Goal: Contribute content: Contribute content

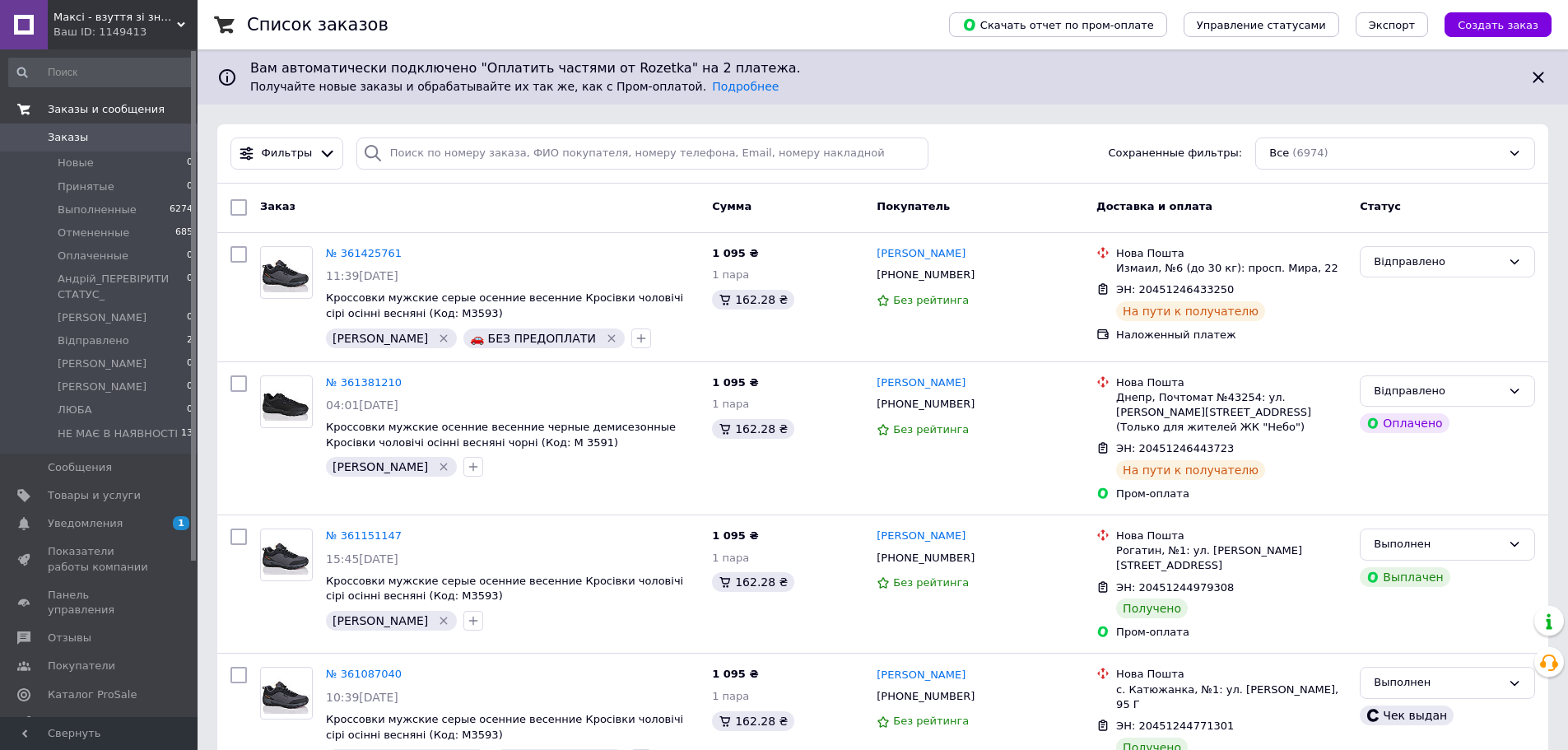
click at [92, 109] on span "Заказы и сообщения" at bounding box center [106, 109] width 117 height 15
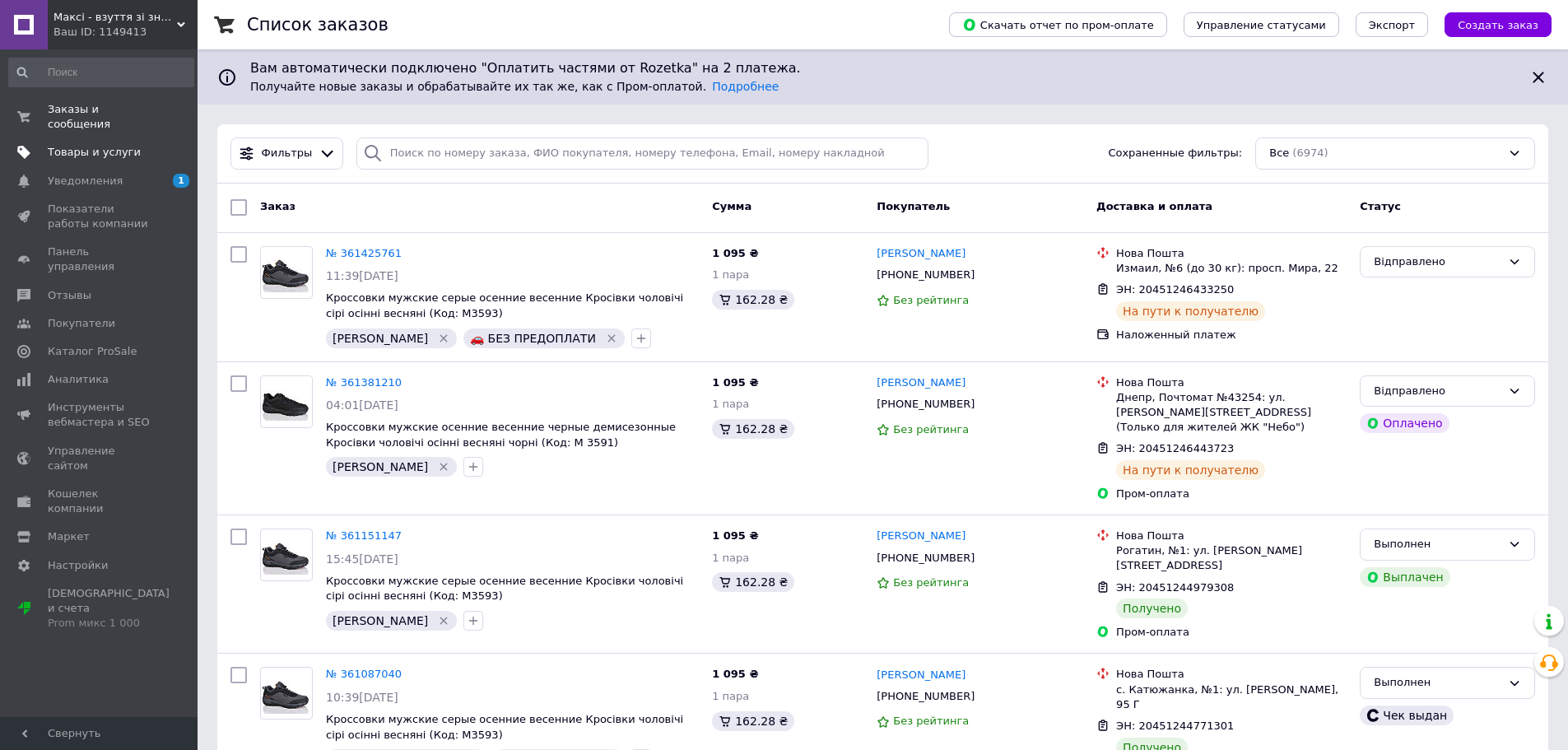
click at [88, 145] on span "Товары и услуги" at bounding box center [94, 152] width 93 height 15
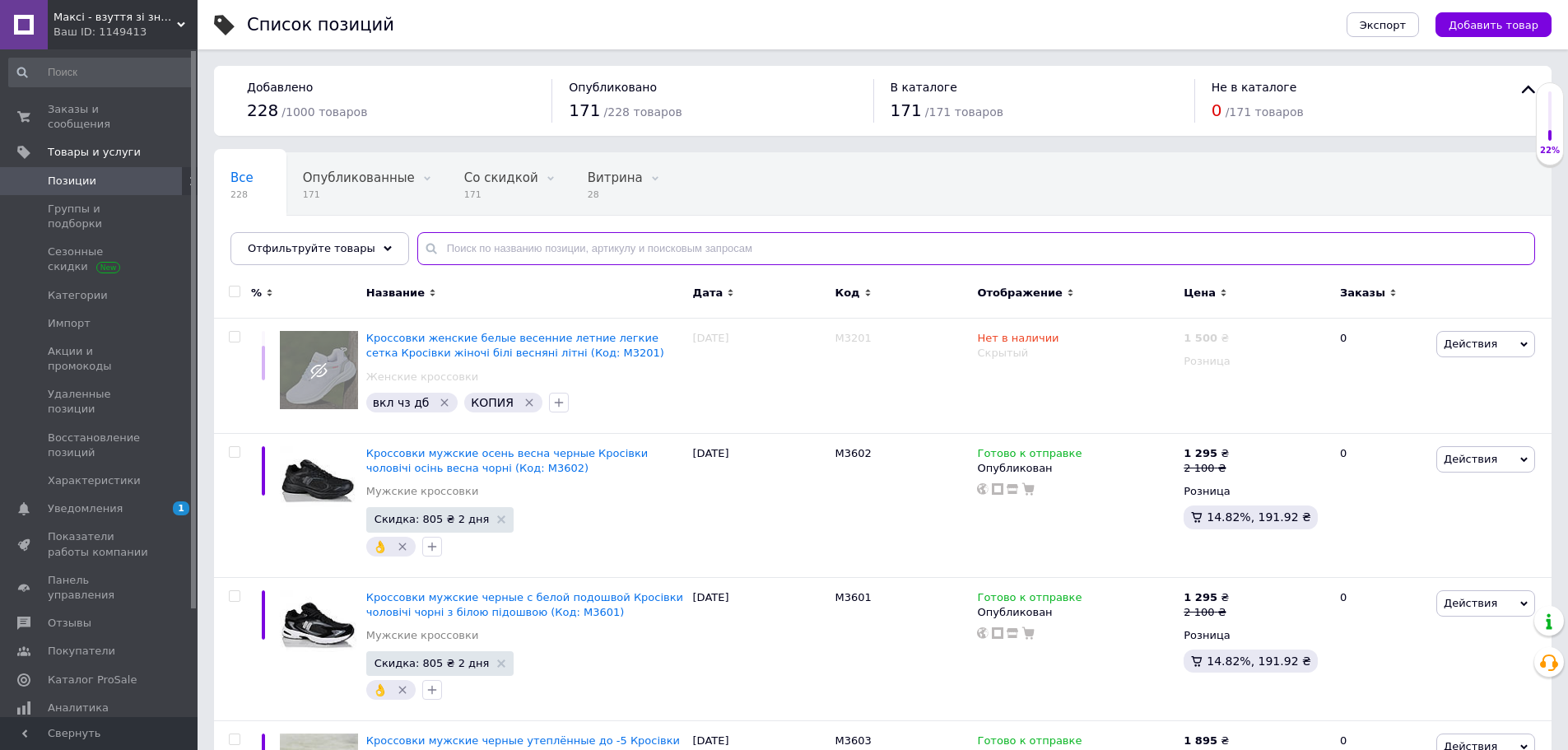
click at [524, 253] on input "text" at bounding box center [976, 249] width 1118 height 33
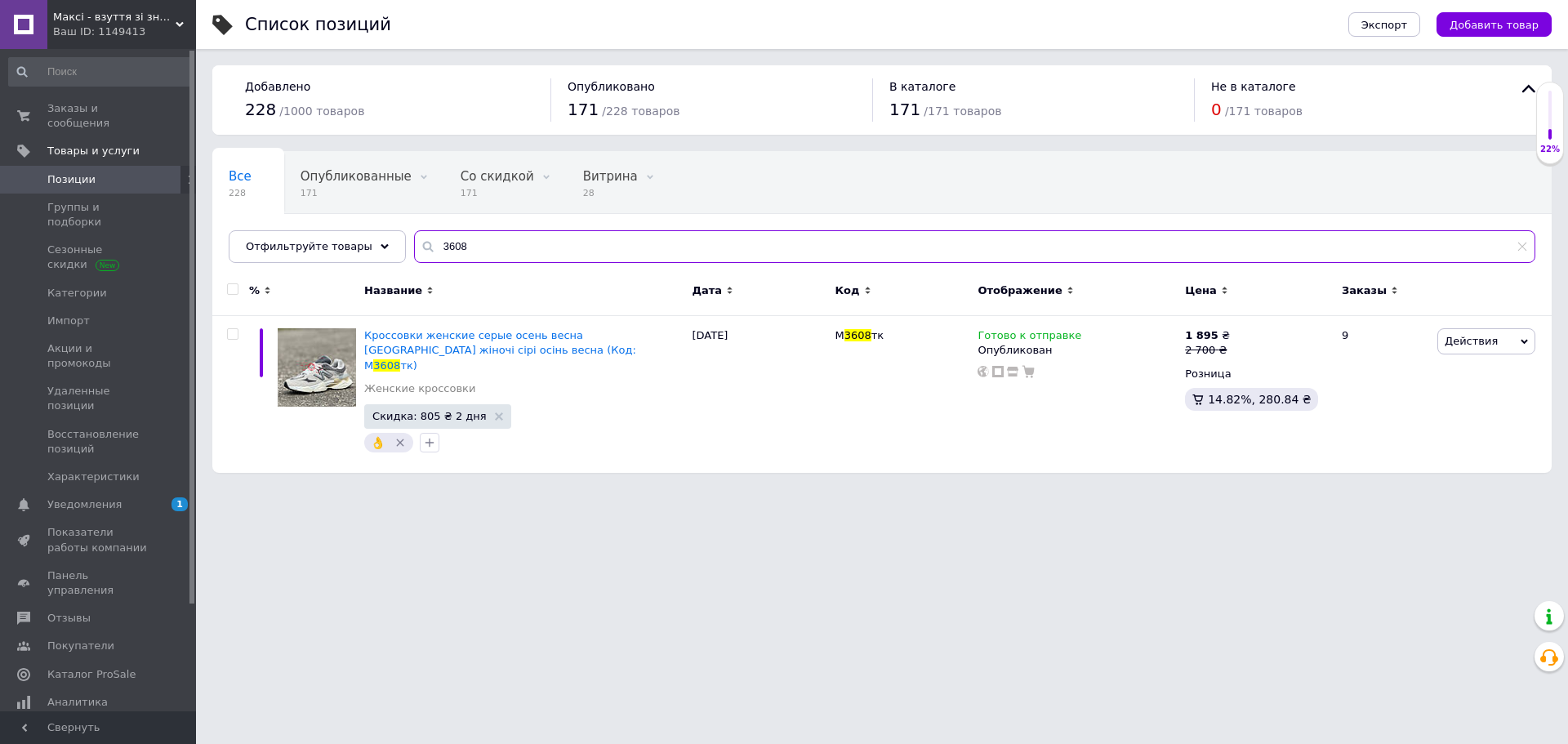
type input "3608"
click at [168, 16] on span "Максі - взуття зі знижками!" at bounding box center [113, 16] width 122 height 14
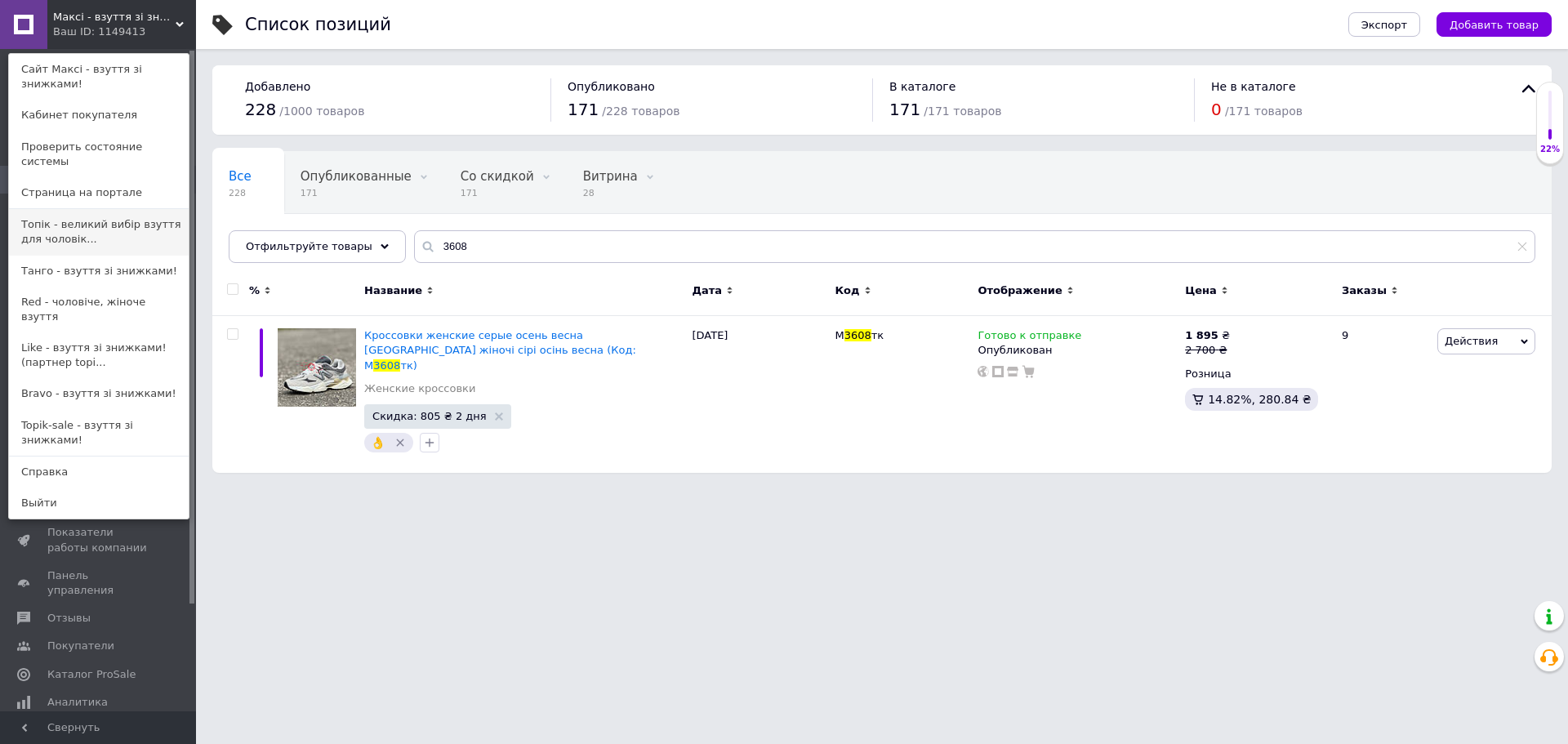
click at [95, 210] on link "Топік - великий вибір взуття для чоловік..." at bounding box center [98, 233] width 180 height 46
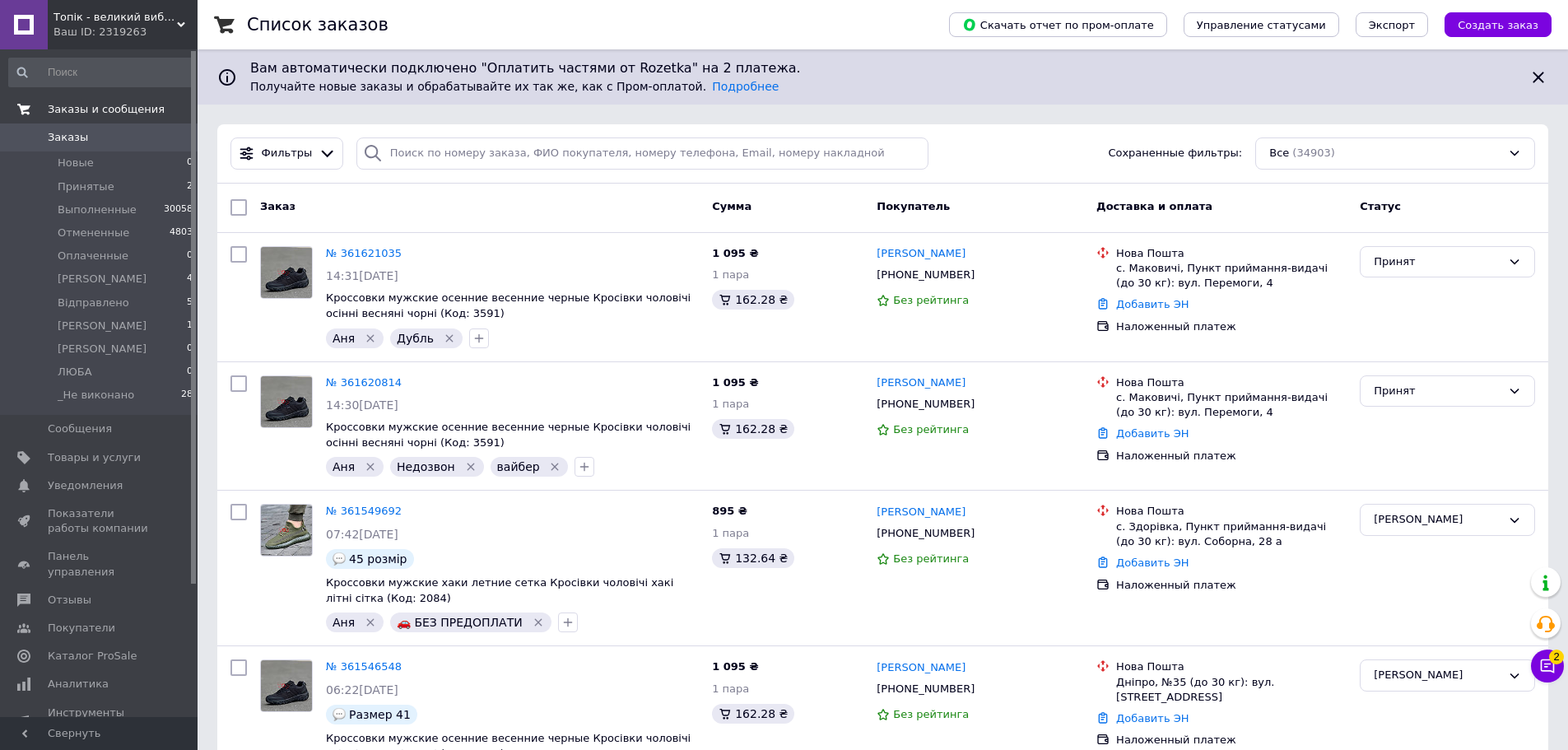
click at [112, 106] on span "Заказы и сообщения" at bounding box center [106, 109] width 117 height 15
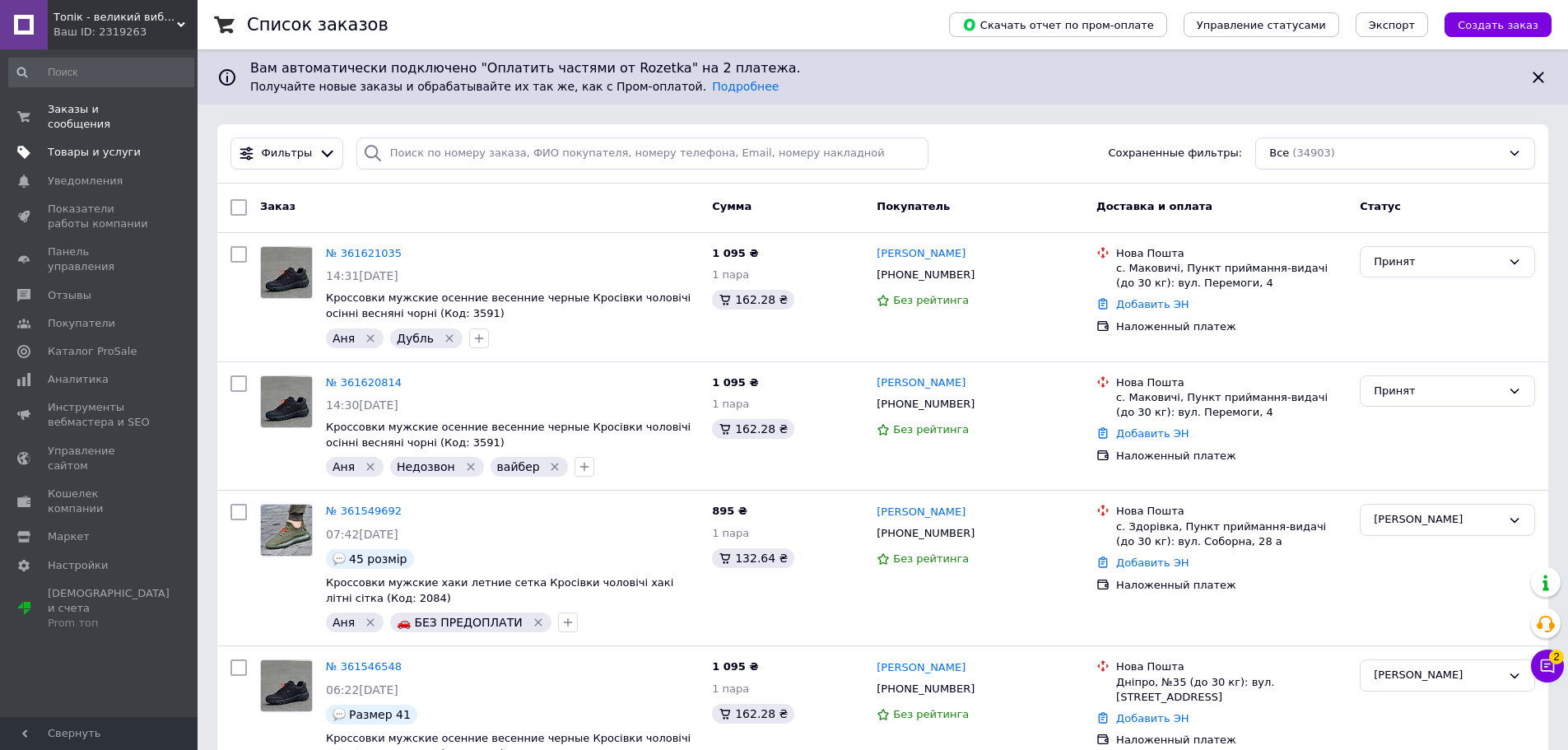
click at [100, 145] on span "Товары и услуги" at bounding box center [94, 152] width 93 height 15
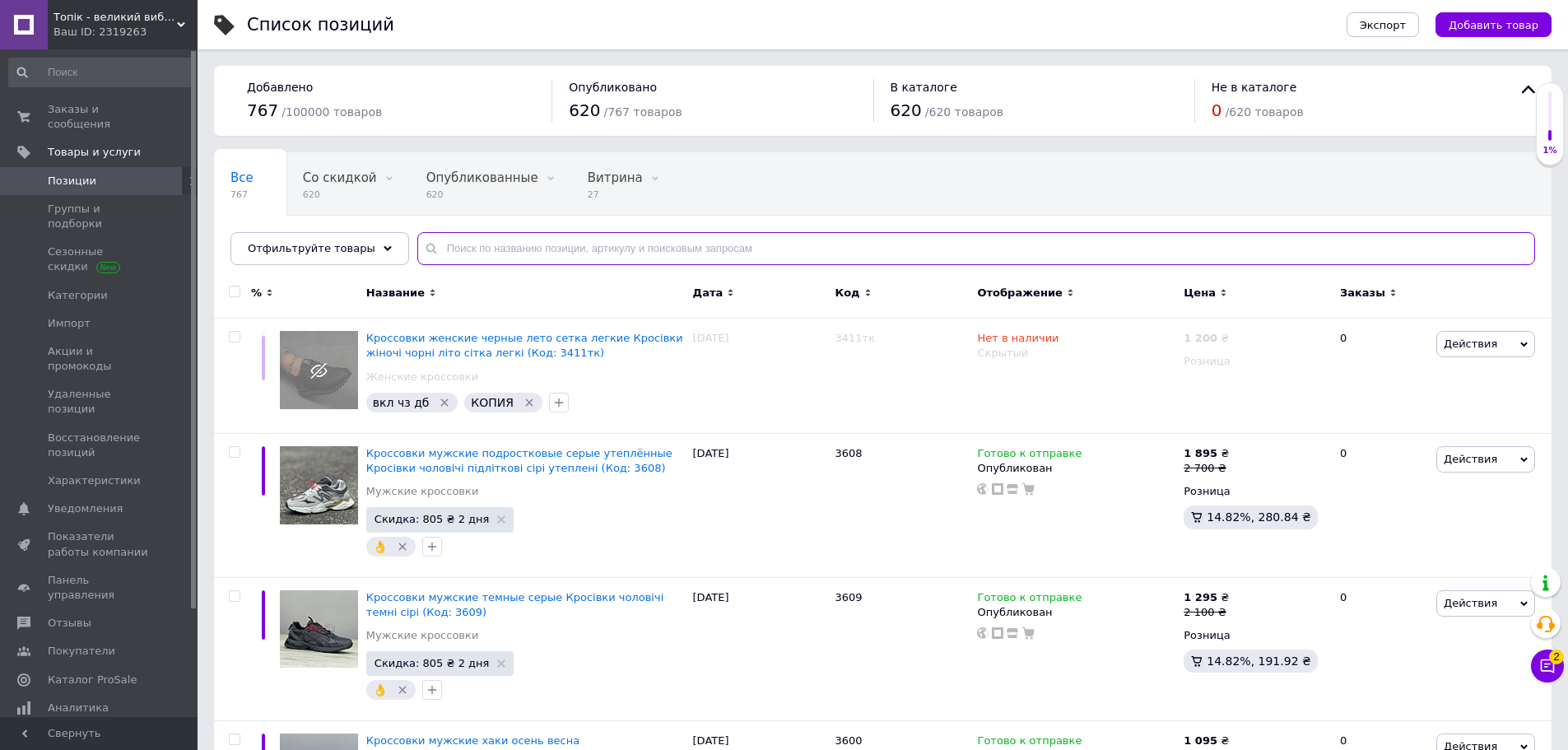
click at [525, 249] on input "text" at bounding box center [976, 249] width 1118 height 33
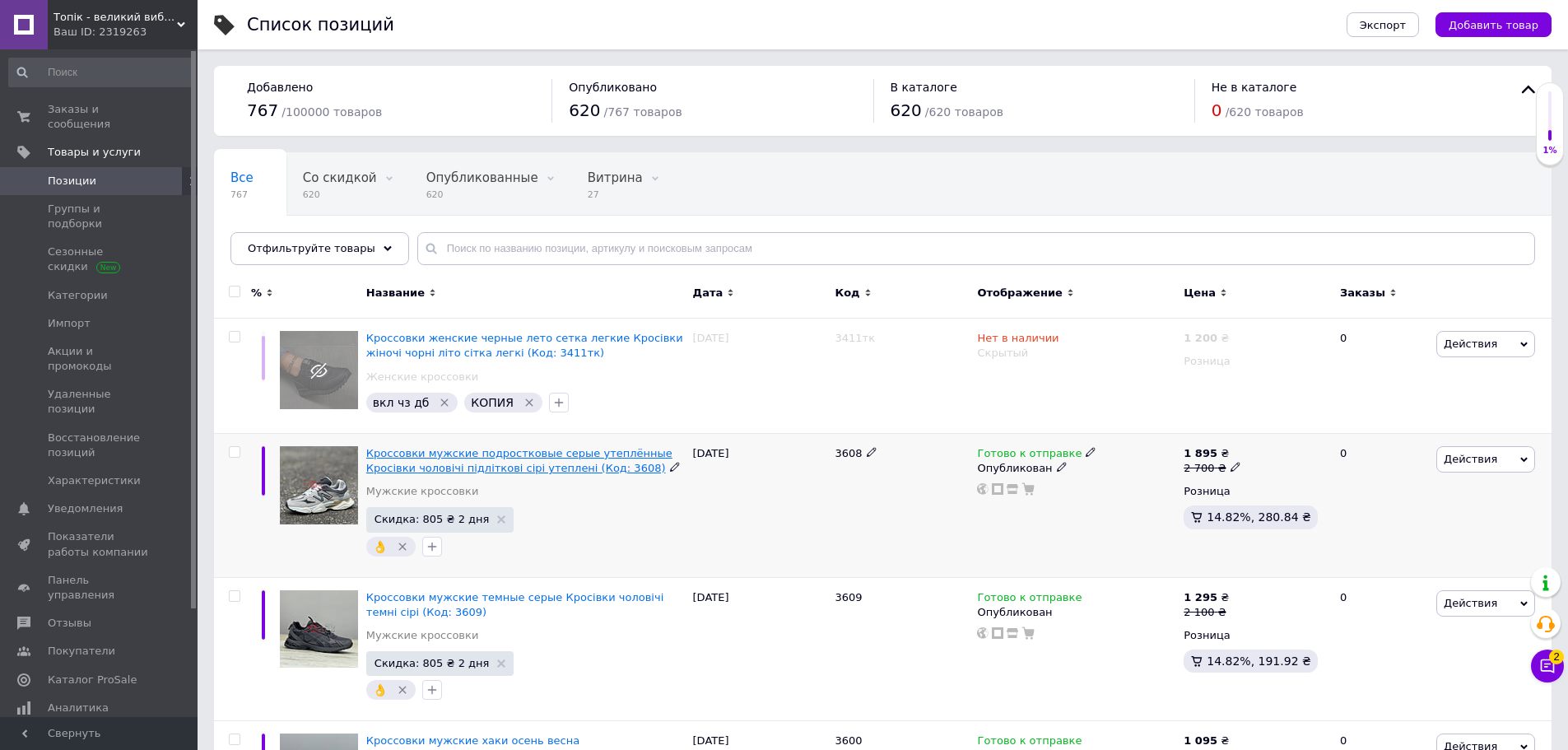
click at [508, 454] on span "Кроссовки мужские подростковые серые утеплённые Кросівки чоловічі підліткові сі…" at bounding box center [519, 460] width 306 height 27
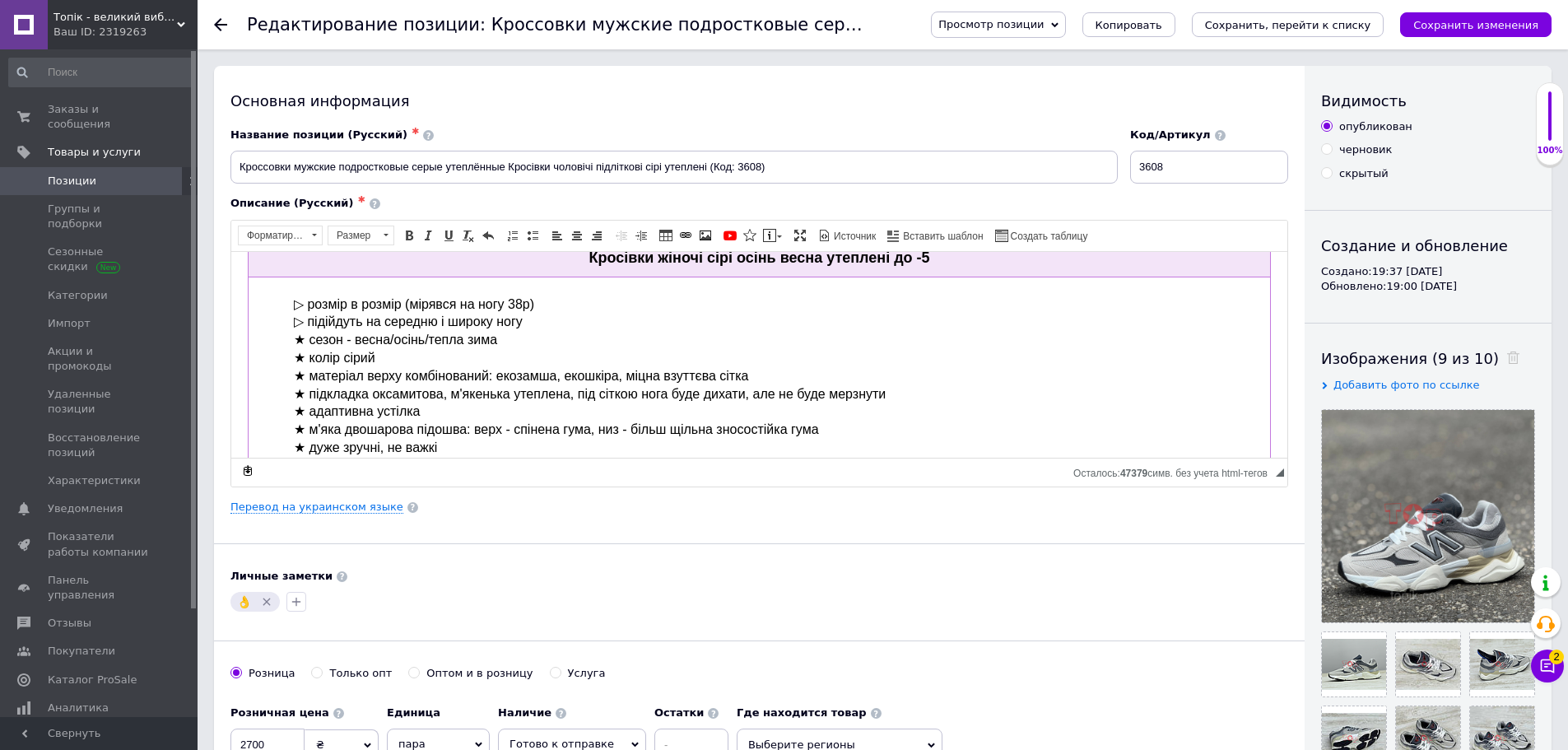
scroll to position [1317, 0]
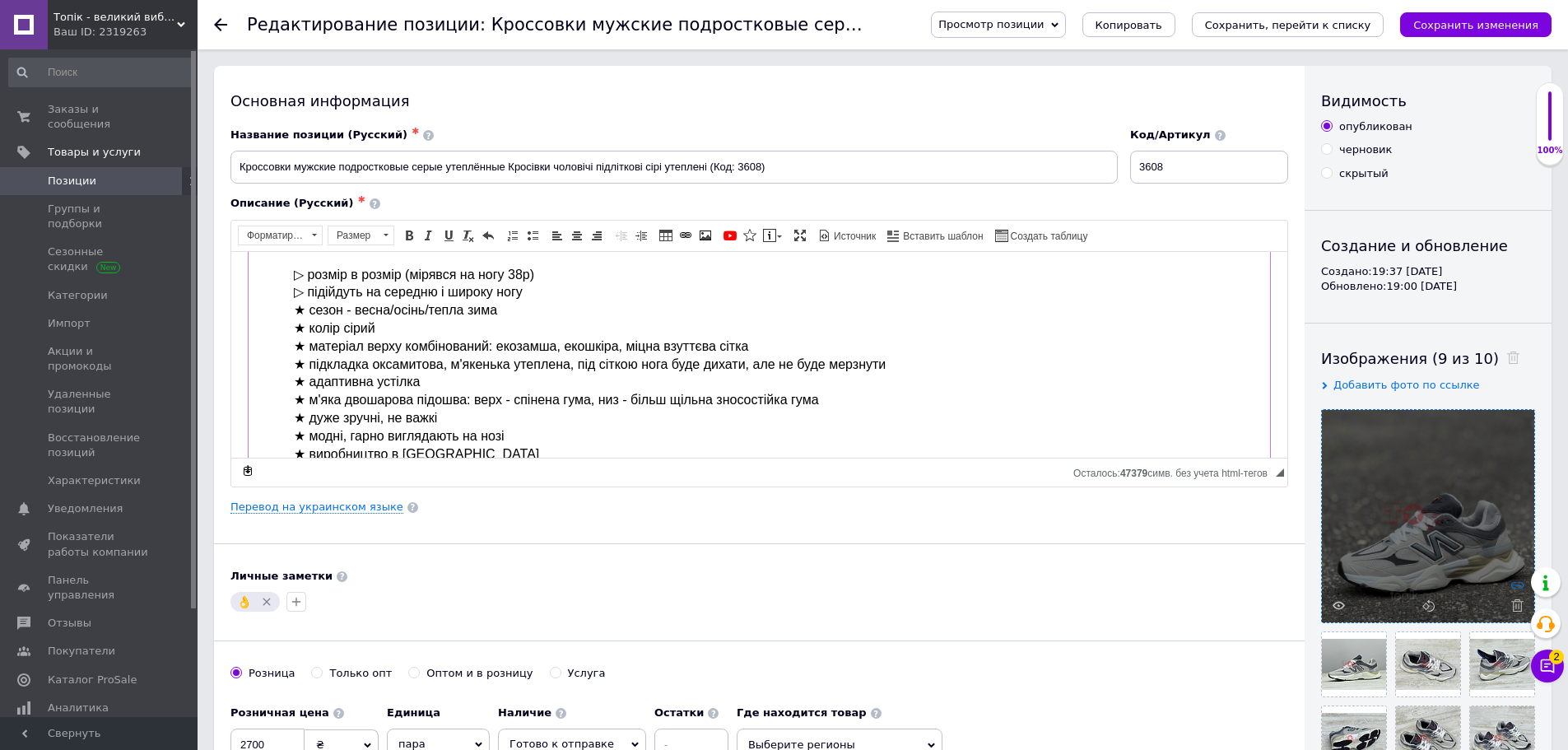
click at [1515, 583] on icon at bounding box center [1517, 584] width 13 height 13
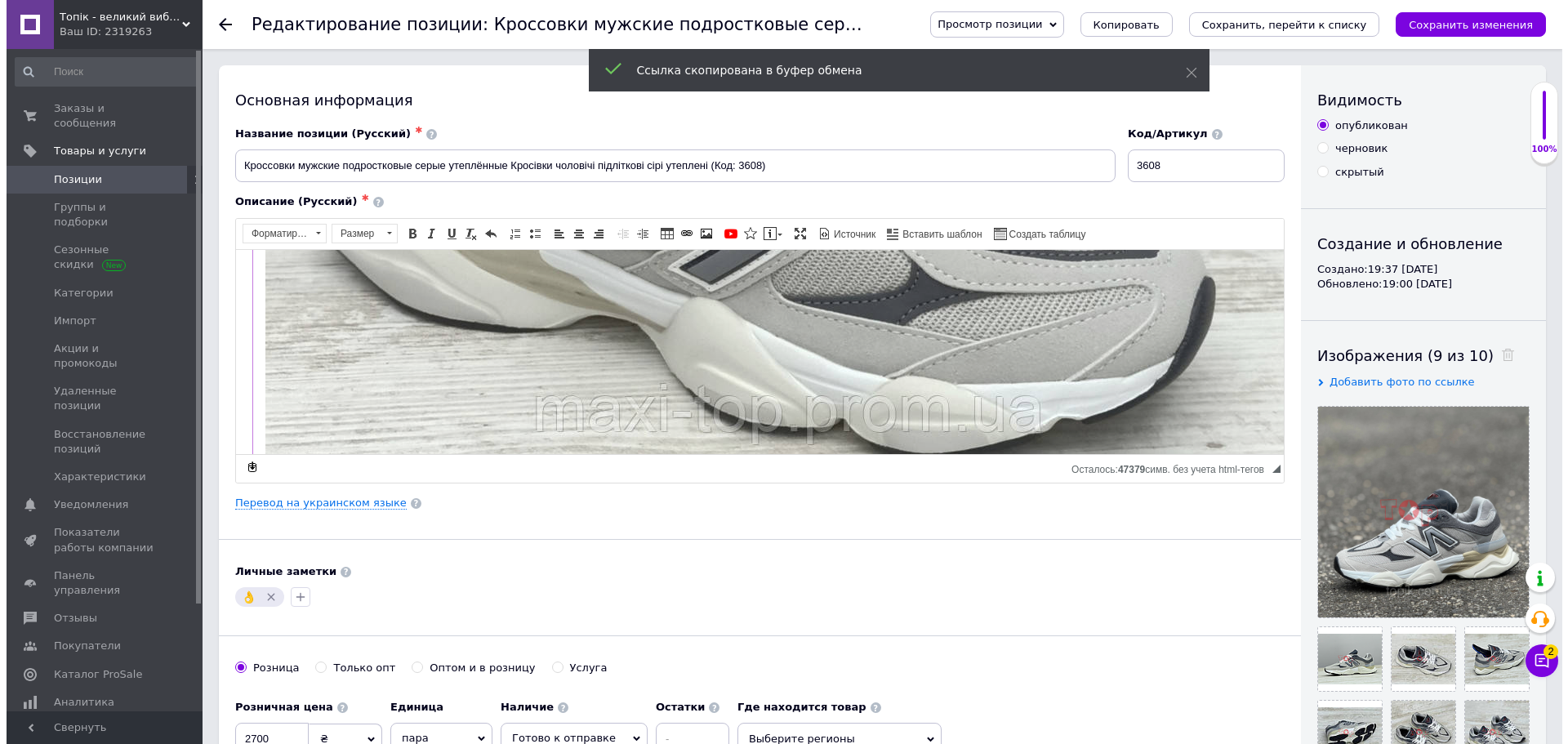
scroll to position [899, 0]
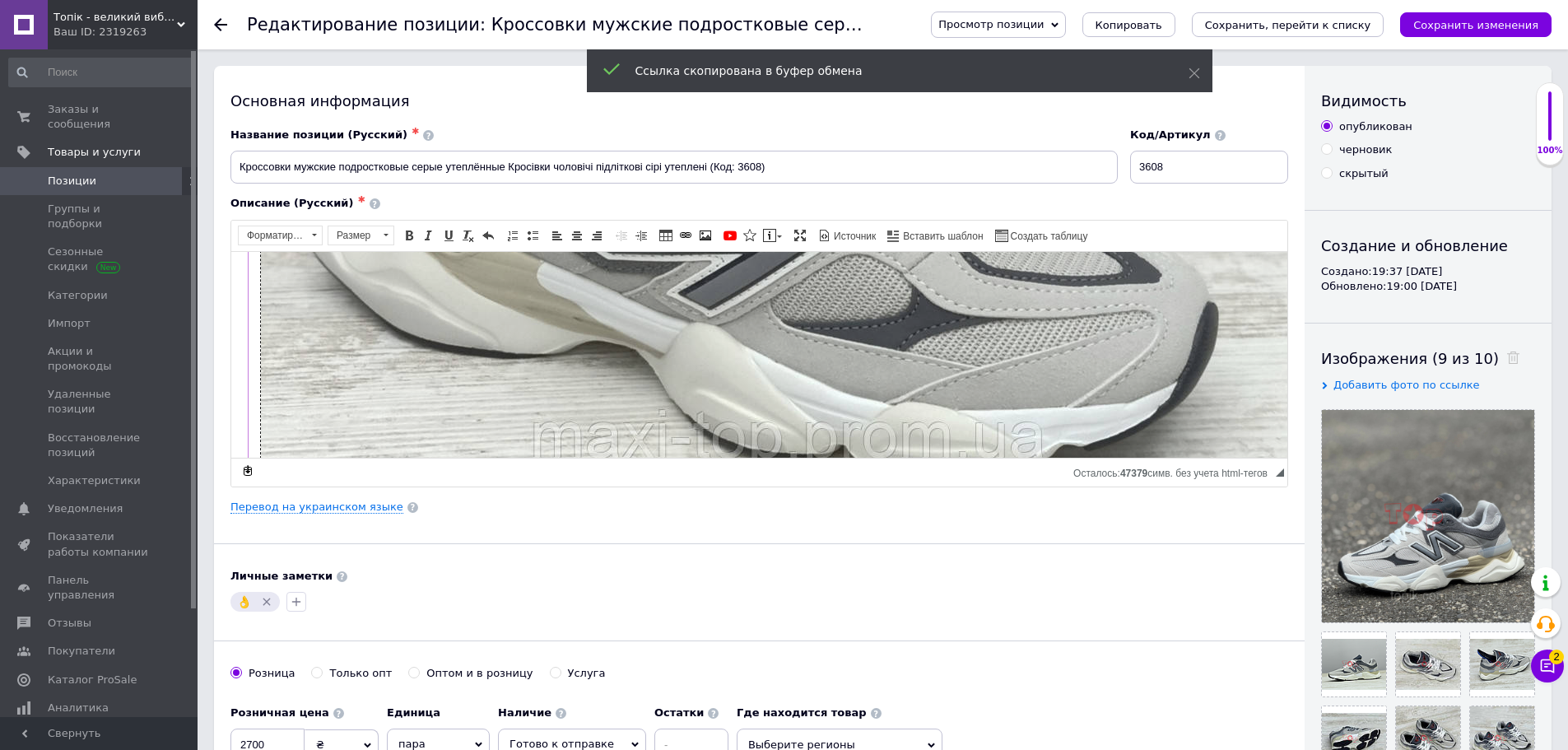
click at [657, 289] on img "Визуальный текстовый редактор, F80A93CA-8C55-4A0D-9E8F-D499D1948716" at bounding box center [787, 42] width 1054 height 1054
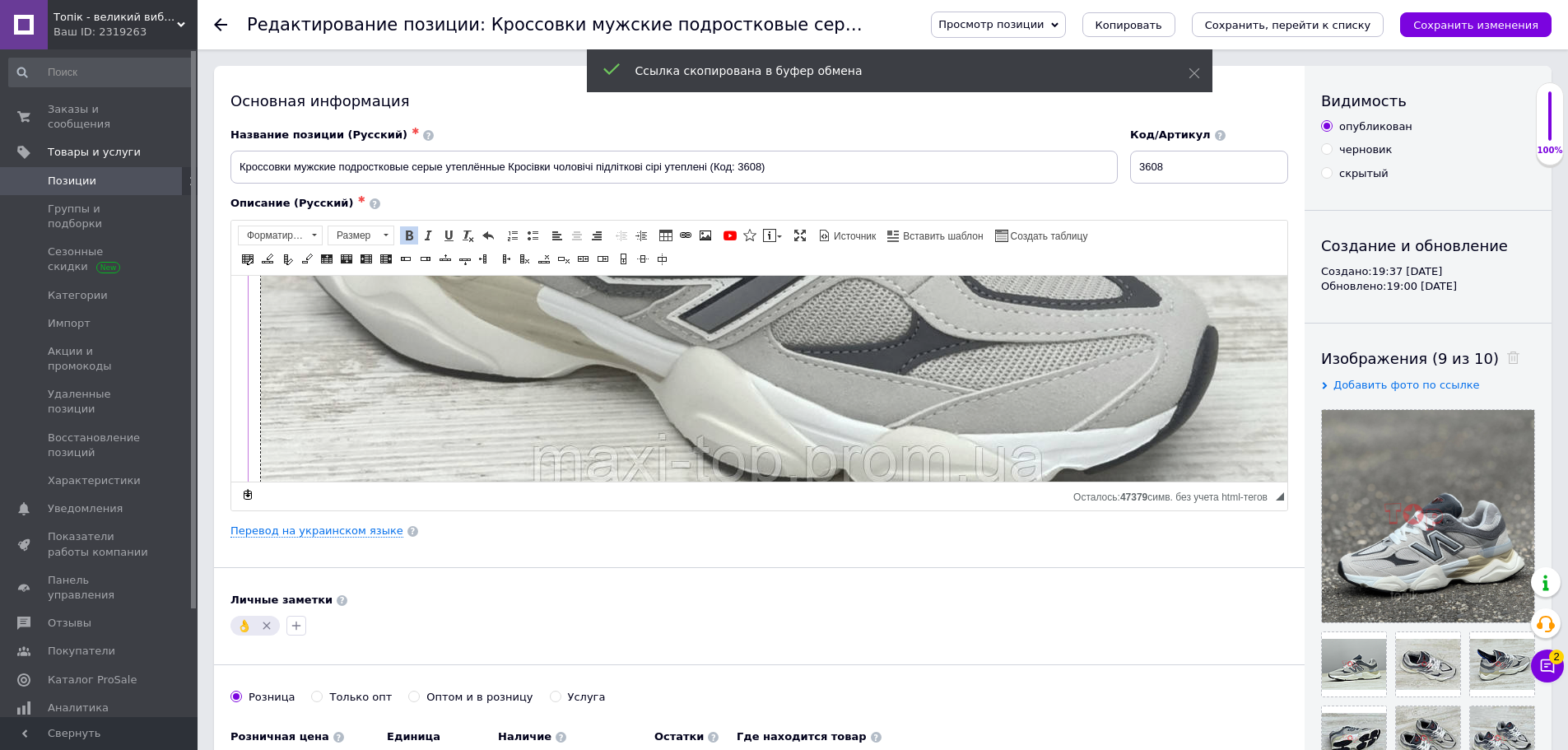
click at [657, 313] on img "Визуальный текстовый редактор, F80A93CA-8C55-4A0D-9E8F-D499D1948716" at bounding box center [787, 65] width 1054 height 1054
select select
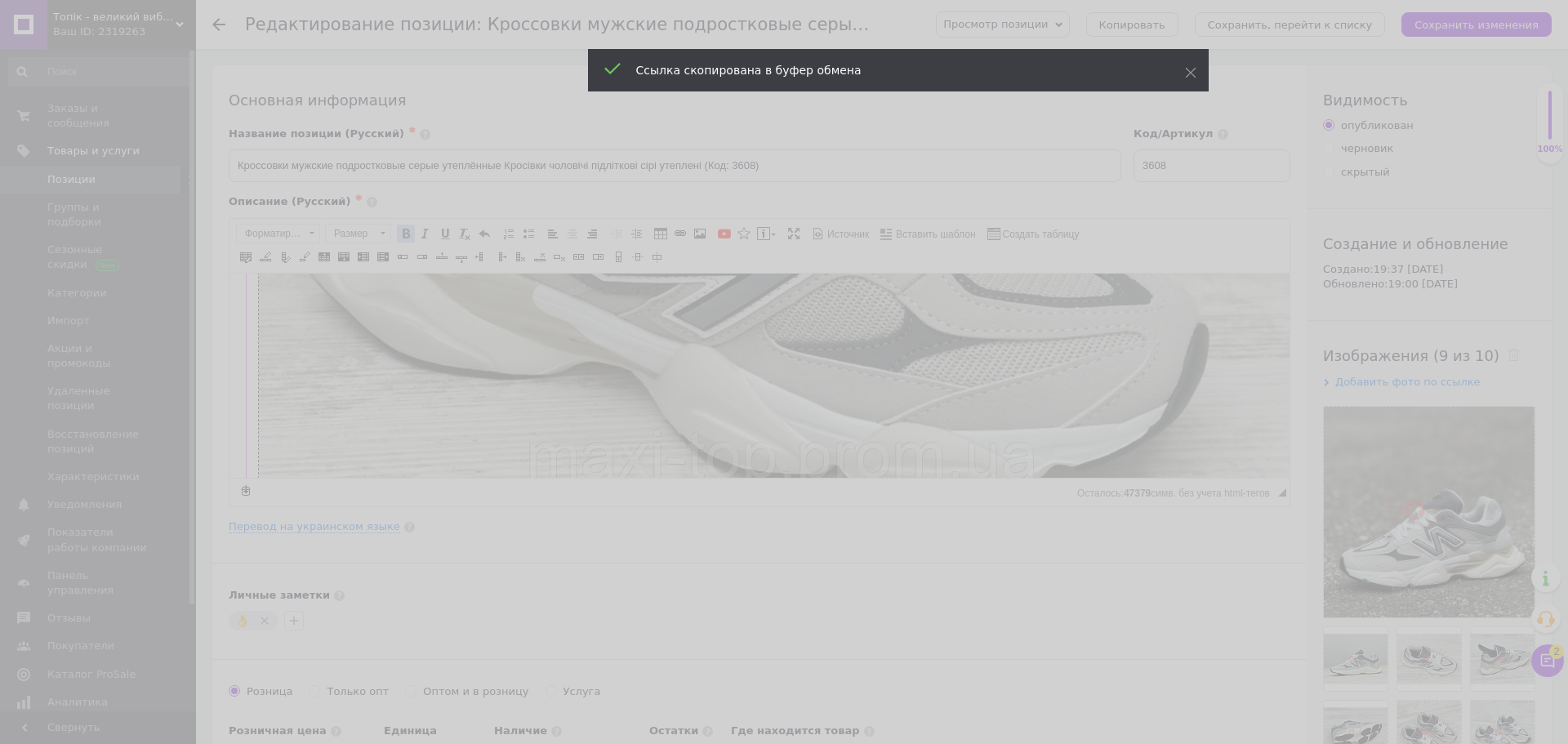
scroll to position [0, 114]
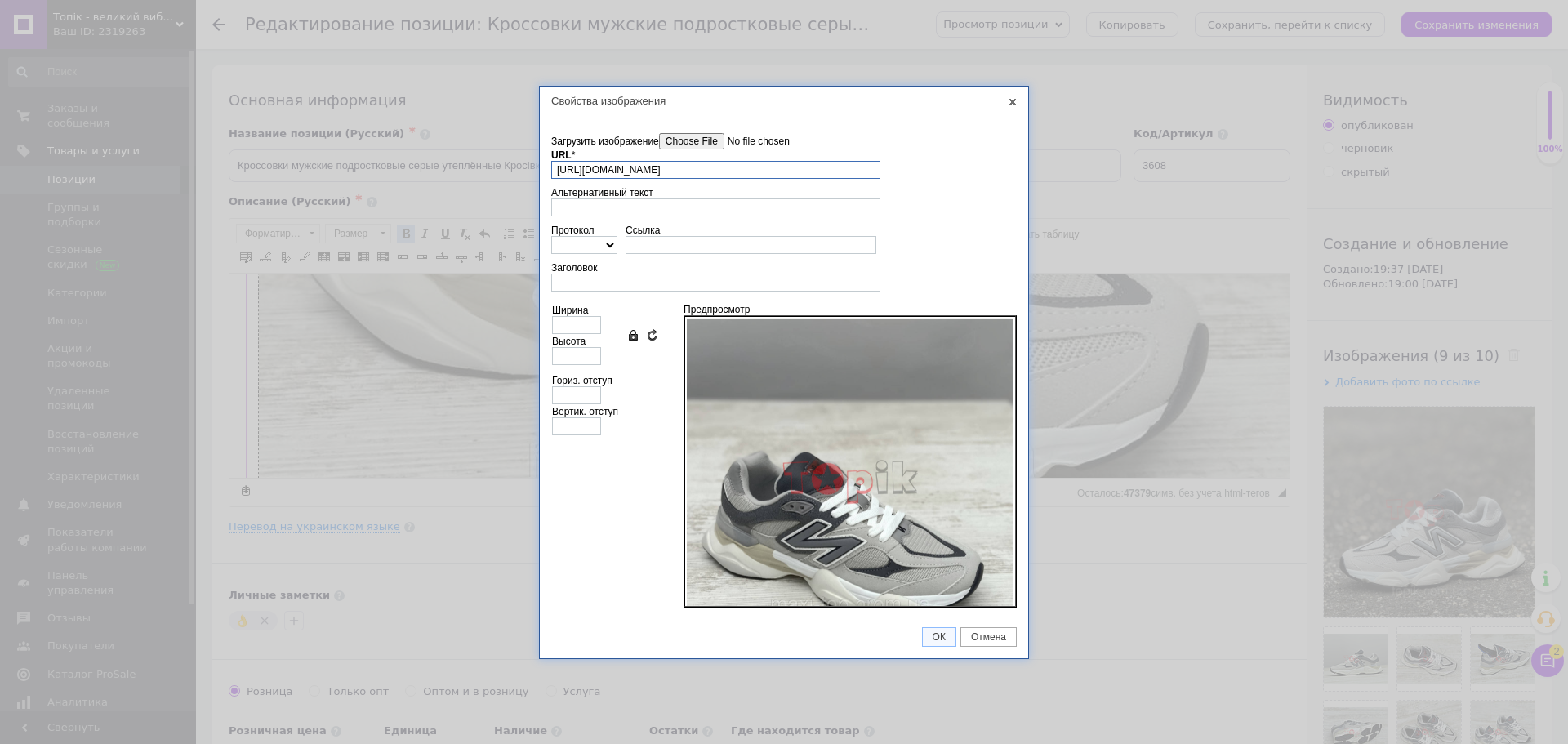
paste input "30148800_w1280_h1280_picsart_25_09_11_18_31_10_272"
type input "https://images.prom.ua/6830148800_w1280_h1280_picsart_25_09_11_18_31_10_272.jpg…"
type input "1280"
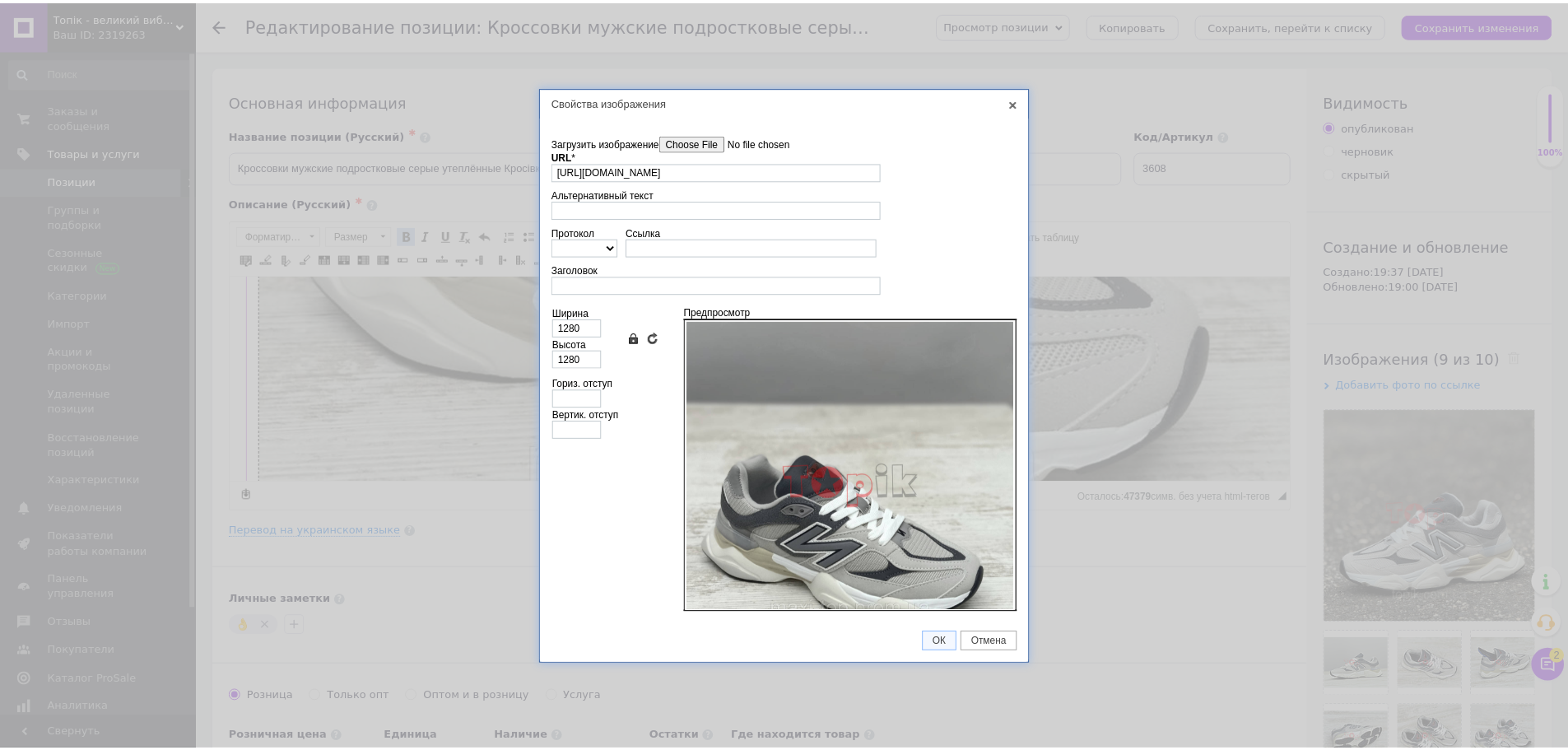
scroll to position [0, 0]
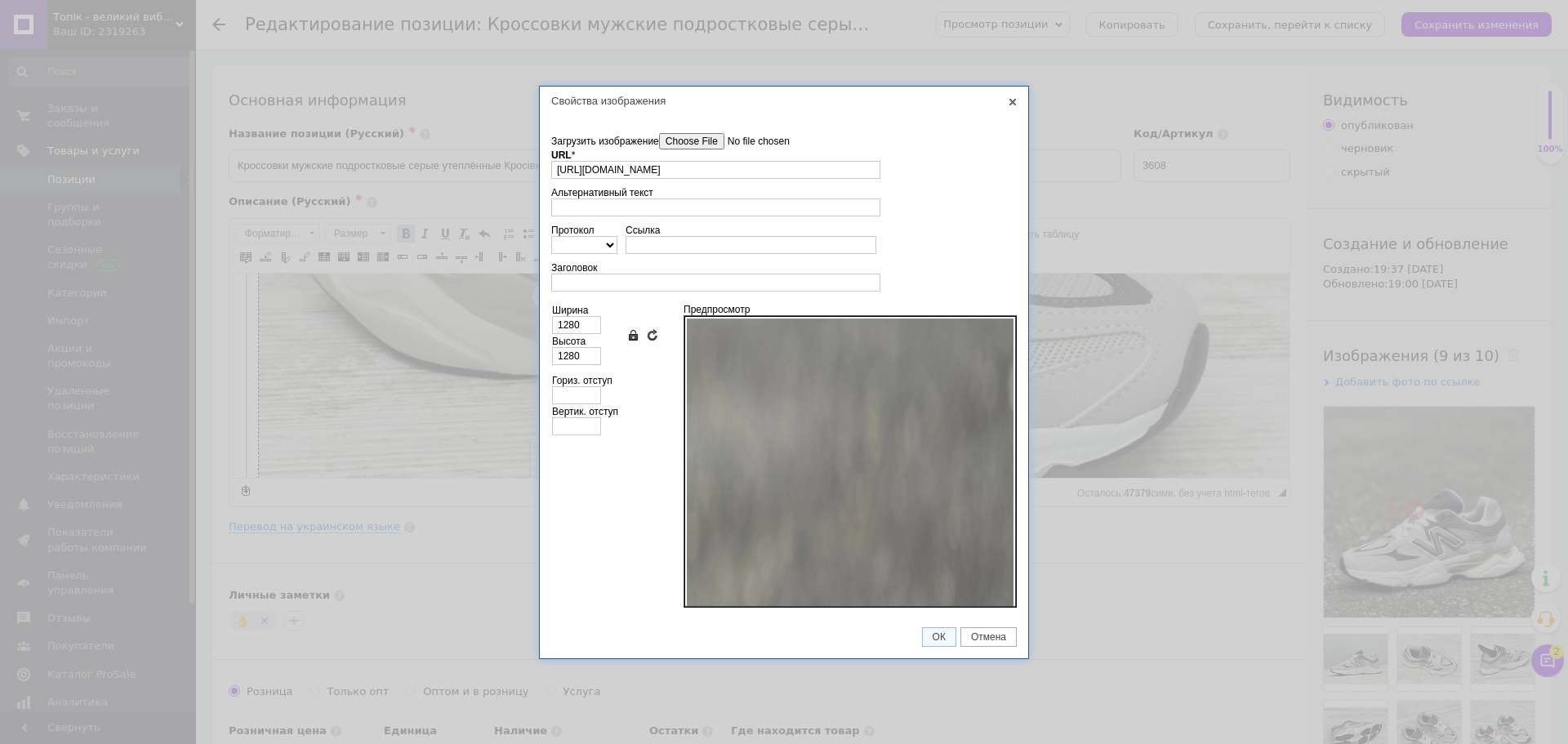
click at [967, 146] on div "Загрузить изображение Удалить все файлы" at bounding box center [784, 140] width 465 height 16
click at [585, 326] on input "1280" at bounding box center [576, 325] width 49 height 18
type input "1"
click at [942, 634] on span "ОК" at bounding box center [939, 637] width 33 height 12
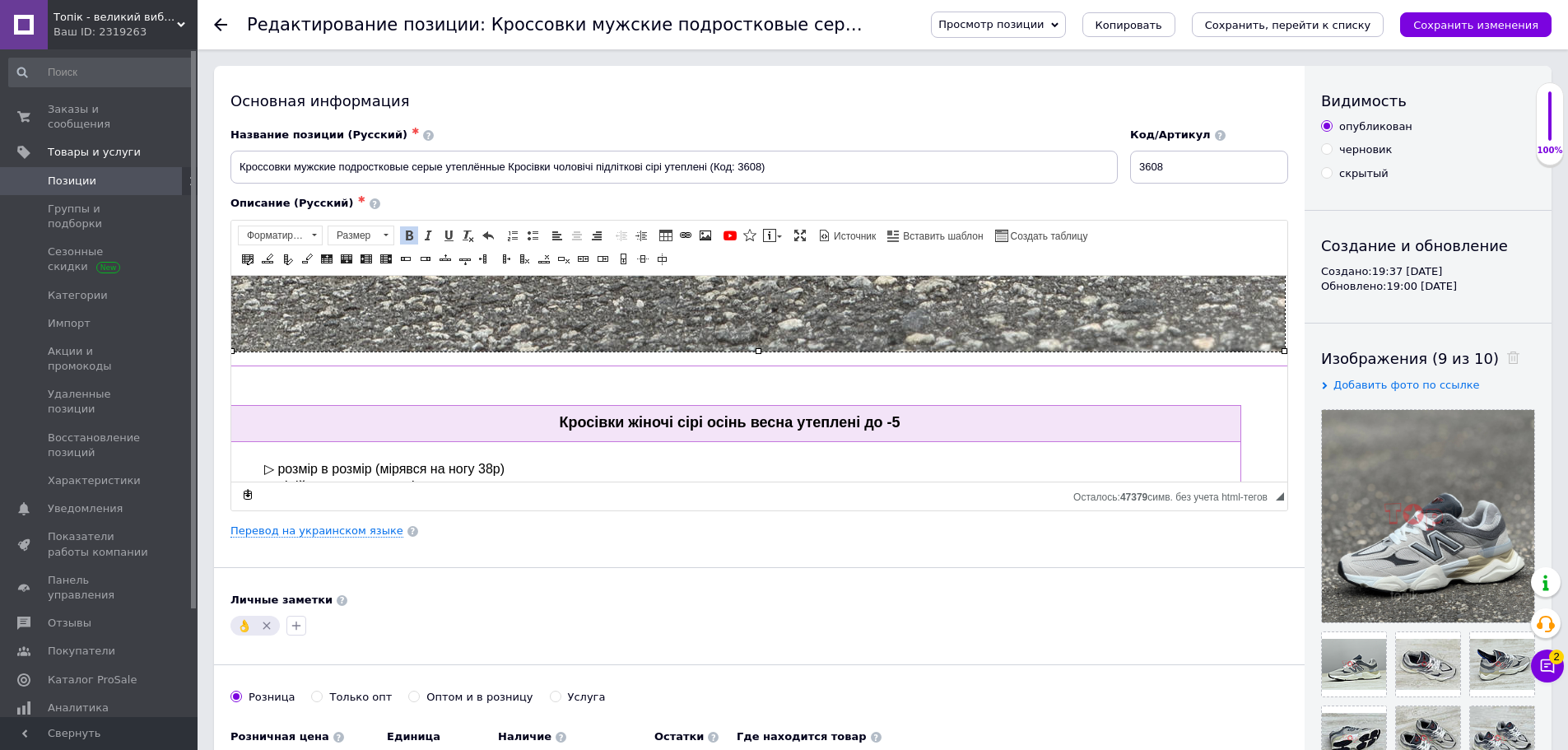
scroll to position [1234, 30]
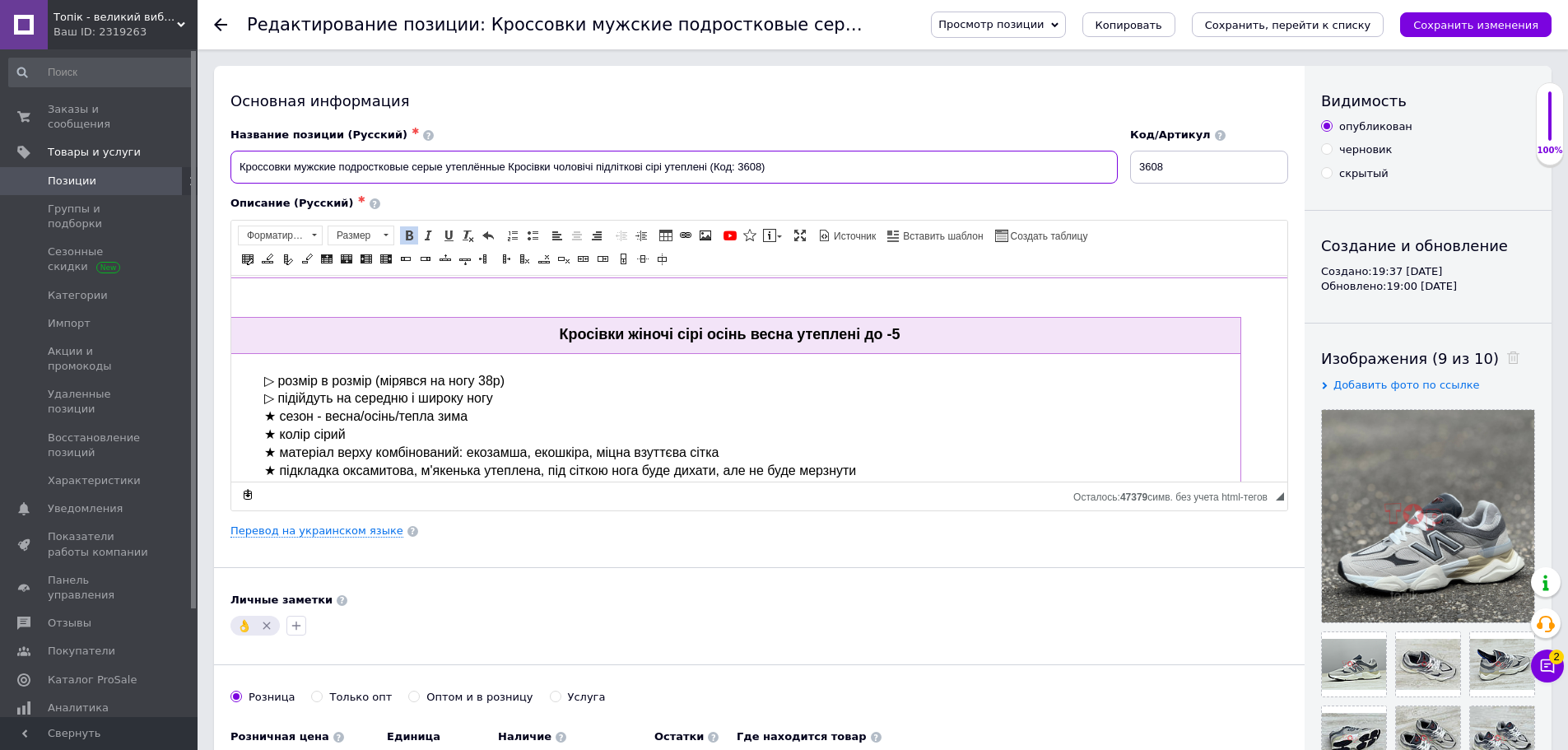
drag, startPoint x: 508, startPoint y: 163, endPoint x: 708, endPoint y: 167, distance: 200.0
click at [708, 167] on input "Кроссовки мужские подростковые серые утеплённые Кросівки чоловічі підліткові сі…" at bounding box center [674, 167] width 887 height 33
drag, startPoint x: 852, startPoint y: 333, endPoint x: 550, endPoint y: 317, distance: 302.4
click at [550, 317] on td "Кросівки жіночі сірі осінь весна утеплені до -5" at bounding box center [729, 333] width 1022 height 36
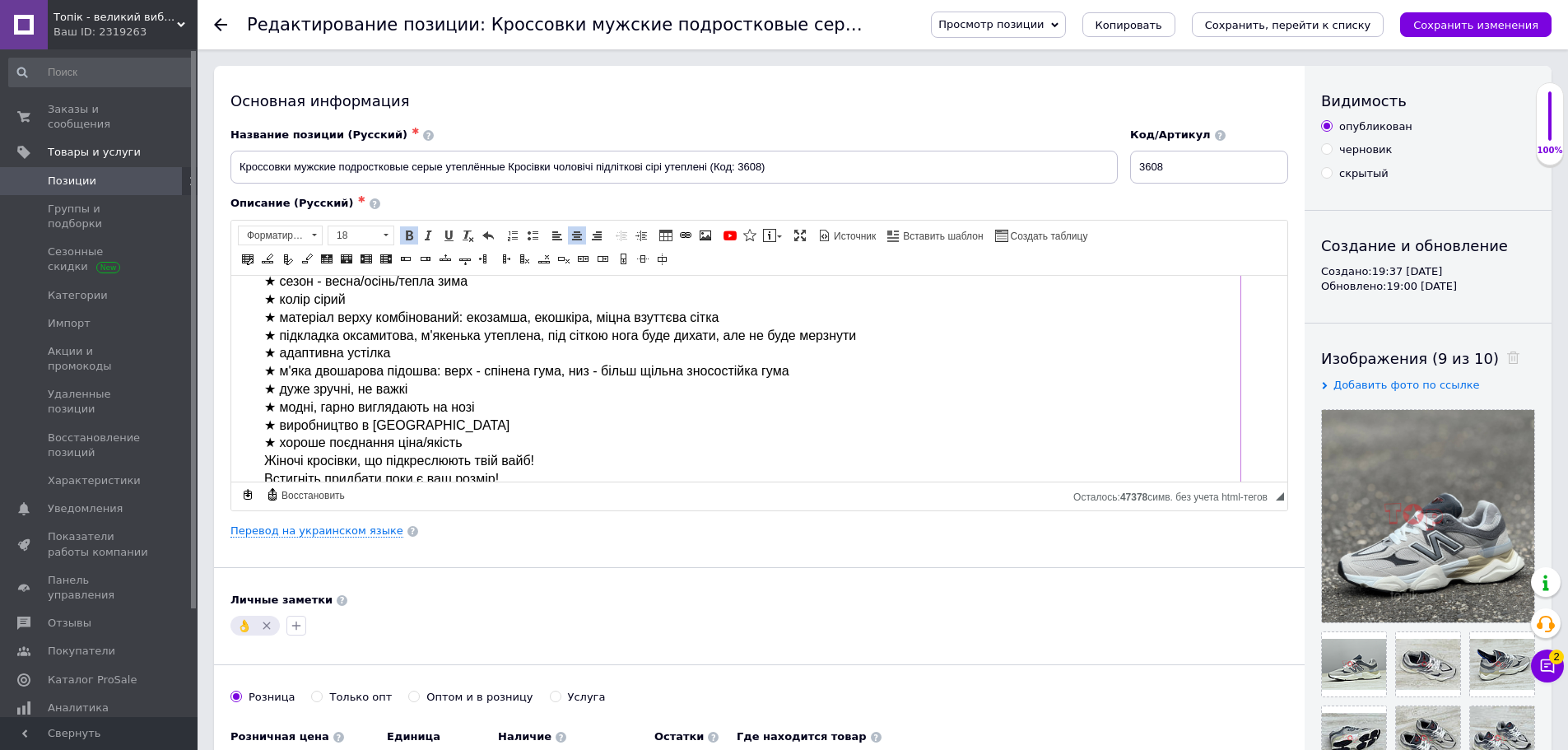
scroll to position [1399, 30]
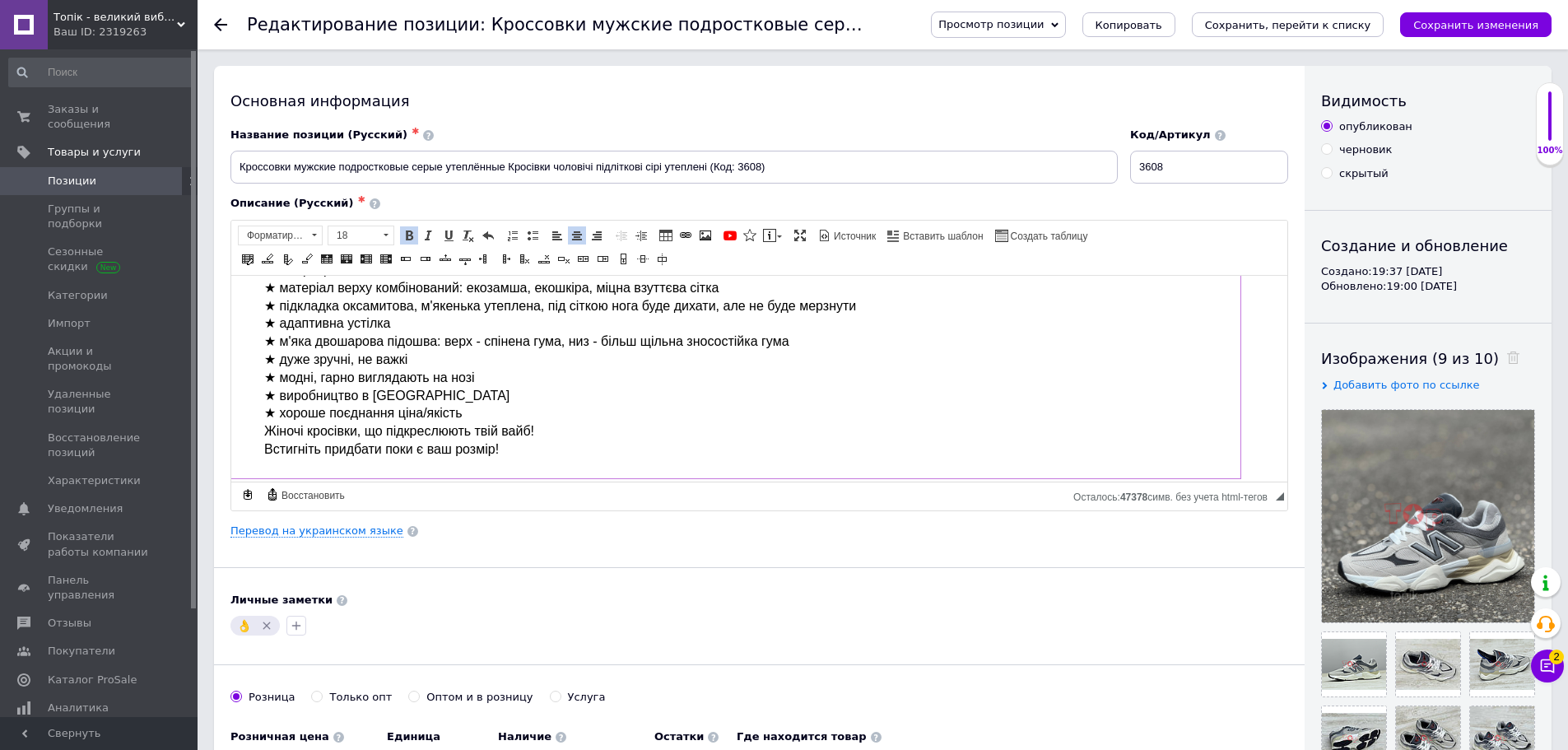
click at [307, 433] on span "▷ розмір в розмір (мірявся на ногу 38р) ▷ підійдуть на середню і широку ногу ★ …" at bounding box center [560, 331] width 592 height 247
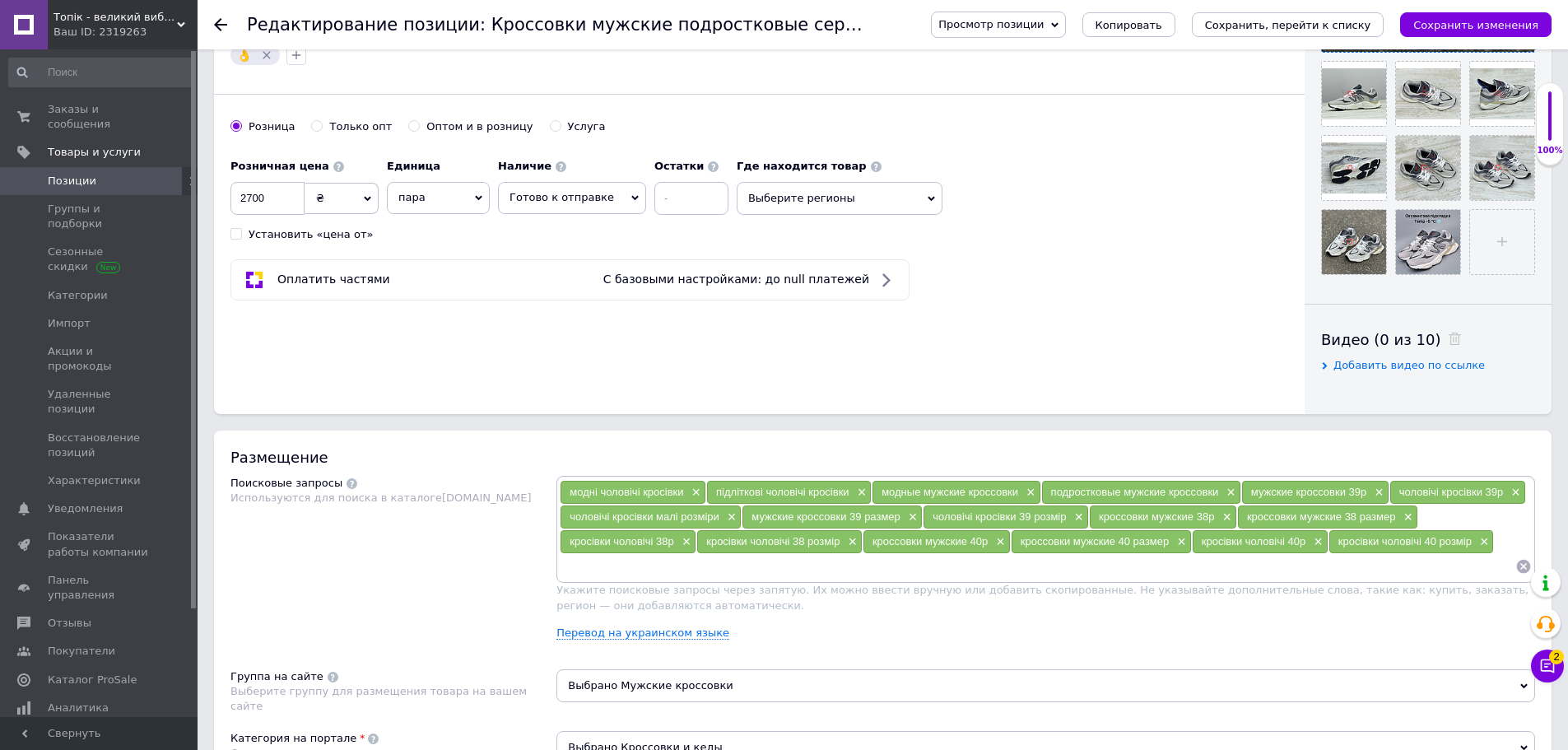
scroll to position [577, 0]
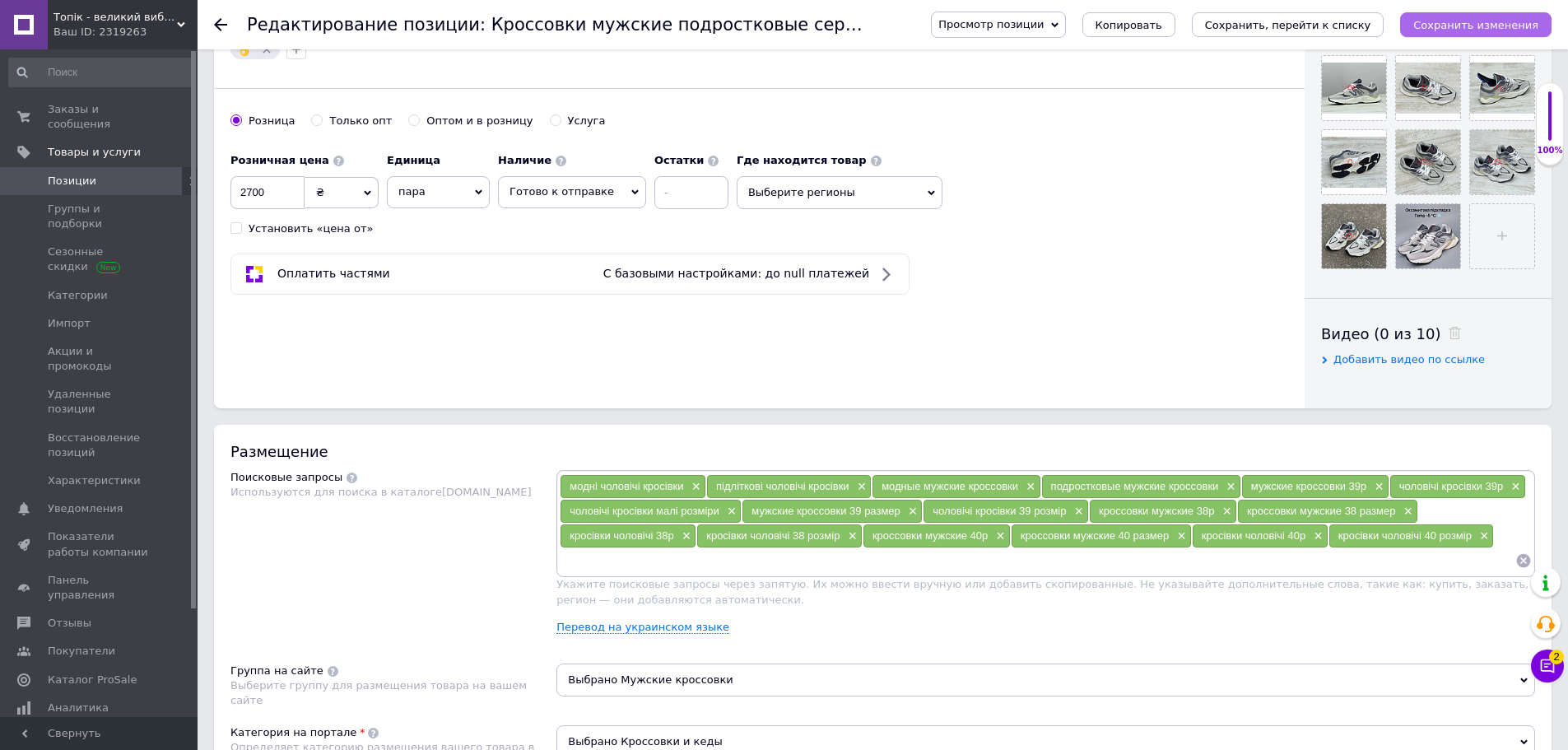
click at [1453, 21] on icon "Сохранить изменения" at bounding box center [1475, 25] width 125 height 13
click at [1551, 670] on icon at bounding box center [1547, 666] width 16 height 16
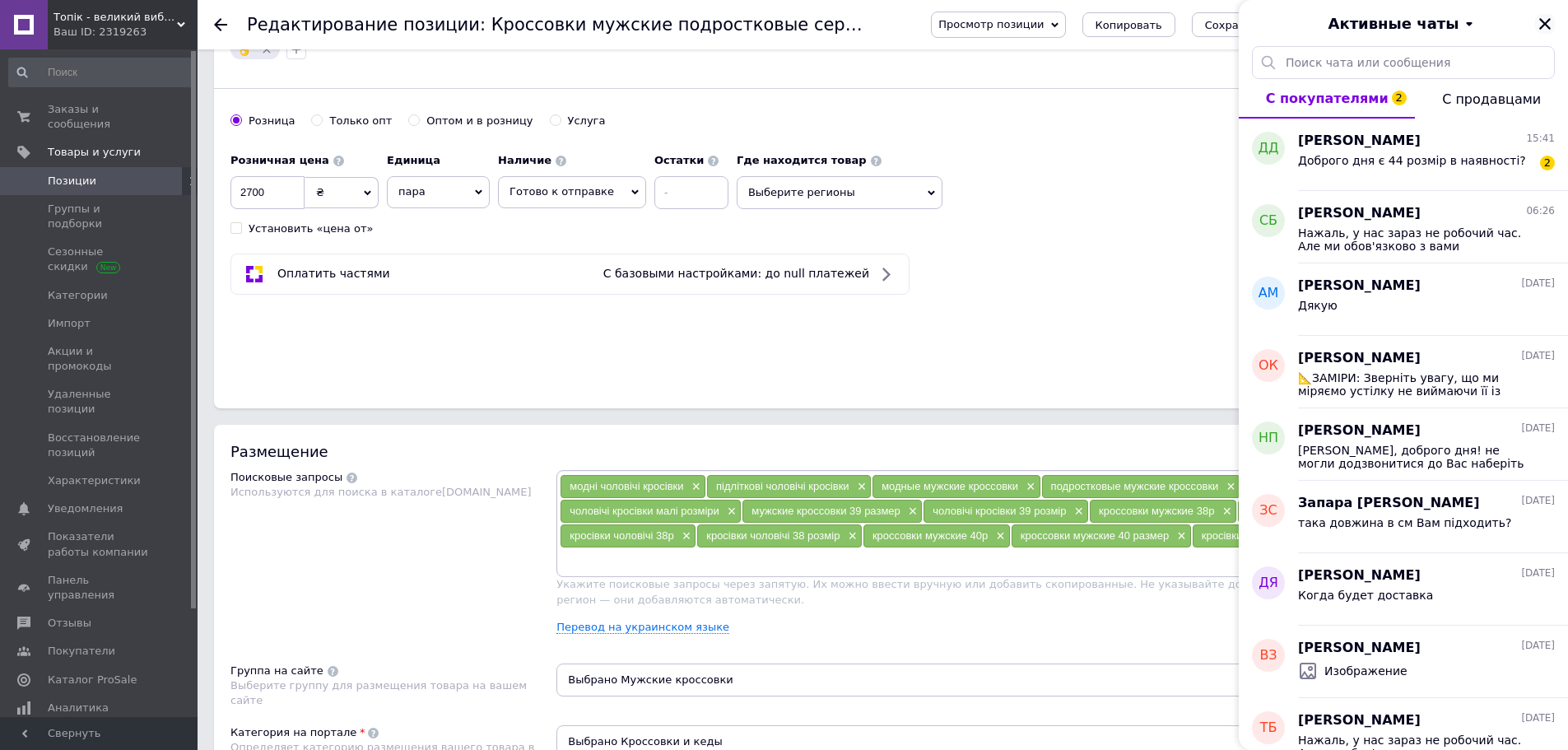
click at [1543, 24] on icon "Закрыть" at bounding box center [1545, 24] width 12 height 12
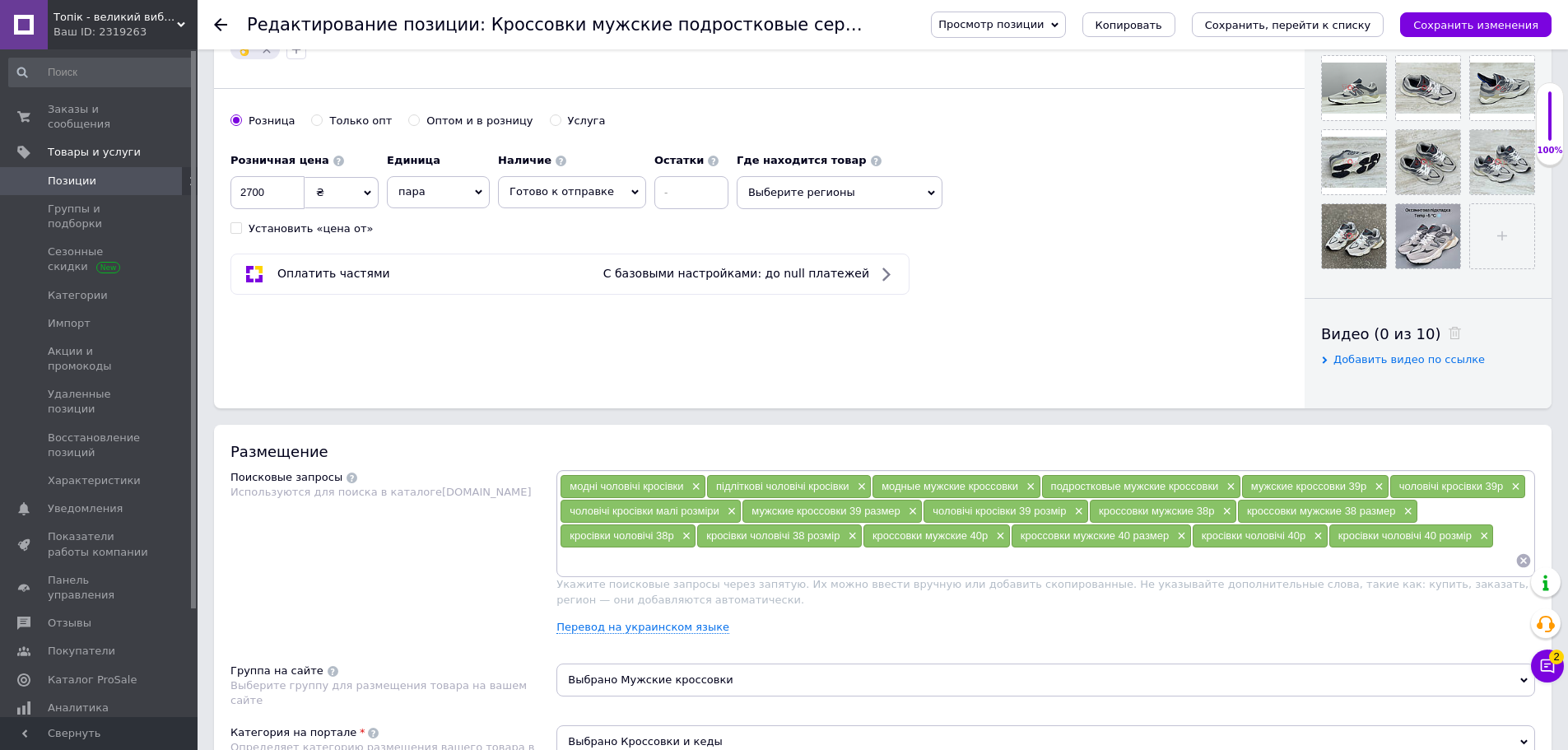
click at [1043, 26] on span "Просмотр позиции" at bounding box center [991, 24] width 106 height 13
click at [1054, 79] on li "Сохранить и посмотреть на портале" at bounding box center [1043, 79] width 224 height 23
click at [226, 27] on icon at bounding box center [221, 25] width 14 height 14
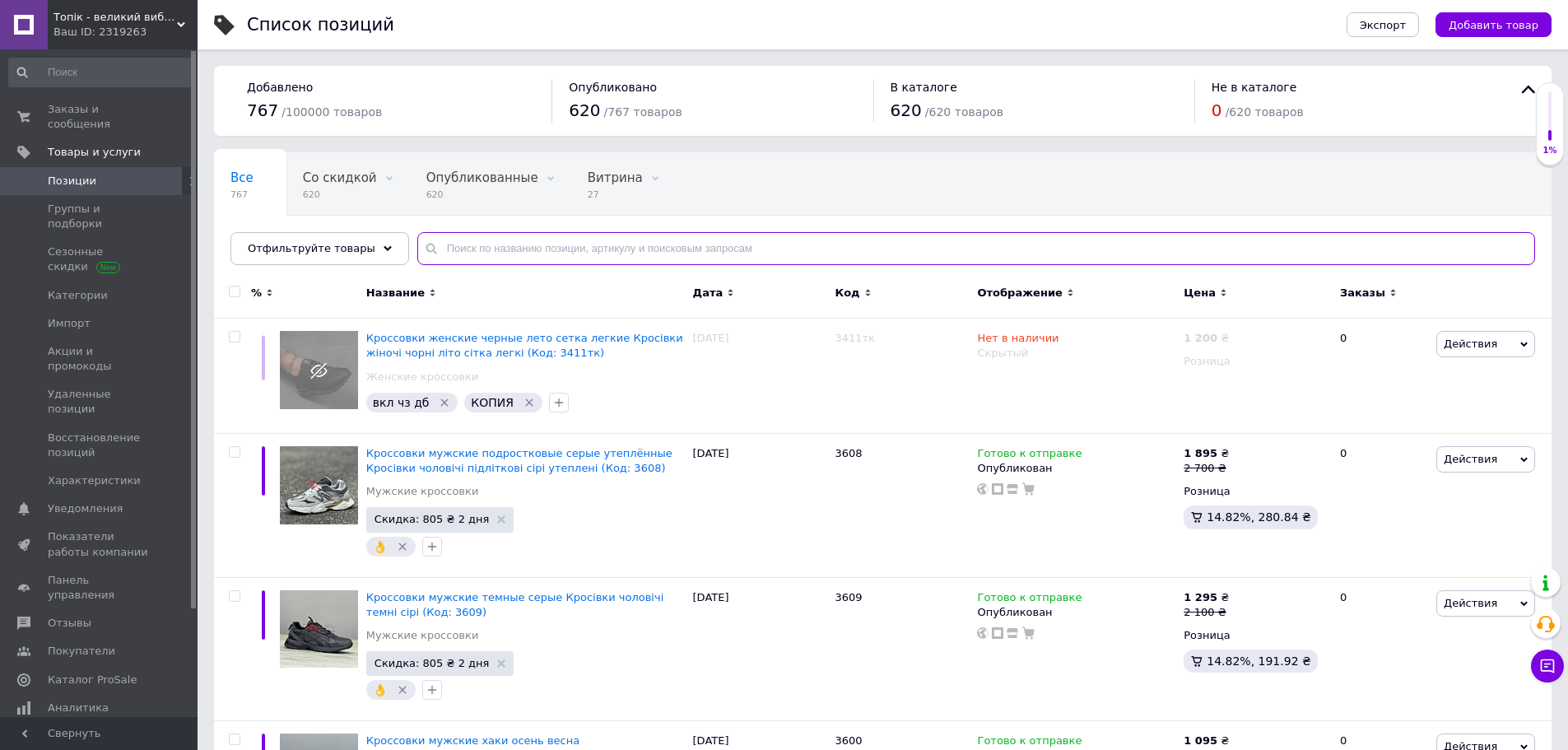
click at [523, 252] on input "text" at bounding box center [976, 249] width 1118 height 33
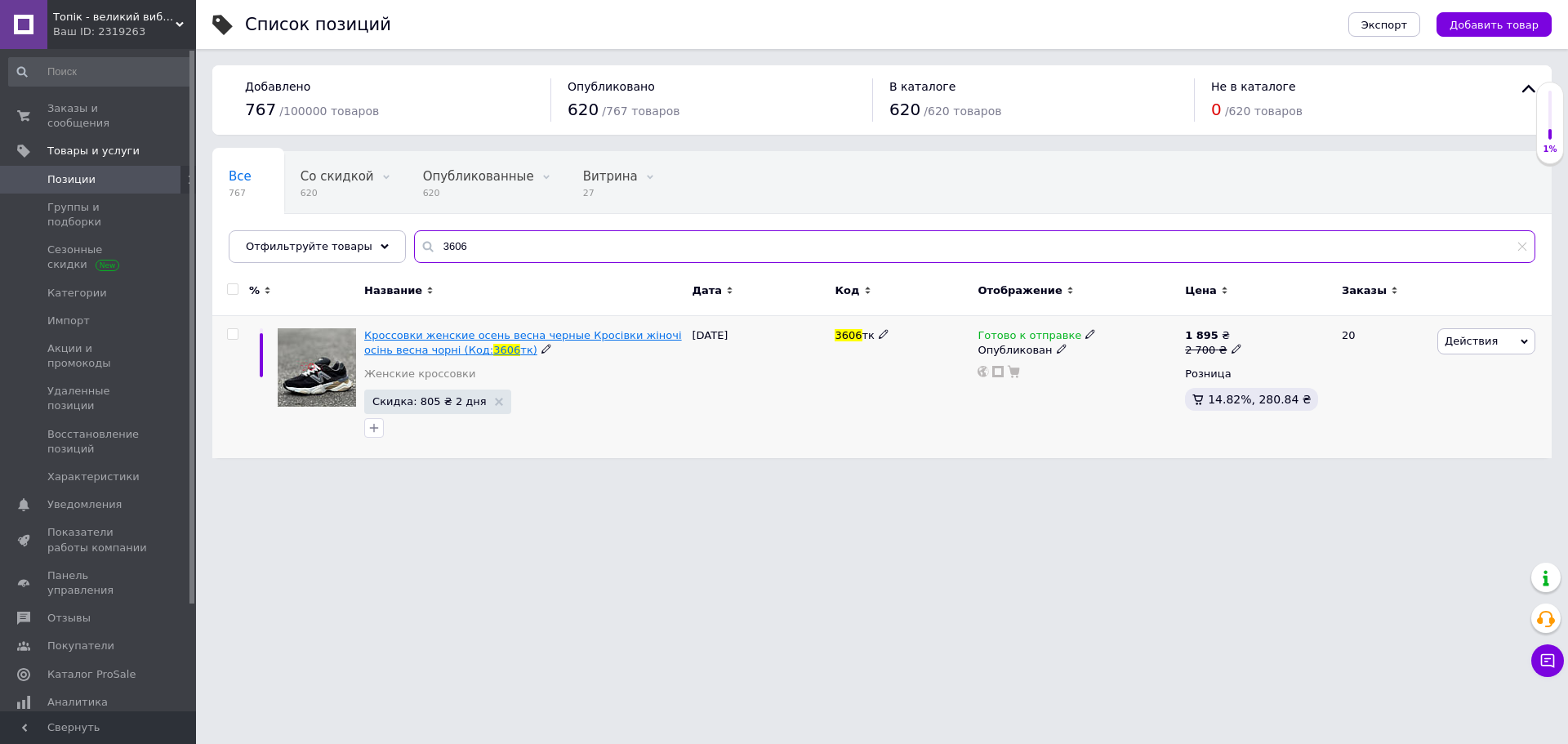
type input "3606"
click at [503, 334] on span "Кроссовки женские осень весна черные Кросівки жіночі осінь весна чорні (Код:" at bounding box center [523, 342] width 318 height 27
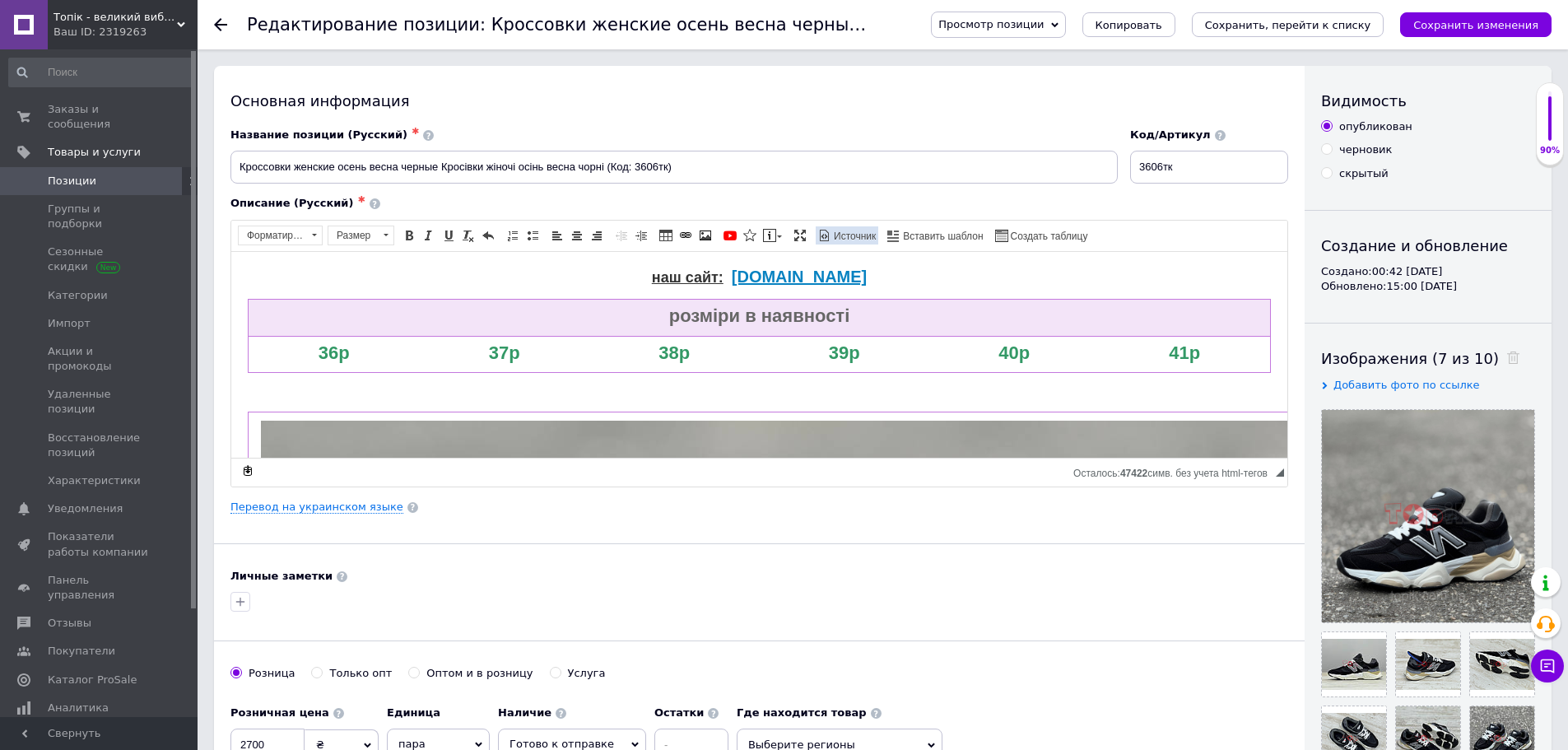
click at [858, 233] on span "Источник" at bounding box center [853, 236] width 45 height 14
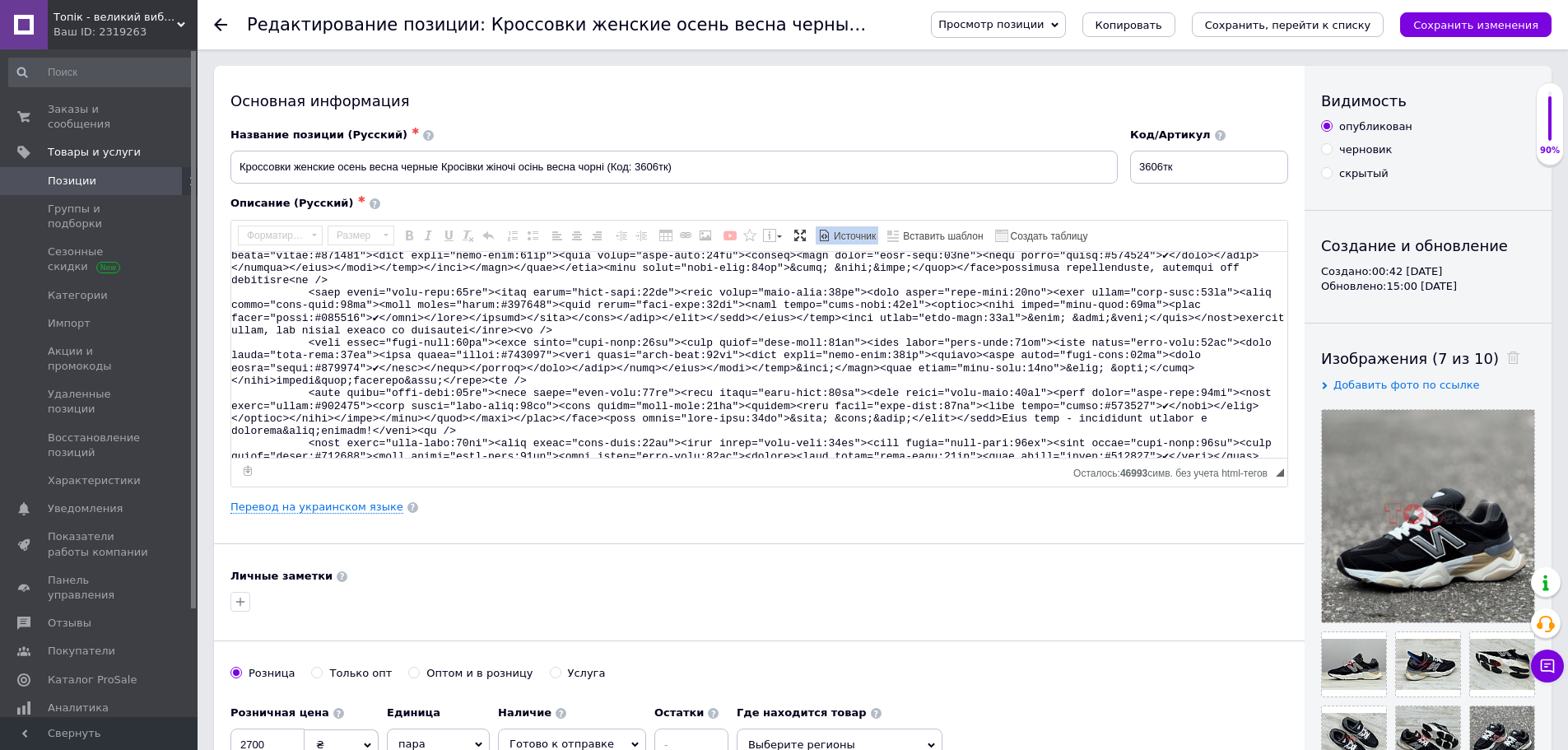
scroll to position [3269, 0]
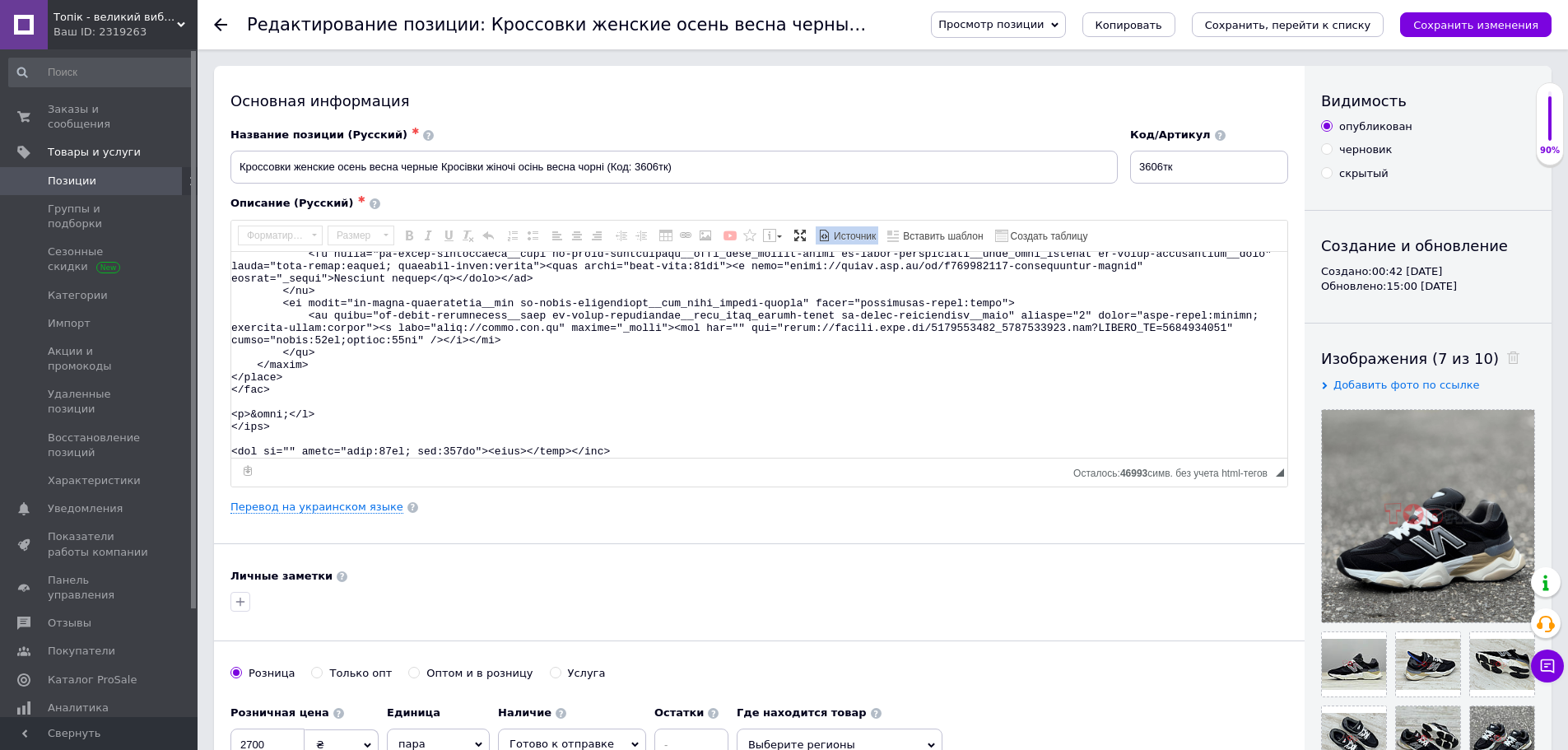
drag, startPoint x: 232, startPoint y: 262, endPoint x: 484, endPoint y: 609, distance: 428.9
click at [484, 609] on div "Основная информация Название позиции (Русский) ✱ Кроссовки женские осень весна …" at bounding box center [759, 525] width 1091 height 919
click at [858, 236] on span "Источник" at bounding box center [853, 236] width 45 height 14
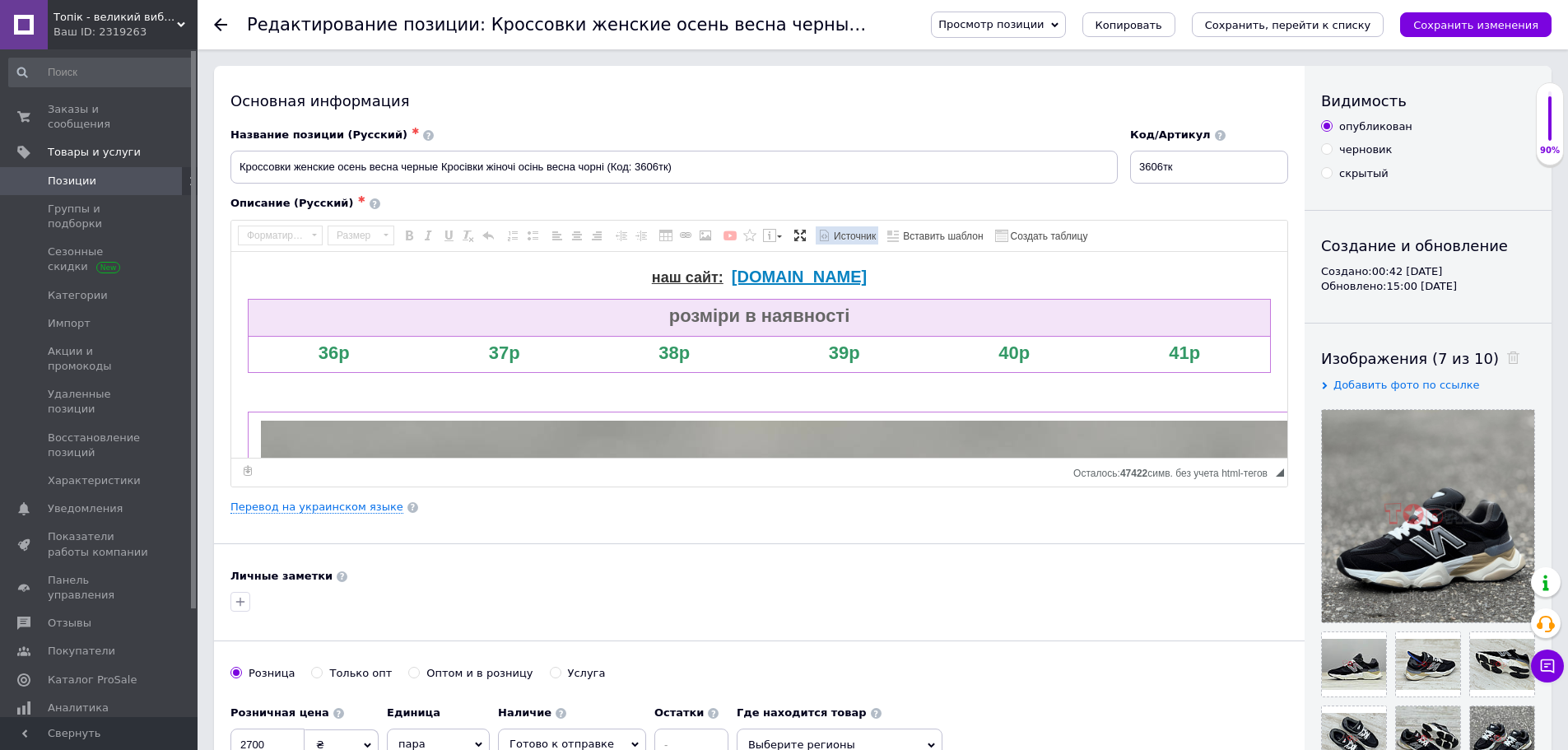
scroll to position [0, 0]
click at [222, 25] on use at bounding box center [221, 25] width 14 height 14
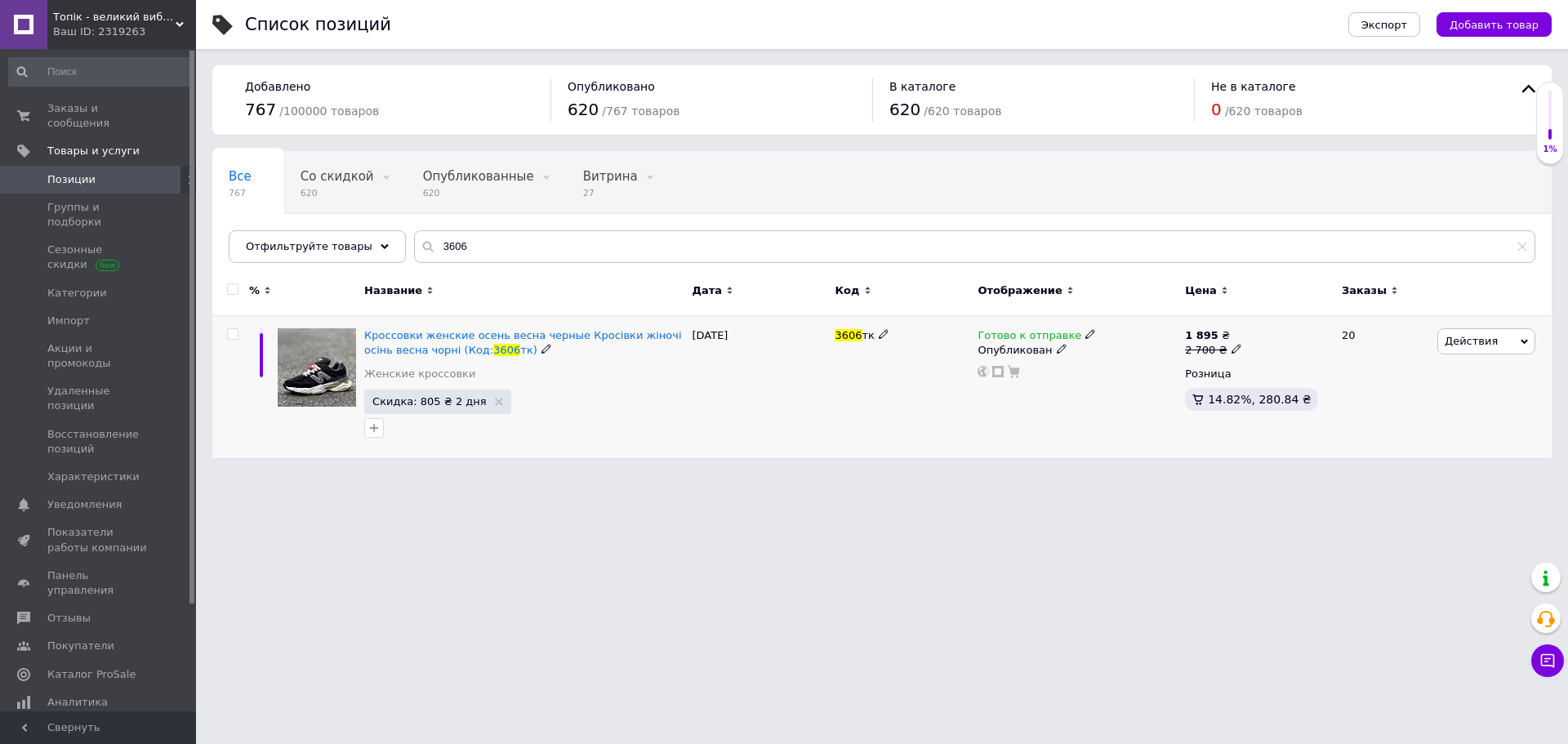
click at [238, 337] on div at bounding box center [233, 335] width 33 height 12
click at [235, 335] on input "checkbox" at bounding box center [232, 334] width 11 height 11
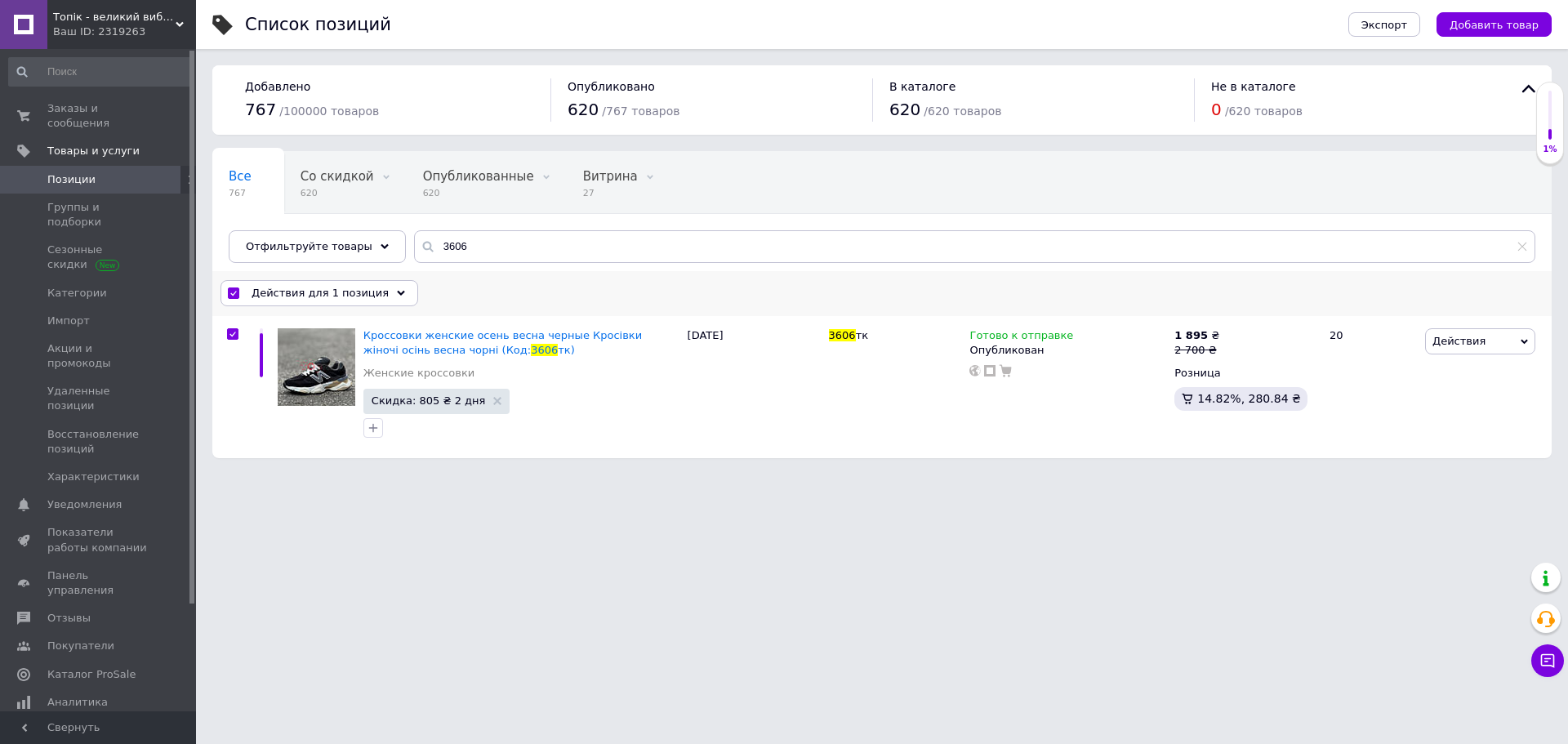
click at [356, 291] on span "Действия для 1 позиция" at bounding box center [320, 292] width 137 height 14
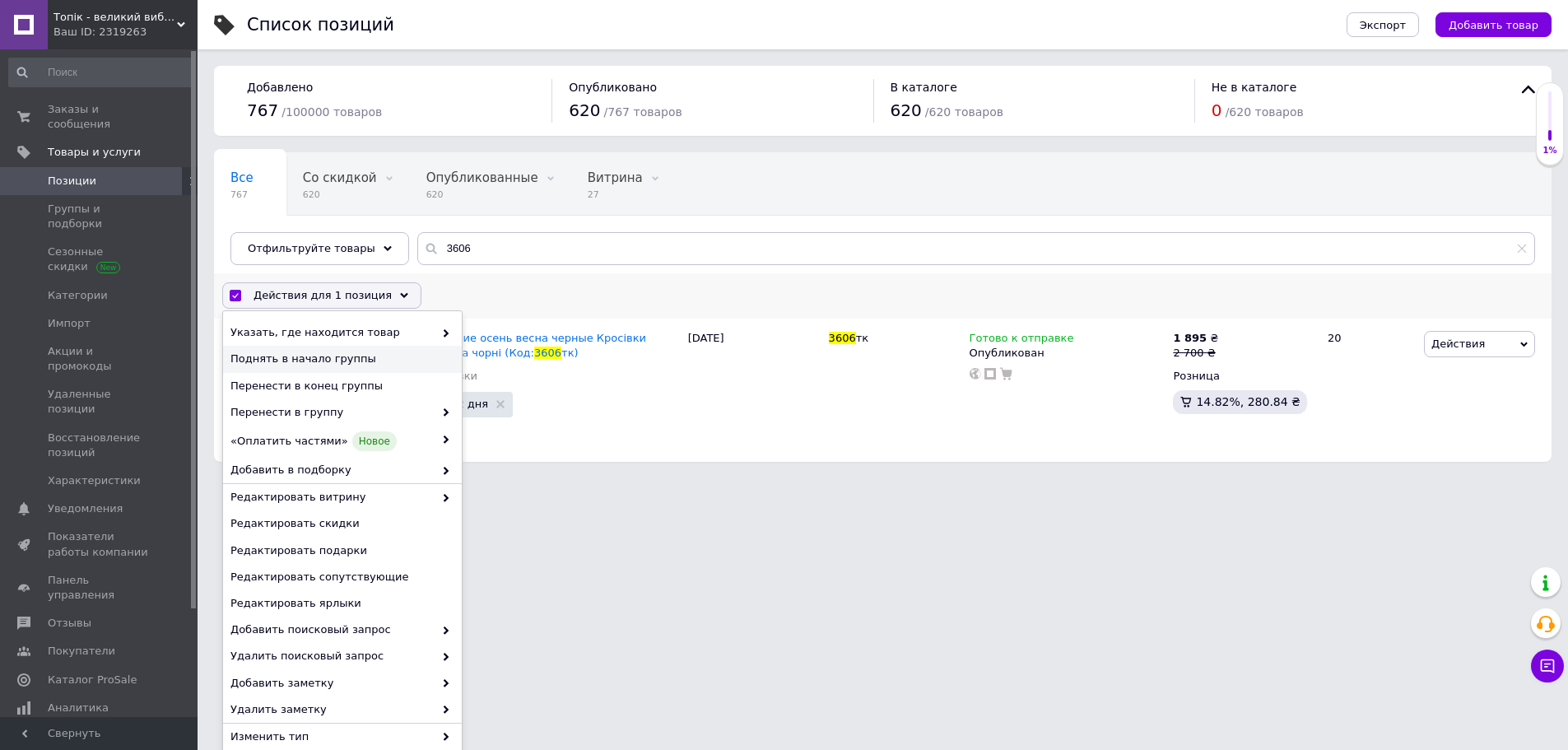
click at [353, 359] on span "Поднять в начало группы" at bounding box center [340, 359] width 220 height 15
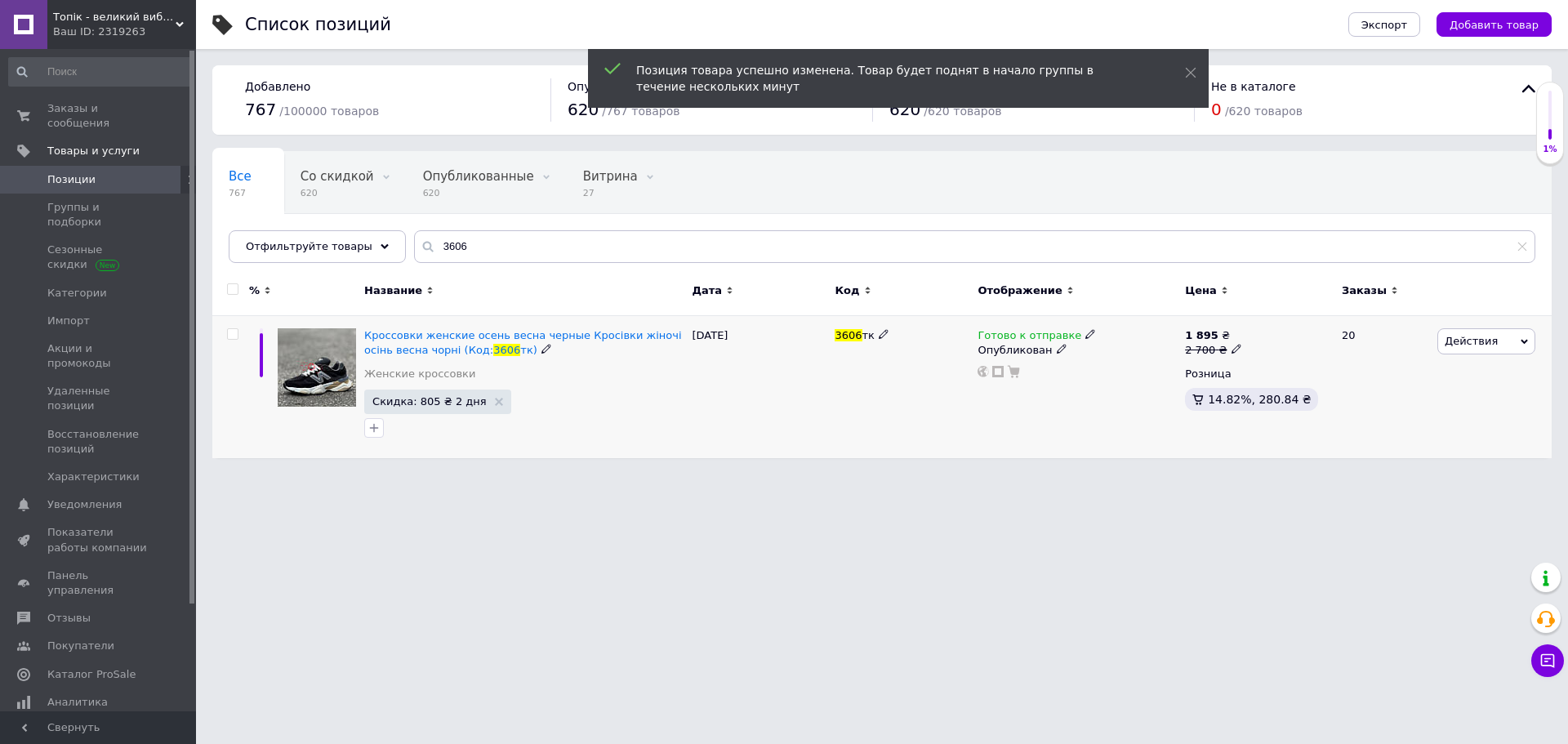
click at [232, 339] on input "checkbox" at bounding box center [232, 334] width 11 height 11
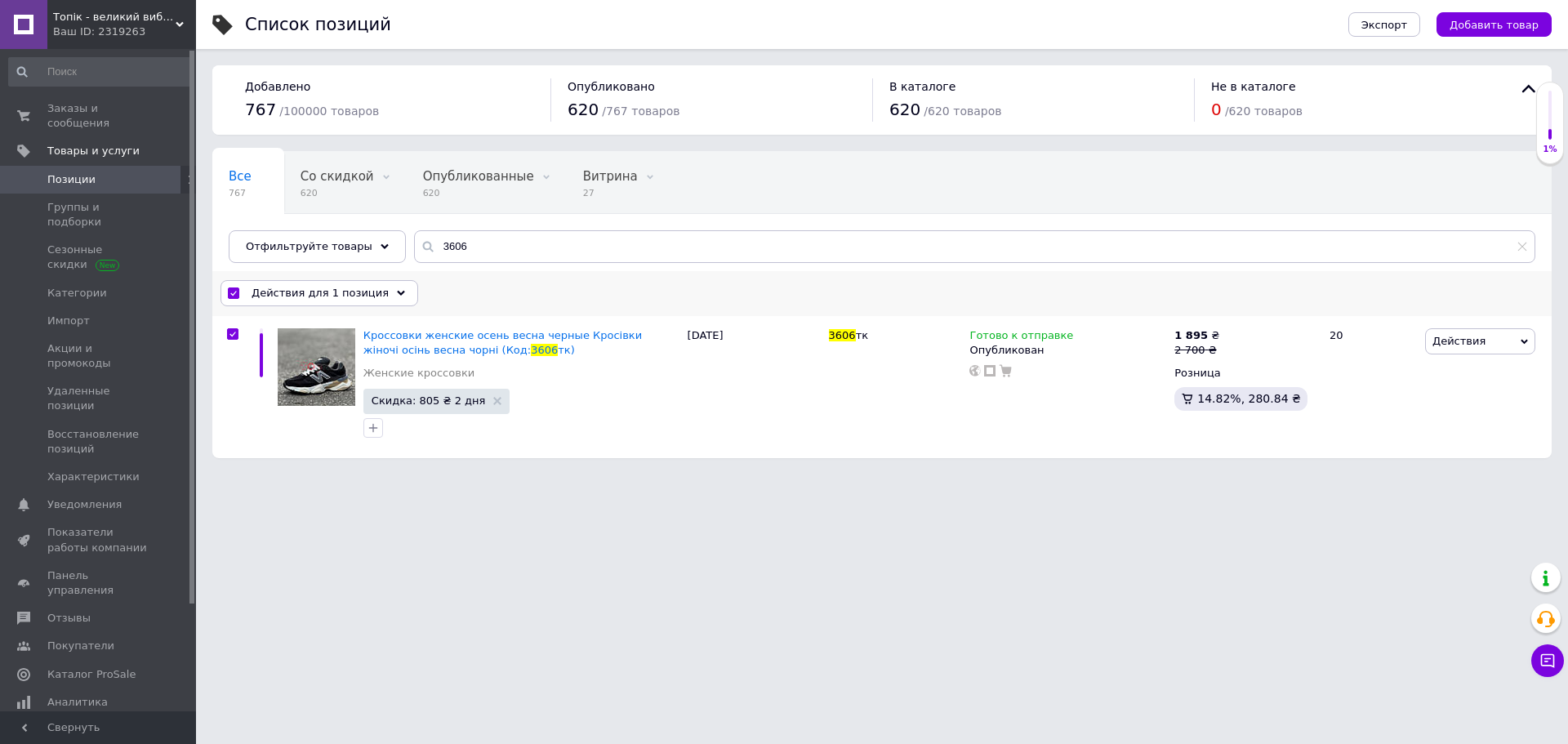
click at [359, 292] on span "Действия для 1 позиция" at bounding box center [320, 292] width 137 height 14
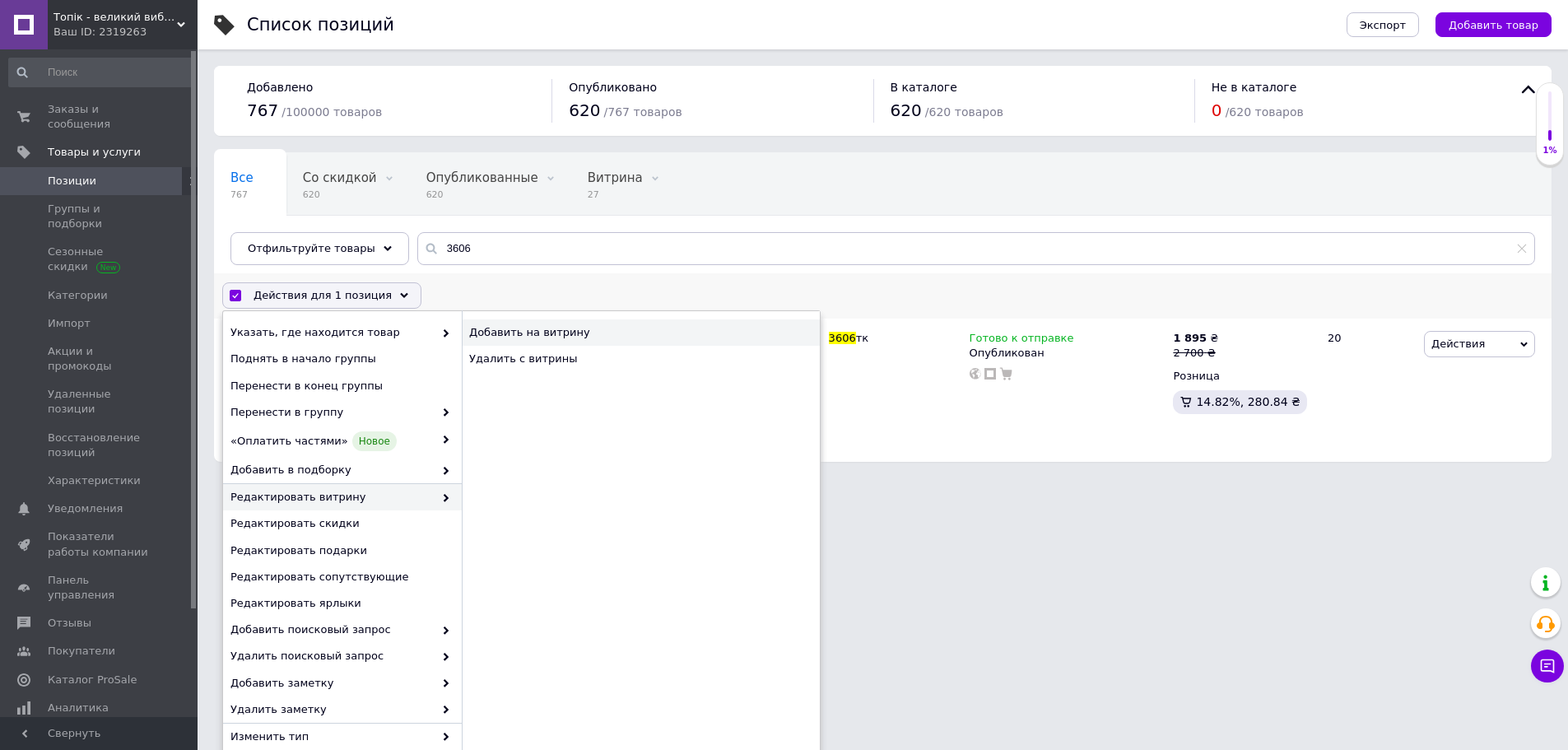
click at [529, 338] on div "Добавить на витрину" at bounding box center [641, 332] width 358 height 26
checkbox input "false"
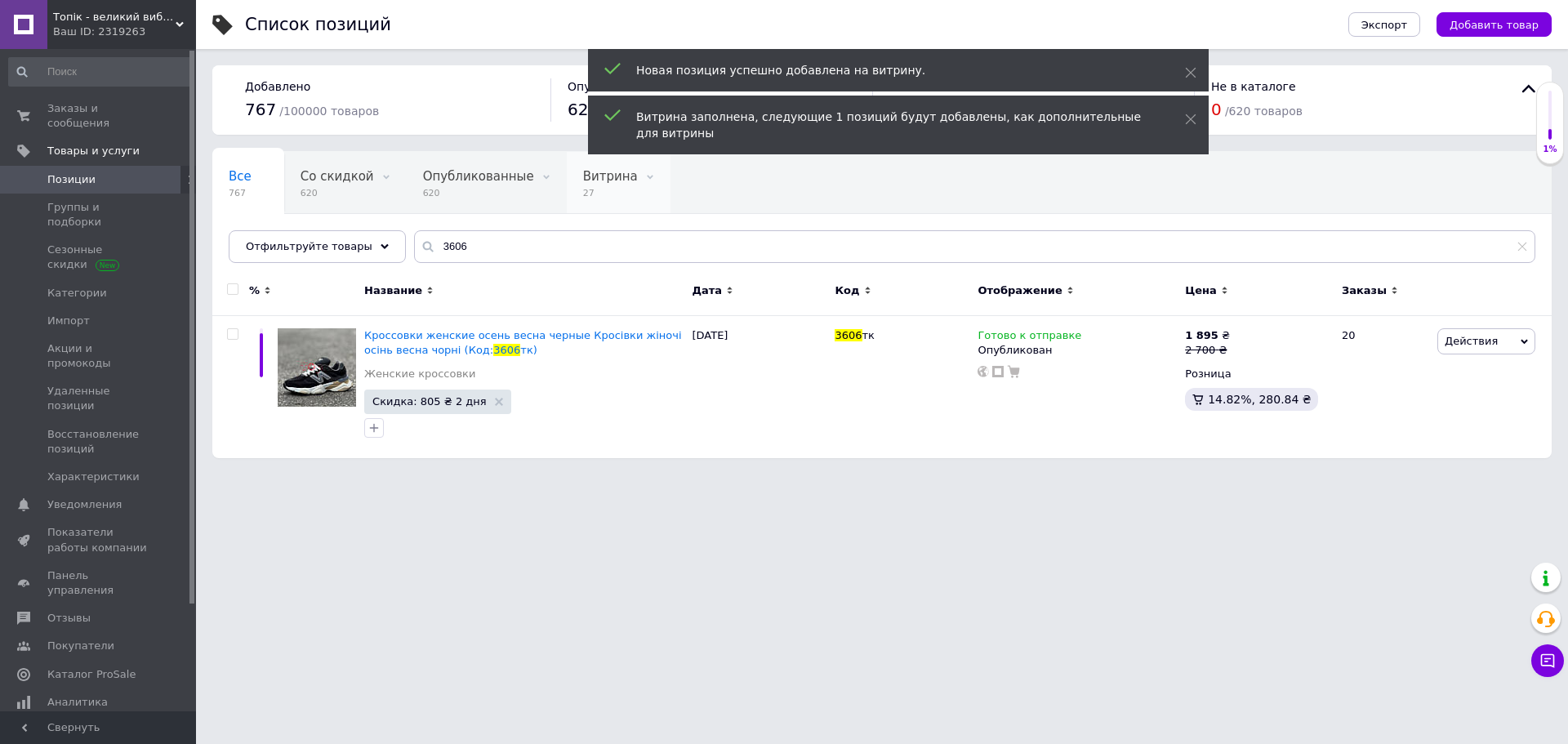
click at [584, 187] on span "27" at bounding box center [610, 193] width 55 height 12
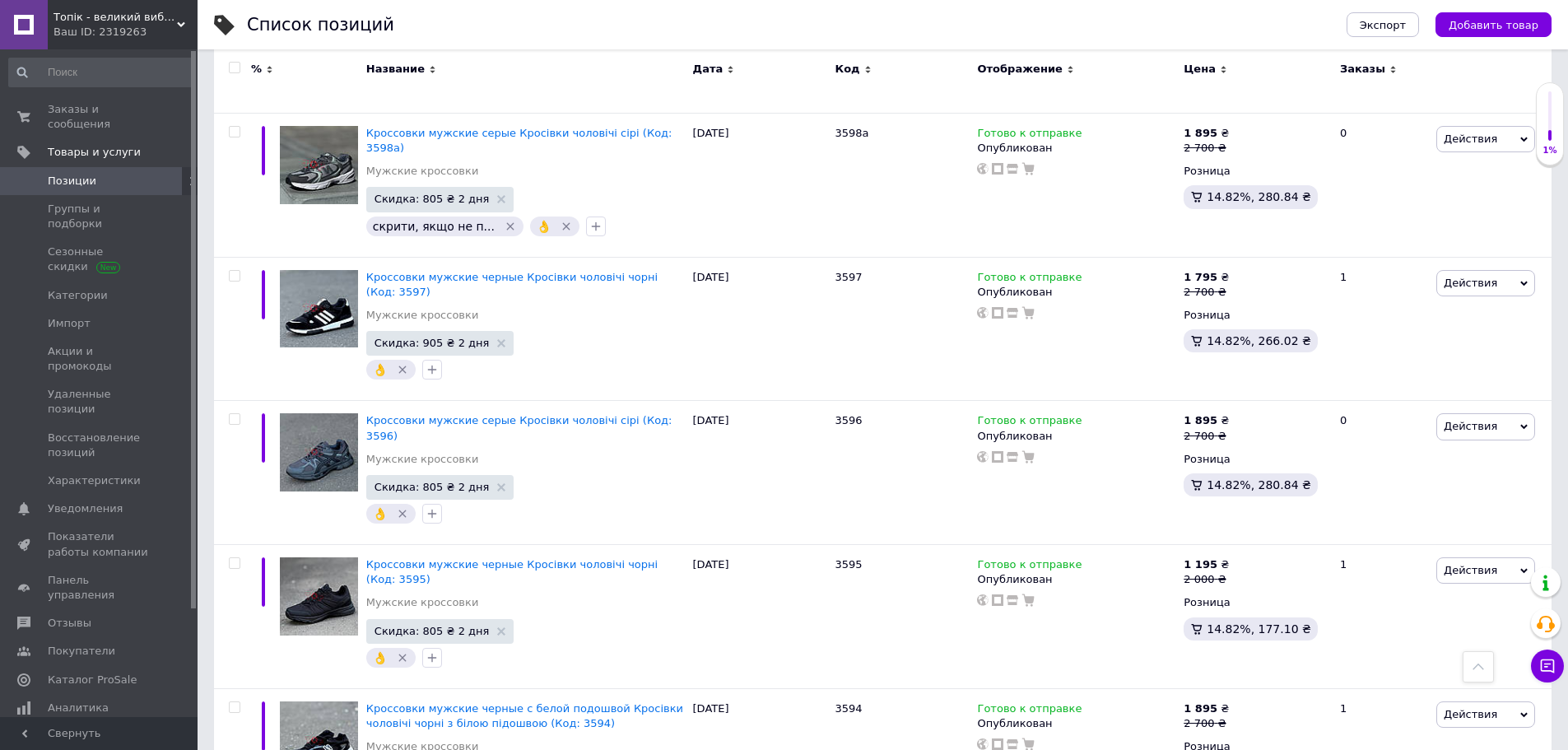
scroll to position [1370, 0]
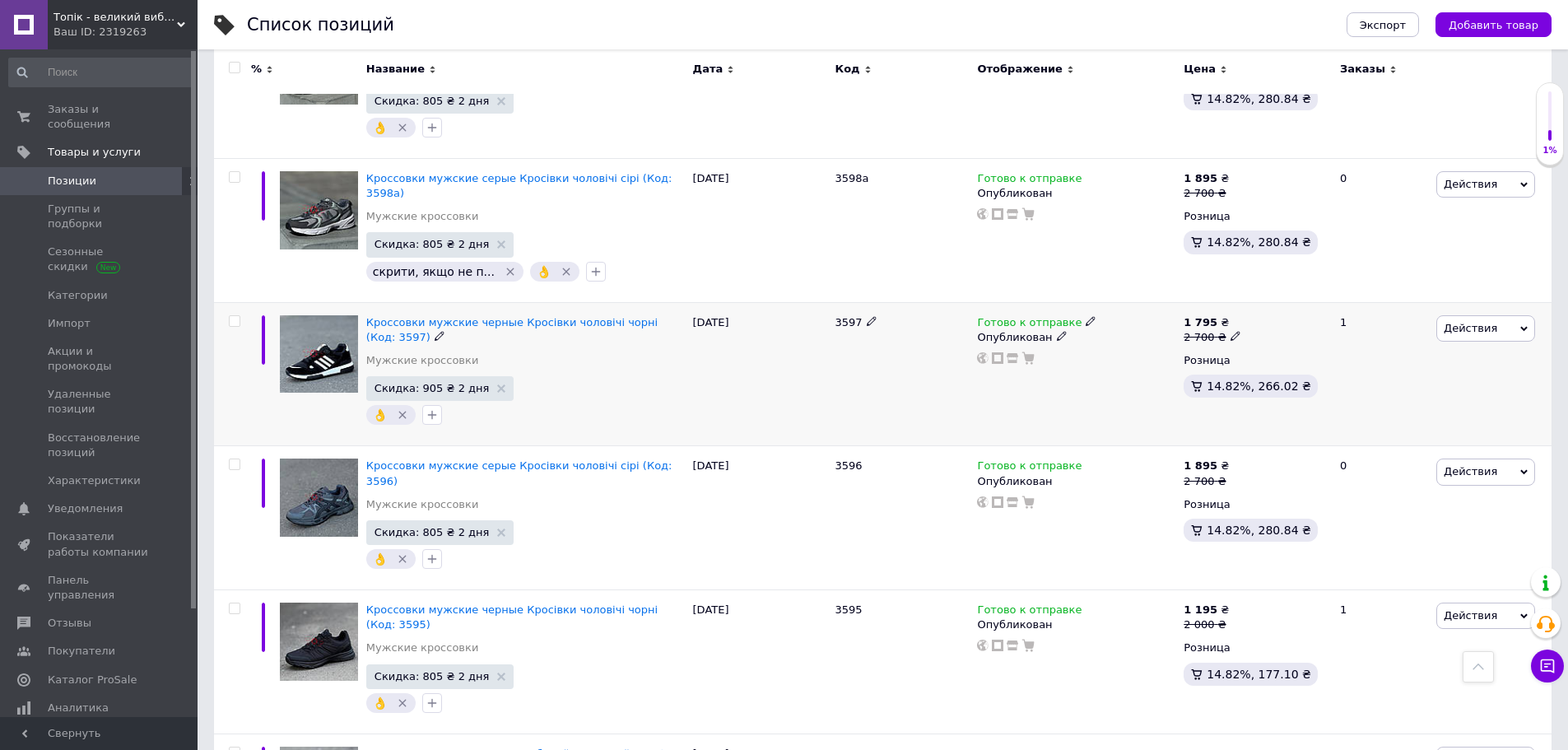
click at [233, 316] on input "checkbox" at bounding box center [233, 321] width 11 height 11
checkbox input "true"
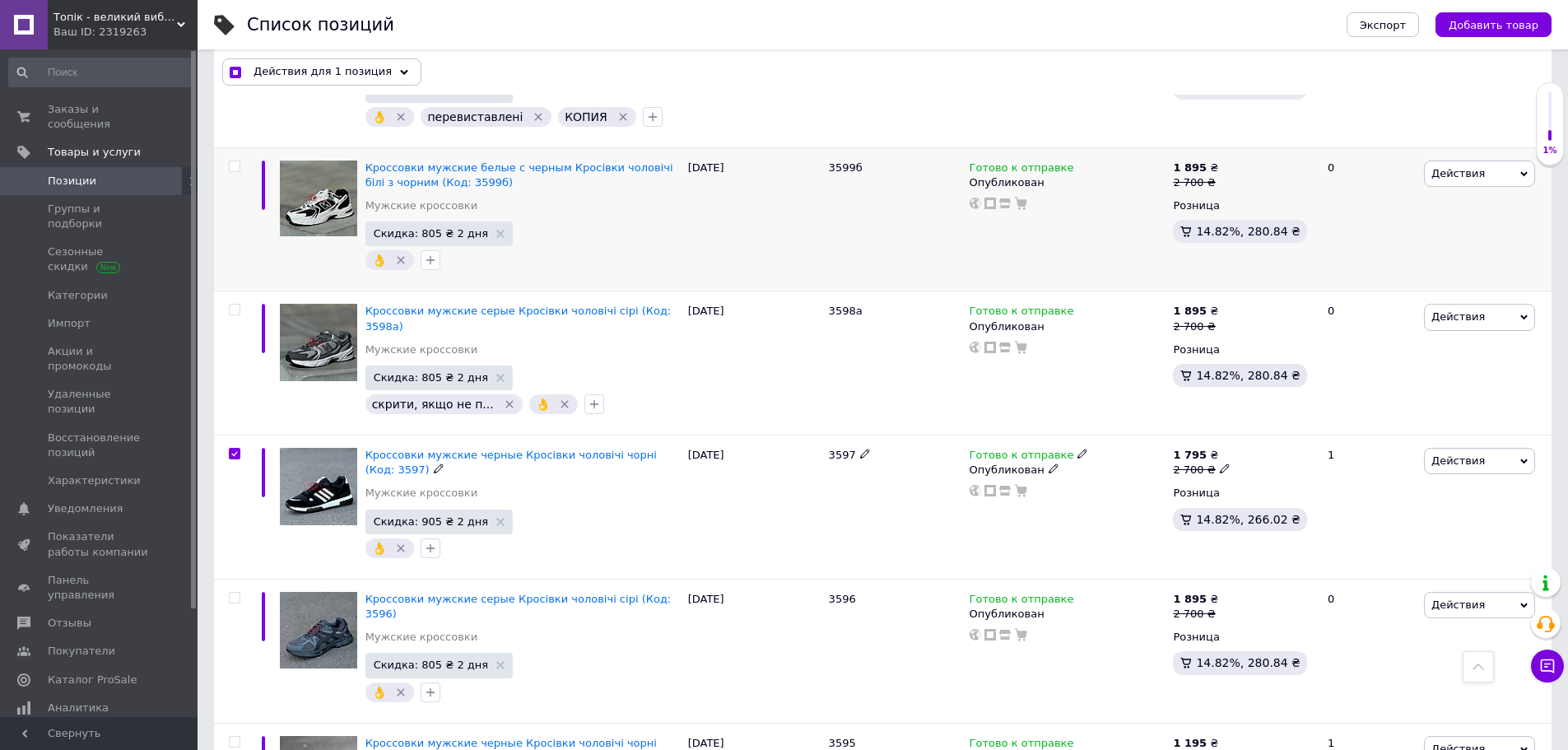
scroll to position [1204, 0]
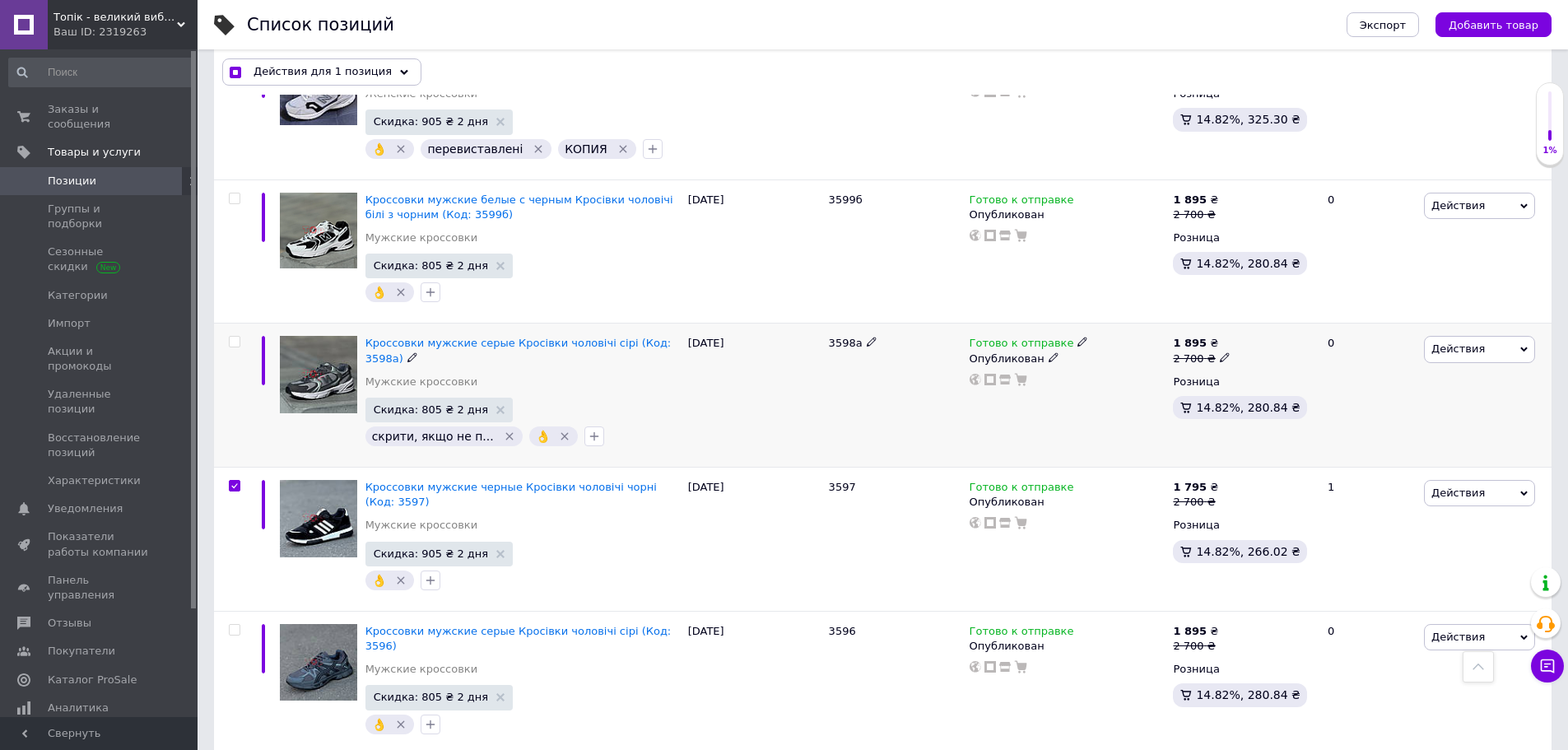
click at [236, 337] on input "checkbox" at bounding box center [233, 342] width 11 height 11
checkbox input "true"
click at [235, 194] on input "checkbox" at bounding box center [233, 199] width 11 height 11
checkbox input "true"
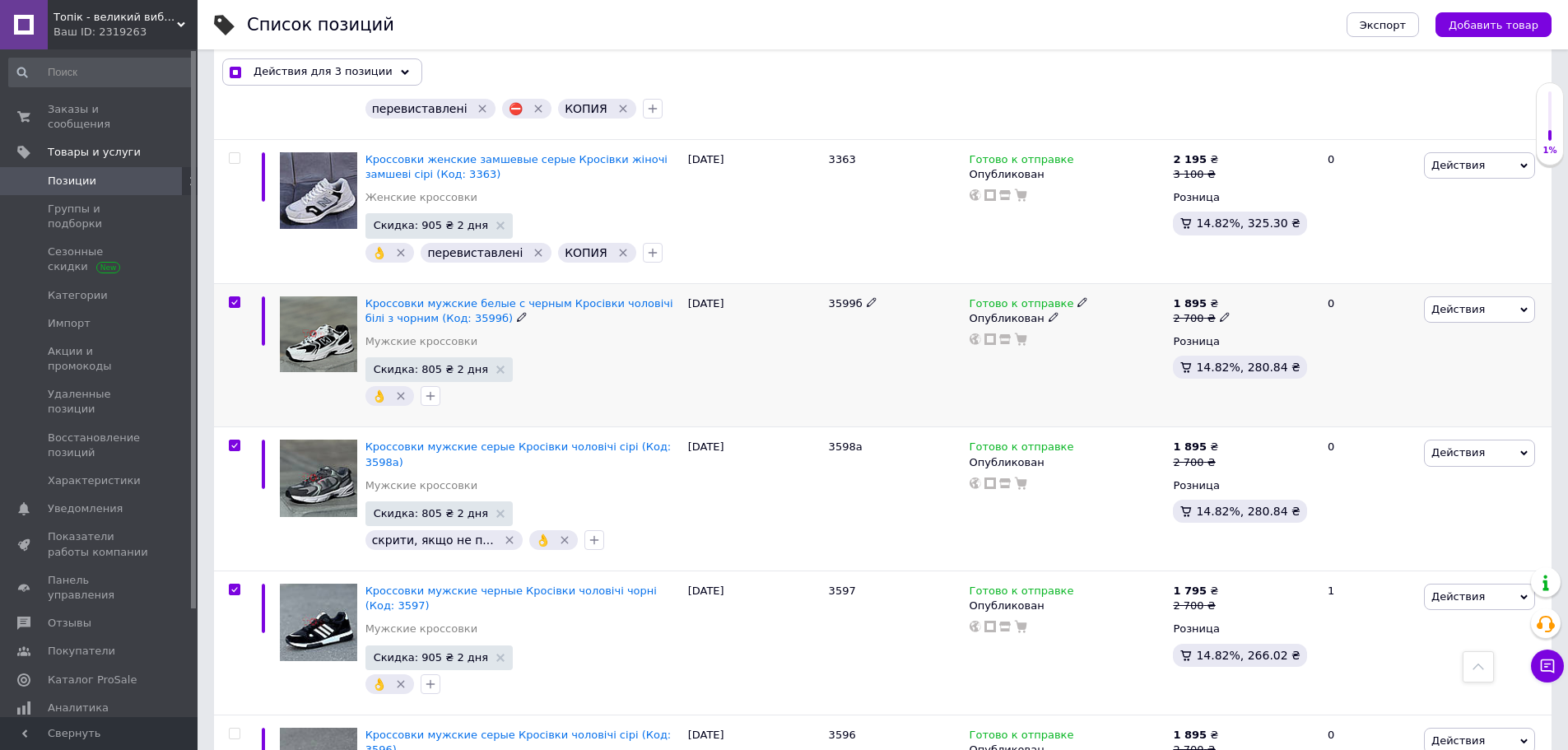
scroll to position [1040, 0]
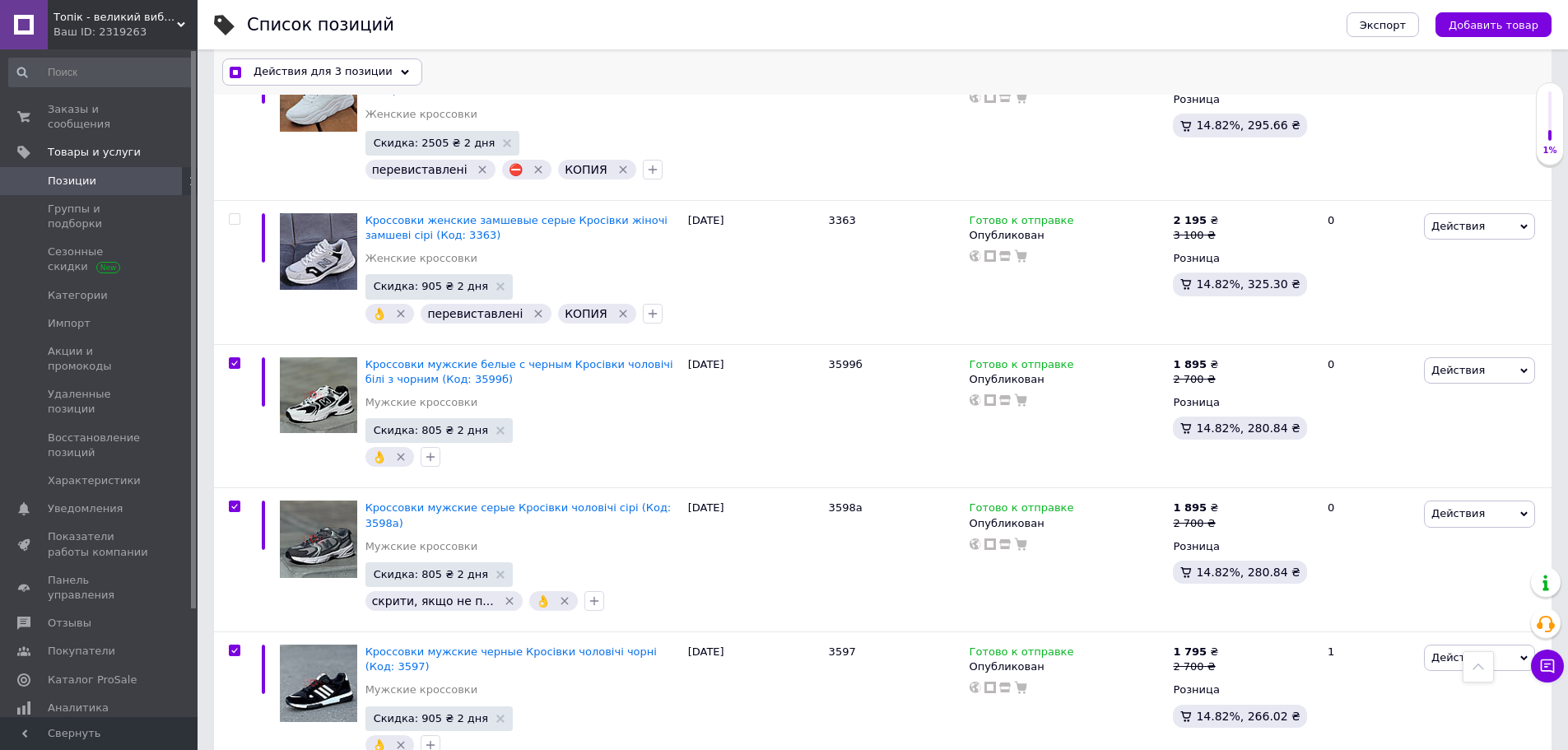
click at [372, 71] on span "Действия для 3 позиции" at bounding box center [323, 72] width 139 height 15
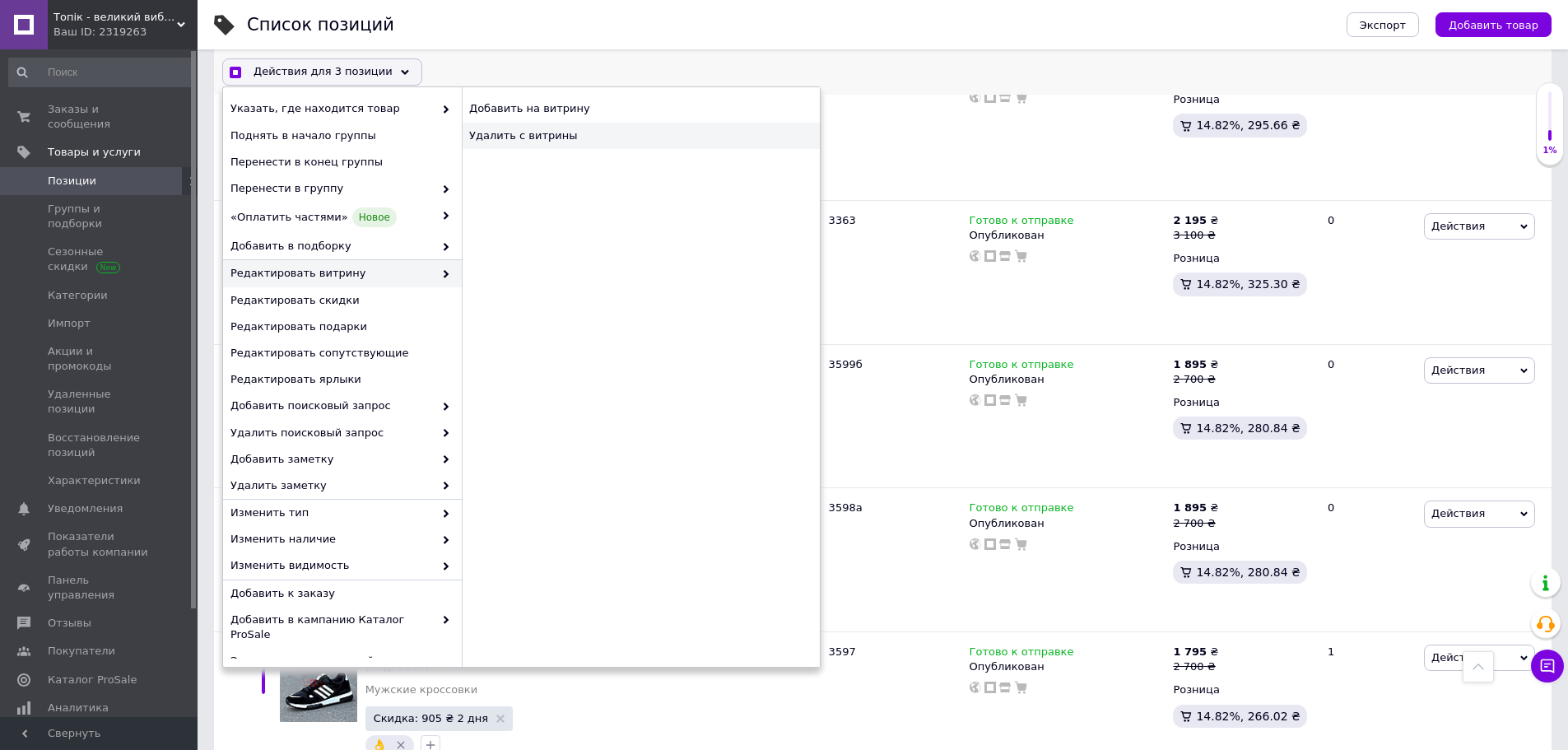
checkbox input "true"
click at [521, 136] on div "Удалить с витрины" at bounding box center [641, 136] width 358 height 26
checkbox input "false"
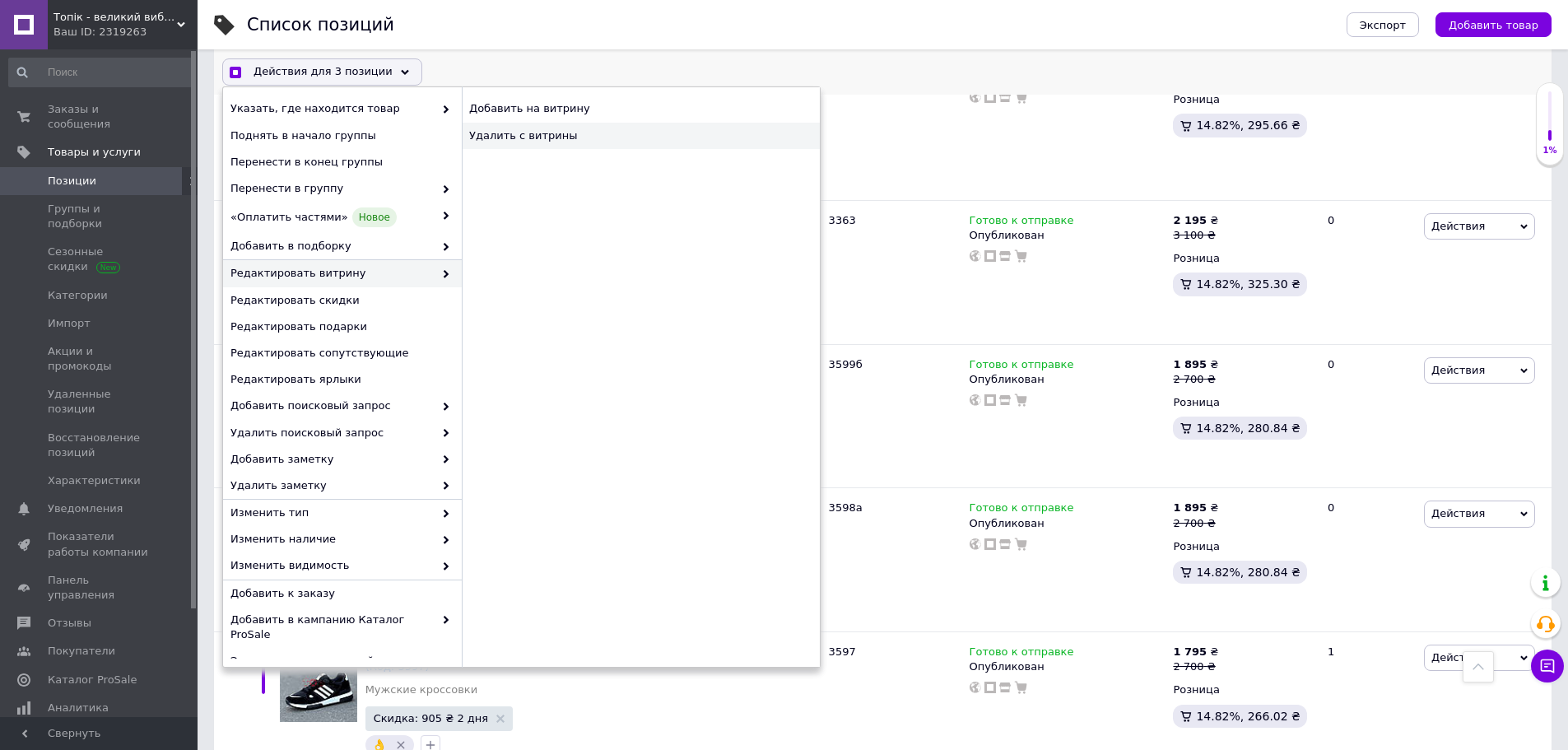
scroll to position [1041, 0]
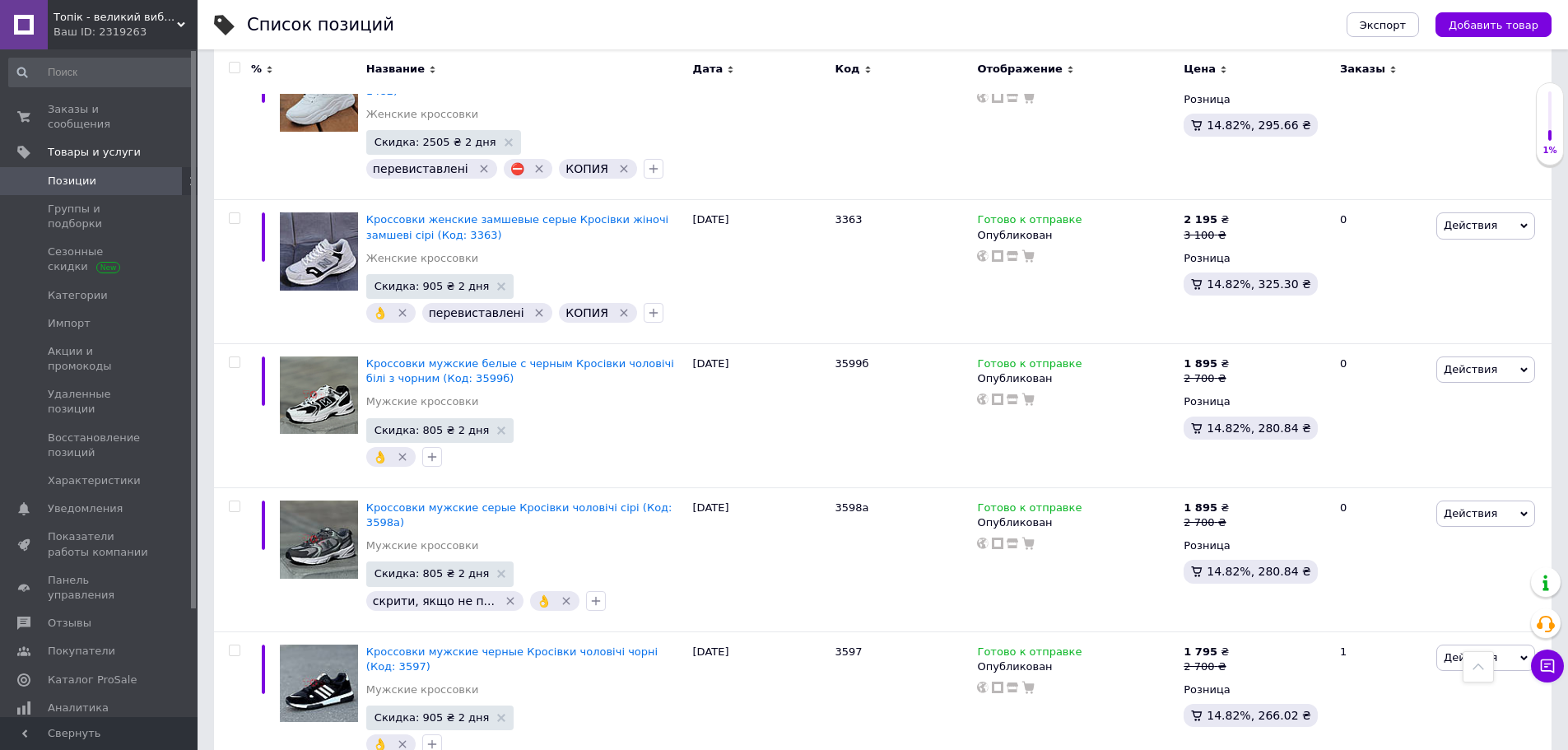
click at [178, 25] on icon at bounding box center [181, 24] width 8 height 8
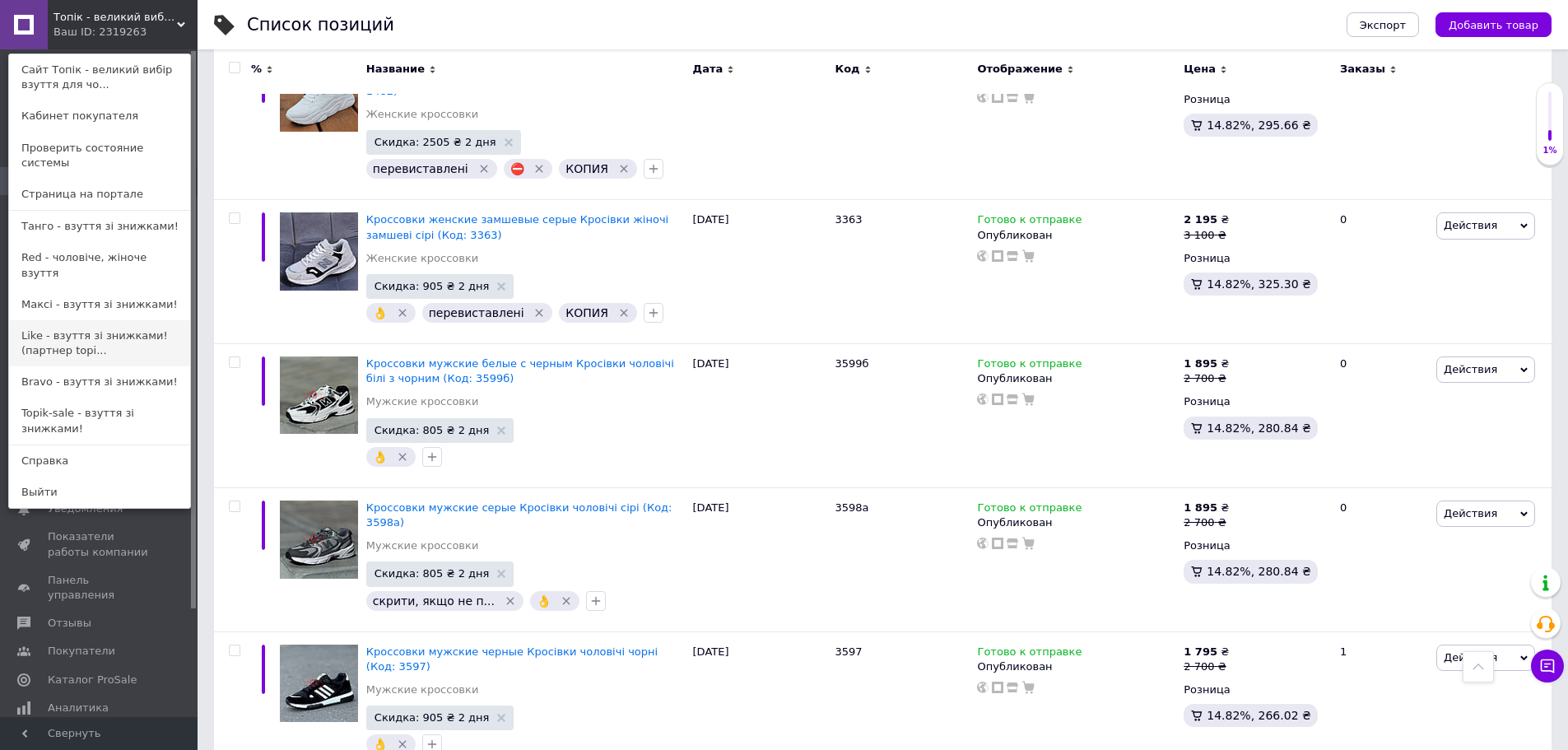
click at [107, 321] on link "Like - взуття зі знижками! (партнер topi..." at bounding box center [99, 344] width 181 height 47
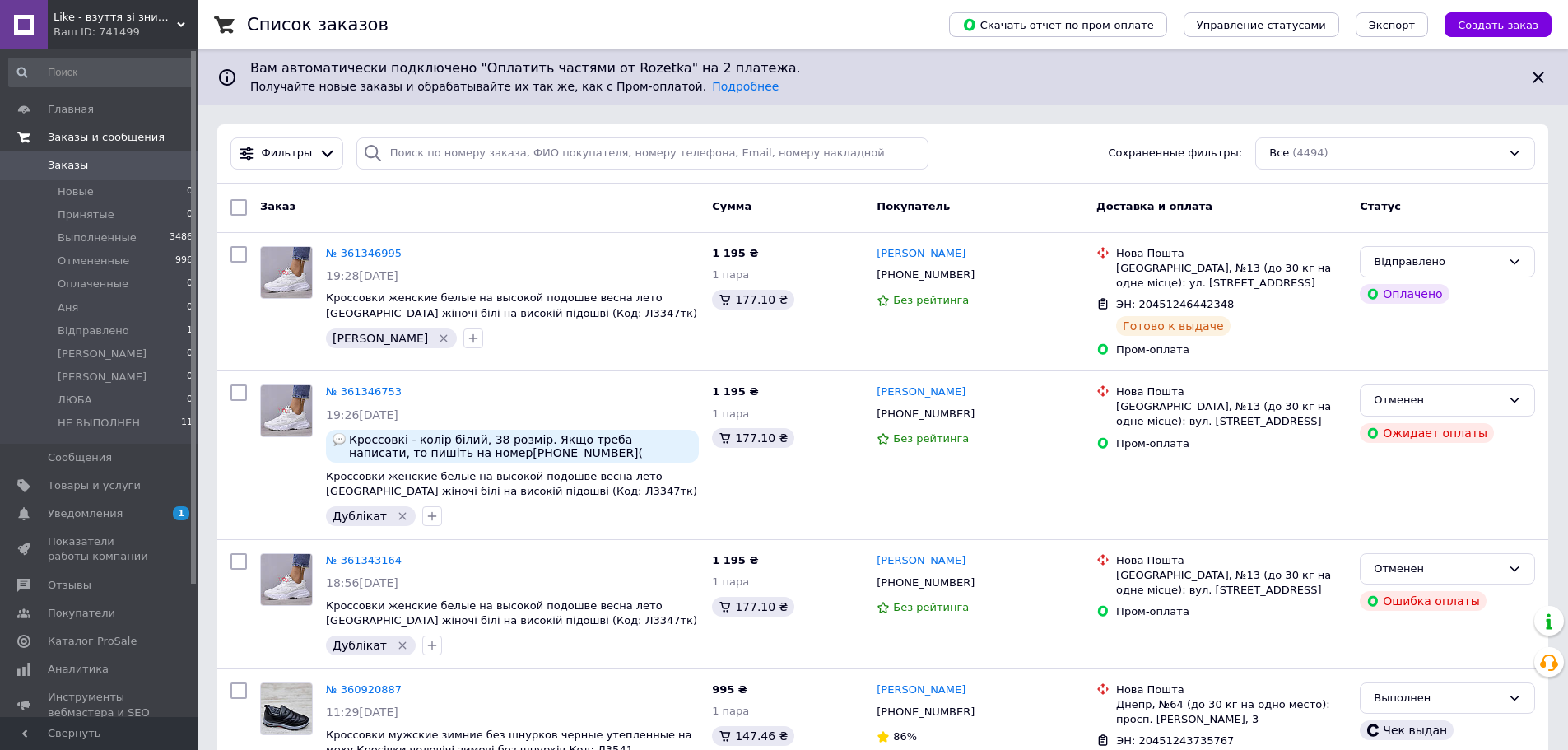
click at [91, 137] on span "Заказы и сообщения" at bounding box center [106, 137] width 117 height 15
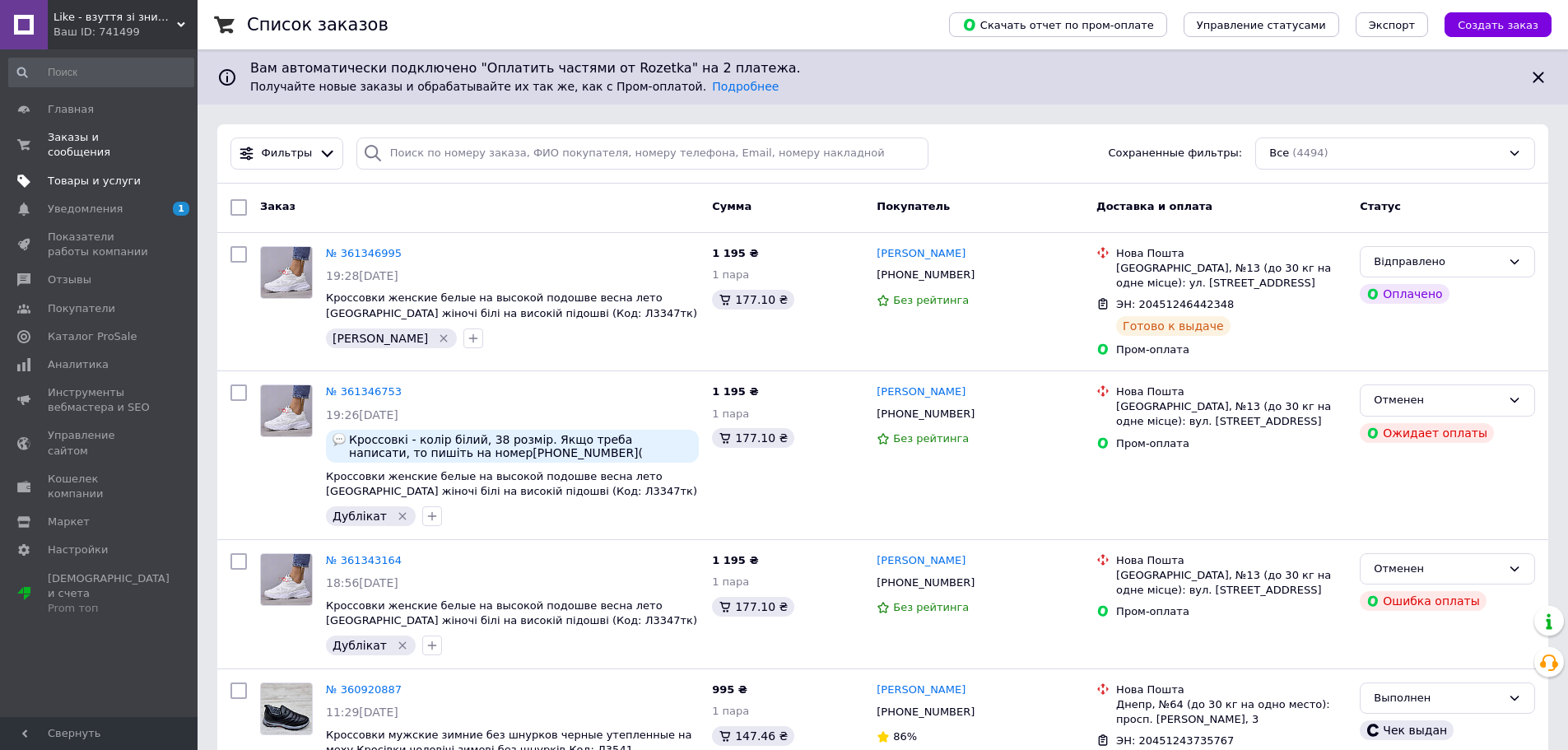
click at [90, 173] on span "Товары и услуги" at bounding box center [94, 180] width 93 height 15
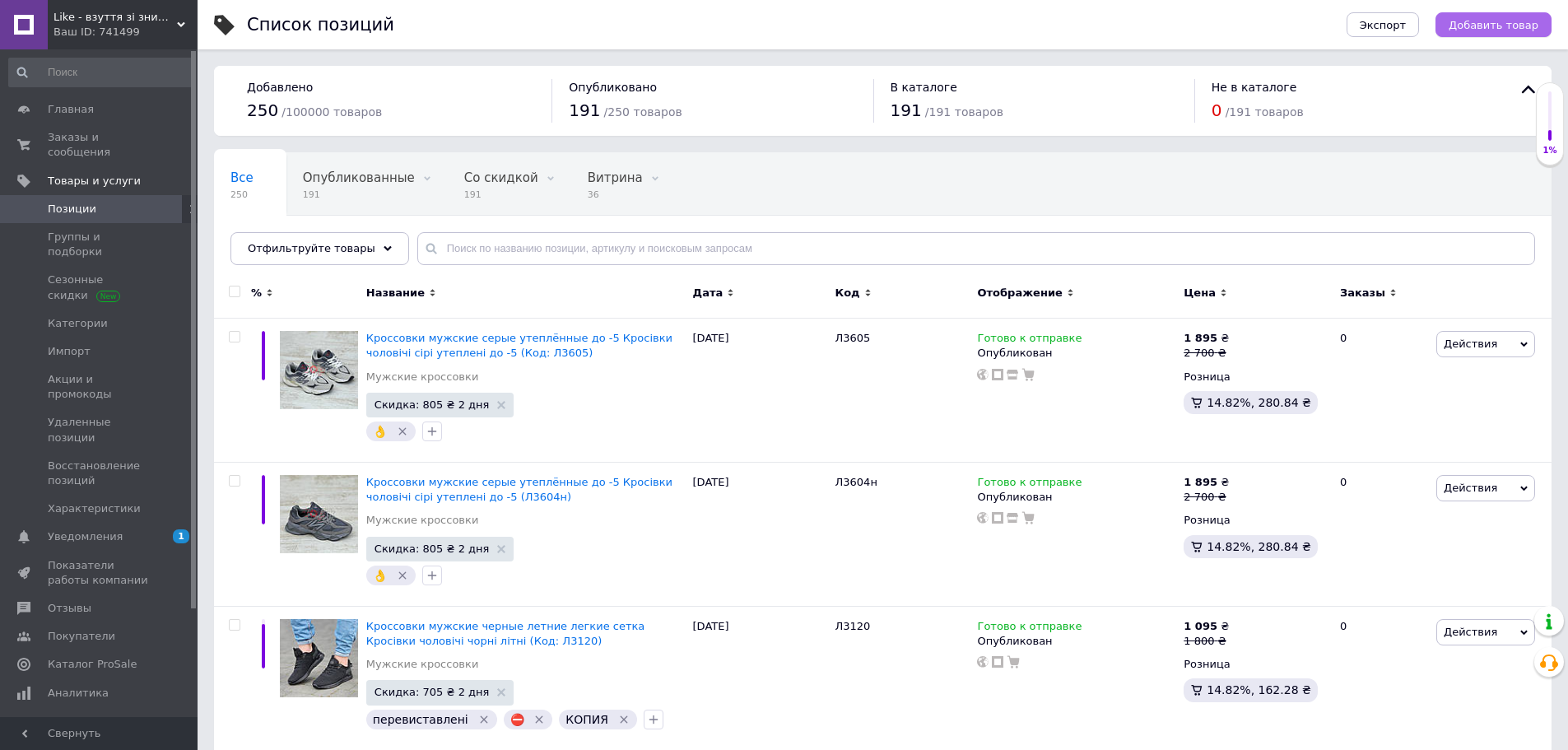
click at [1494, 19] on span "Добавить товар" at bounding box center [1492, 25] width 90 height 13
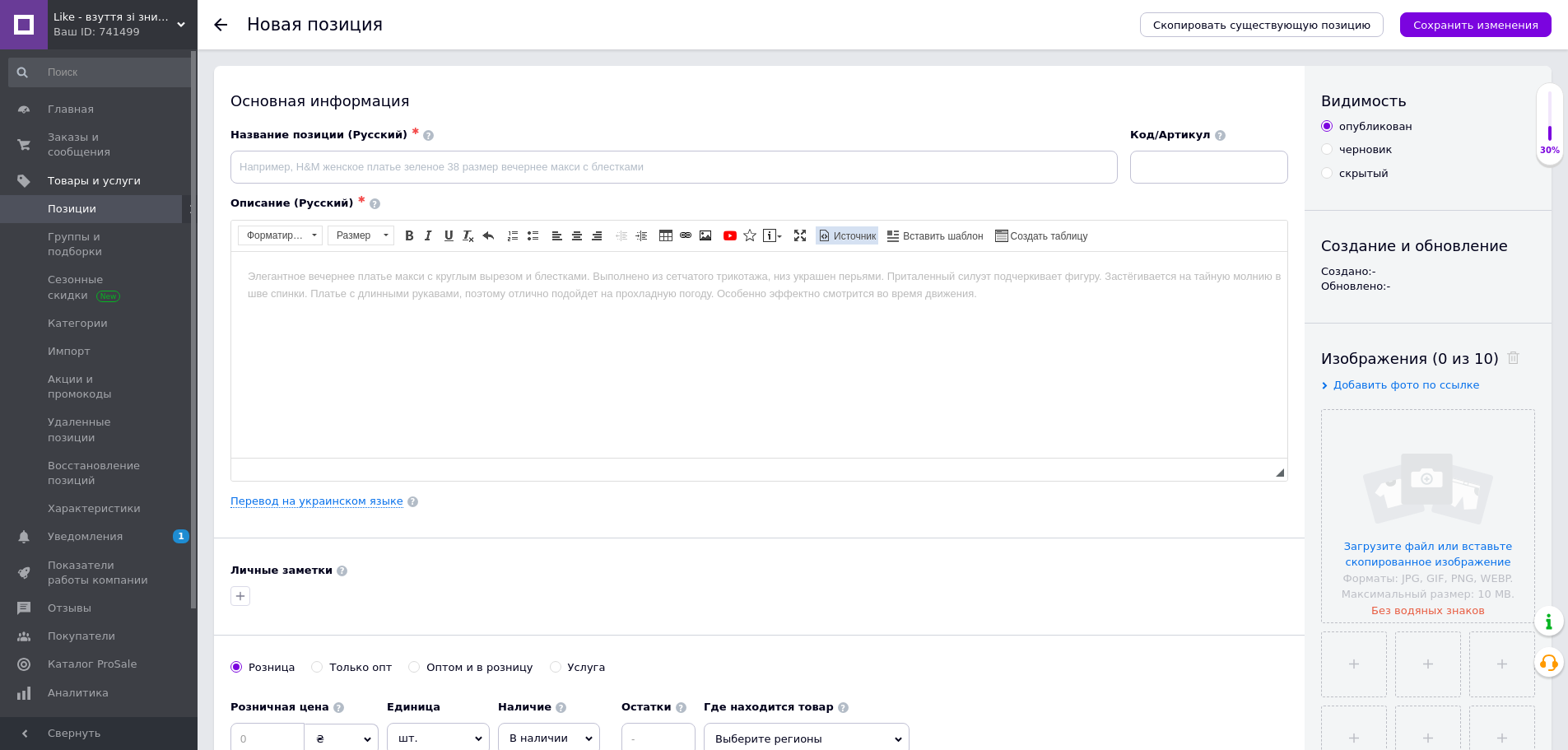
click at [843, 233] on span "Источник" at bounding box center [853, 236] width 45 height 14
click at [828, 288] on textarea "Визуальный текстовый редактор, B75A8244-CF75-49C2-88E6-5032D2A704CB" at bounding box center [759, 355] width 1056 height 205
paste textarea "<p style="text-align:center"><span style="font-size:18px"><strong><u>наш сайт:<…"
type textarea "<p style="text-align:center"><span style="font-size:18px"><strong><u>наш сайт:<…"
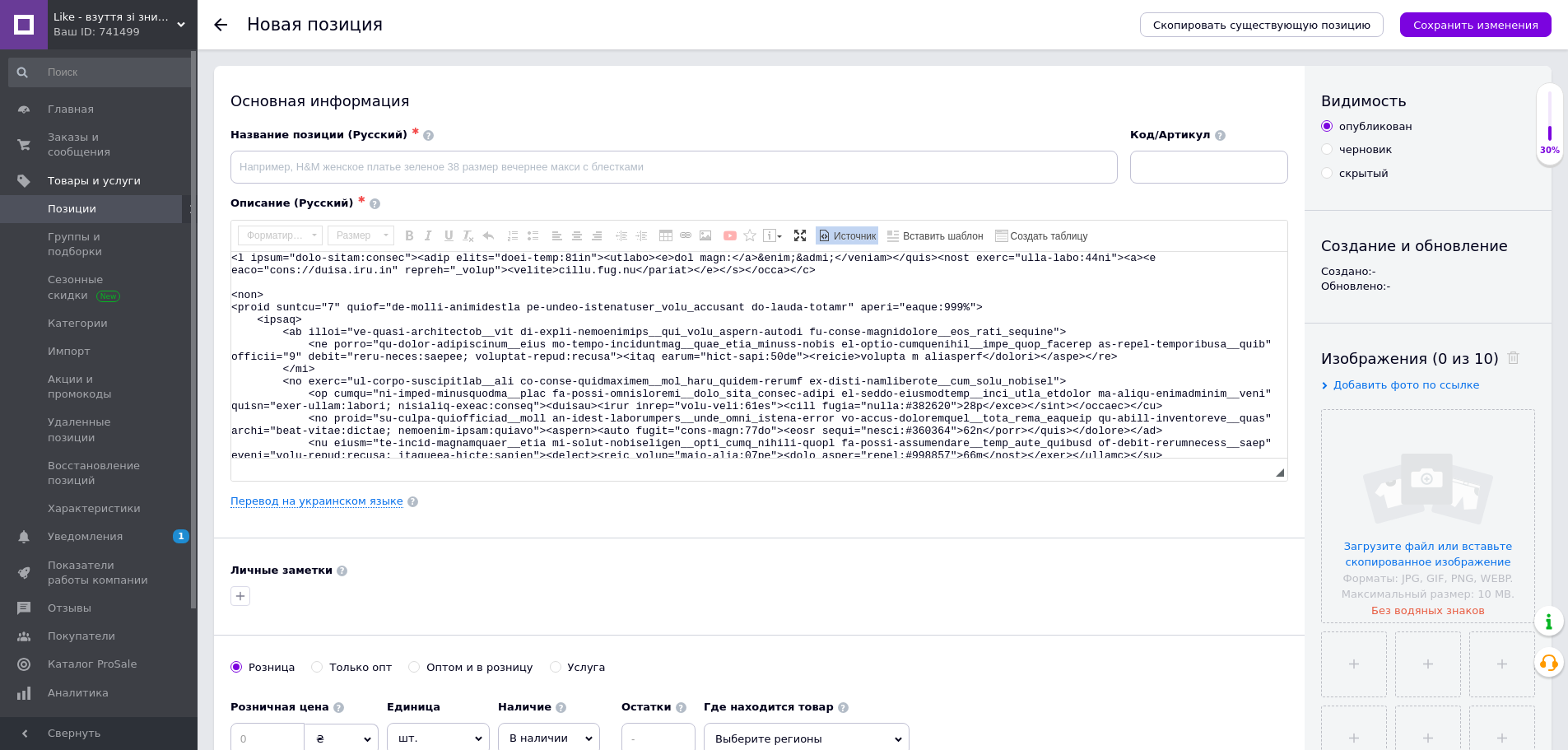
scroll to position [3269, 0]
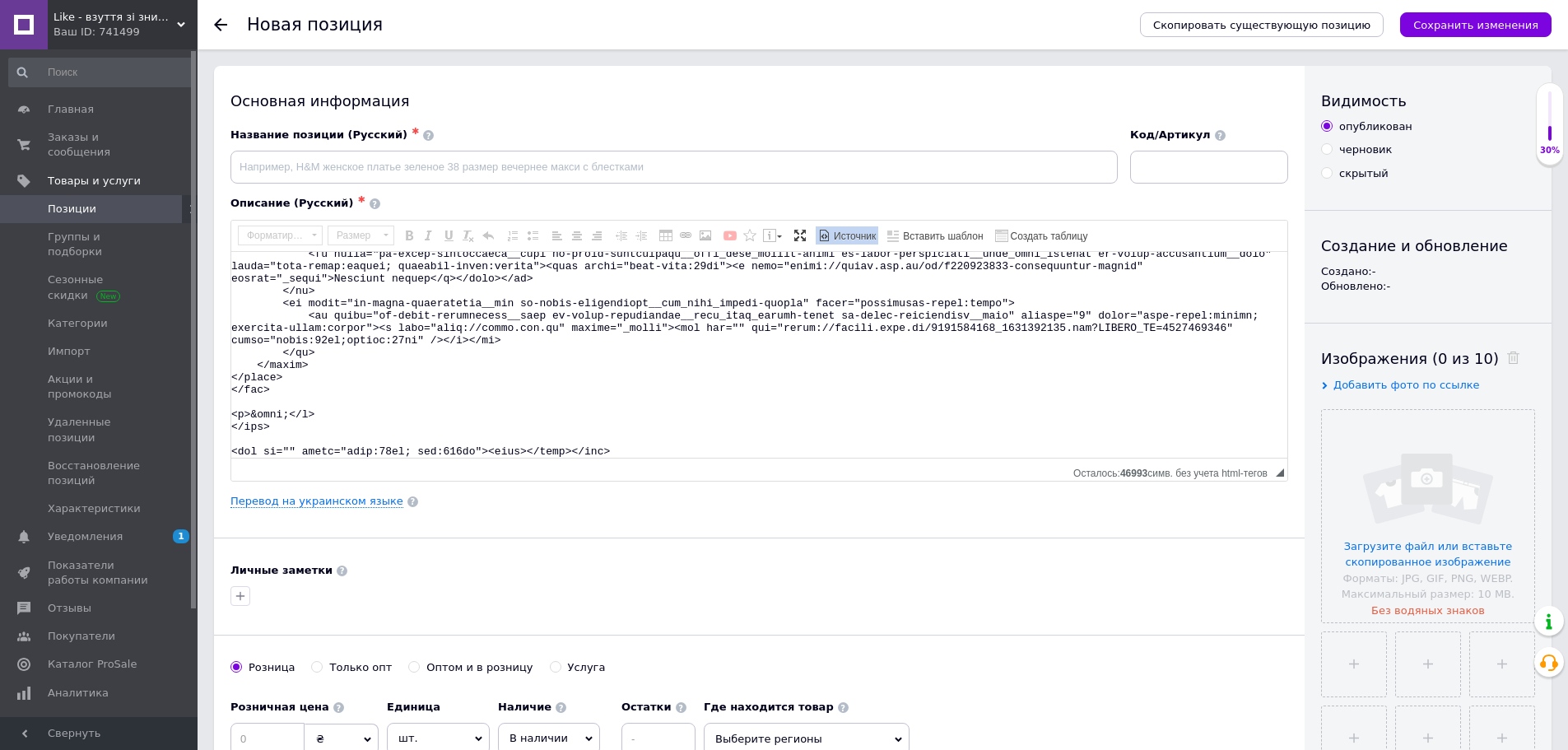
click at [836, 230] on span "Источник" at bounding box center [853, 236] width 45 height 14
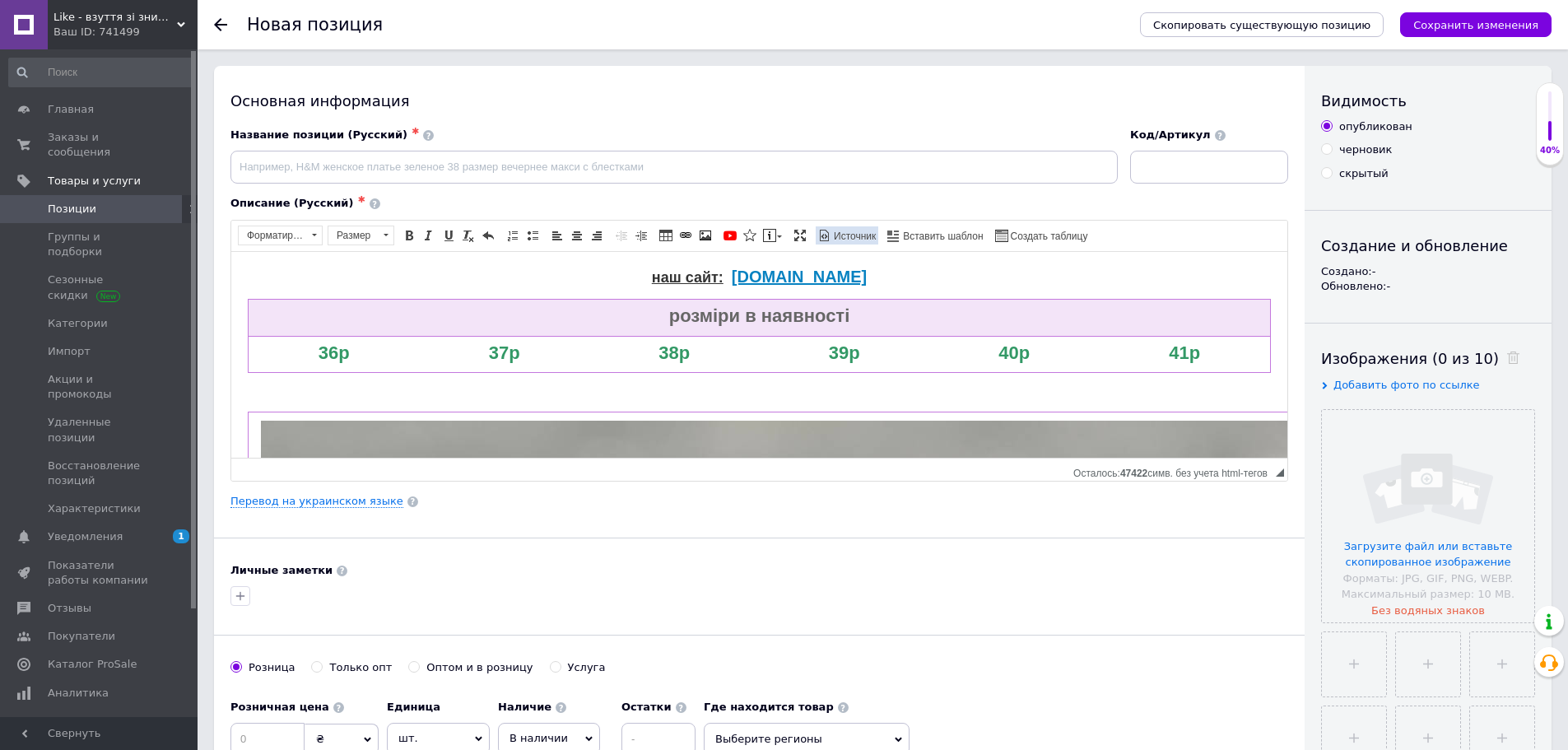
scroll to position [0, 0]
click at [1163, 168] on input at bounding box center [1209, 167] width 158 height 33
type input "Л3606"
click at [385, 170] on input at bounding box center [674, 167] width 887 height 33
click at [231, 160] on input "(Код: Л3606)" at bounding box center [674, 167] width 887 height 33
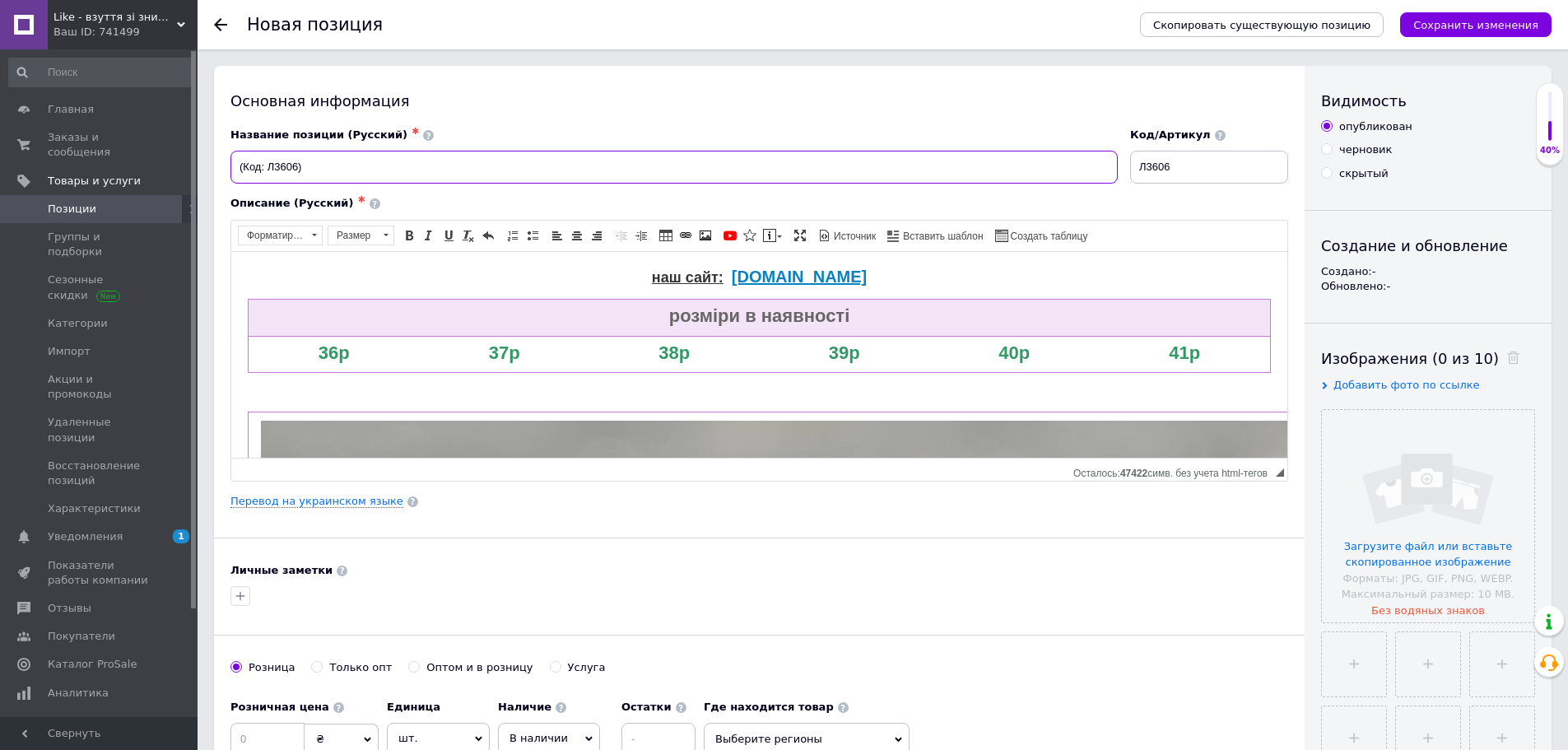
paste input "Кроссовки мужские подростковые черные утеплённые Кросівки чоловічі підліткові ч…"
drag, startPoint x: 812, startPoint y: 169, endPoint x: 200, endPoint y: 172, distance: 612.0
type input "Кроссовки мужские подростковые черные утеплённые Кросівки чоловічі підліткові ч…"
click at [271, 502] on link "Перевод на украинском языке" at bounding box center [317, 502] width 172 height 14
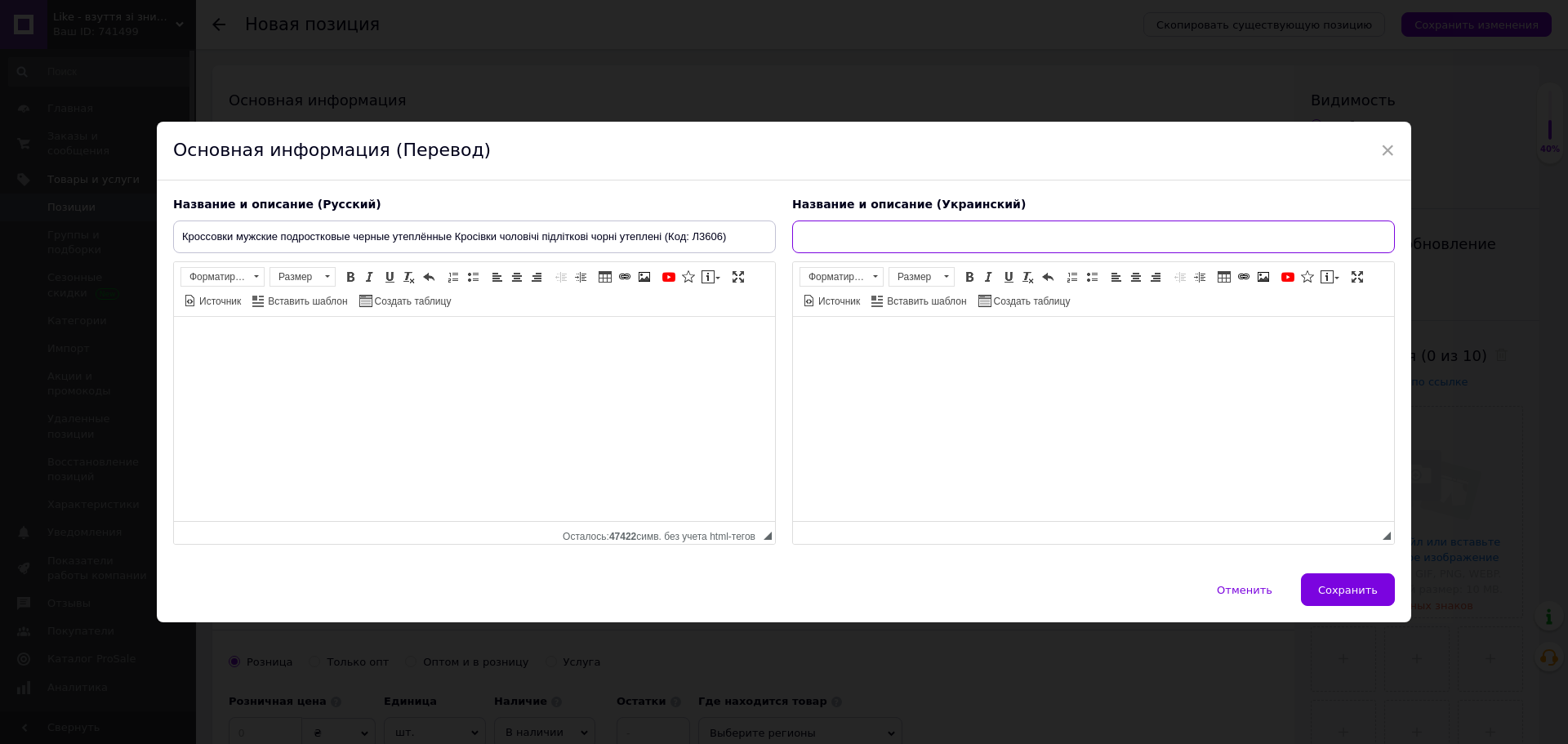
click at [812, 230] on input "text" at bounding box center [1093, 236] width 603 height 33
paste input "Кроссовки мужские подростковые черные утеплённые Кросівки чоловічі підліткові ч…"
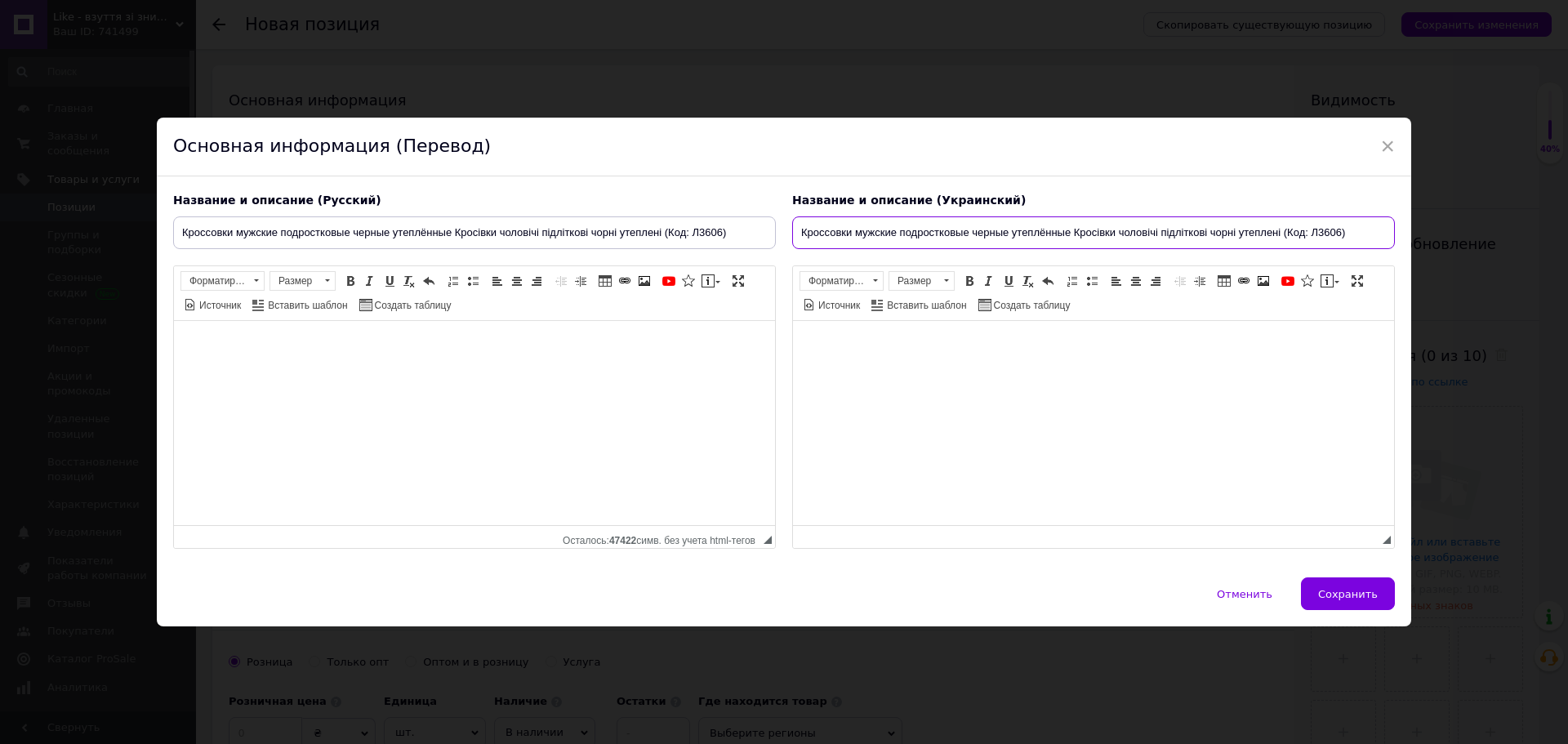
drag, startPoint x: 1072, startPoint y: 232, endPoint x: 1285, endPoint y: 247, distance: 213.5
click at [1285, 247] on input "Кроссовки мужские подростковые черные утеплённые Кросівки чоловічі підліткові ч…" at bounding box center [1093, 233] width 603 height 33
click at [1285, 240] on input "Кроссовки мужские подростковые черные утеплённые Кросівки чоловічі підліткові ч…" at bounding box center [1093, 233] width 603 height 33
click at [1282, 236] on input "Кроссовки мужские подростковые черные утеплённые Кросівки чоловічі підліткові ч…" at bounding box center [1093, 233] width 603 height 33
drag, startPoint x: 1282, startPoint y: 233, endPoint x: 1071, endPoint y: 233, distance: 211.0
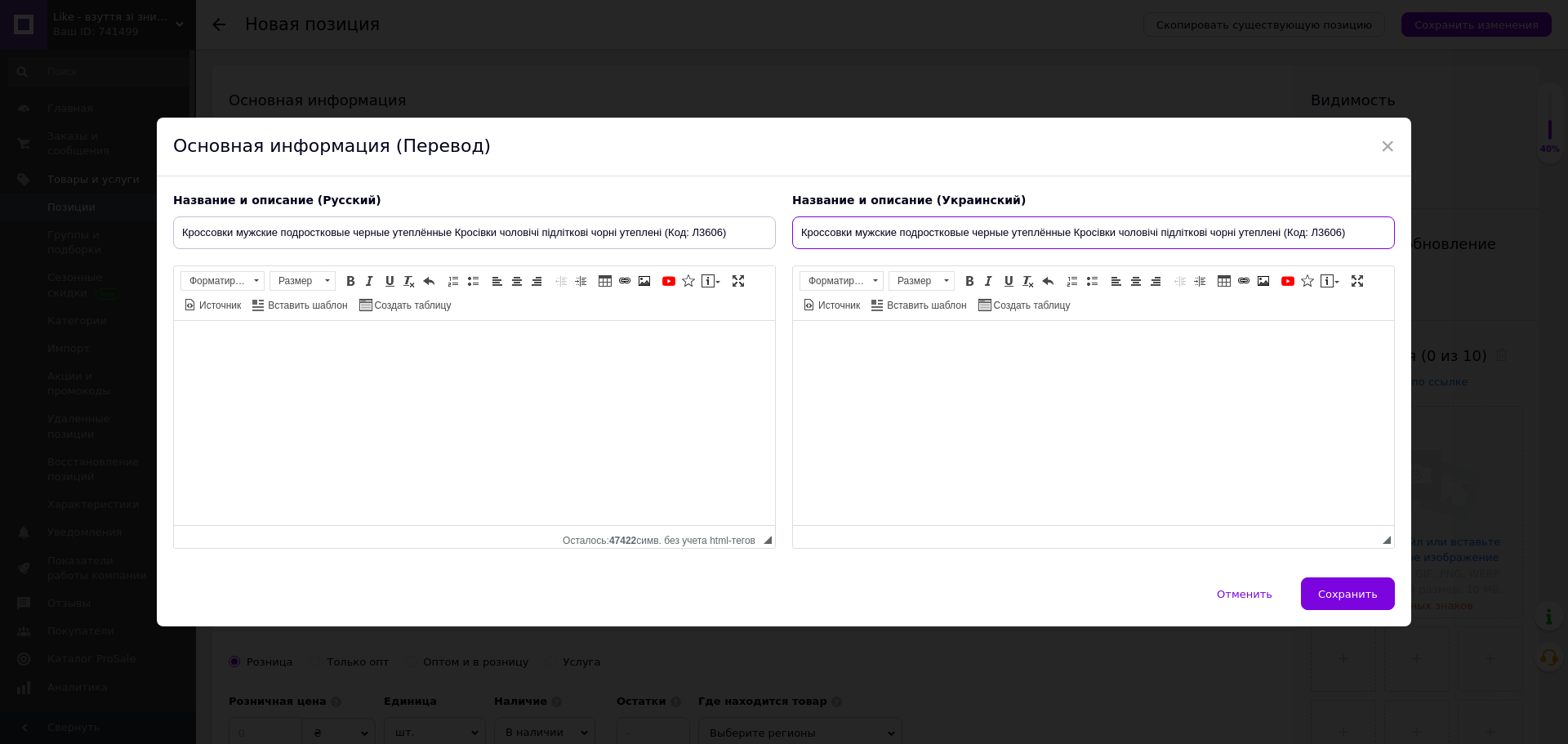
click at [1071, 233] on input "Кроссовки мужские подростковые черные утеплённые Кросівки чоловічі підліткові ч…" at bounding box center [1093, 233] width 603 height 33
click at [794, 228] on input "Кроссовки мужские подростковые черные утеплённые (Код: Л3606)" at bounding box center [1093, 233] width 603 height 33
paste input "Кросівки чоловічі підліткові чорні утеплені"
type input "Кросівки чоловічі підліткові чорні утеплені Кроссовки мужские подростковые черн…"
click at [1333, 596] on span "Сохранить" at bounding box center [1348, 594] width 60 height 12
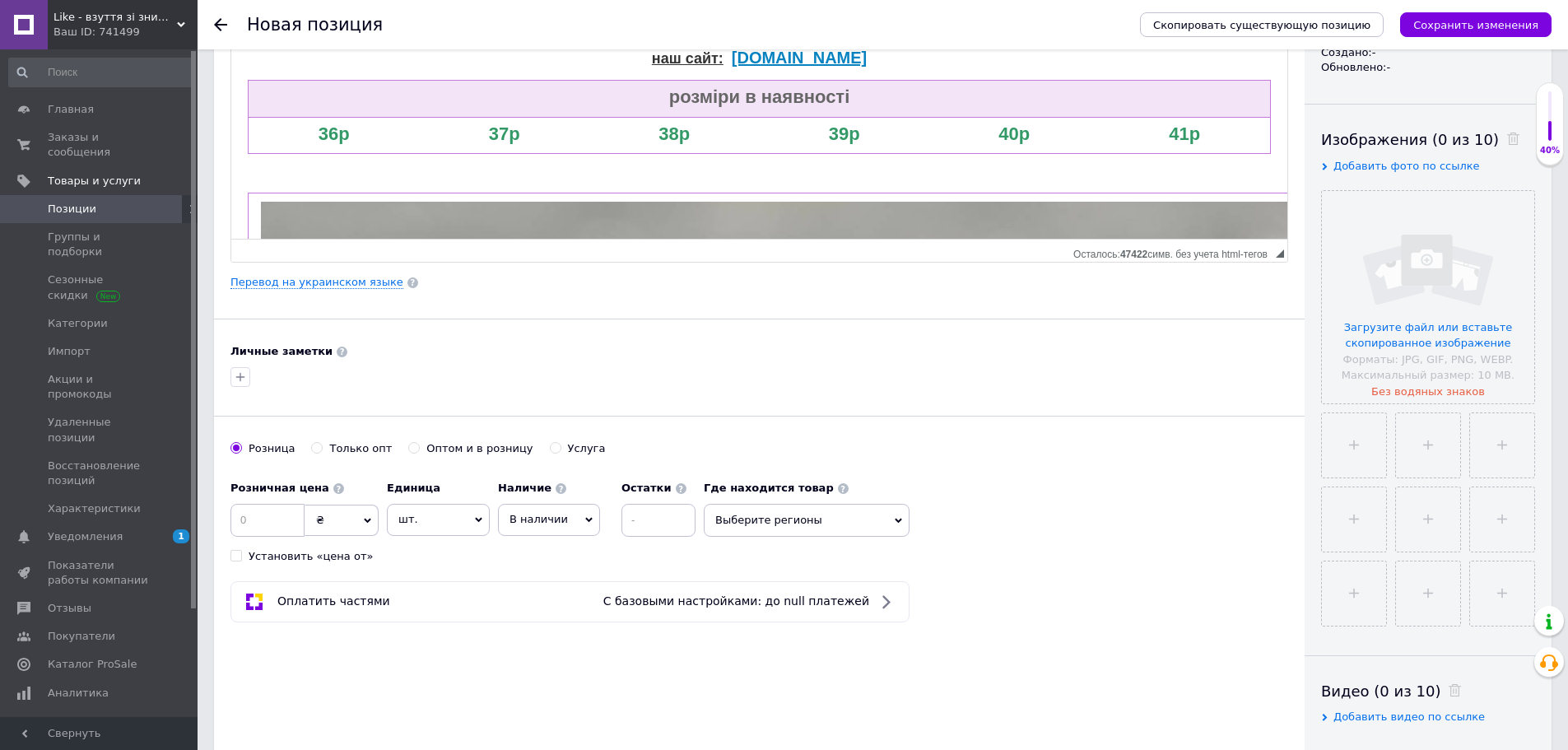
scroll to position [247, 0]
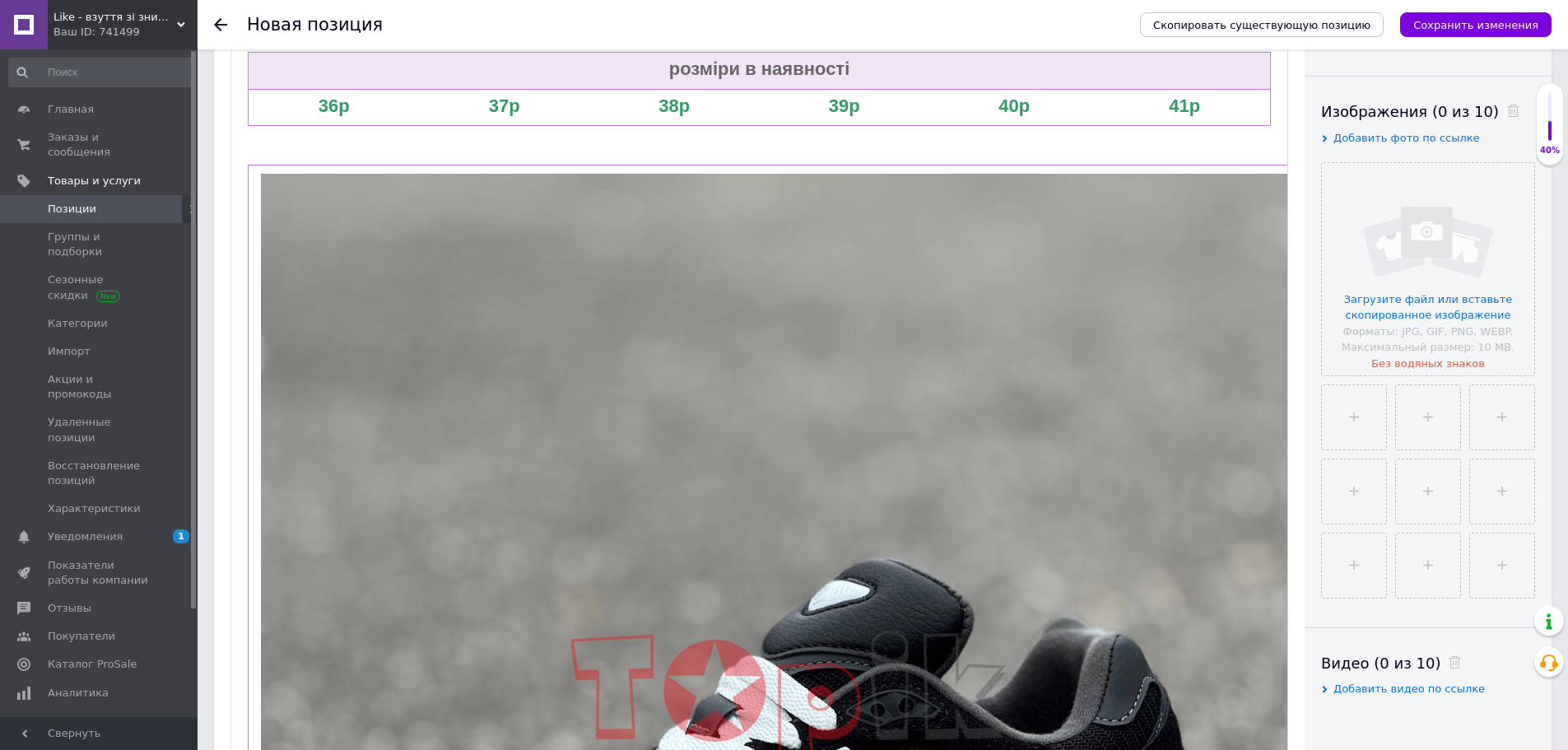
drag, startPoint x: 1282, startPoint y: 223, endPoint x: 819, endPoint y: 789, distance: 731.2
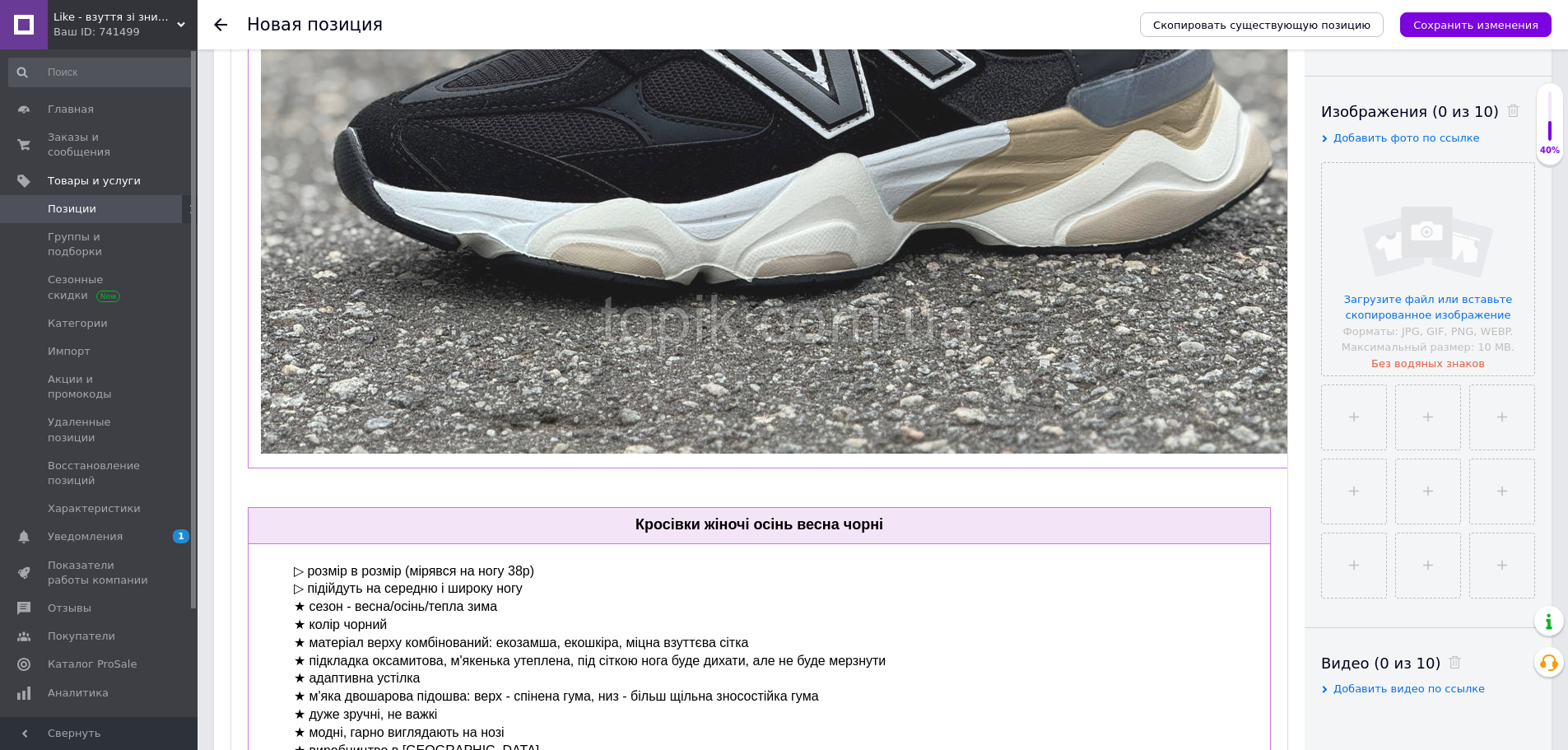
scroll to position [906, 0]
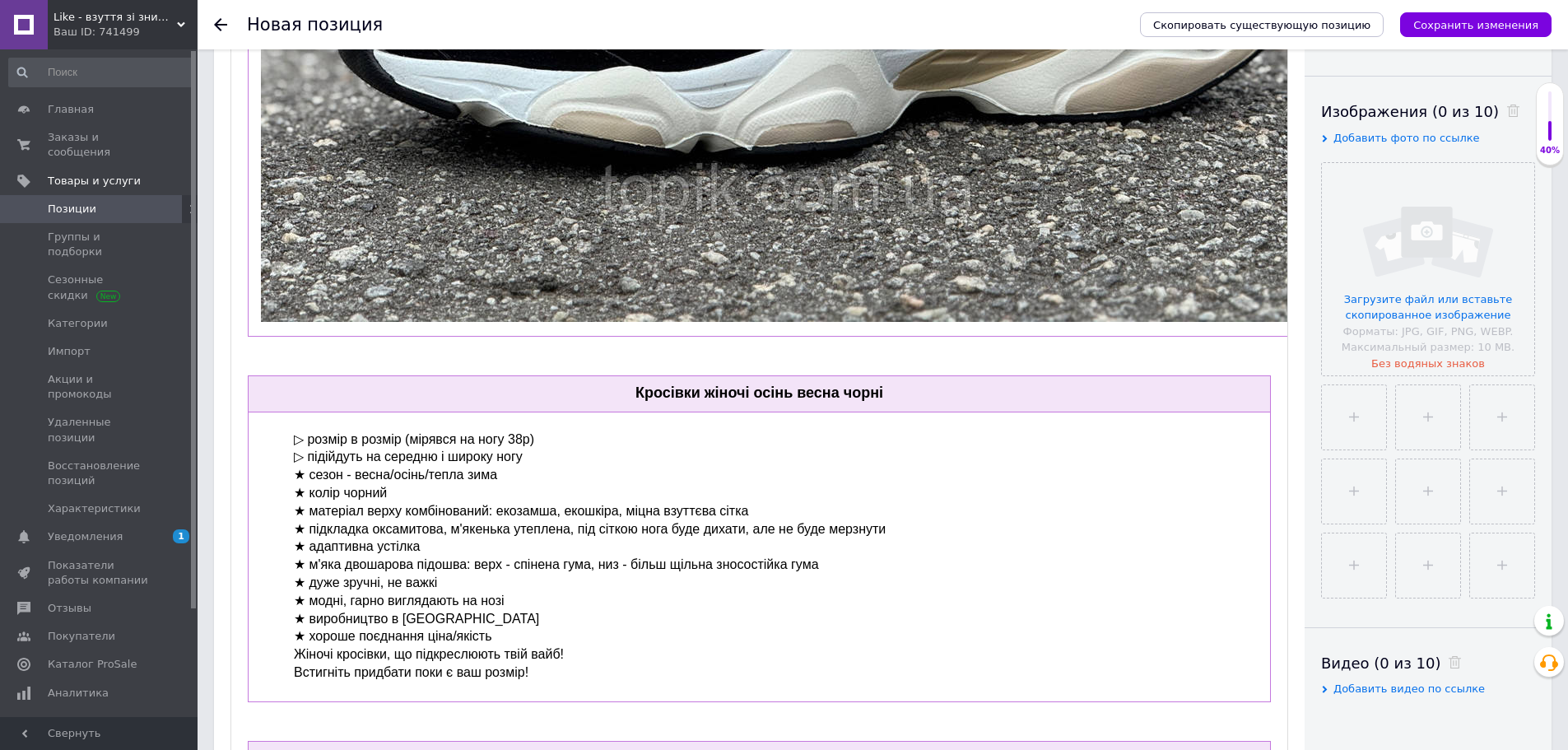
click at [873, 358] on p "Визуальный текстовый редактор, B75A8244-CF75-49C2-88E6-5032D2A704CB" at bounding box center [759, 356] width 1023 height 17
drag, startPoint x: 902, startPoint y: 392, endPoint x: 625, endPoint y: 391, distance: 277.0
click at [625, 391] on td "Кросівки жіночі осінь весна чорні" at bounding box center [759, 392] width 1022 height 36
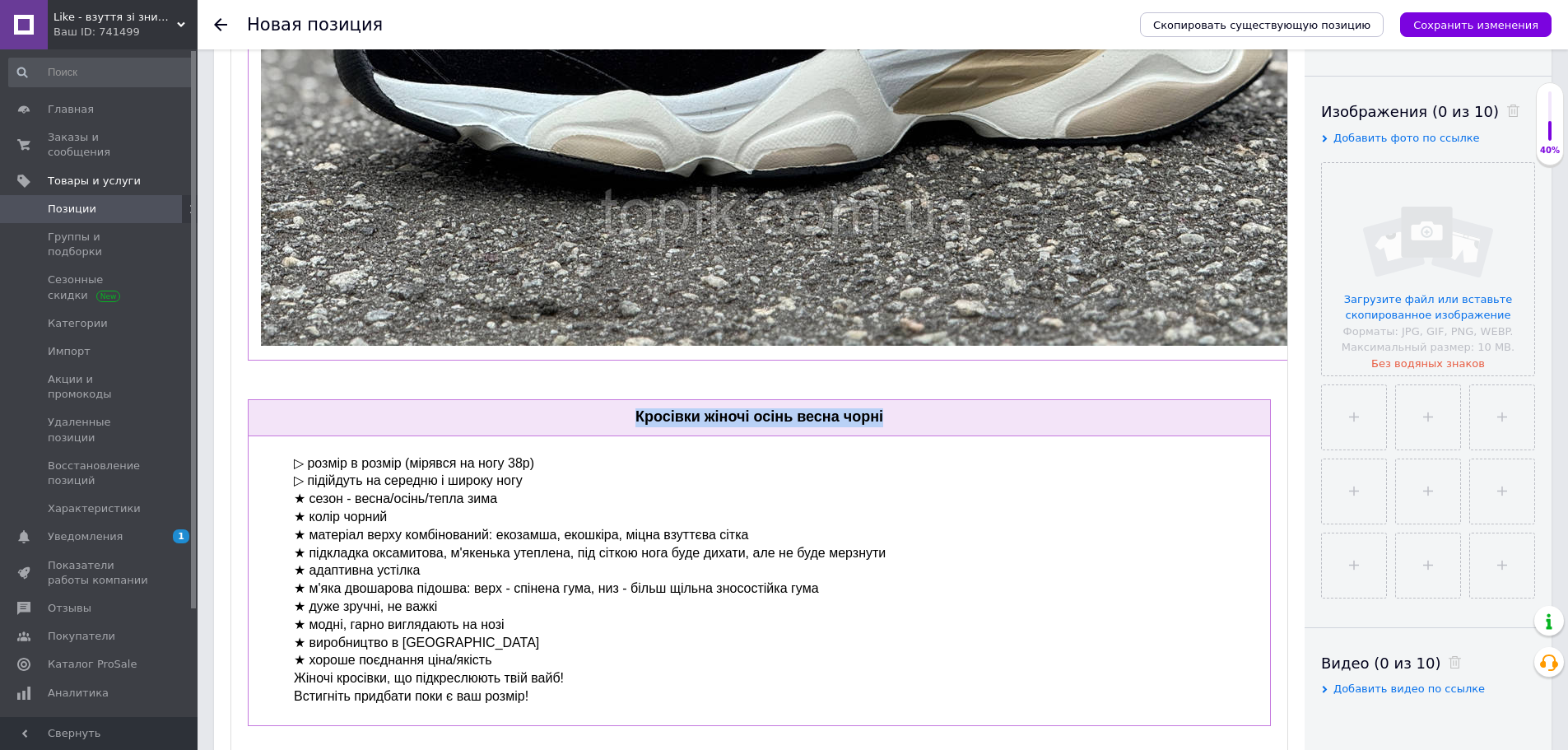
paste body "Визуальный текстовый редактор, B75A8244-CF75-49C2-88E6-5032D2A704CB"
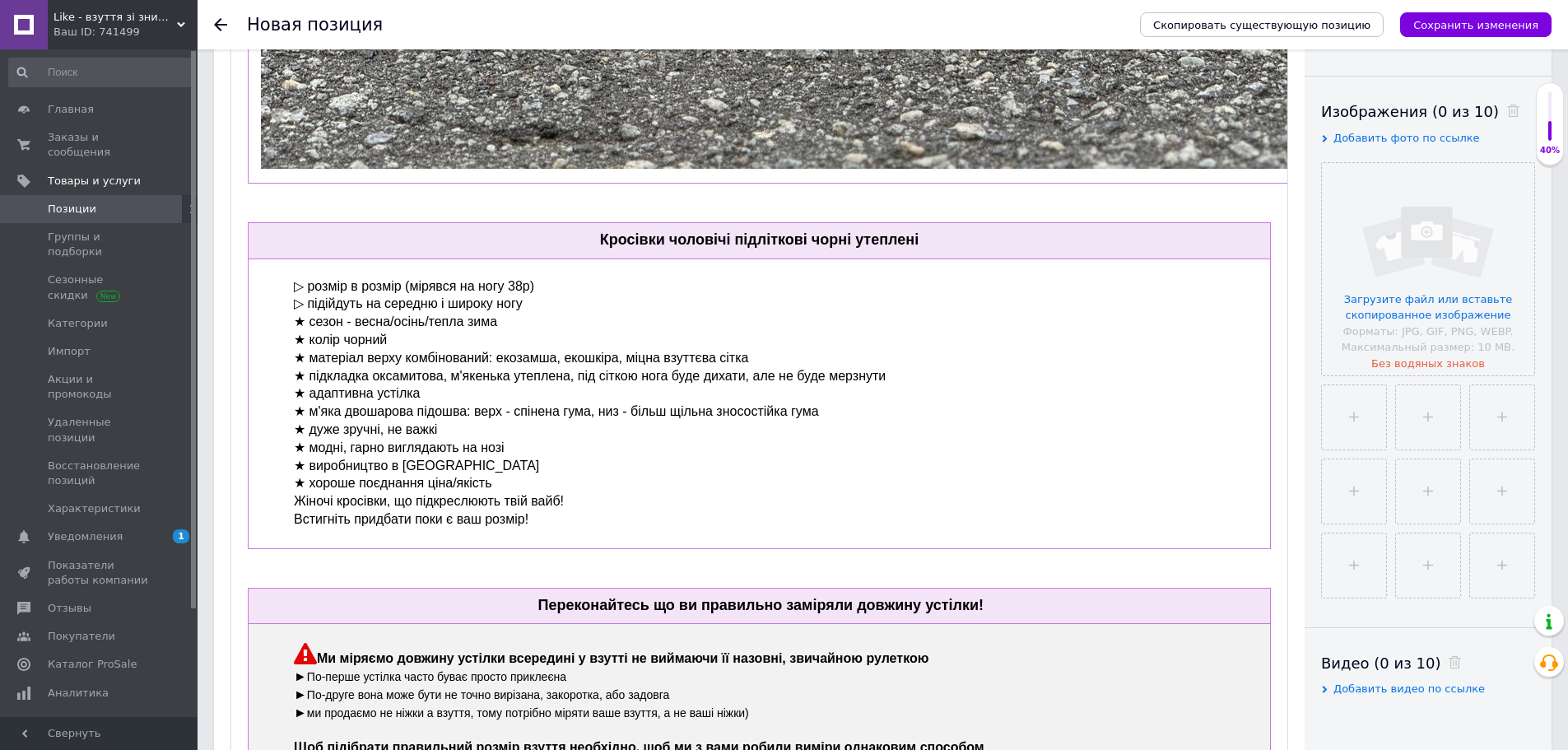
scroll to position [1071, 0]
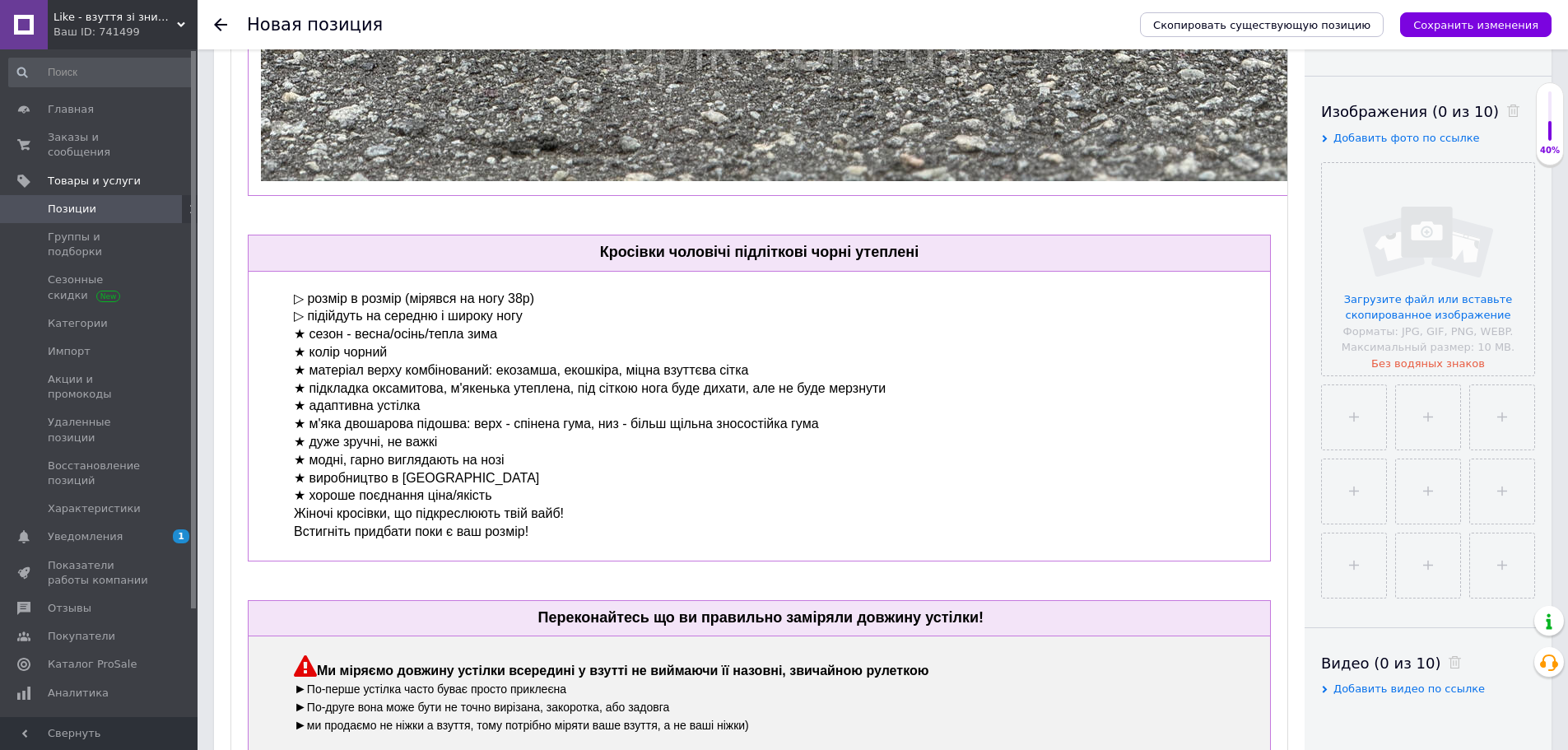
click at [324, 513] on span "▷ розмір в розмір (мірявся на ногу 38р) ▷ підійдуть на середню і широку ногу ★ …" at bounding box center [589, 414] width 592 height 247
click at [1439, 299] on input "file" at bounding box center [1428, 268] width 212 height 212
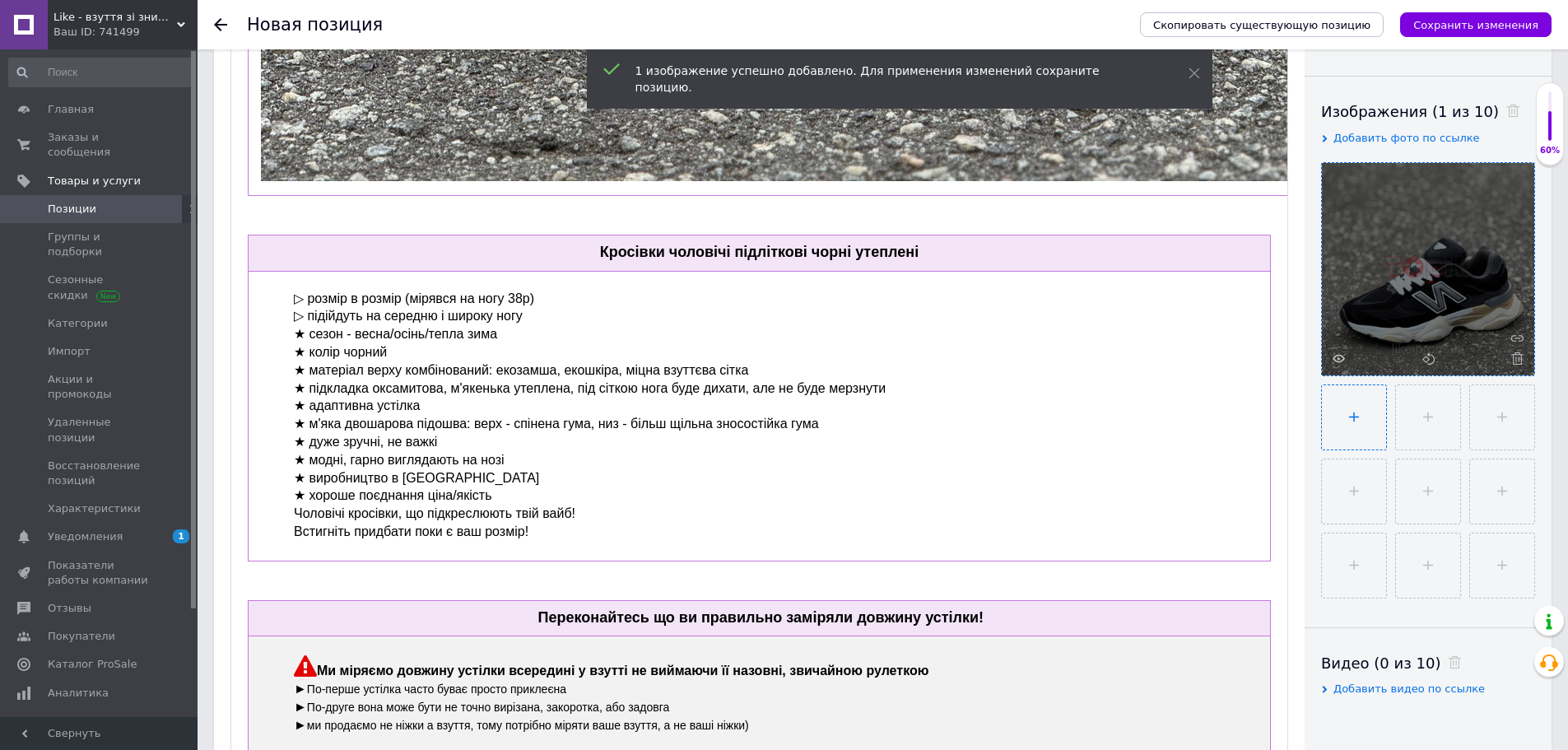
click at [1359, 422] on input "file" at bounding box center [1354, 418] width 64 height 64
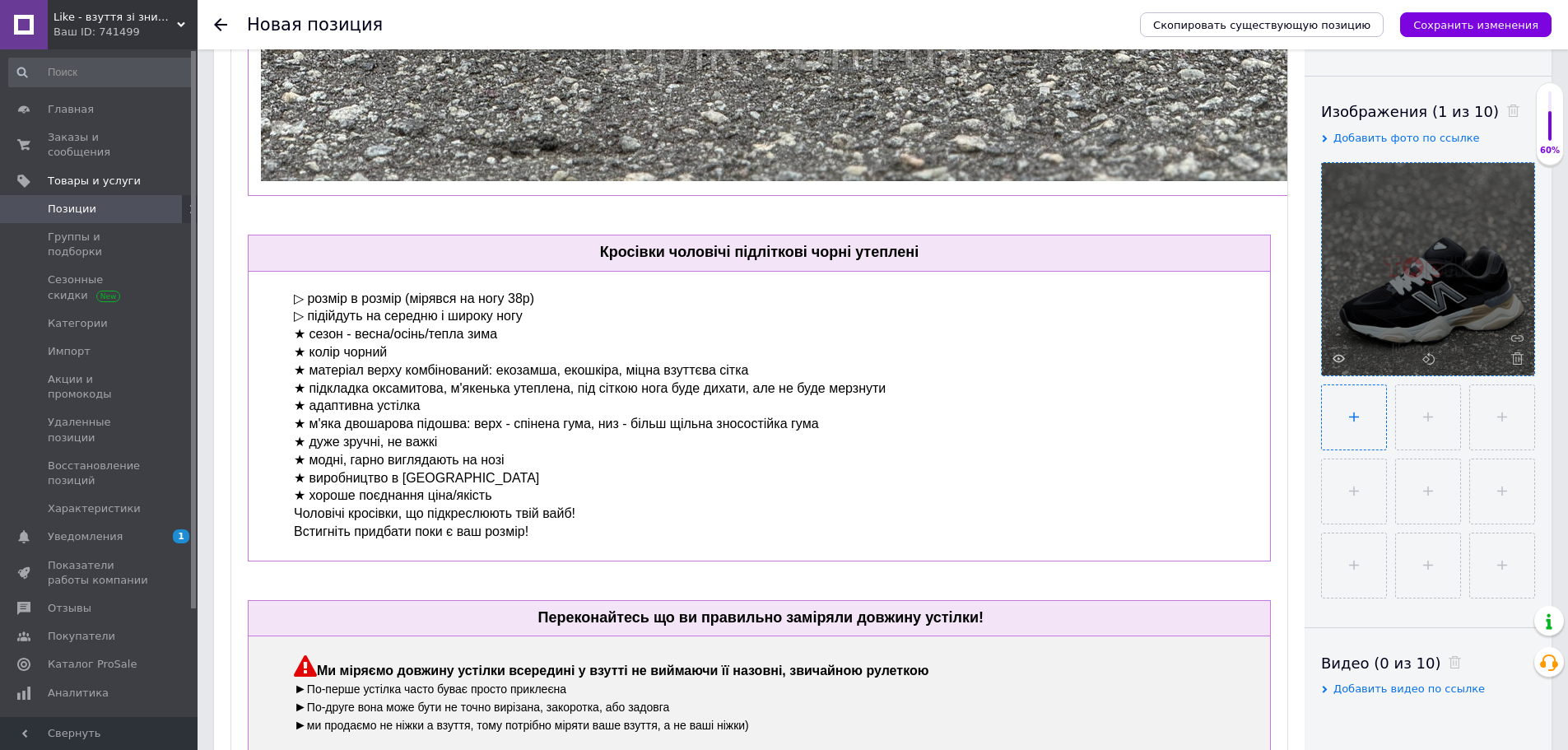
type input "C:\fakepath\Picsart_25-09-06_22-53-04-306.jpg"
click at [1494, 419] on input "file" at bounding box center [1500, 418] width 64 height 64
type input "C:\fakepath\Picsart_25-09-06_22-55-48-886.png"
click at [1431, 492] on input "file" at bounding box center [1426, 491] width 64 height 64
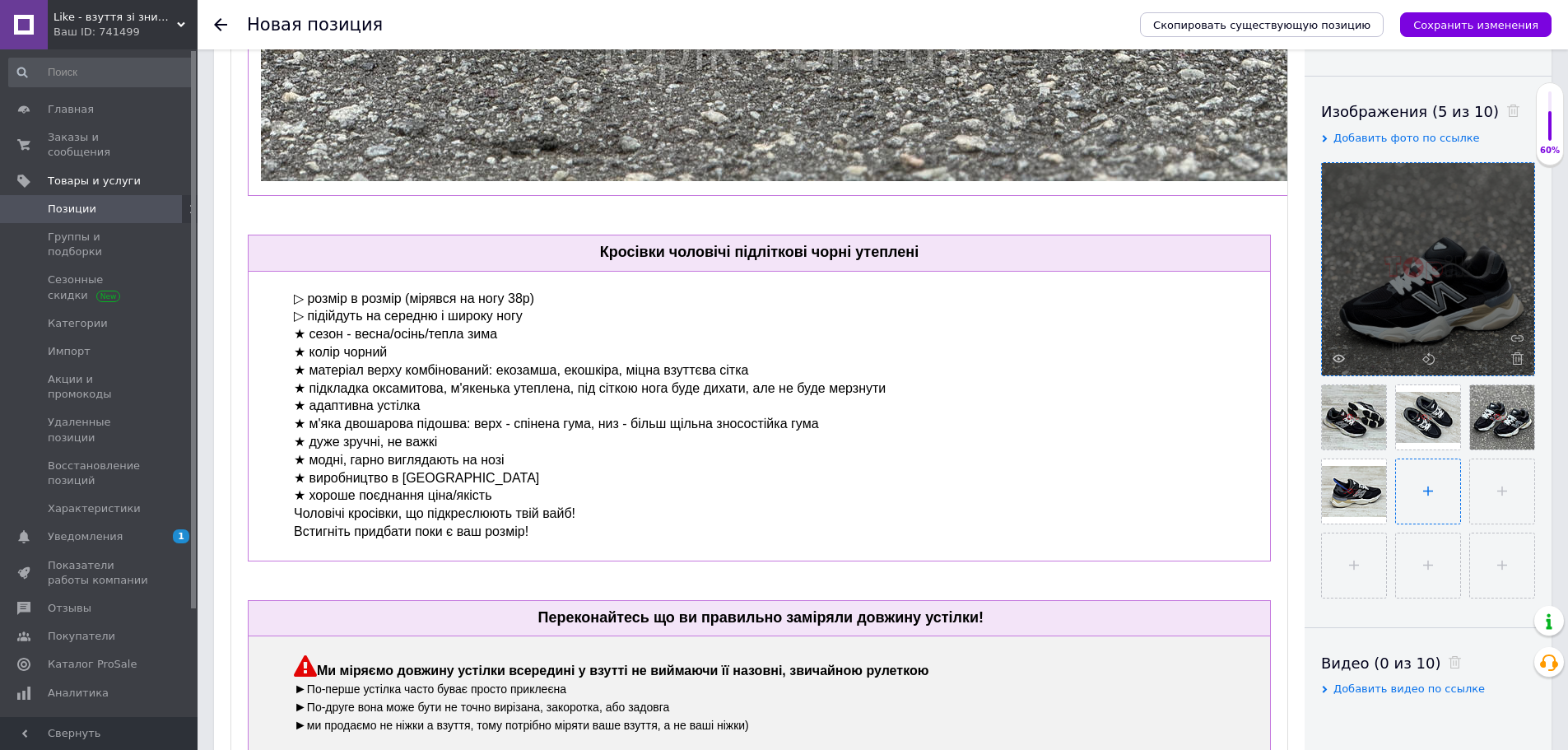
type input "C:\fakepath\Picsart_25-09-06_22-56-32-586.jpg"
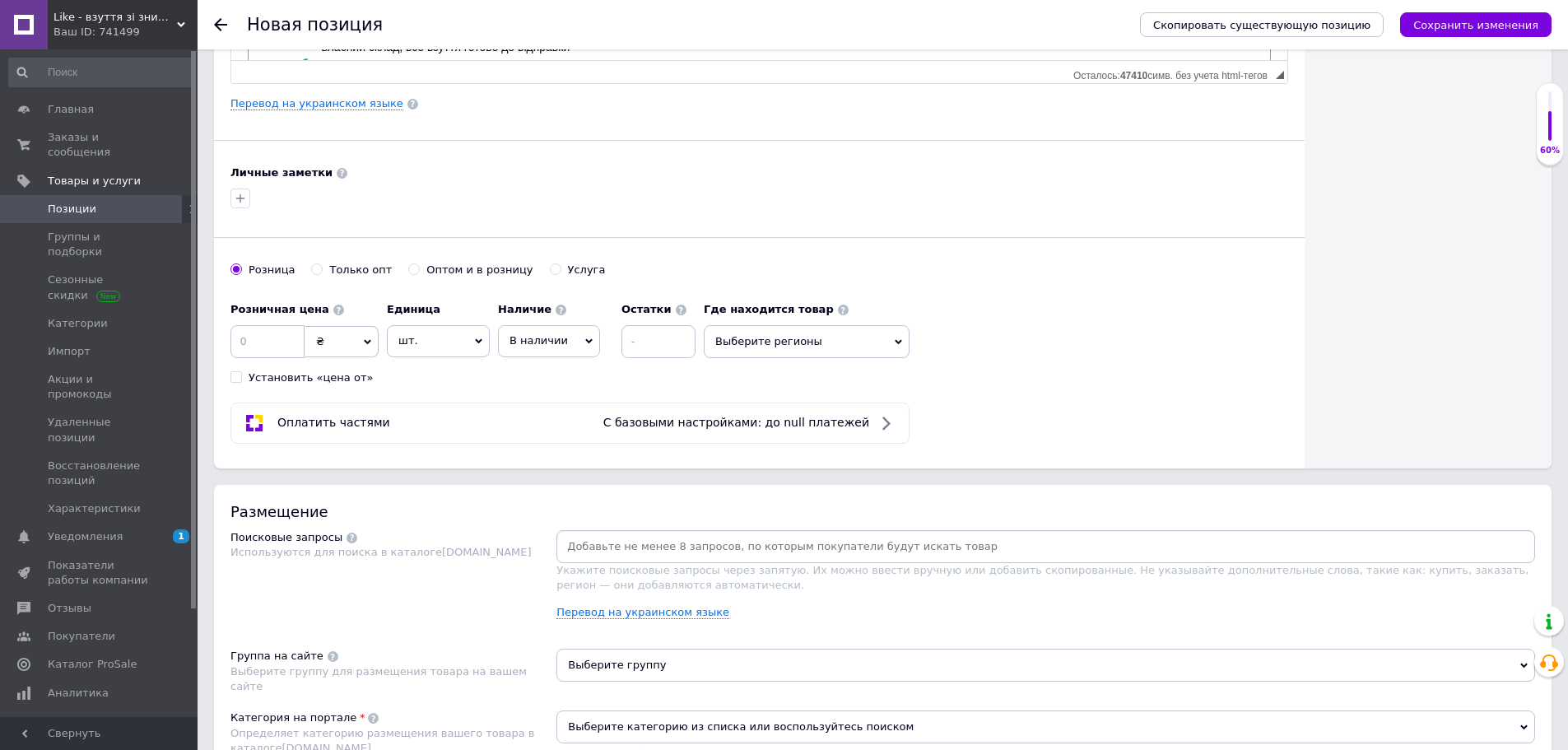
scroll to position [988, 0]
click at [244, 202] on icon "button" at bounding box center [240, 198] width 14 height 14
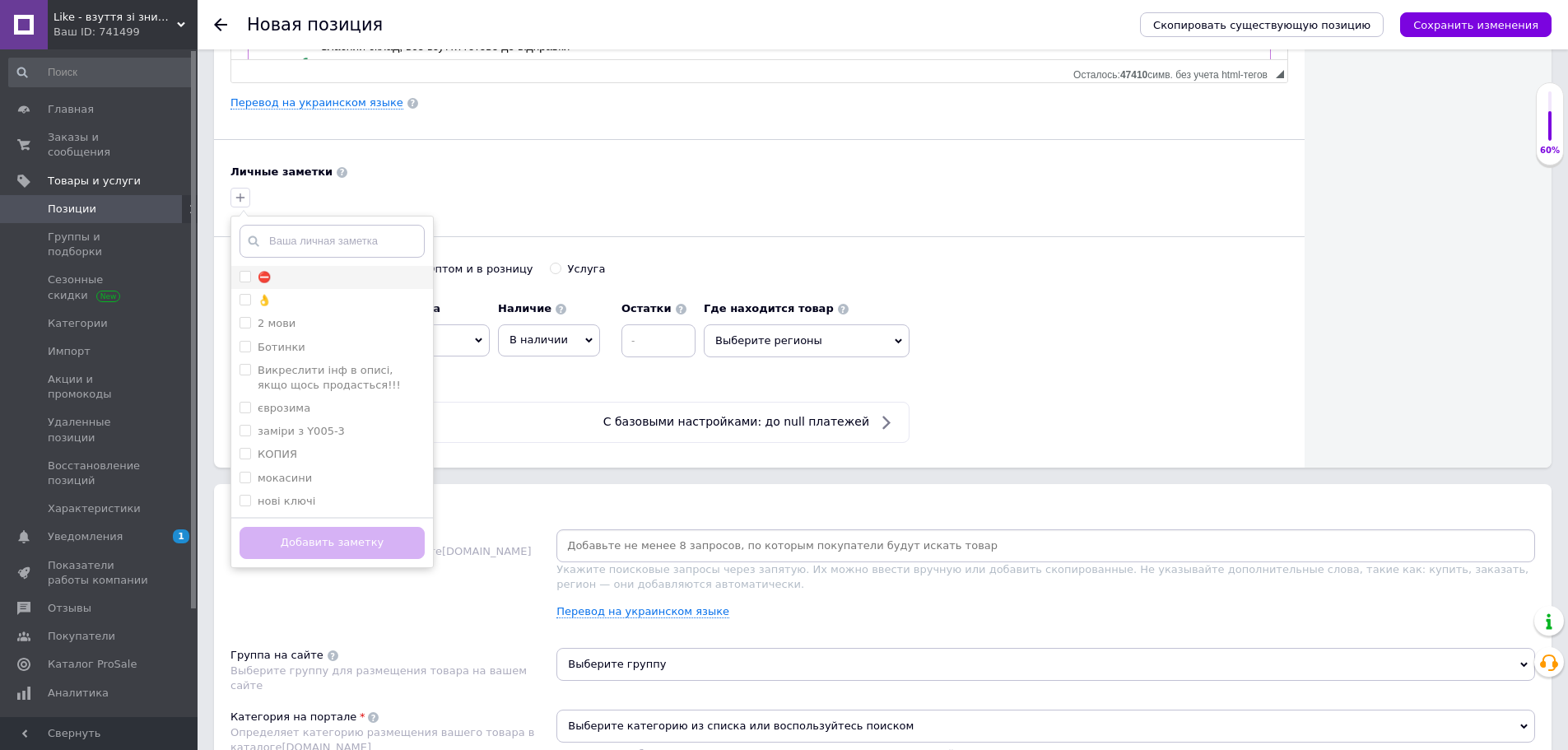
click at [246, 273] on input "⛔" at bounding box center [244, 276] width 11 height 11
checkbox input "true"
click at [343, 542] on button "Добавить заметку" at bounding box center [331, 543] width 185 height 32
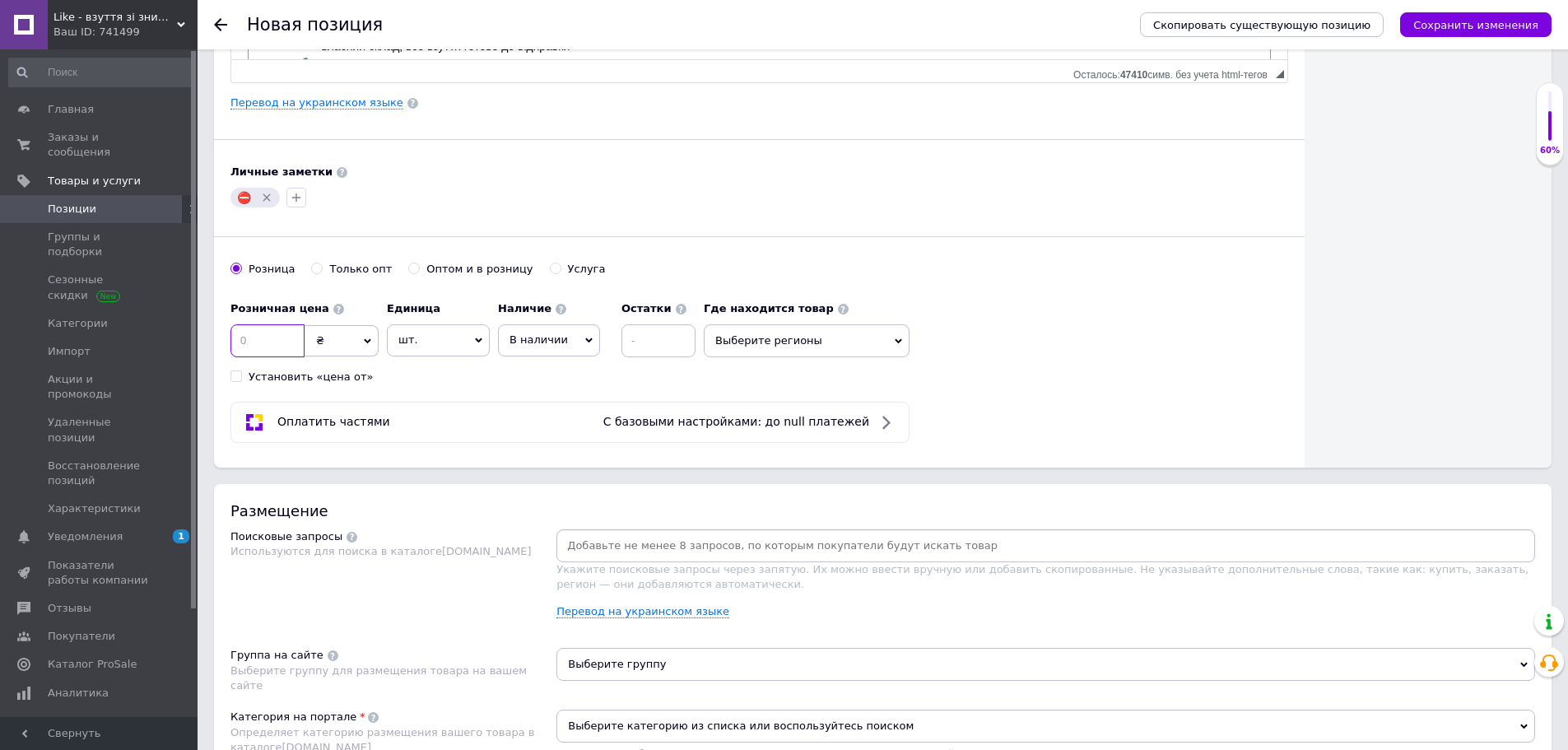
click at [270, 328] on input at bounding box center [267, 341] width 74 height 33
type input "2700"
drag, startPoint x: 438, startPoint y: 344, endPoint x: 428, endPoint y: 393, distance: 50.0
click at [437, 344] on span "шт." at bounding box center [438, 340] width 103 height 31
click at [423, 504] on li "пара" at bounding box center [438, 508] width 102 height 23
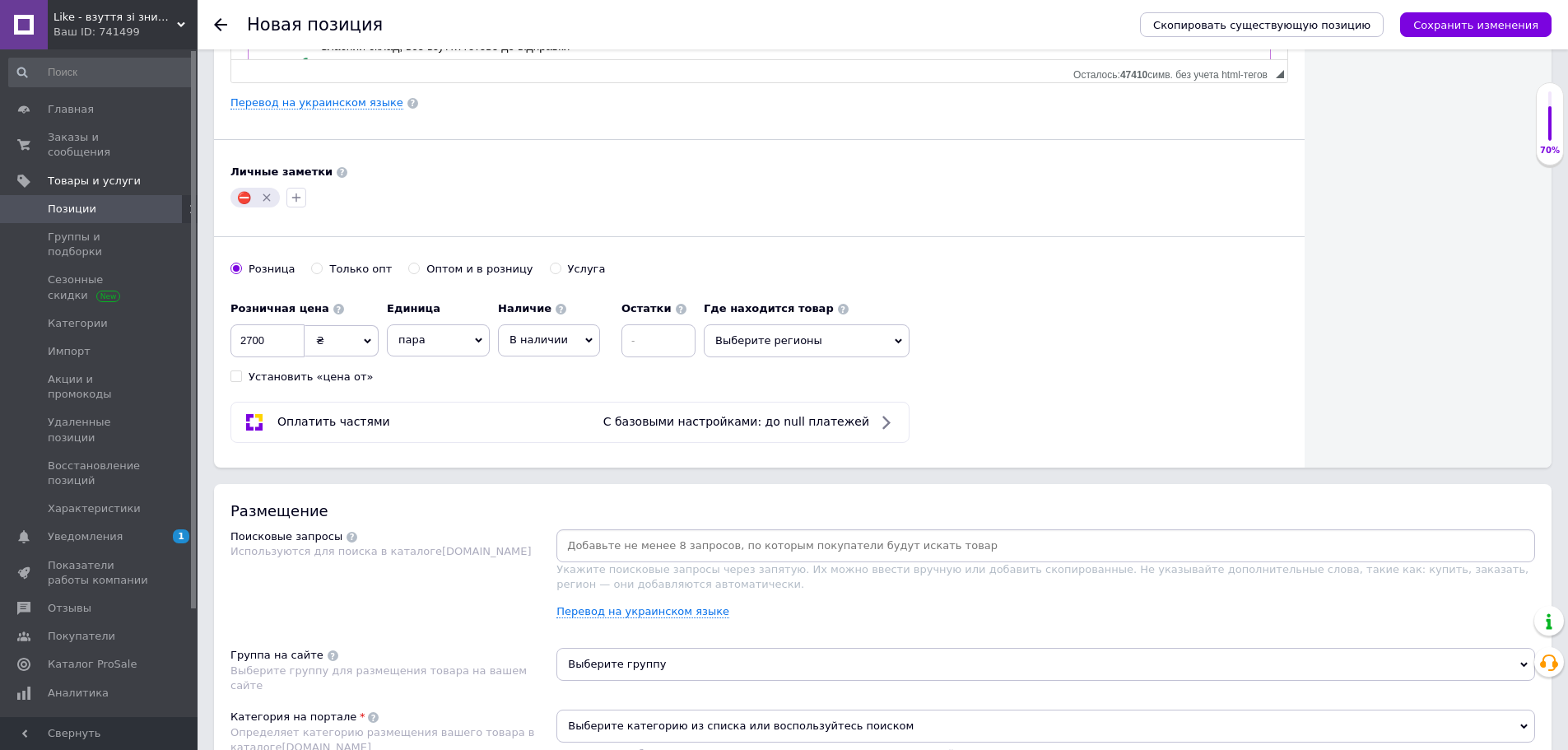
click at [518, 341] on span "В наличии" at bounding box center [538, 339] width 58 height 13
click at [531, 435] on li "Готово к отправке" at bounding box center [549, 427] width 101 height 38
click at [667, 666] on span "Выберите группу" at bounding box center [1045, 665] width 978 height 33
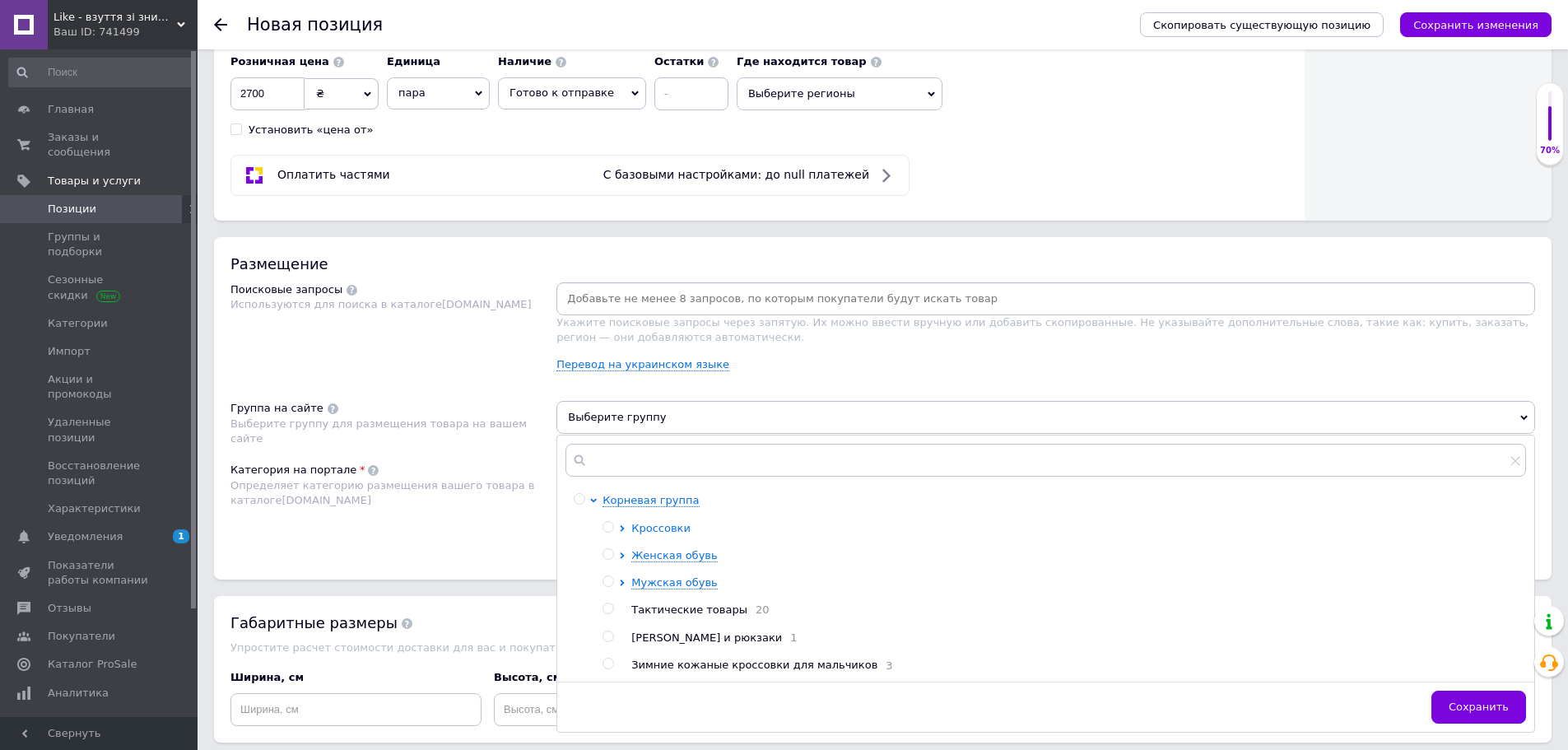
click at [663, 529] on span "Кроссовки" at bounding box center [661, 528] width 59 height 13
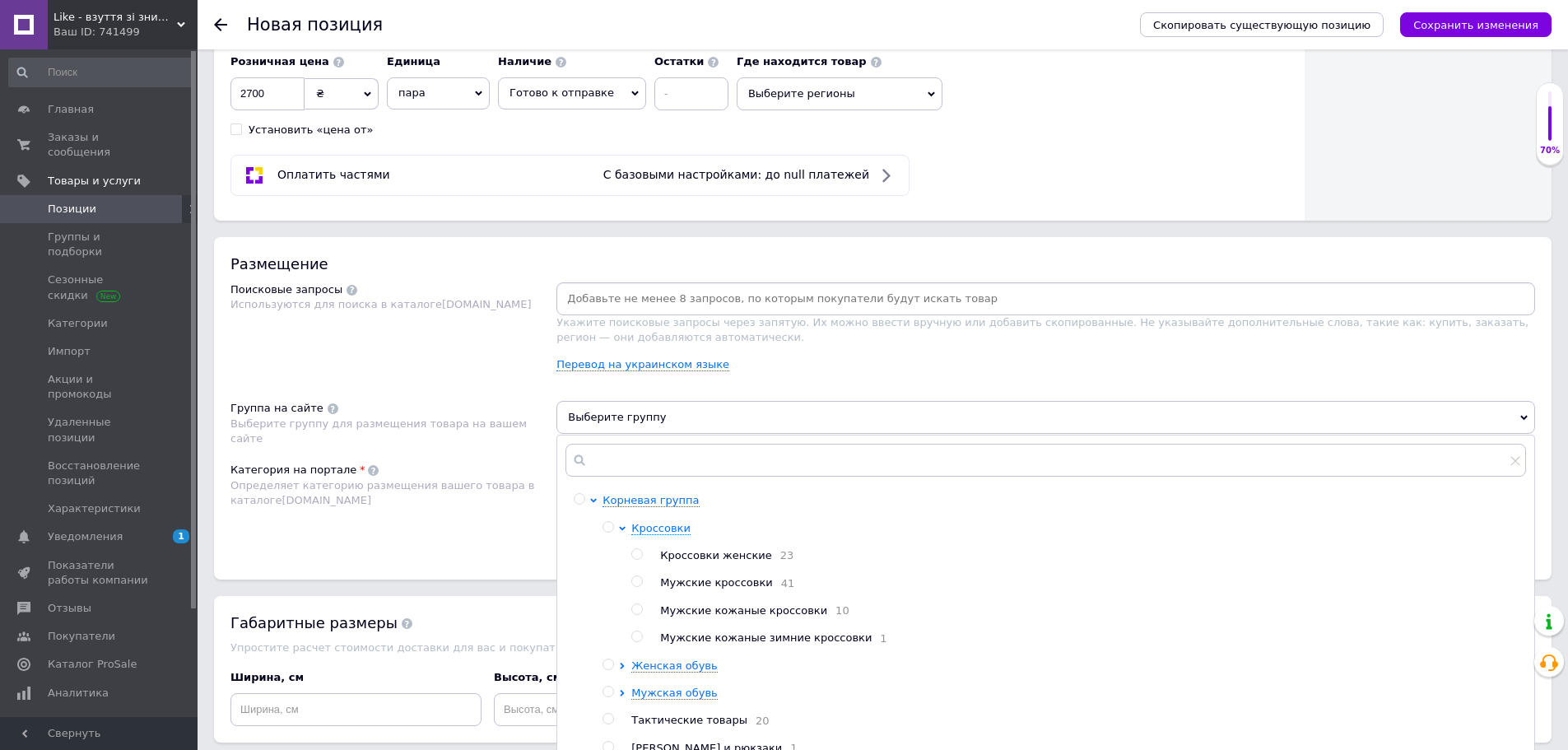
click at [637, 585] on input "radio" at bounding box center [636, 581] width 11 height 11
radio input "true"
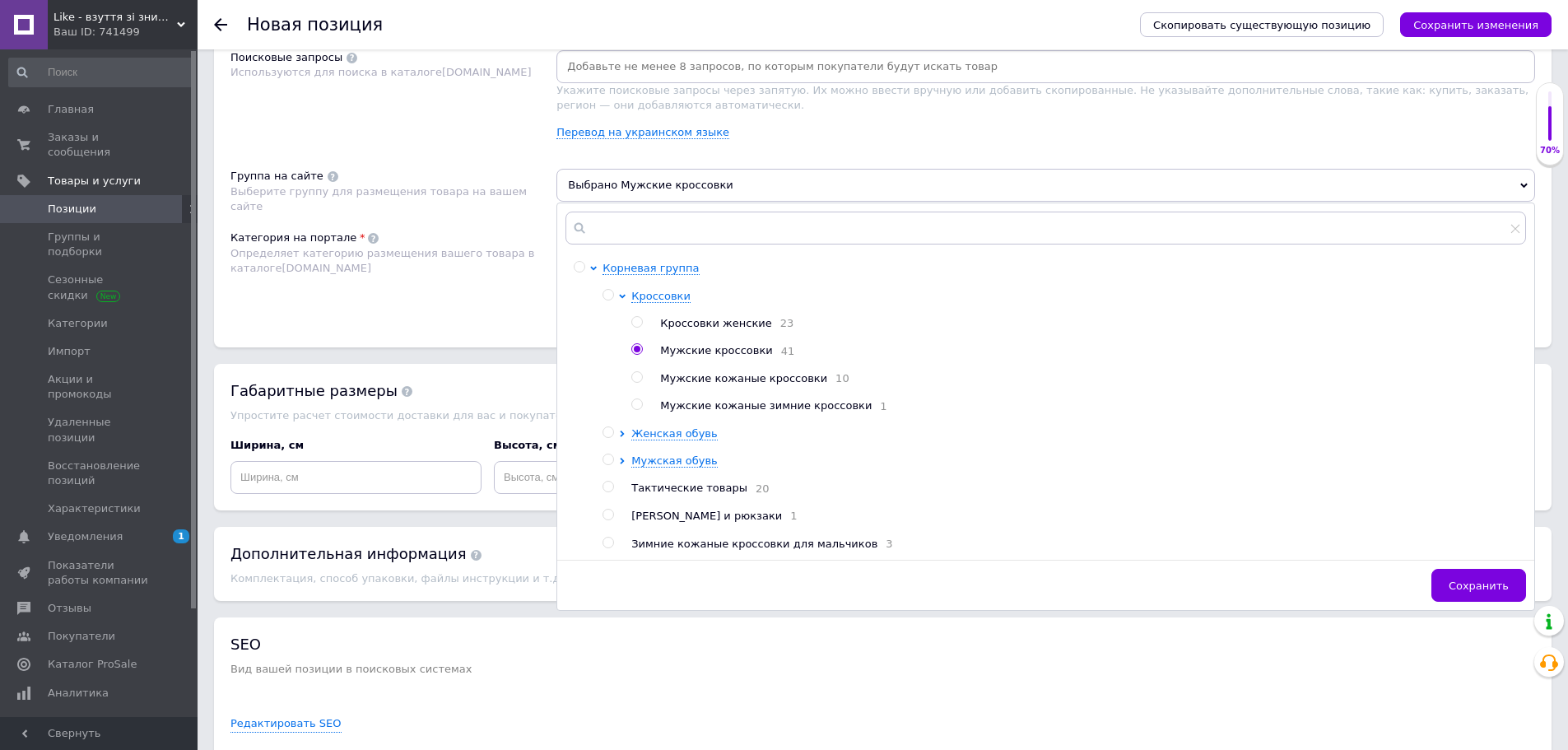
scroll to position [1482, 0]
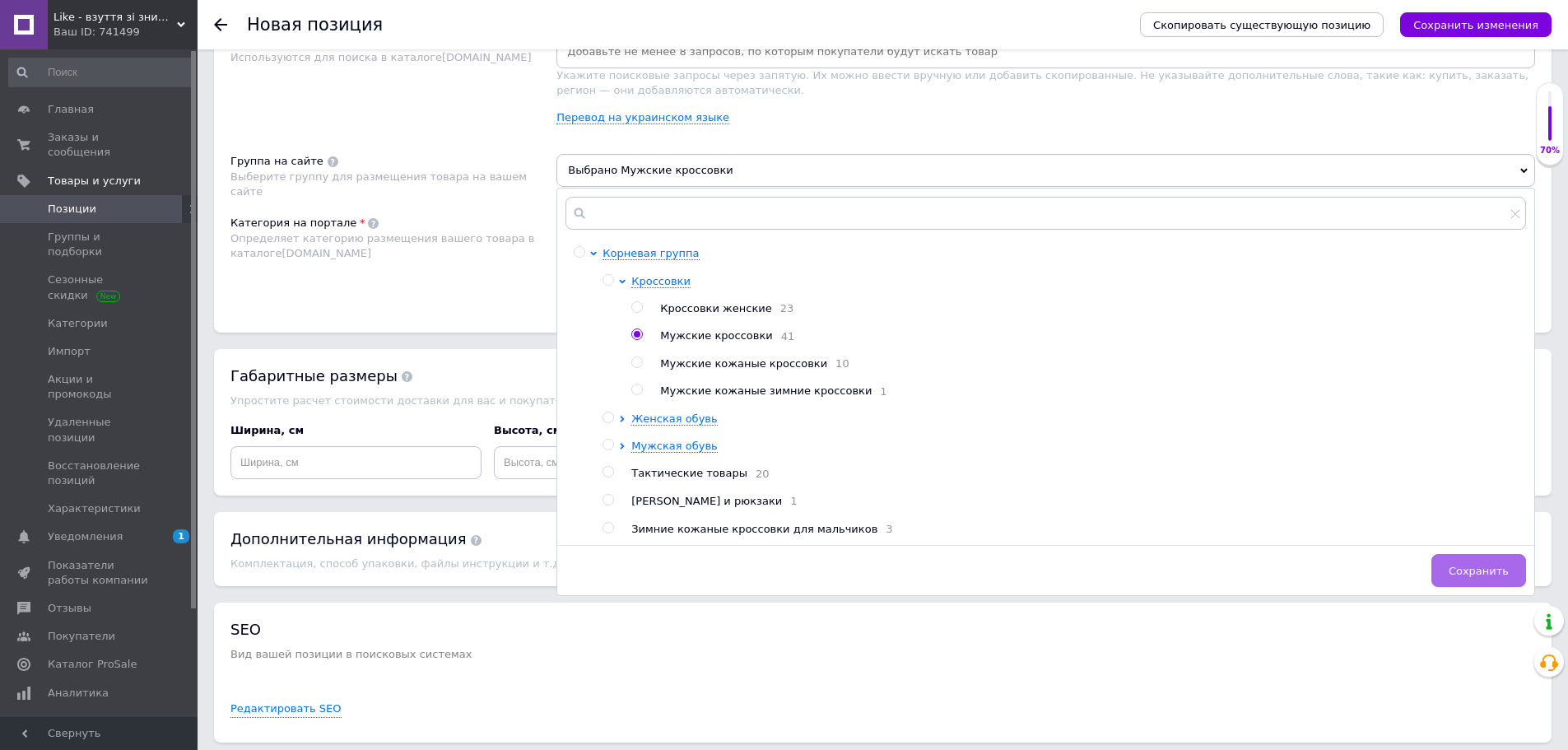
click at [1464, 578] on span "Сохранить" at bounding box center [1478, 571] width 60 height 13
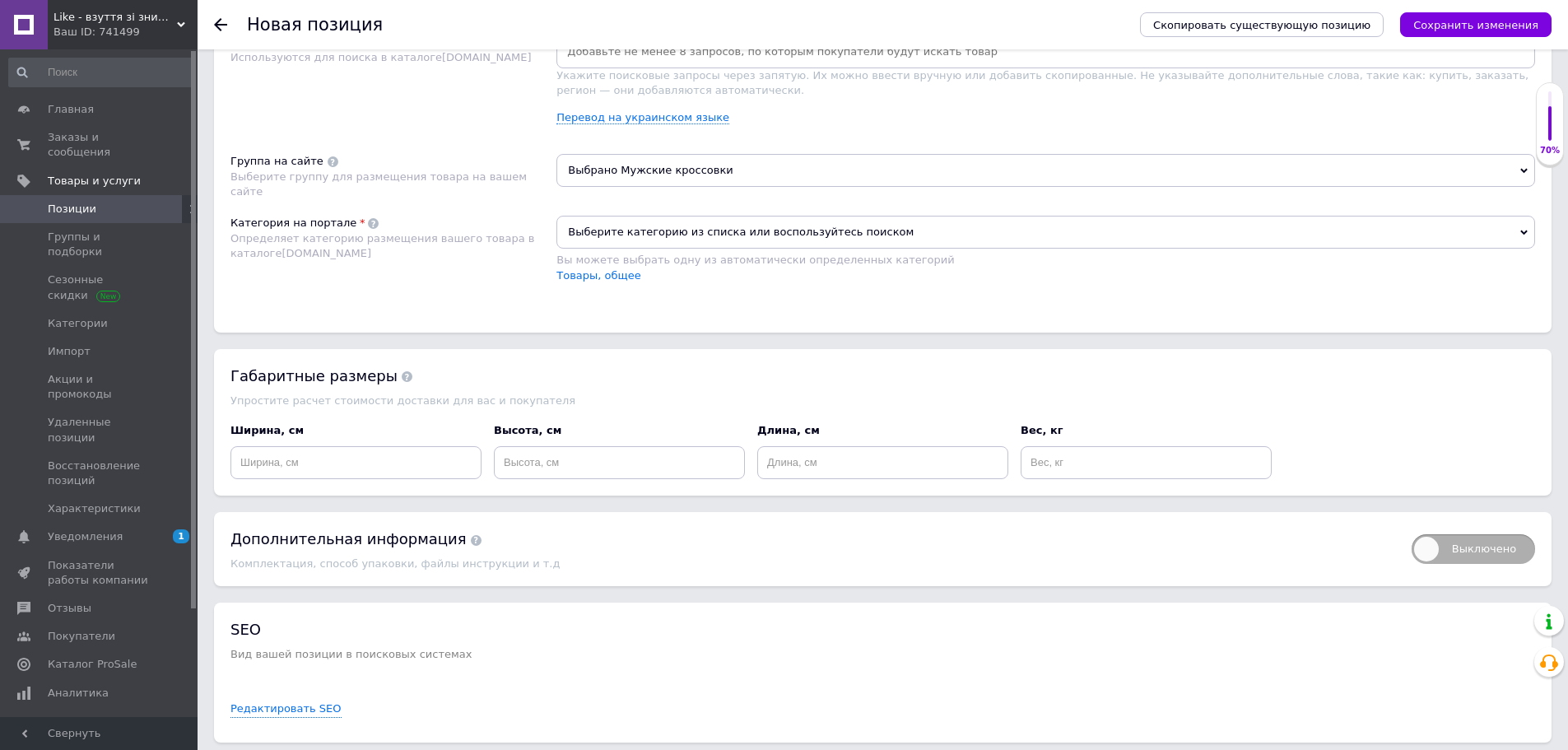
click at [631, 234] on span "Выберите категорию из списка или воспользуйтесь поиском" at bounding box center [1045, 233] width 978 height 33
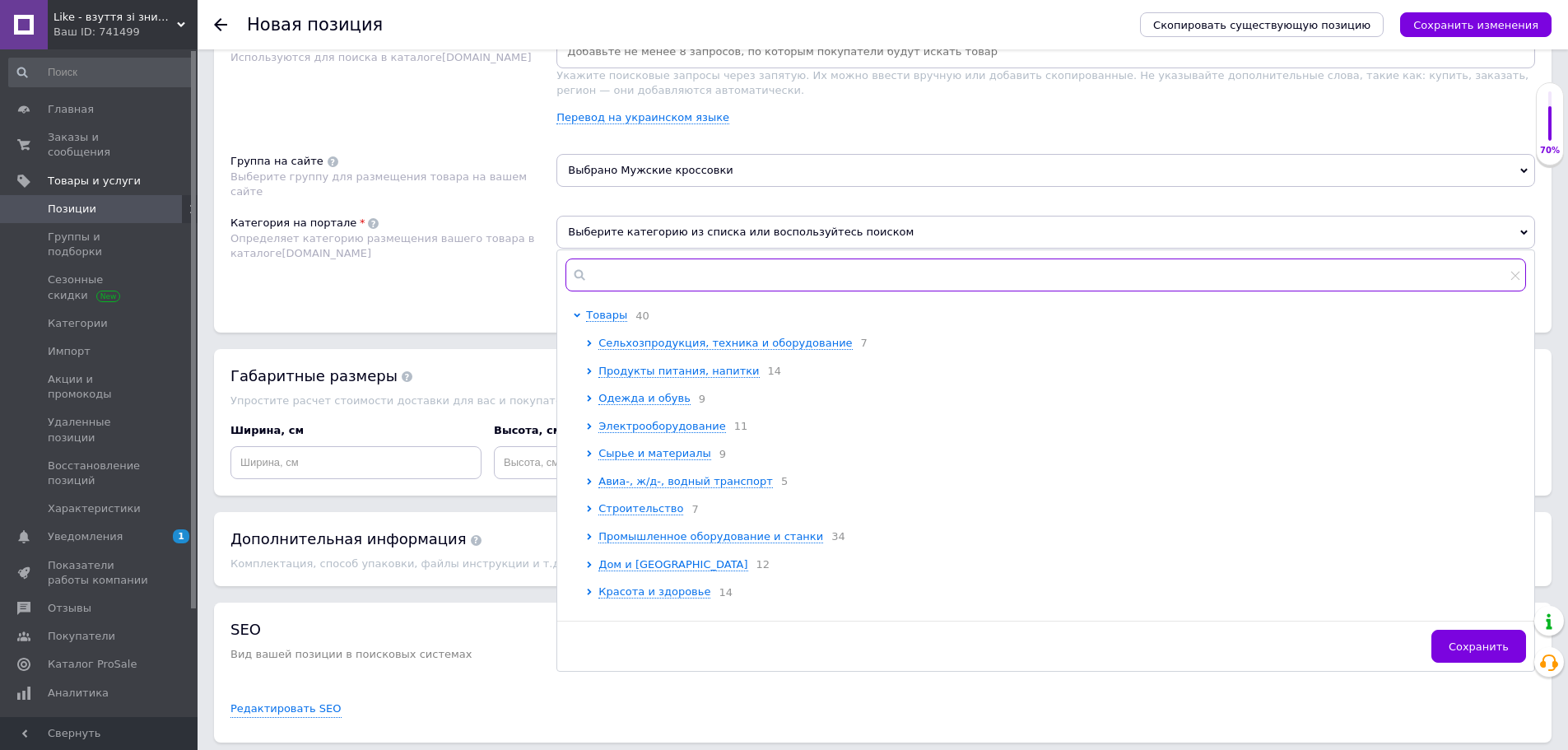
click at [614, 284] on input "text" at bounding box center [1046, 275] width 961 height 33
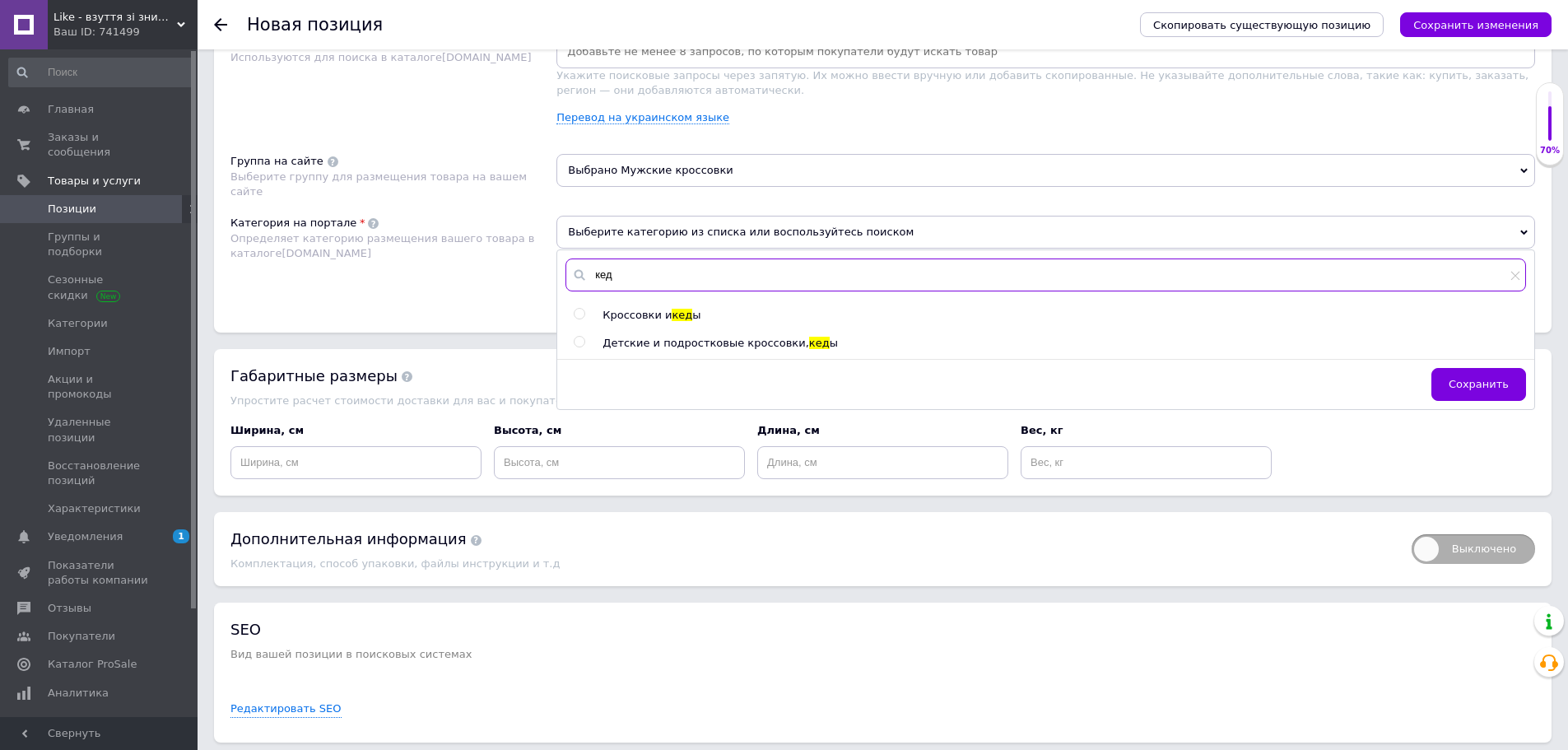
type input "кед"
click at [580, 312] on input "radio" at bounding box center [578, 314] width 11 height 11
radio input "true"
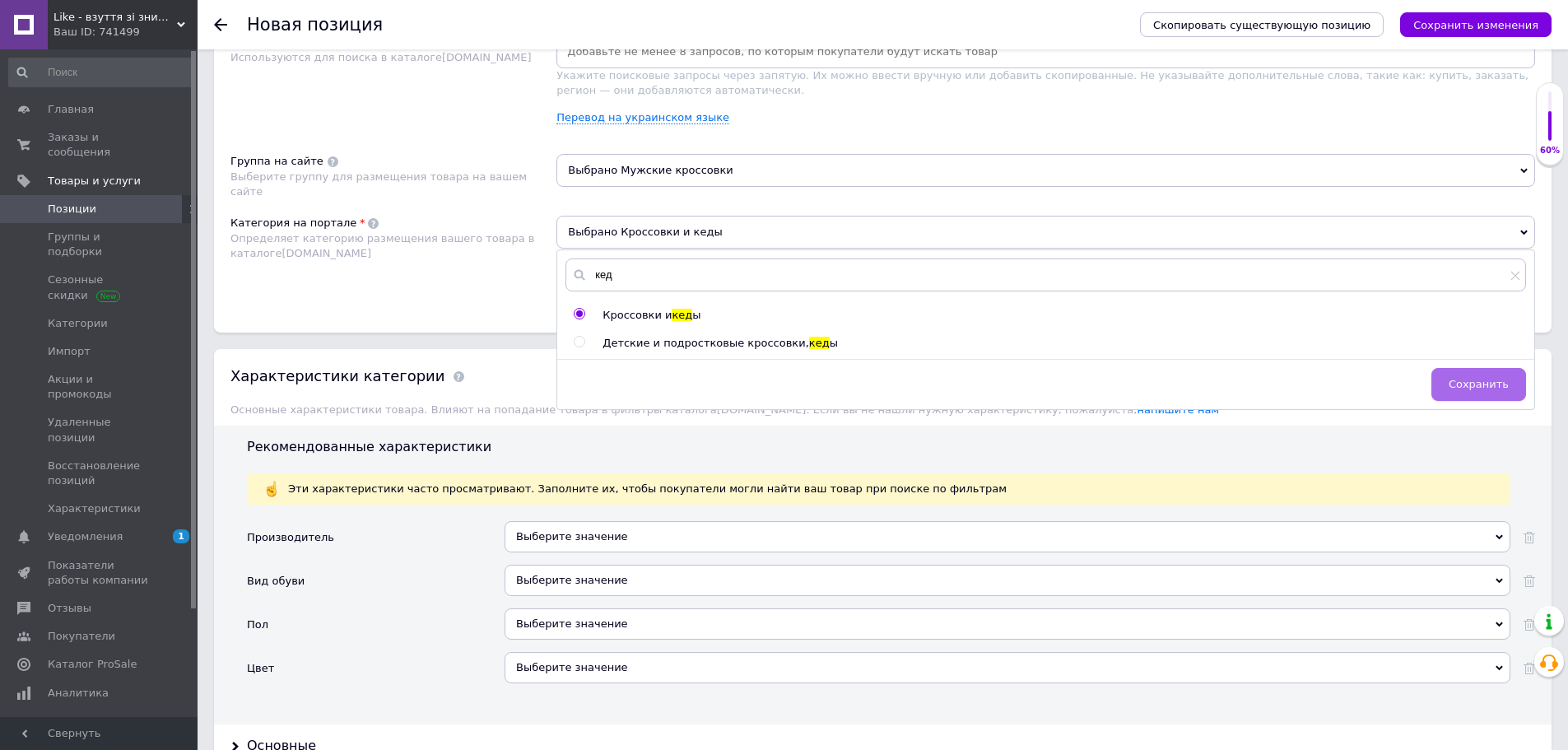
click at [1455, 386] on button "Сохранить" at bounding box center [1479, 385] width 95 height 33
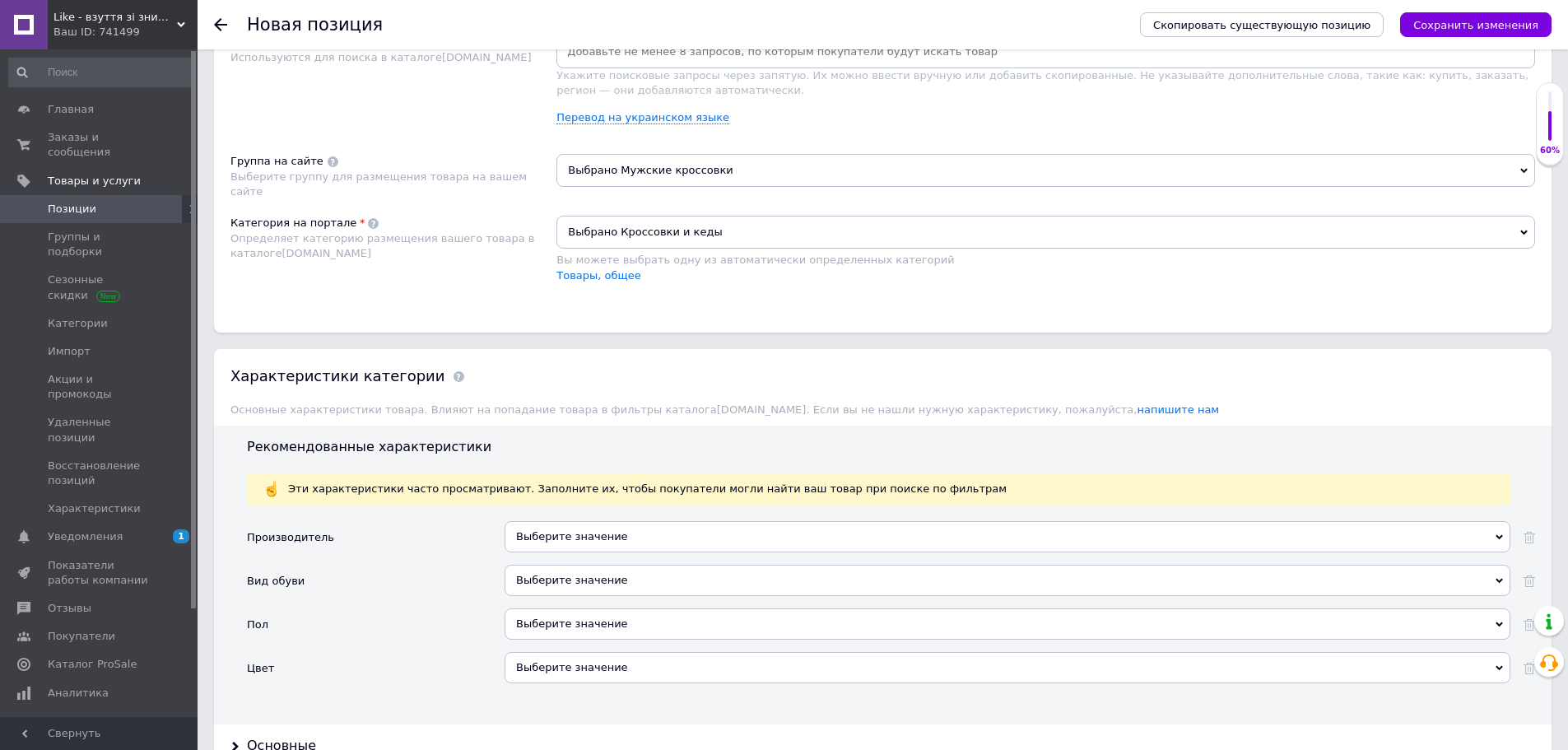
click at [567, 585] on div "Выберите значение" at bounding box center [1007, 580] width 1005 height 31
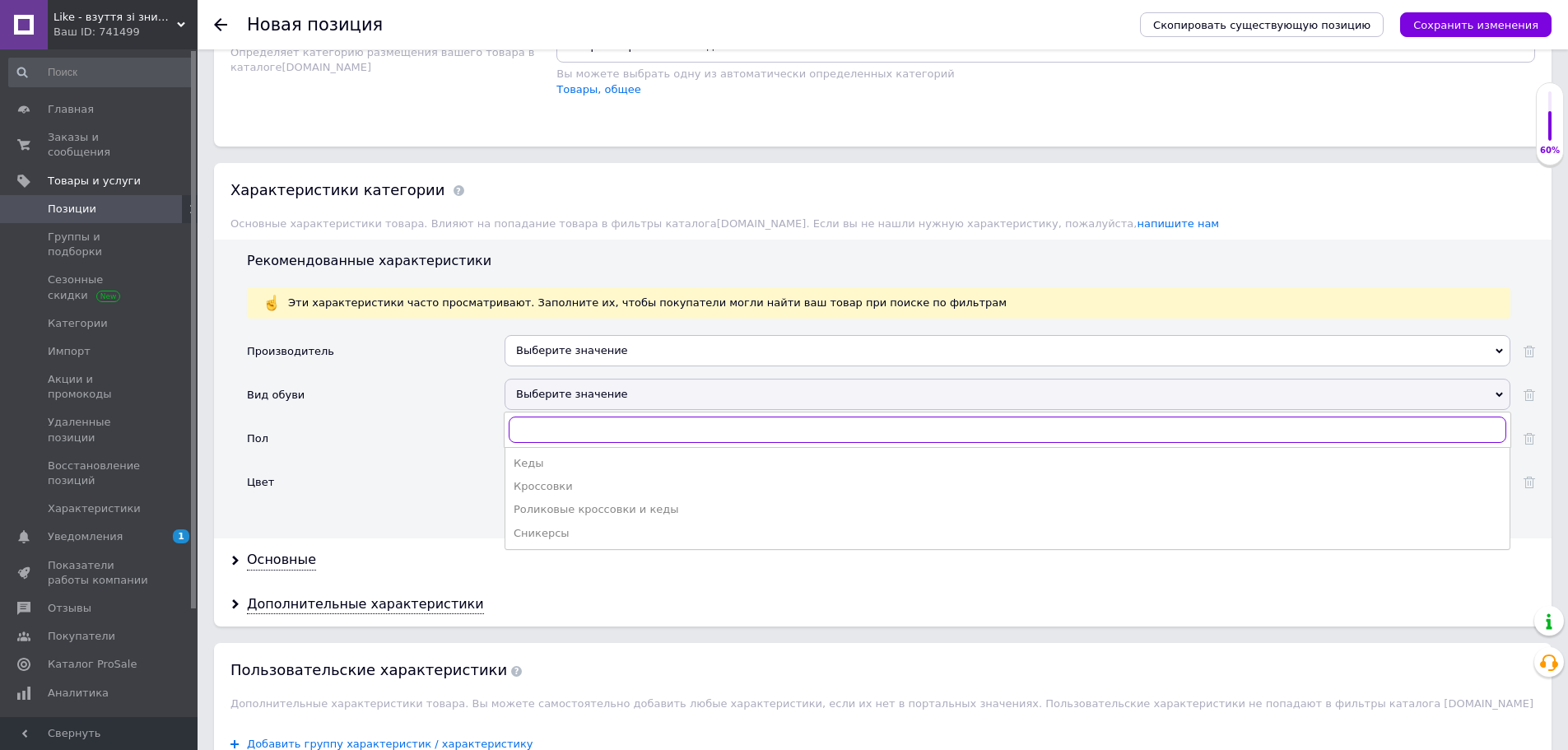
scroll to position [1729, 0]
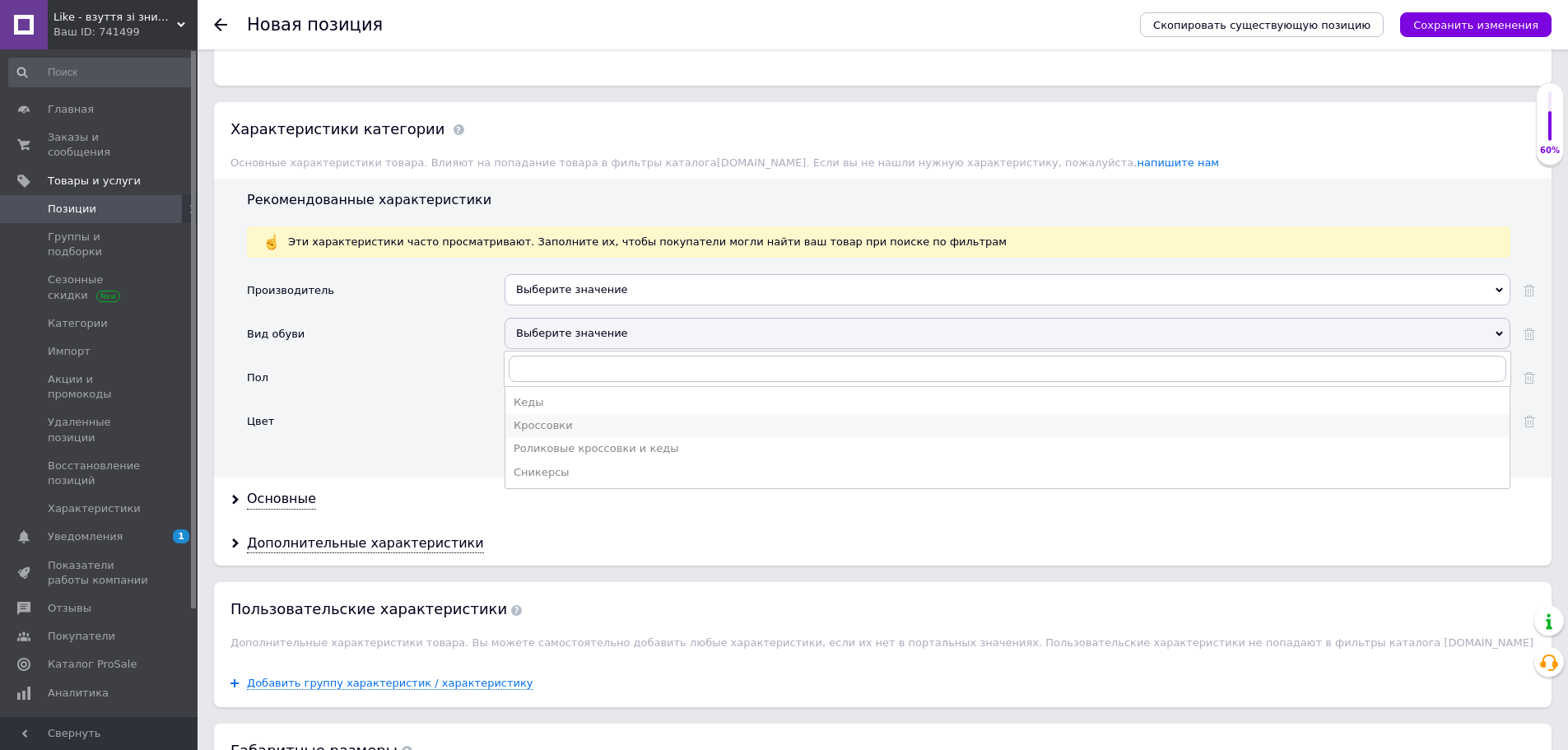
click at [536, 422] on div "Кроссовки" at bounding box center [1007, 425] width 988 height 15
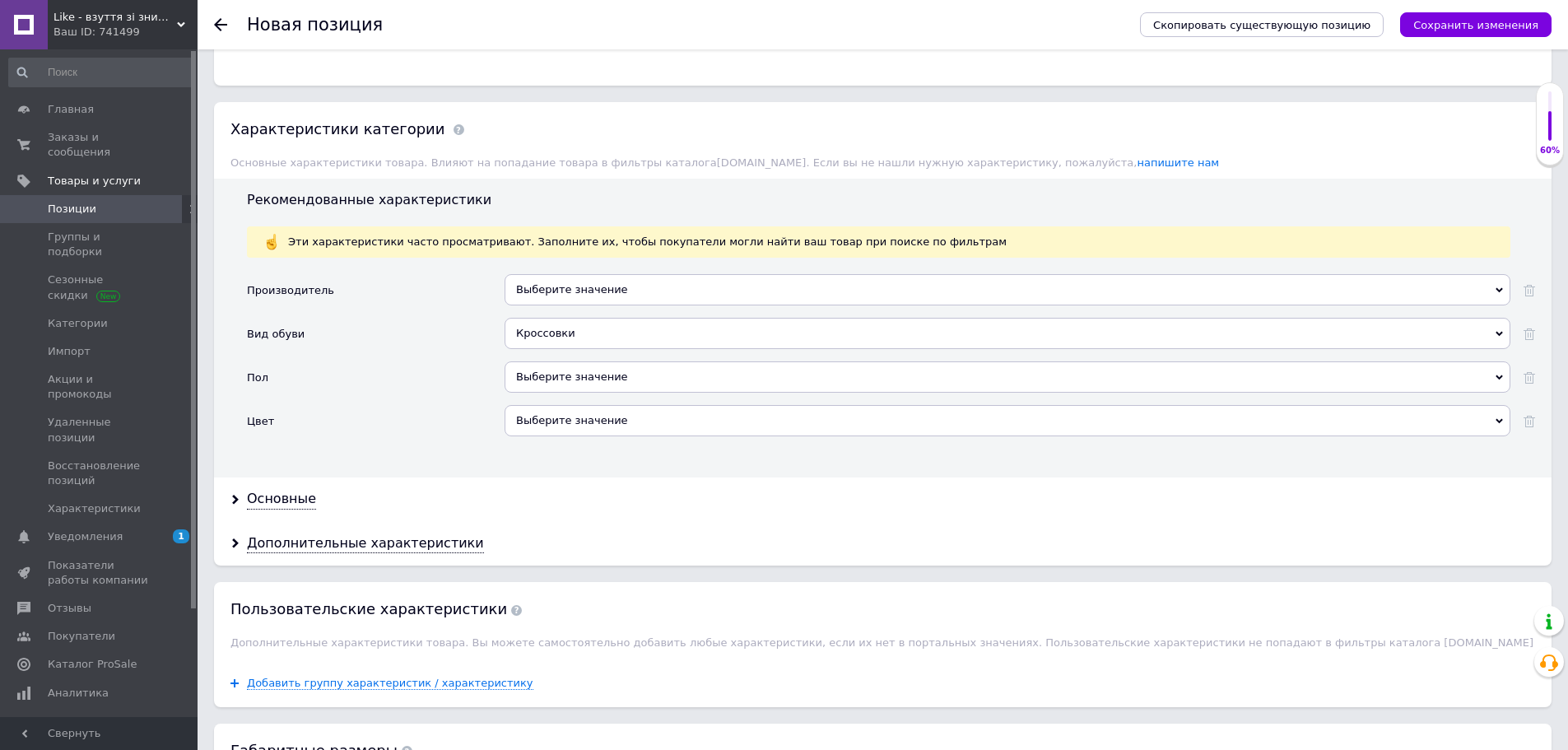
click at [538, 375] on div "Выберите значение" at bounding box center [1007, 377] width 1005 height 31
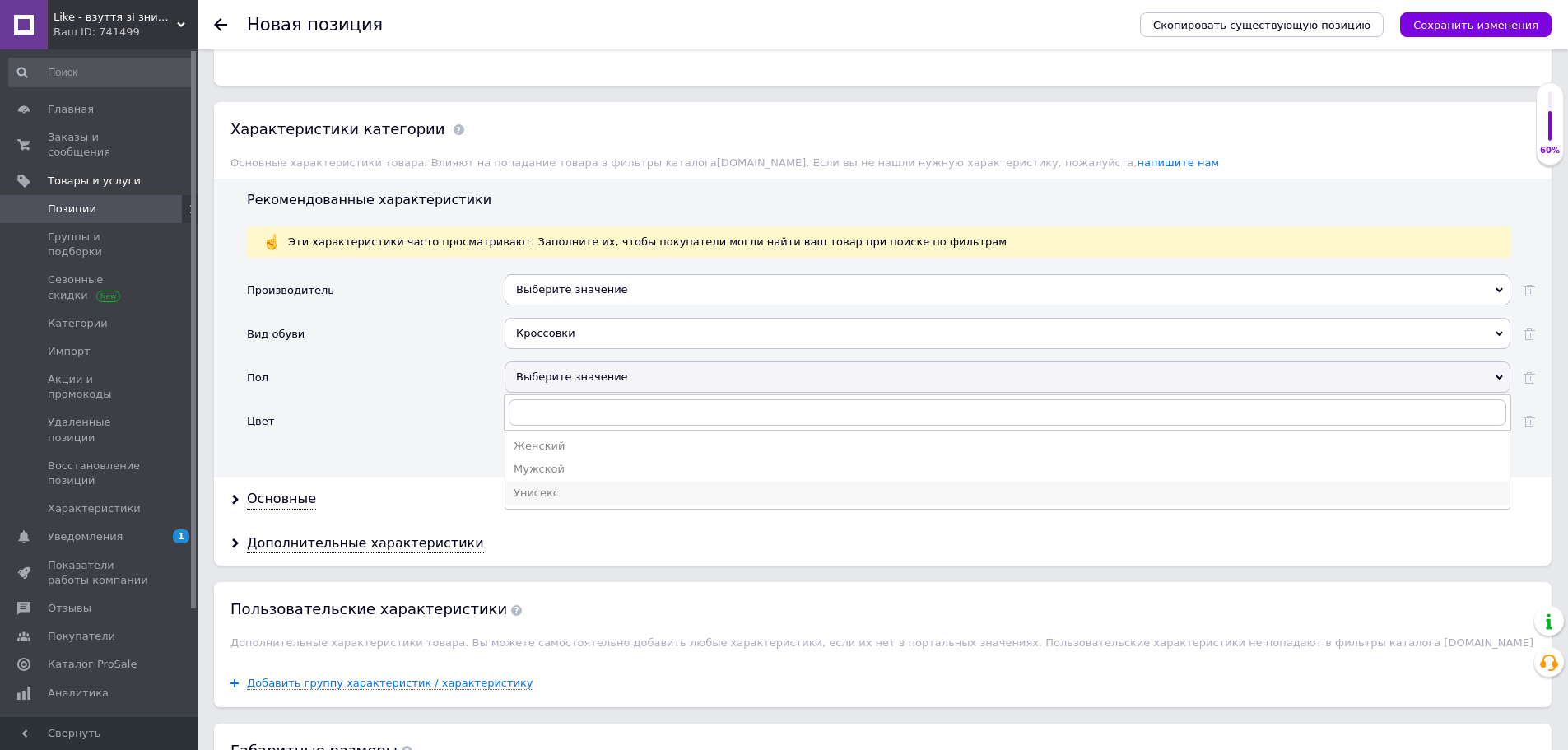
click at [529, 493] on div "Унисекс" at bounding box center [1007, 492] width 988 height 15
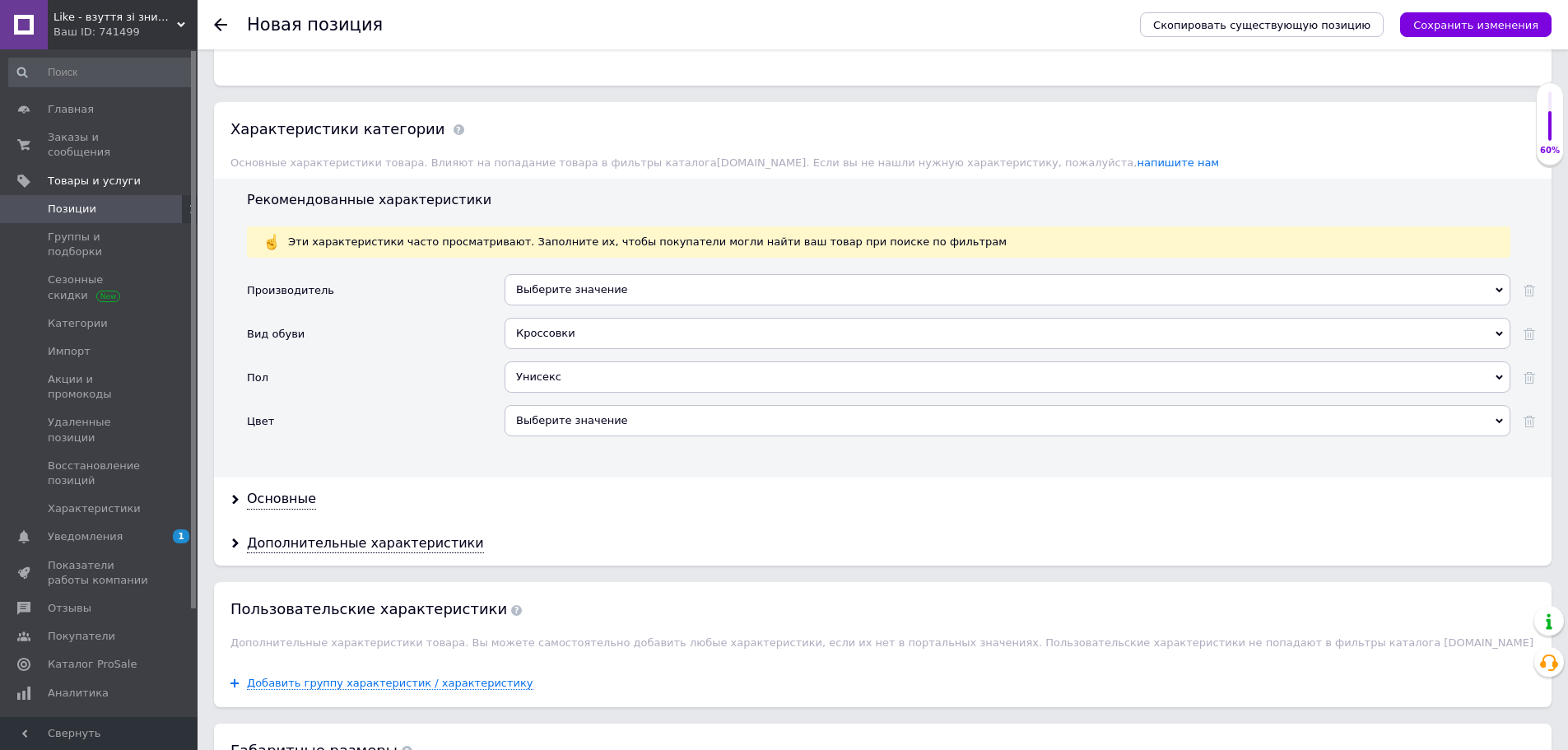
click at [554, 419] on div "Выберите значение" at bounding box center [1007, 421] width 1005 height 31
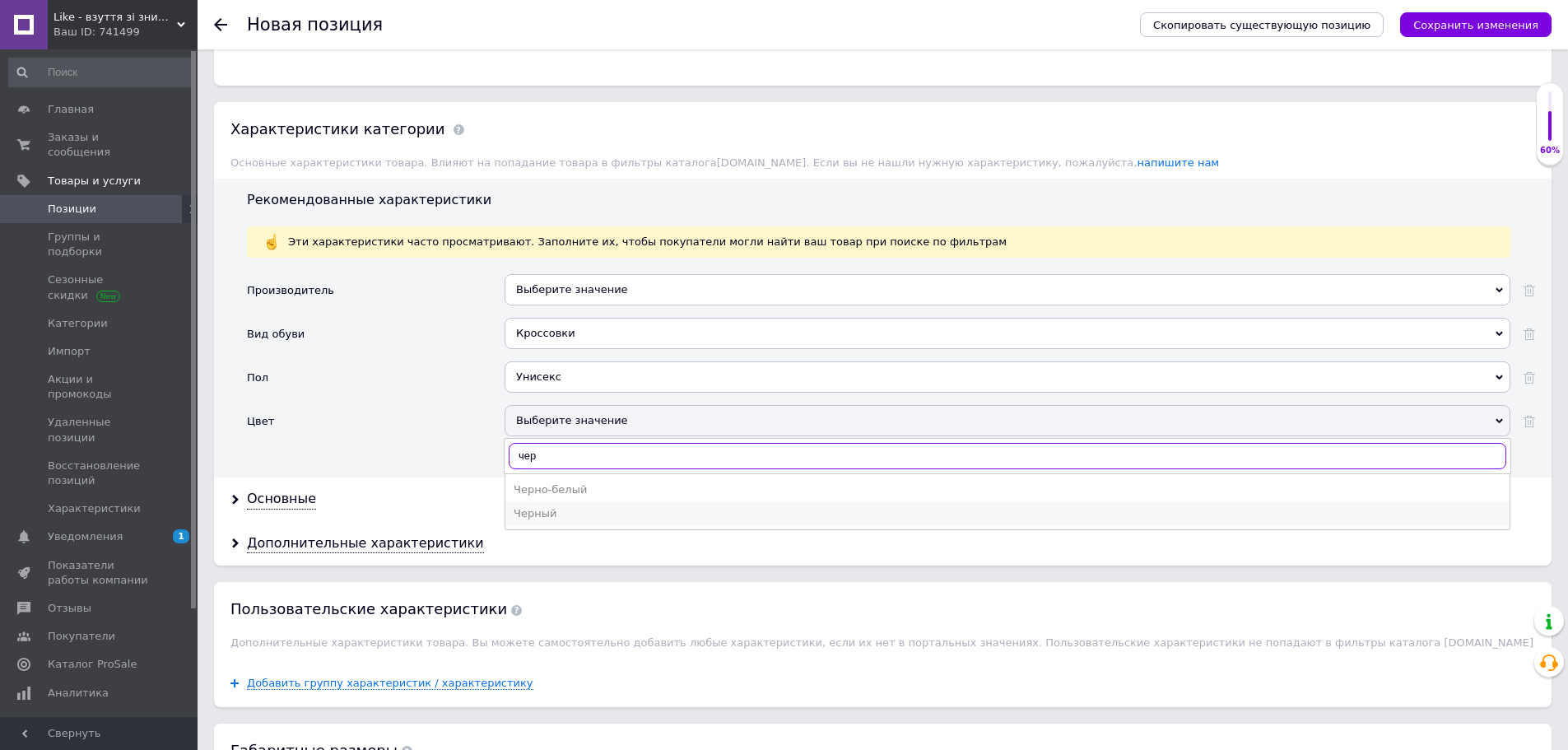
type input "чер"
click at [567, 508] on div "Черный" at bounding box center [1007, 514] width 988 height 15
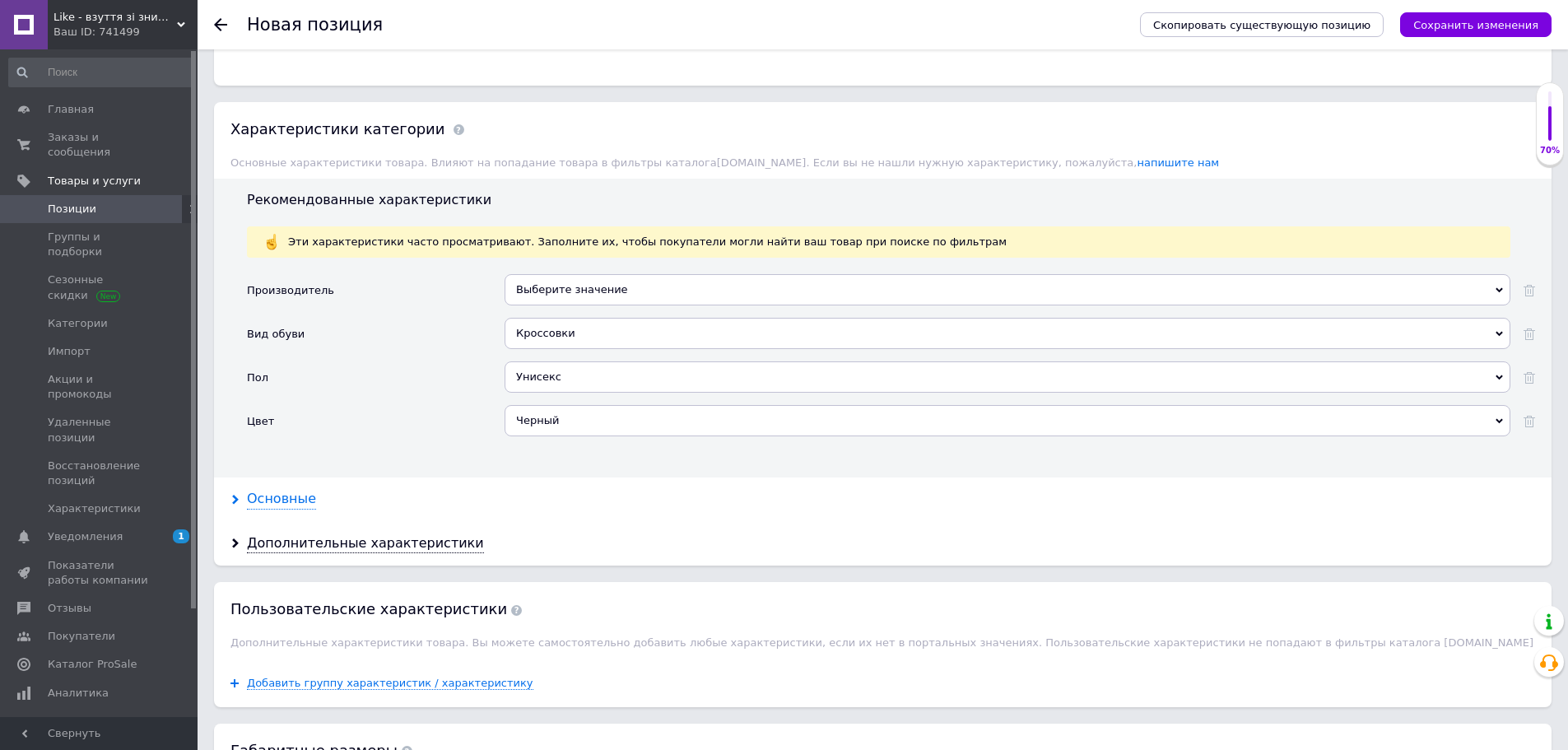
click at [263, 496] on div "Основные" at bounding box center [281, 500] width 69 height 19
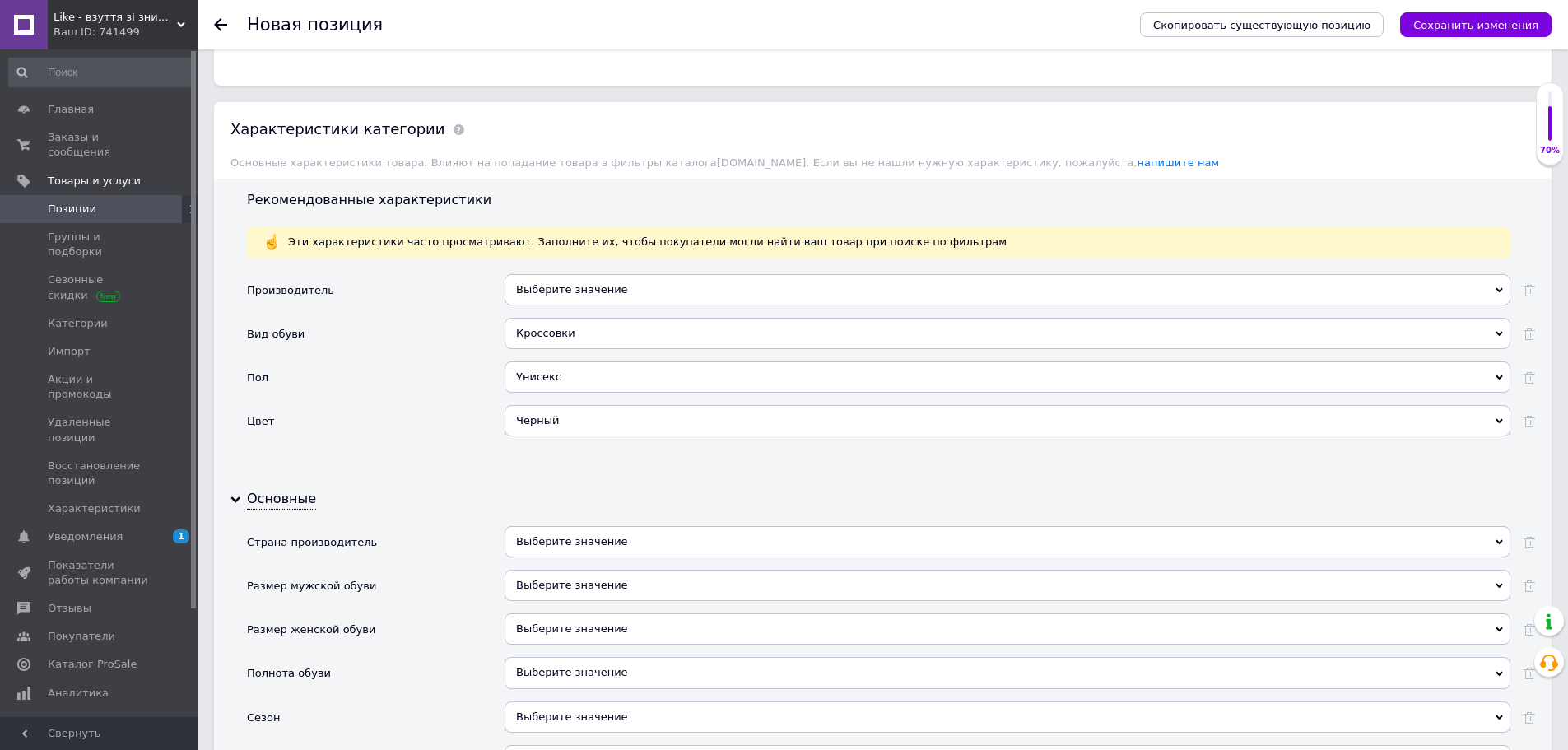
click at [617, 547] on div "Выберите значение" at bounding box center [1007, 542] width 1005 height 31
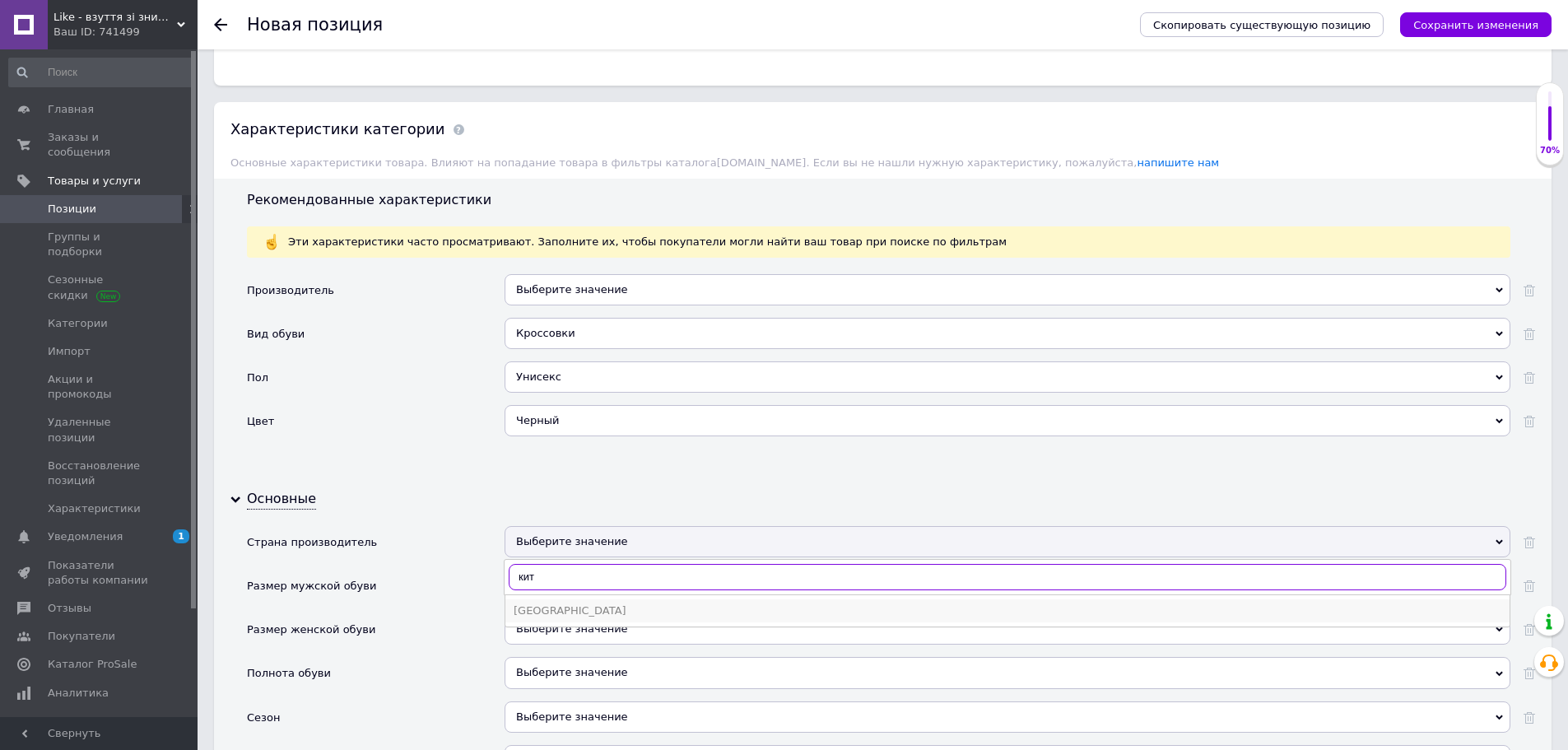
type input "кит"
click at [546, 610] on div "Китай" at bounding box center [1007, 610] width 988 height 15
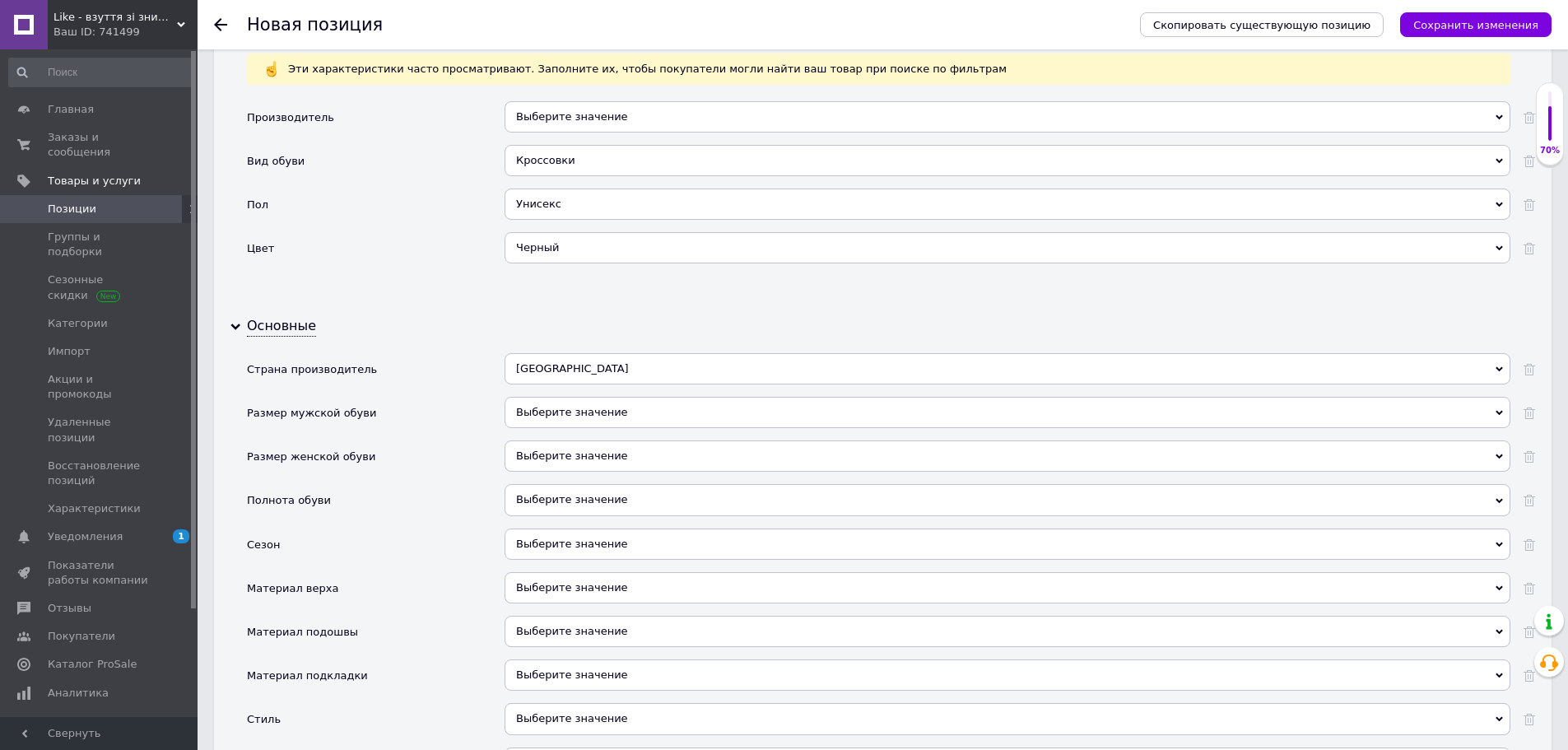
scroll to position [1976, 0]
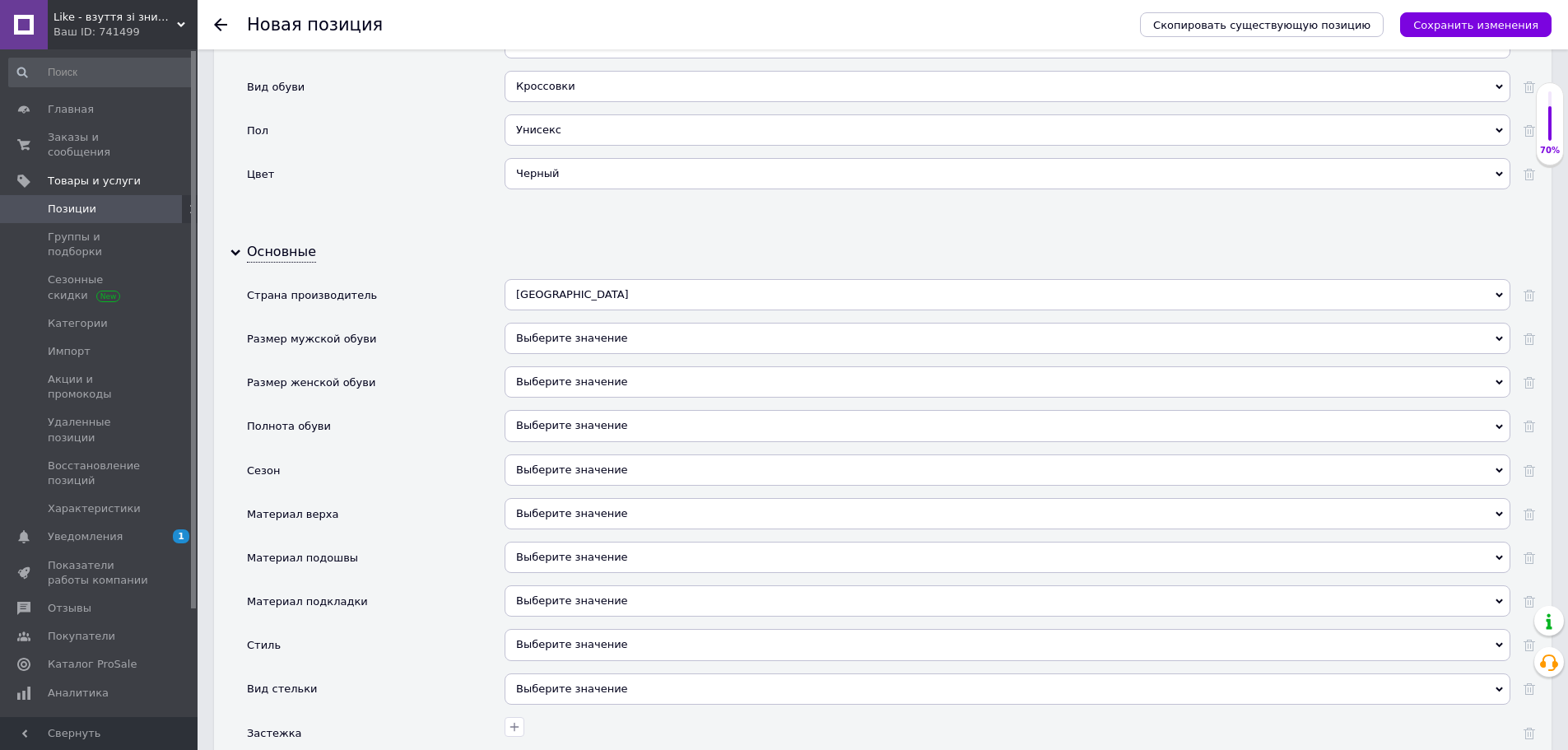
click at [556, 468] on div "Выберите значение" at bounding box center [1007, 470] width 1005 height 31
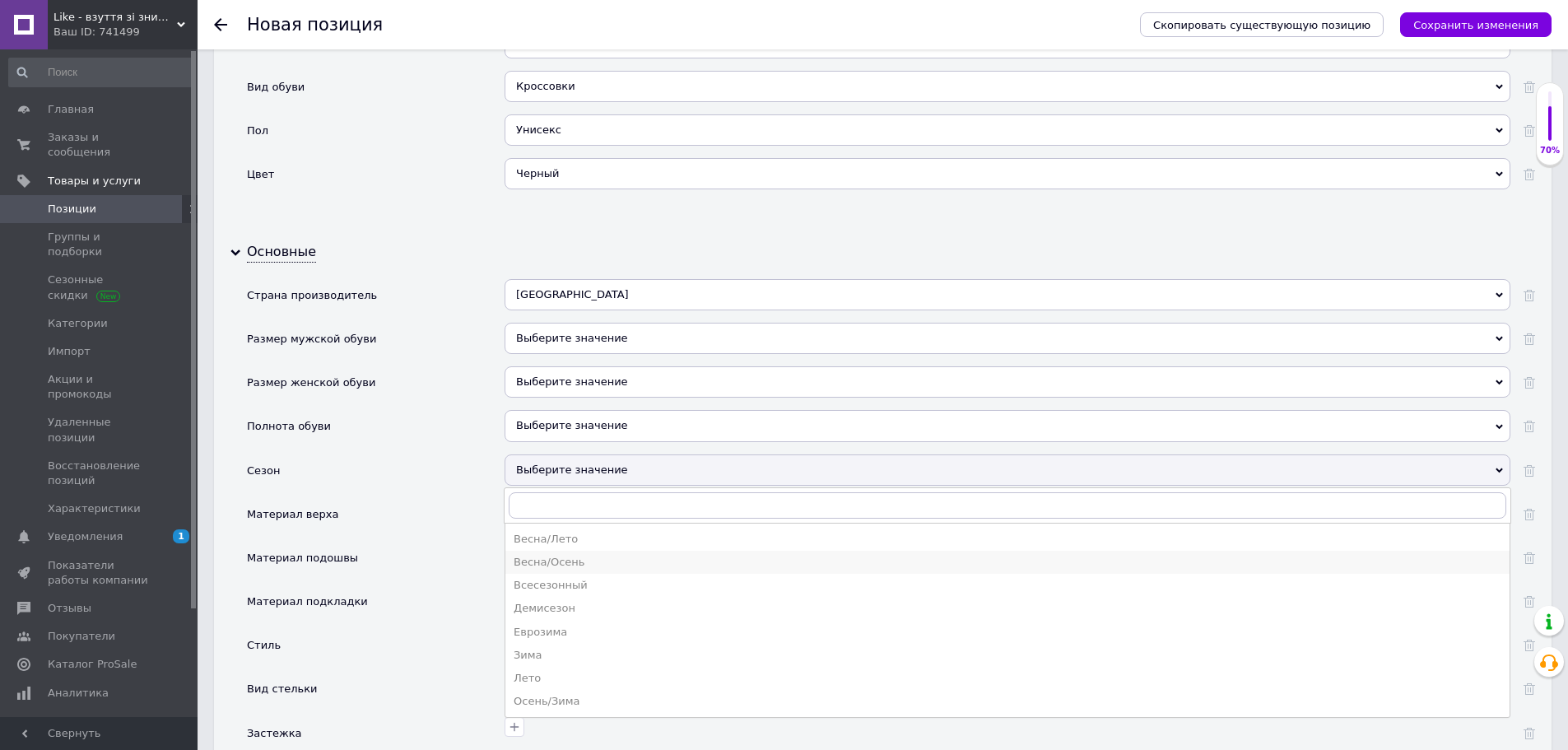
click at [562, 560] on div "Весна/Осень" at bounding box center [1007, 562] width 988 height 15
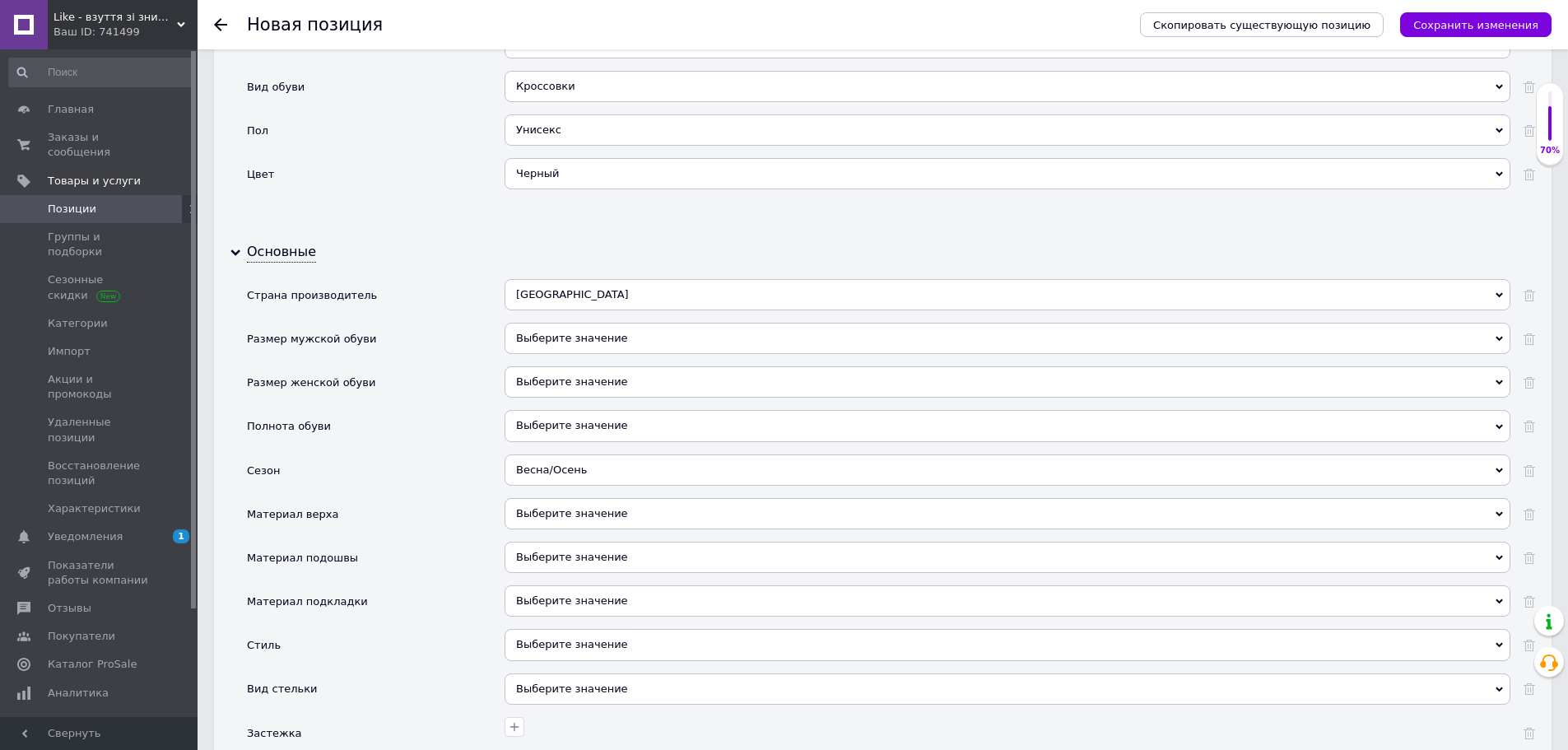
click at [564, 511] on div "Выберите значение" at bounding box center [1007, 514] width 1005 height 31
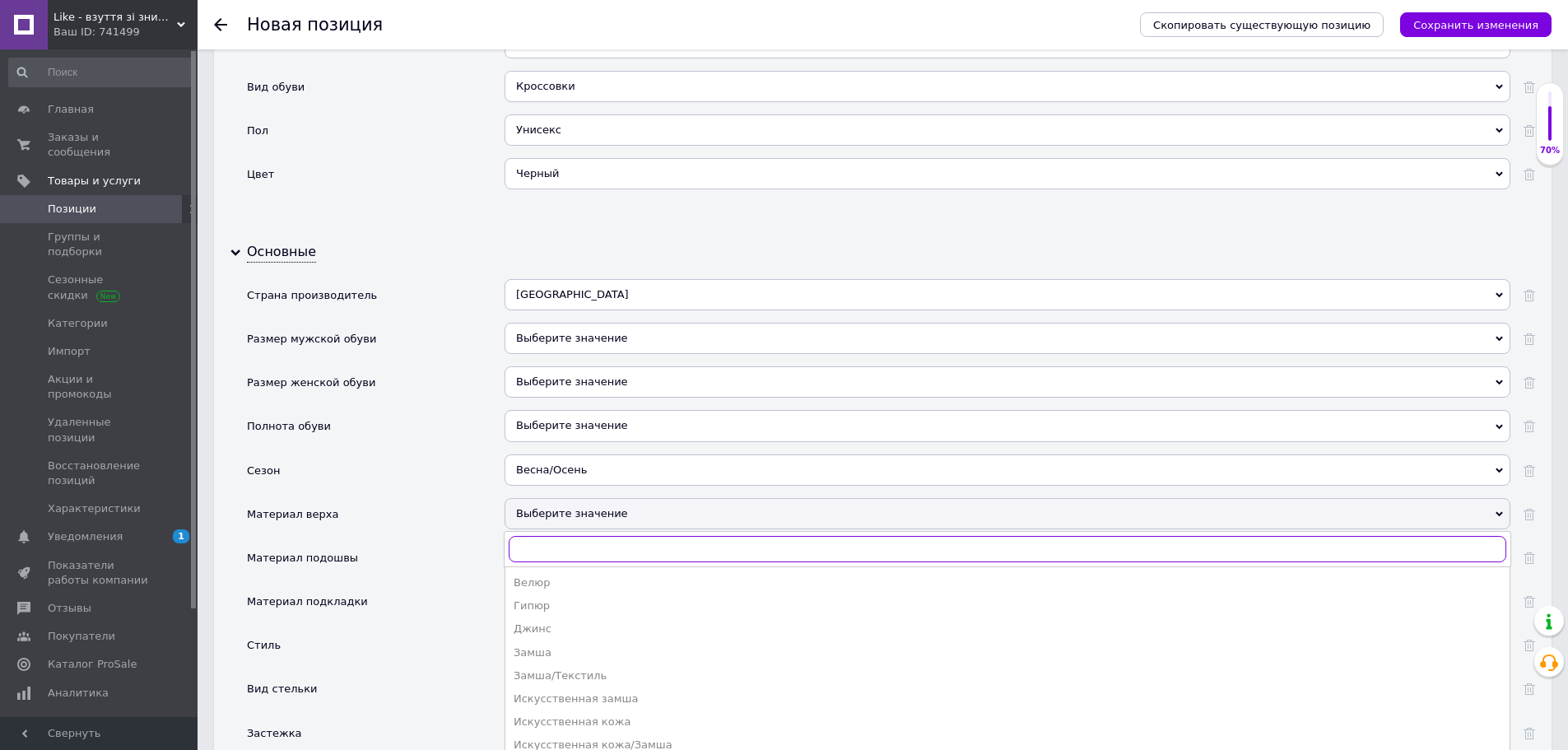
click at [565, 550] on input "text" at bounding box center [1007, 548] width 998 height 26
click at [562, 569] on div "Комбинированный" at bounding box center [1007, 568] width 988 height 15
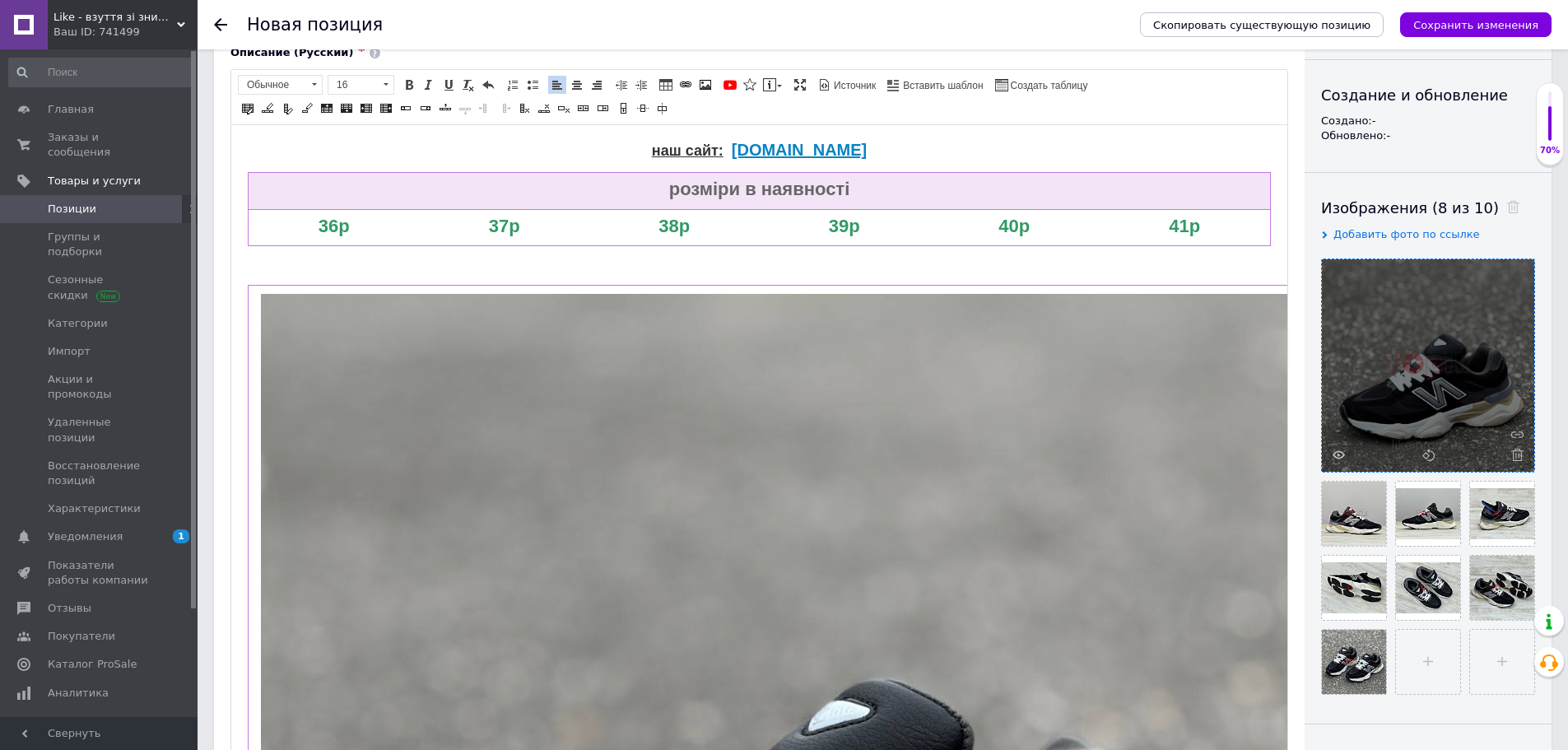
scroll to position [0, 0]
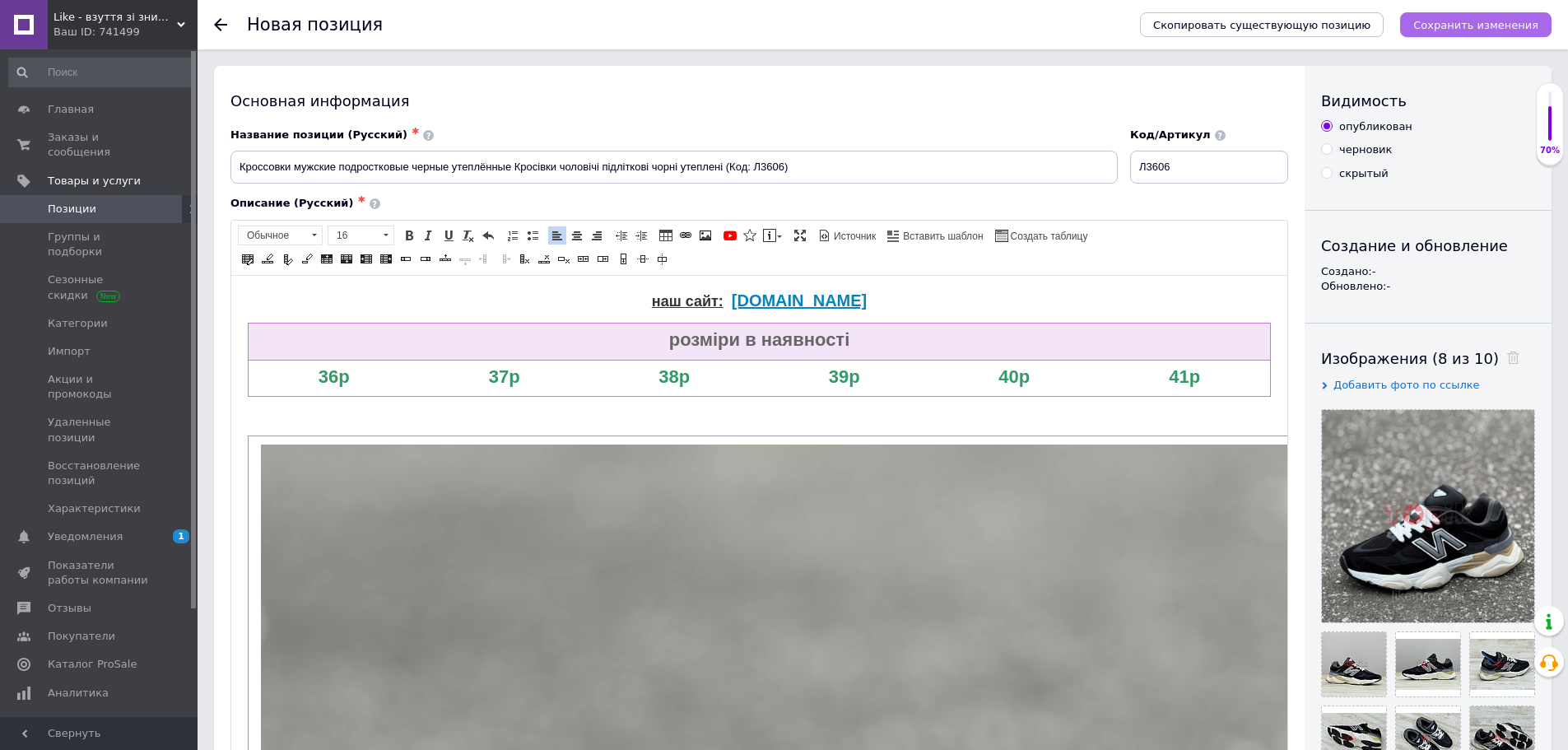
click at [1468, 24] on icon "Сохранить изменения" at bounding box center [1475, 25] width 125 height 13
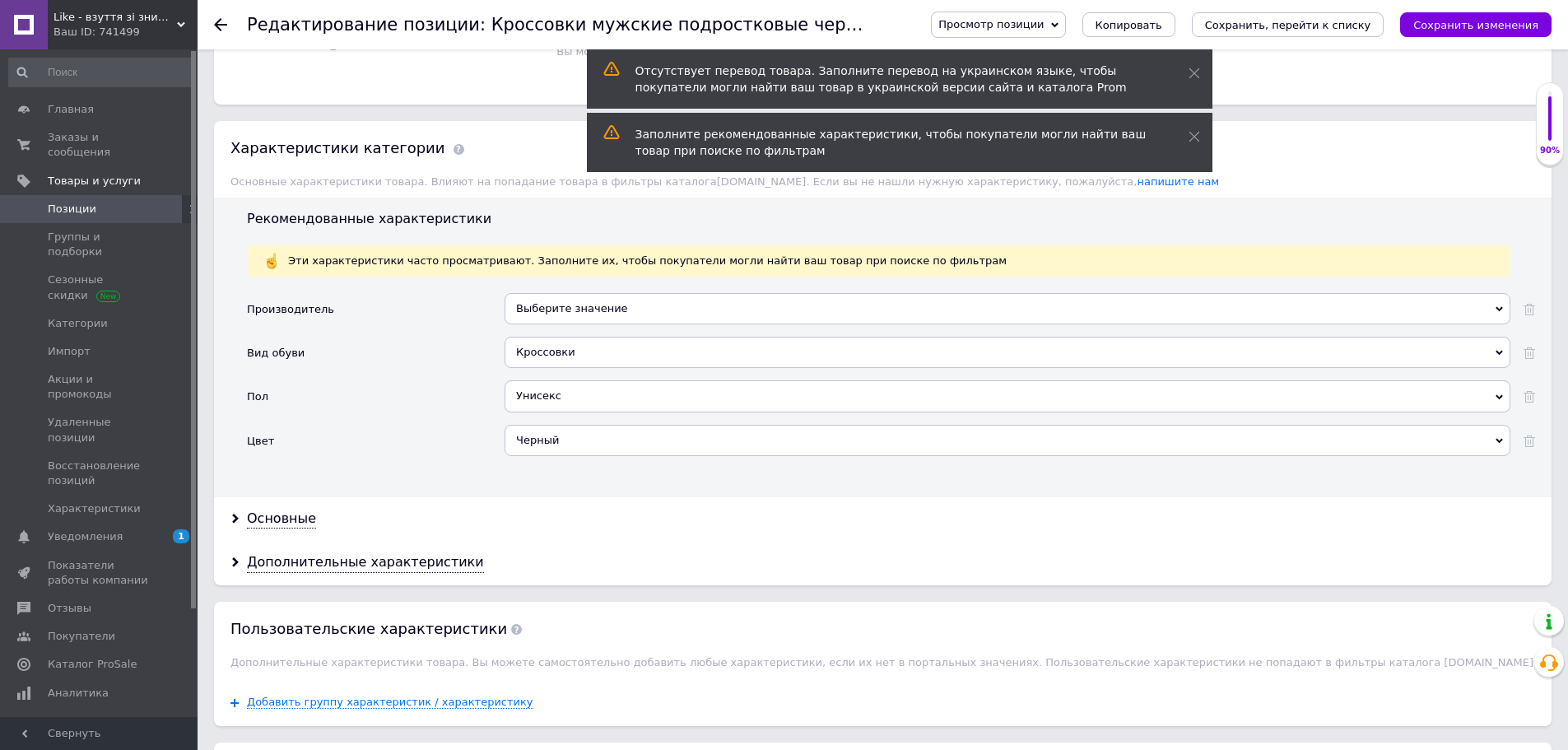
scroll to position [1899, 0]
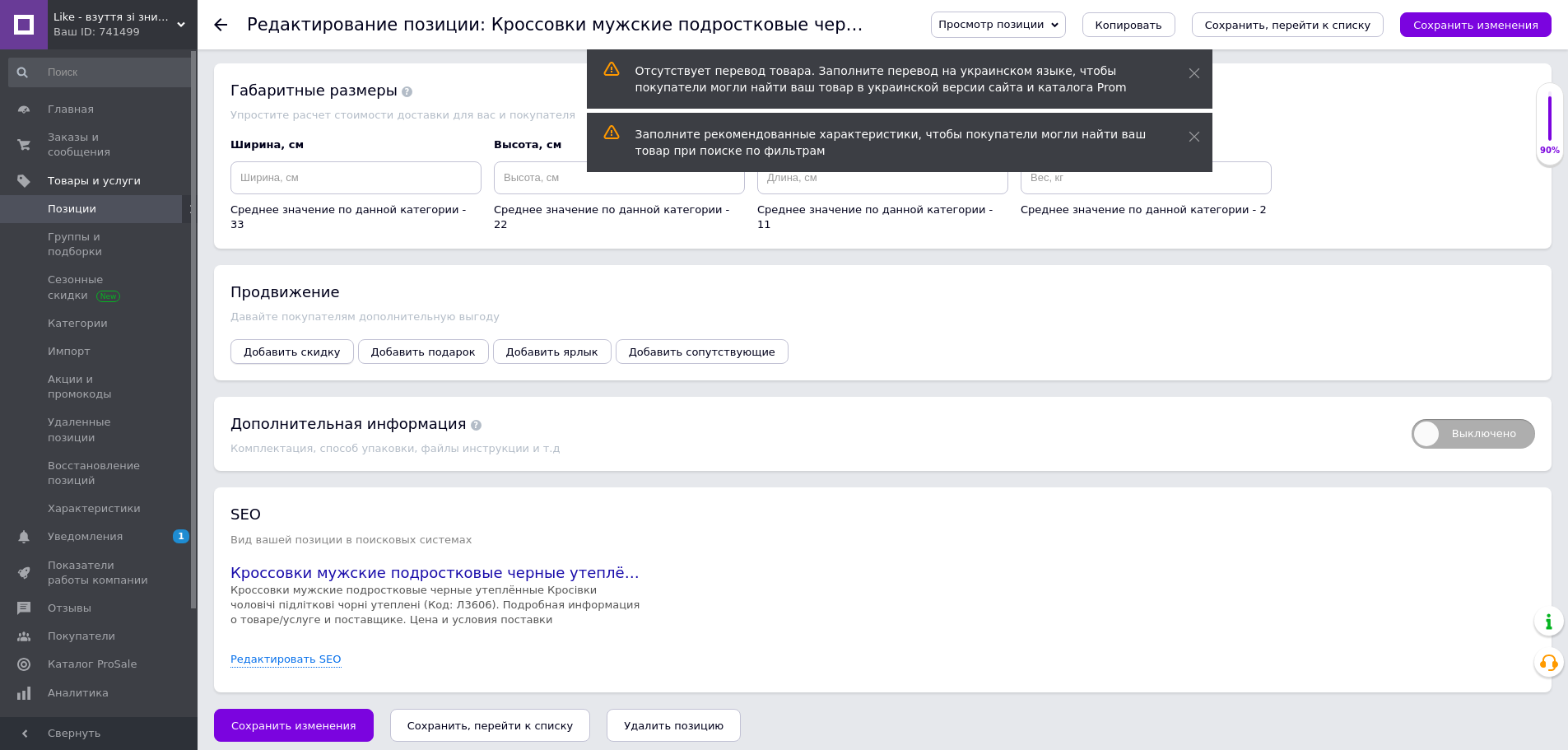
click at [298, 346] on span "Добавить скидку" at bounding box center [292, 352] width 97 height 13
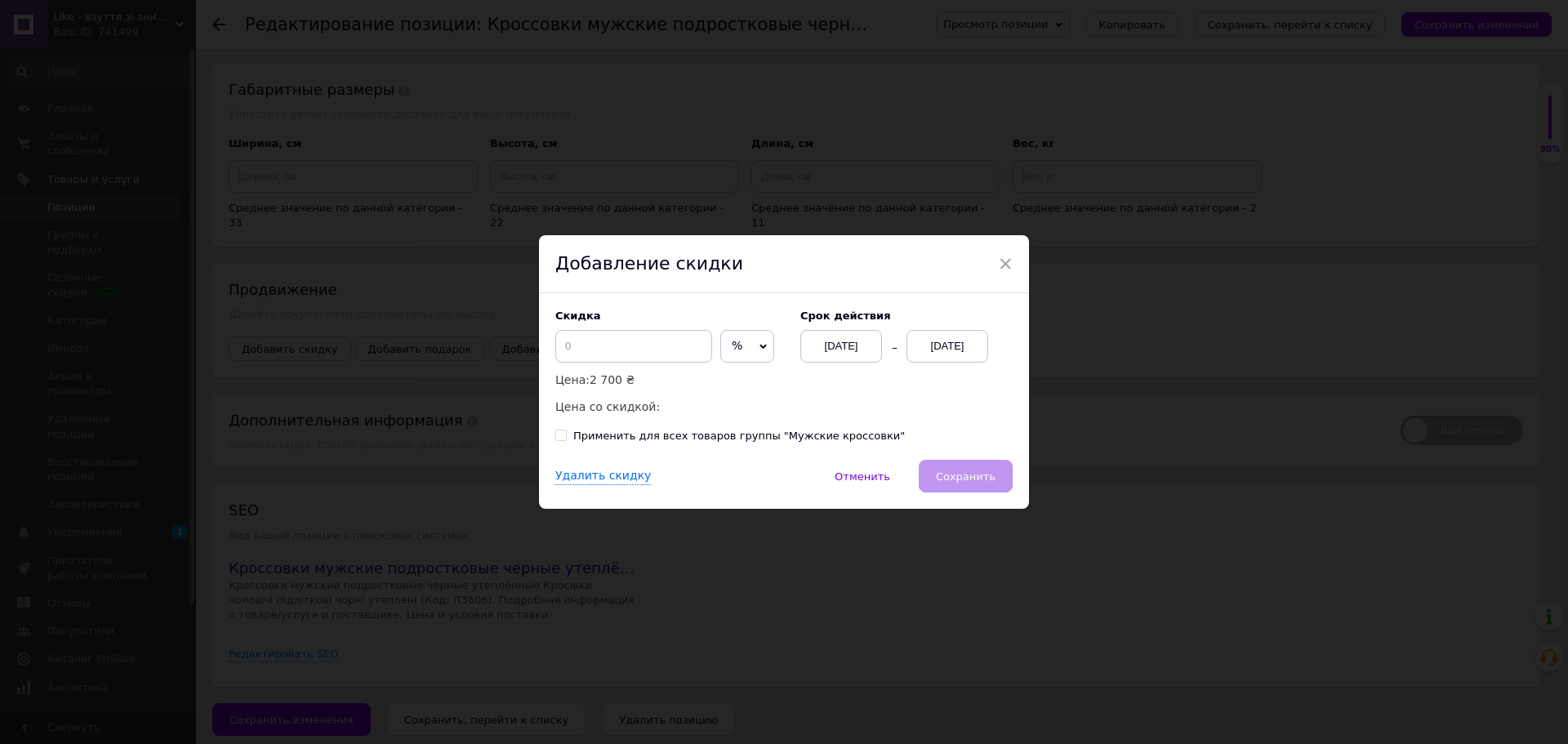
click at [745, 345] on span "%" at bounding box center [747, 346] width 54 height 33
click at [739, 380] on li "₴" at bounding box center [747, 381] width 52 height 23
click at [936, 345] on div "[DATE]" at bounding box center [947, 346] width 82 height 33
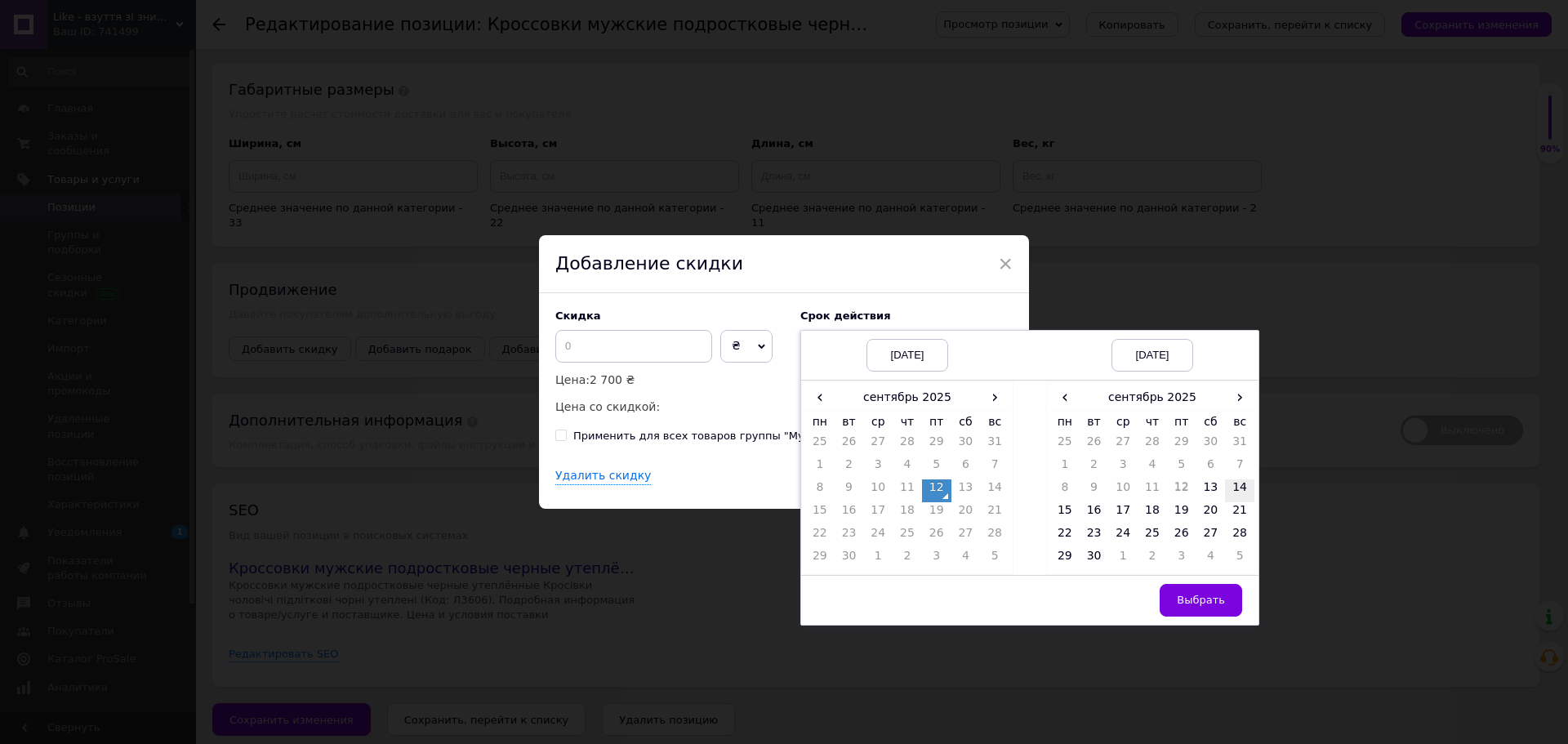
click at [1237, 489] on td "14" at bounding box center [1239, 491] width 30 height 23
click at [1206, 595] on span "Выбрать" at bounding box center [1201, 600] width 48 height 12
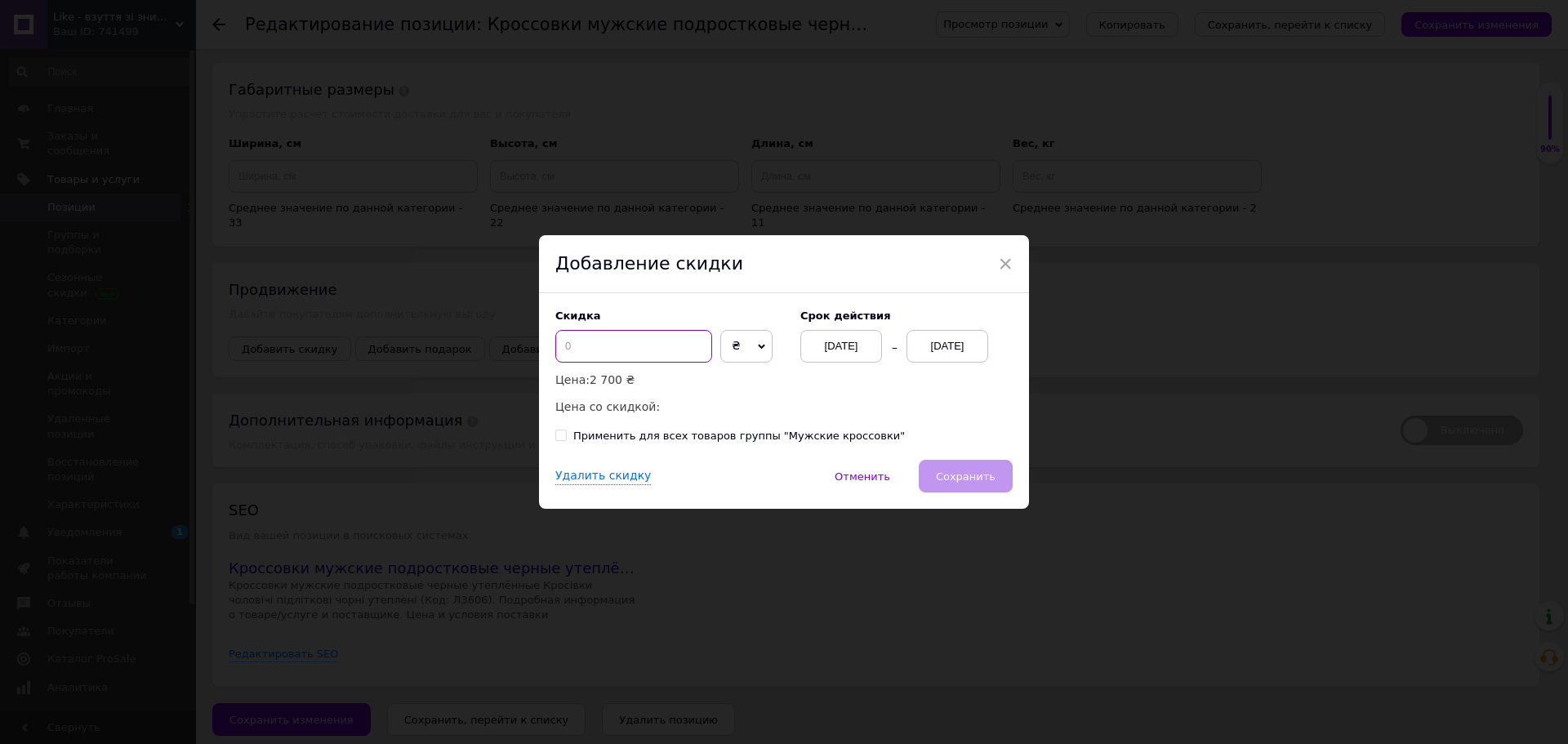
click at [585, 345] on input at bounding box center [634, 346] width 157 height 33
type input "805"
click at [984, 480] on span "Сохранить" at bounding box center [966, 476] width 60 height 12
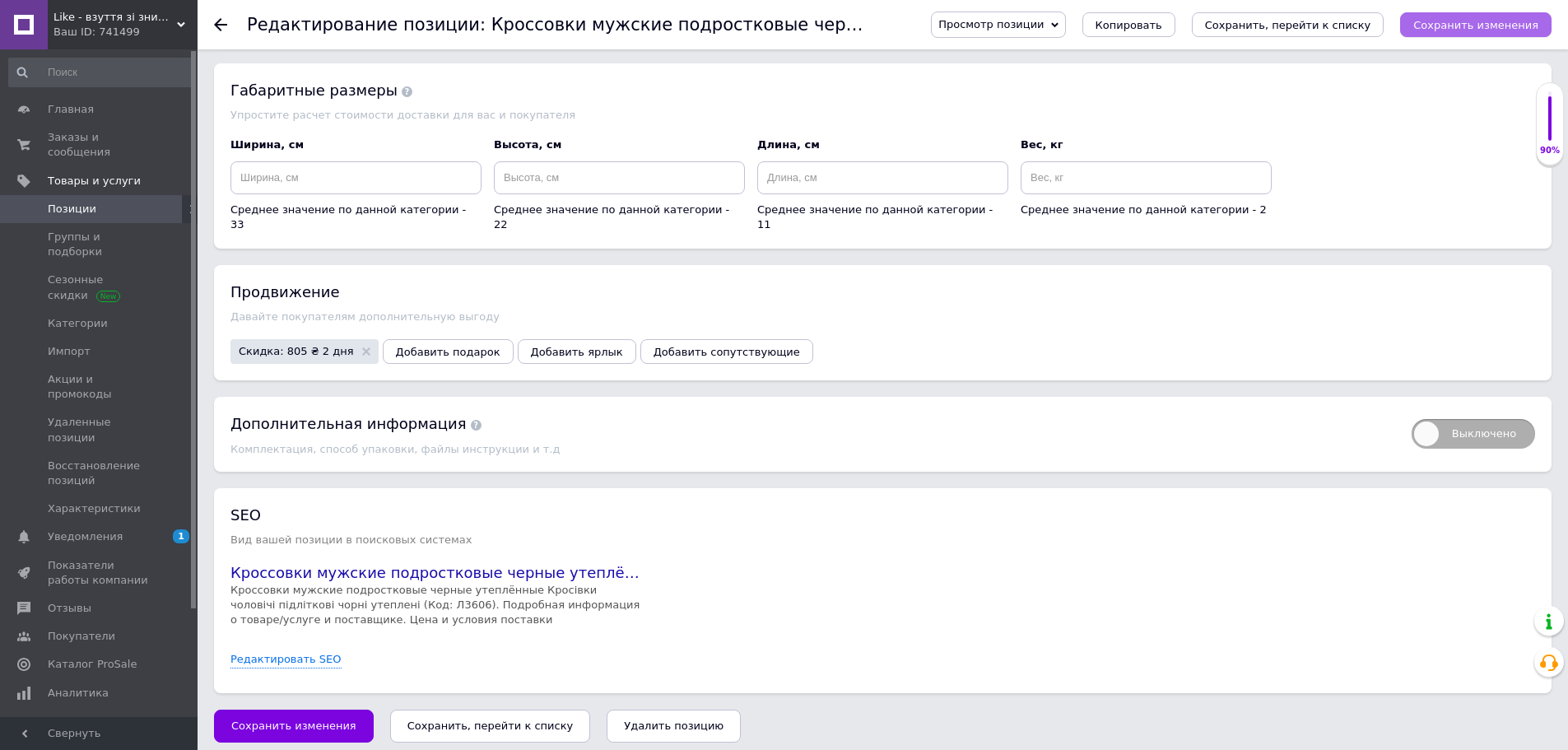
click at [1468, 23] on icon "Сохранить изменения" at bounding box center [1475, 25] width 125 height 13
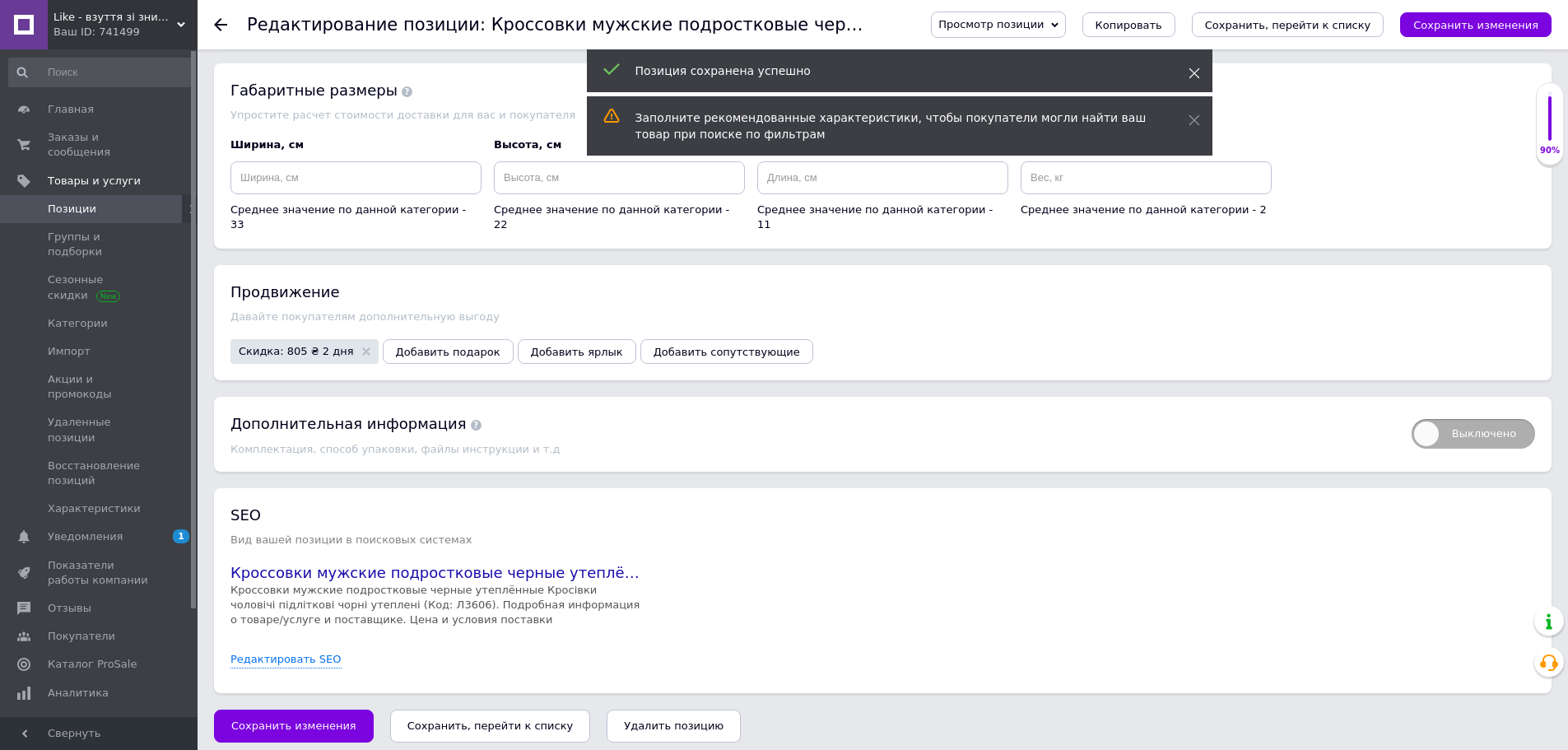
click at [1190, 70] on use at bounding box center [1193, 74] width 11 height 11
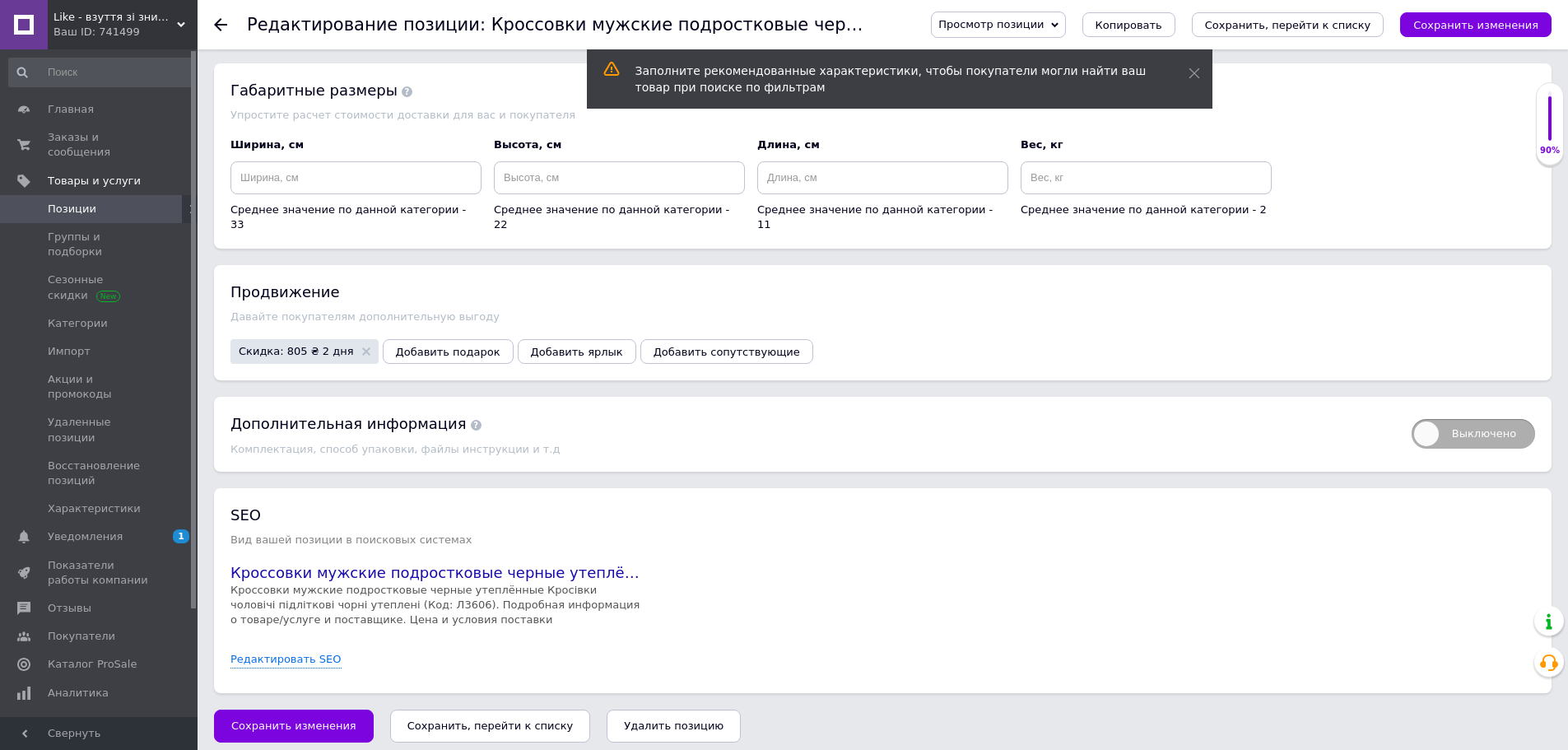
click at [1190, 70] on use at bounding box center [1193, 74] width 11 height 11
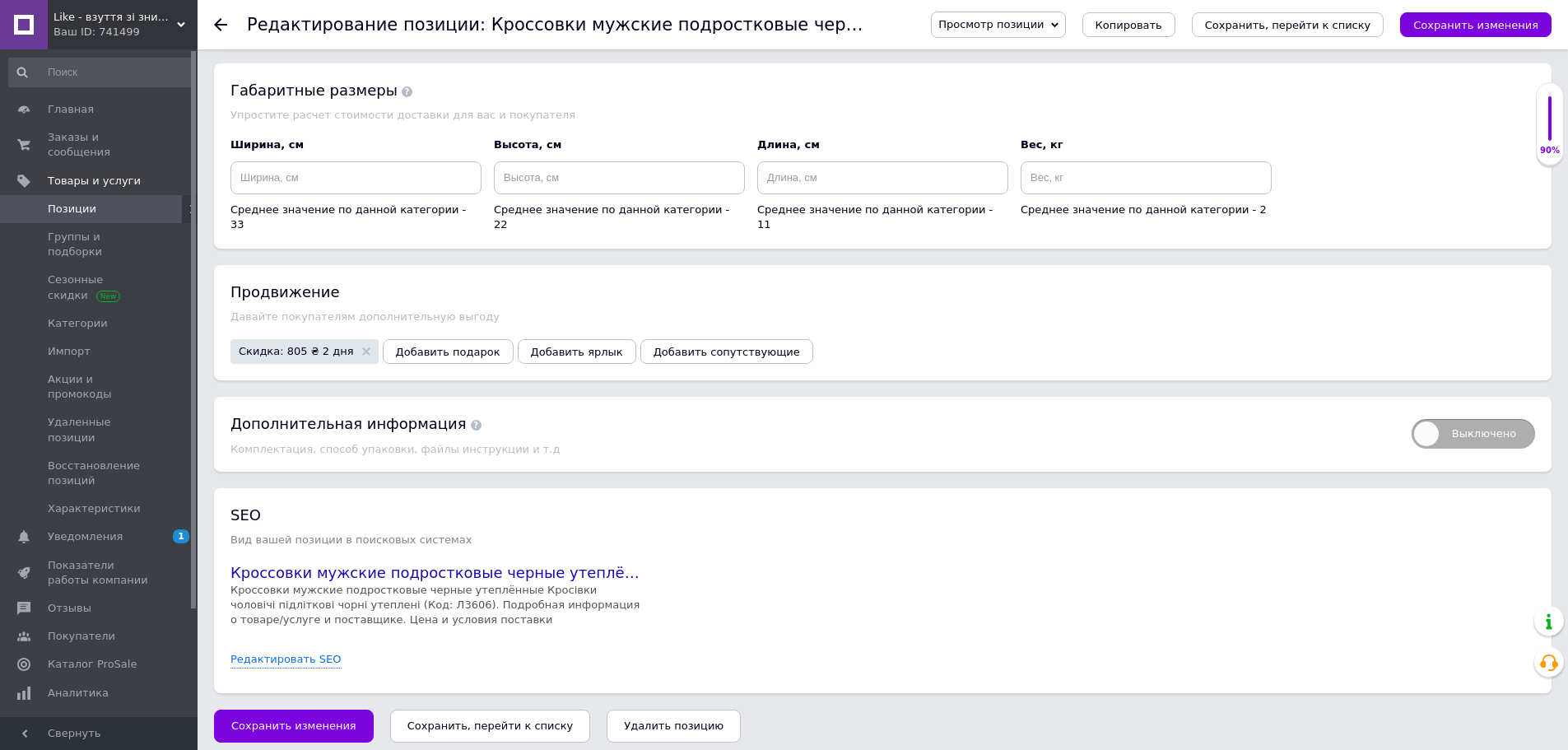
click at [1060, 16] on span "Просмотр позиции" at bounding box center [998, 24] width 134 height 26
click at [1061, 78] on li "Сохранить и посмотреть на портале" at bounding box center [1043, 79] width 224 height 23
click at [222, 29] on icon at bounding box center [221, 25] width 14 height 14
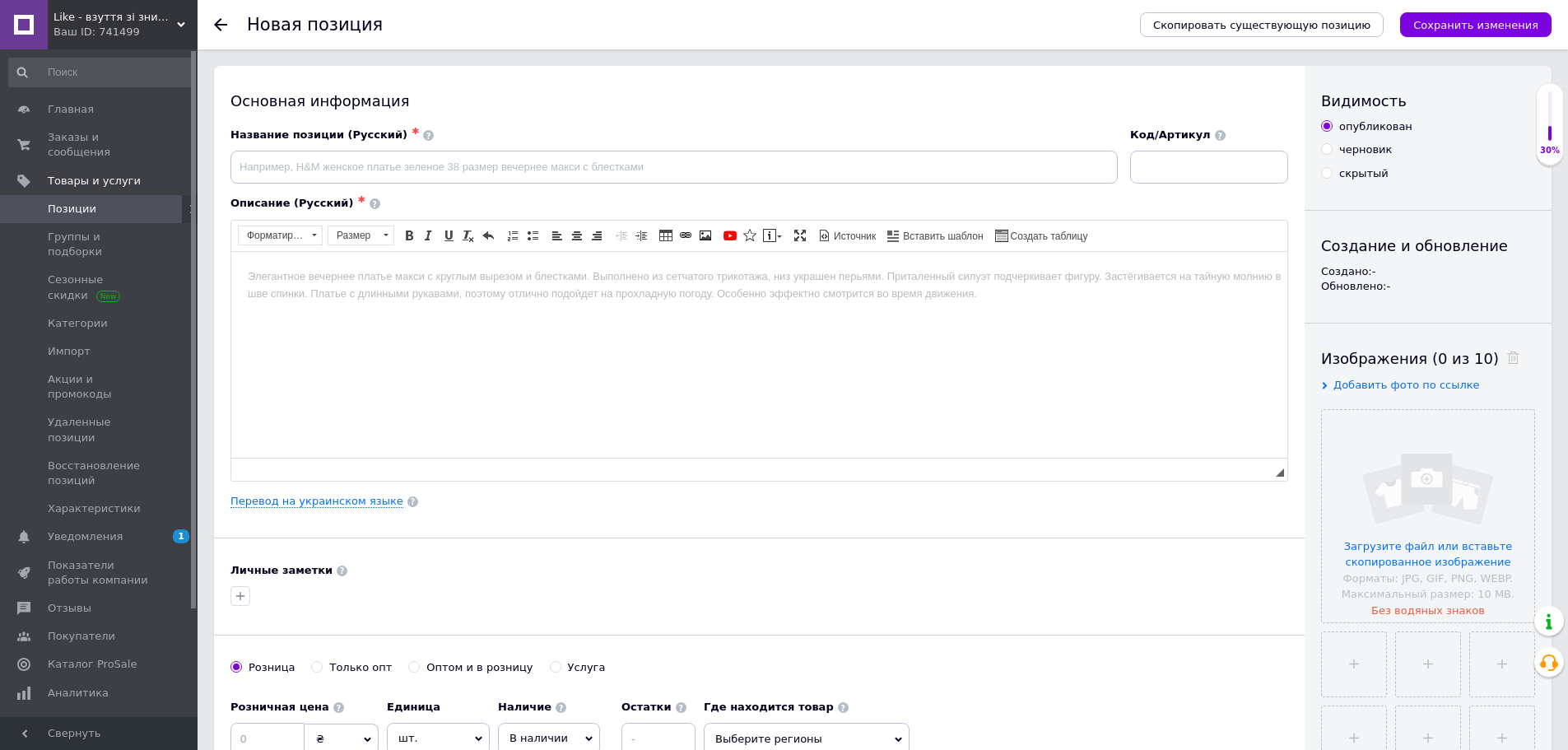
click at [224, 24] on use at bounding box center [221, 25] width 14 height 14
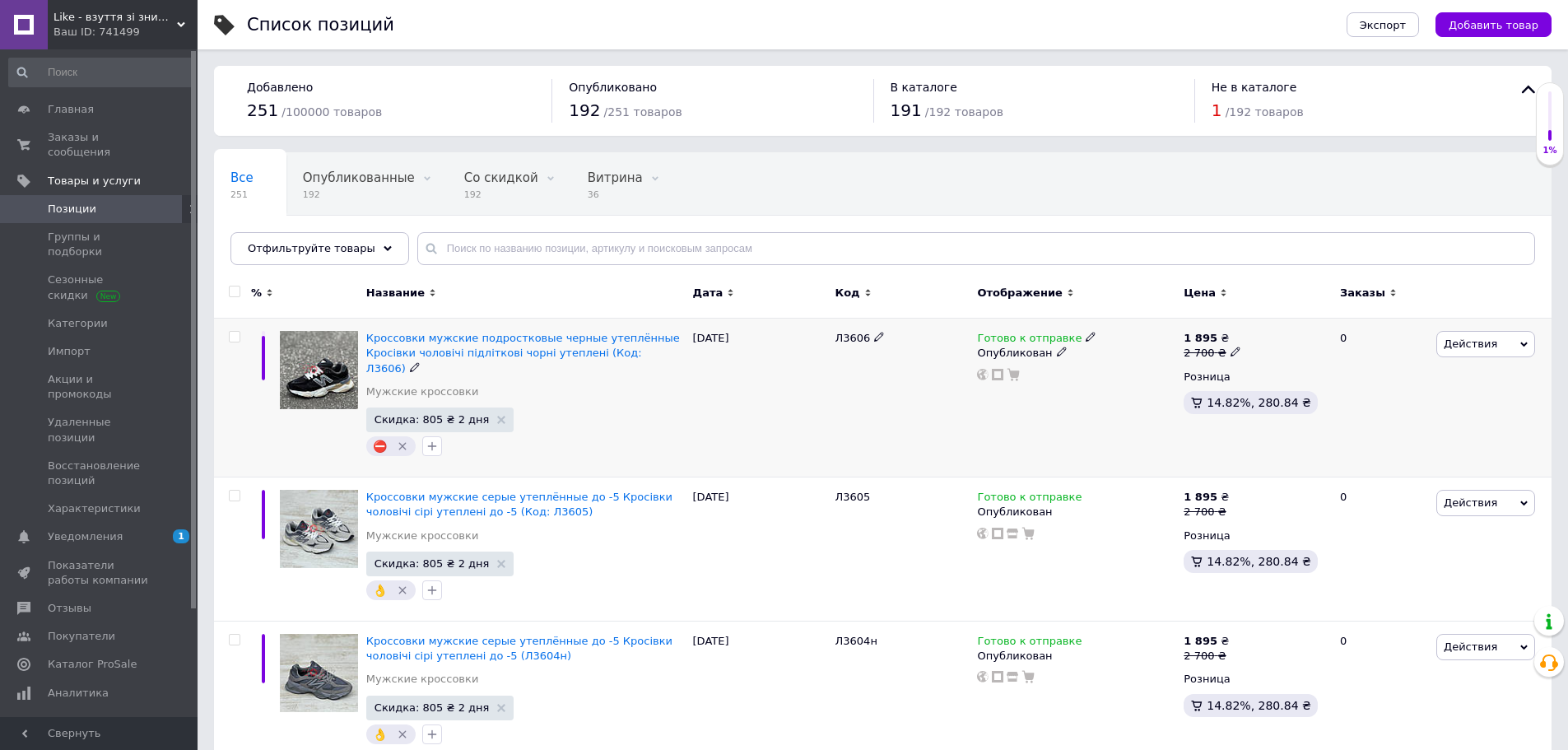
click at [234, 337] on input "checkbox" at bounding box center [233, 336] width 11 height 11
checkbox input "true"
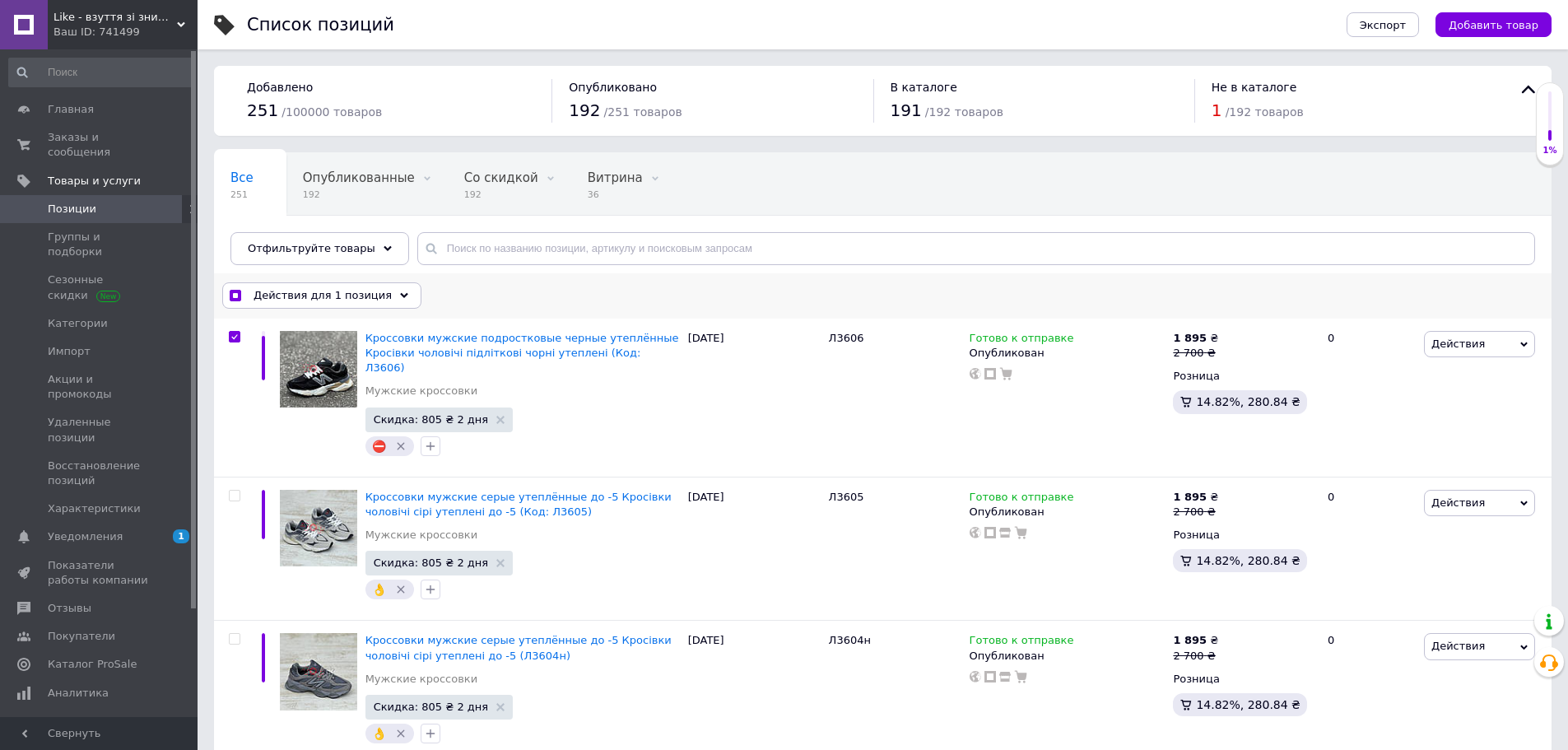
click at [347, 295] on span "Действия для 1 позиция" at bounding box center [323, 295] width 138 height 15
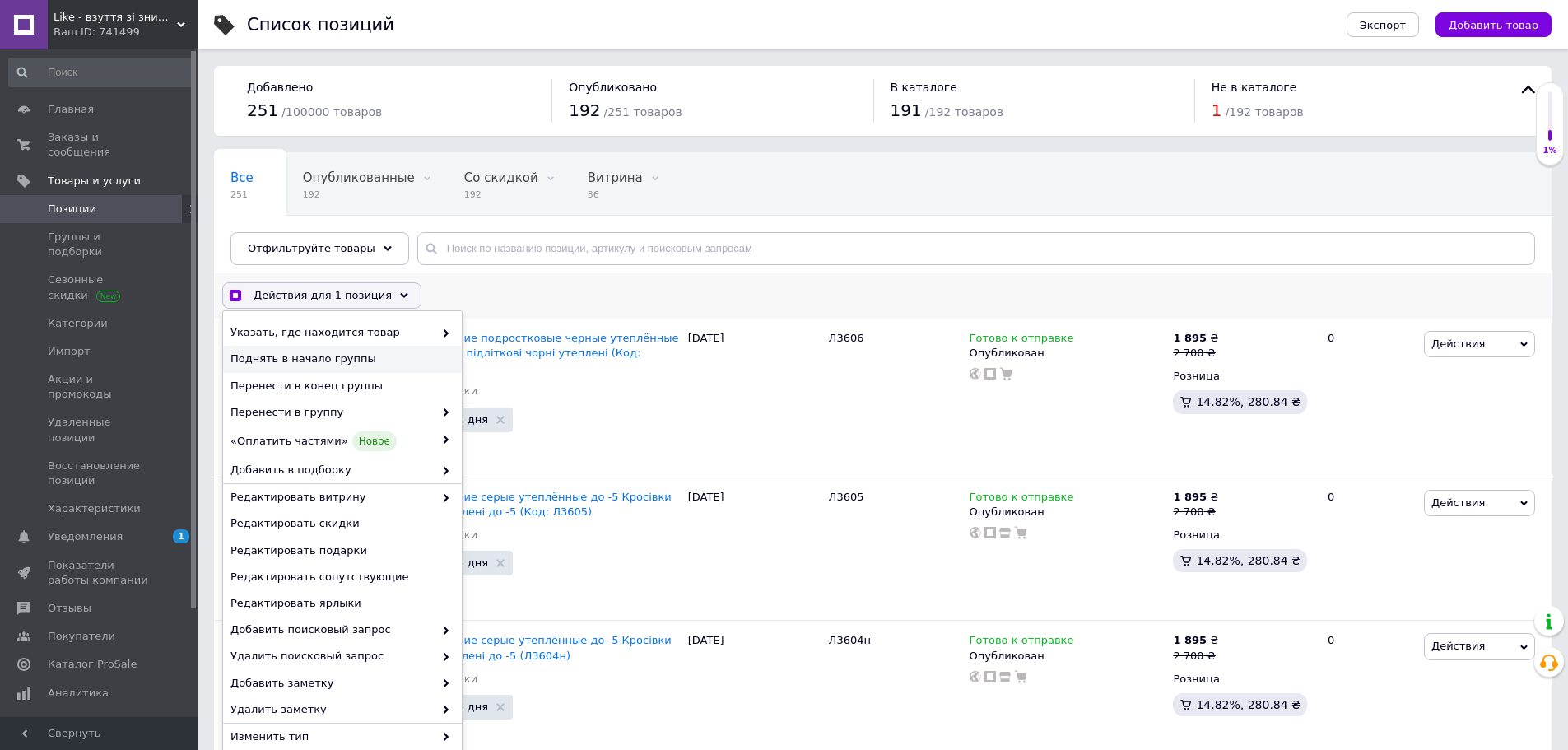
click at [343, 360] on span "Поднять в начало группы" at bounding box center [340, 359] width 220 height 15
checkbox input "true"
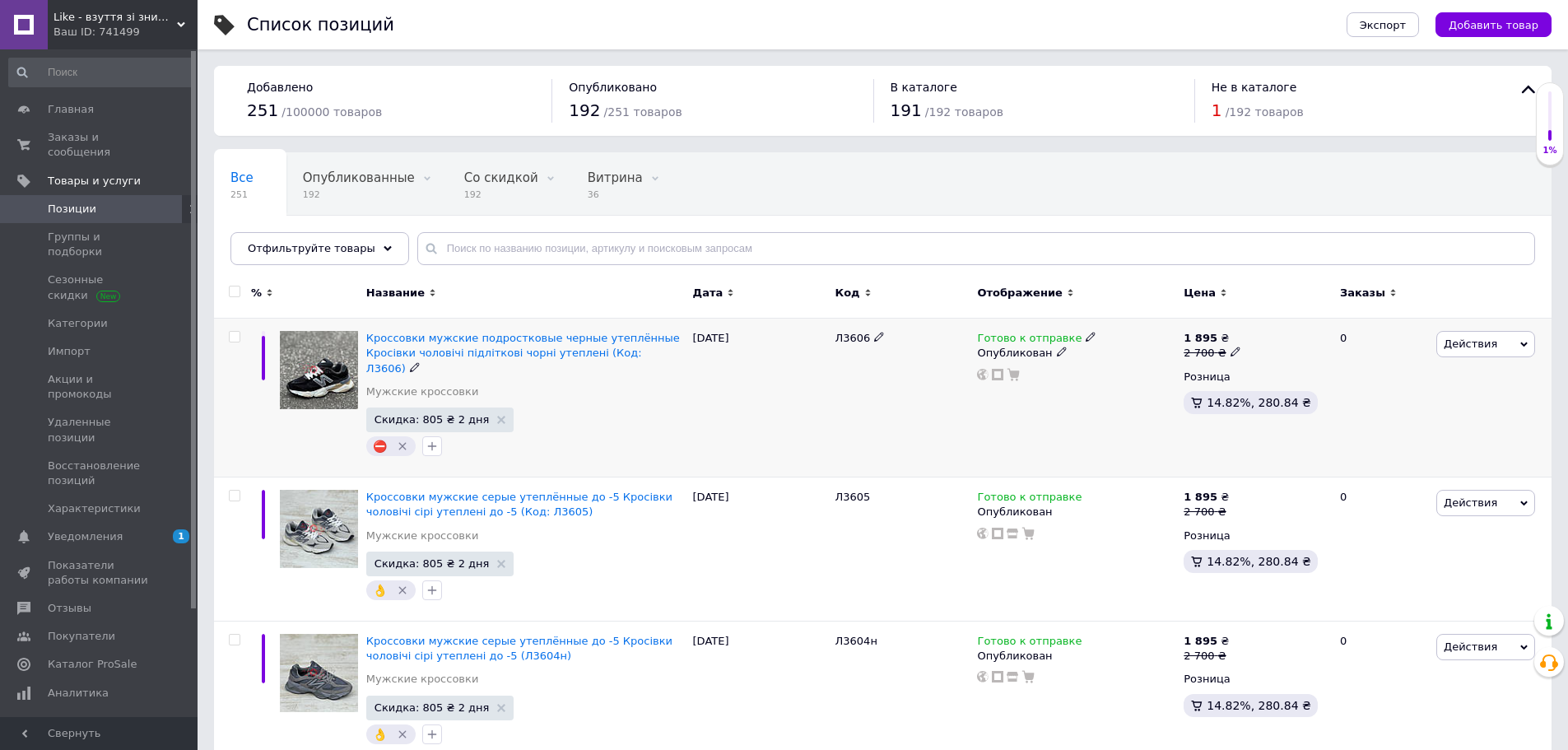
click at [232, 338] on input "checkbox" at bounding box center [233, 336] width 11 height 11
checkbox input "true"
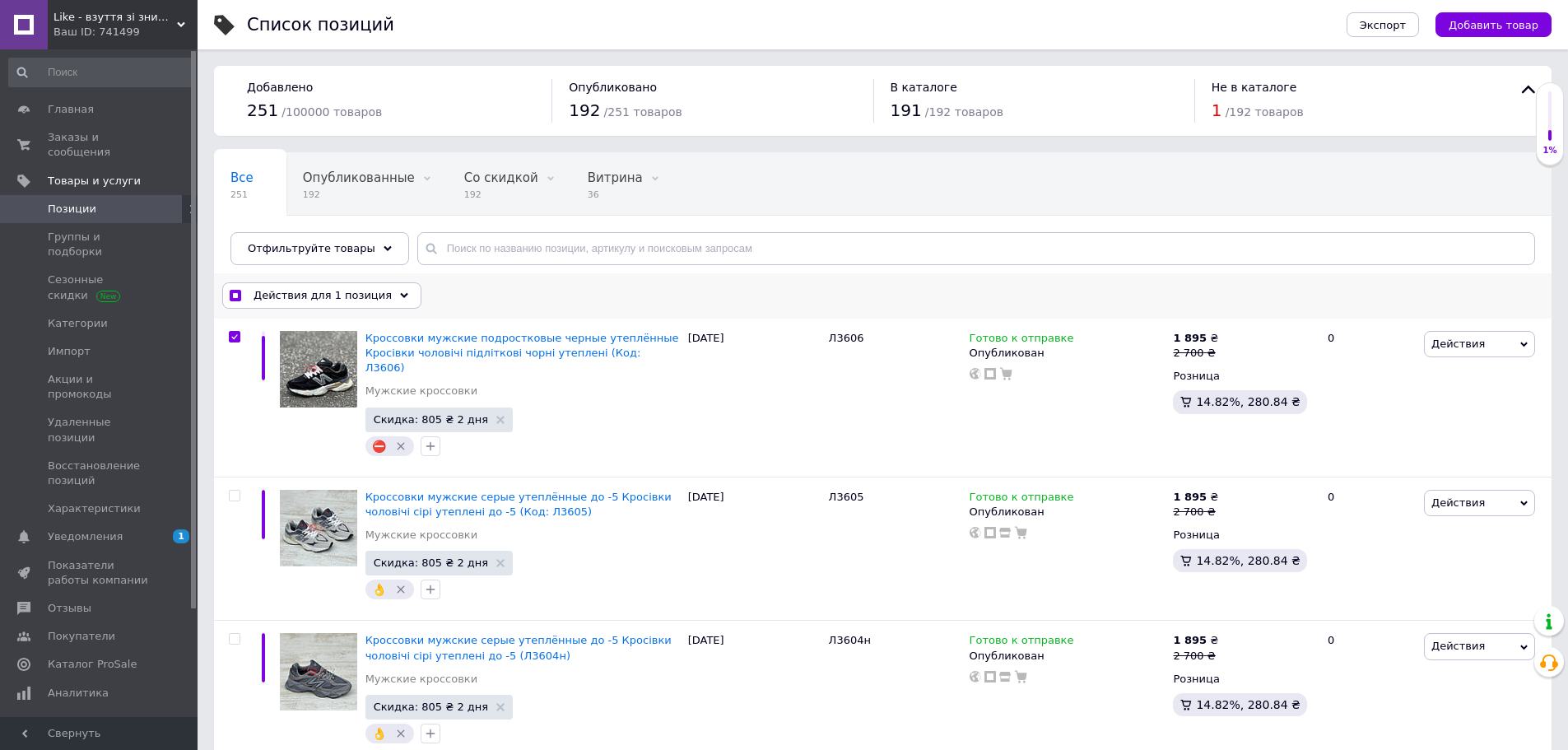
click at [376, 296] on div "Действия для 1 позиция" at bounding box center [322, 295] width 200 height 26
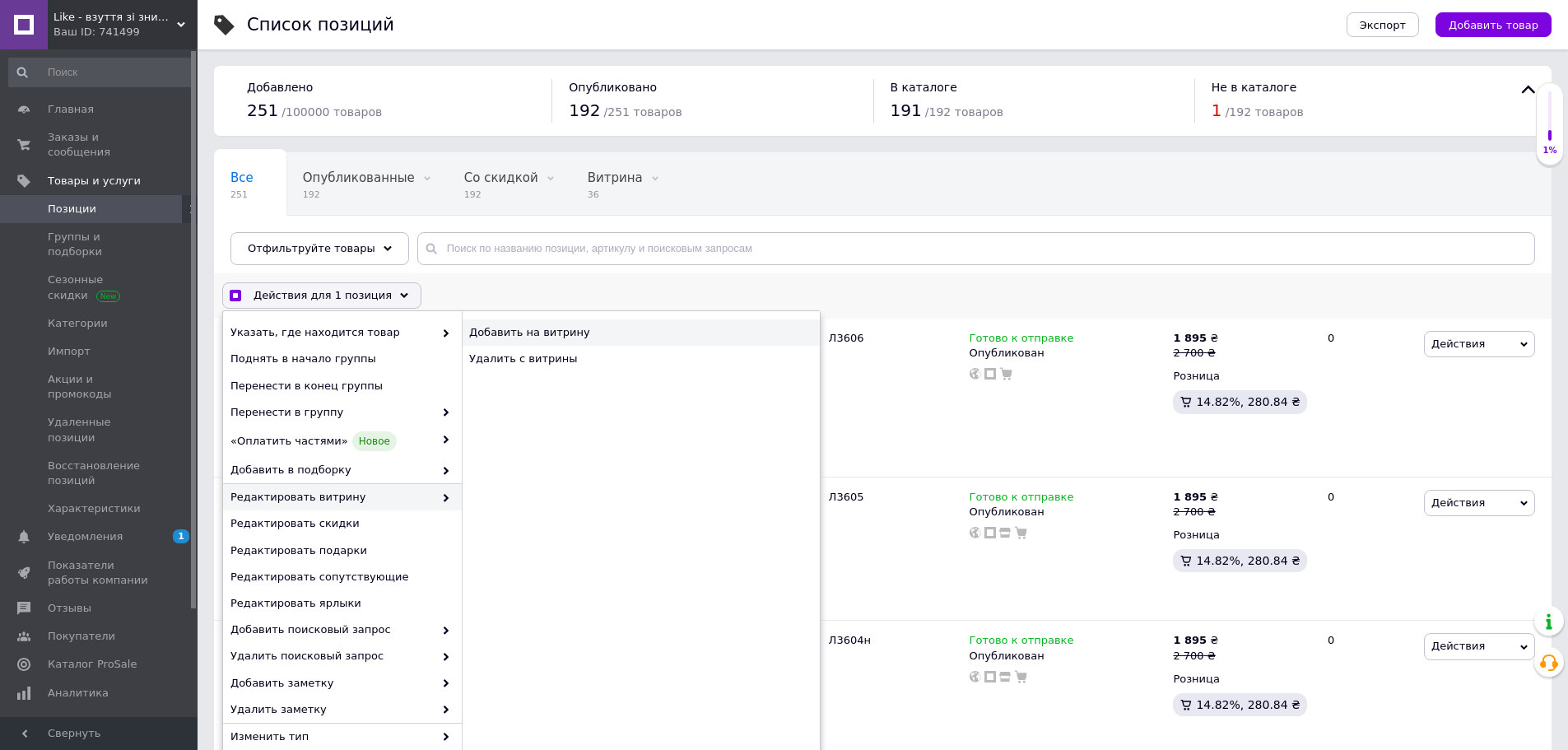
checkbox input "true"
click at [511, 332] on div "Добавить на витрину" at bounding box center [641, 332] width 358 height 26
checkbox input "false"
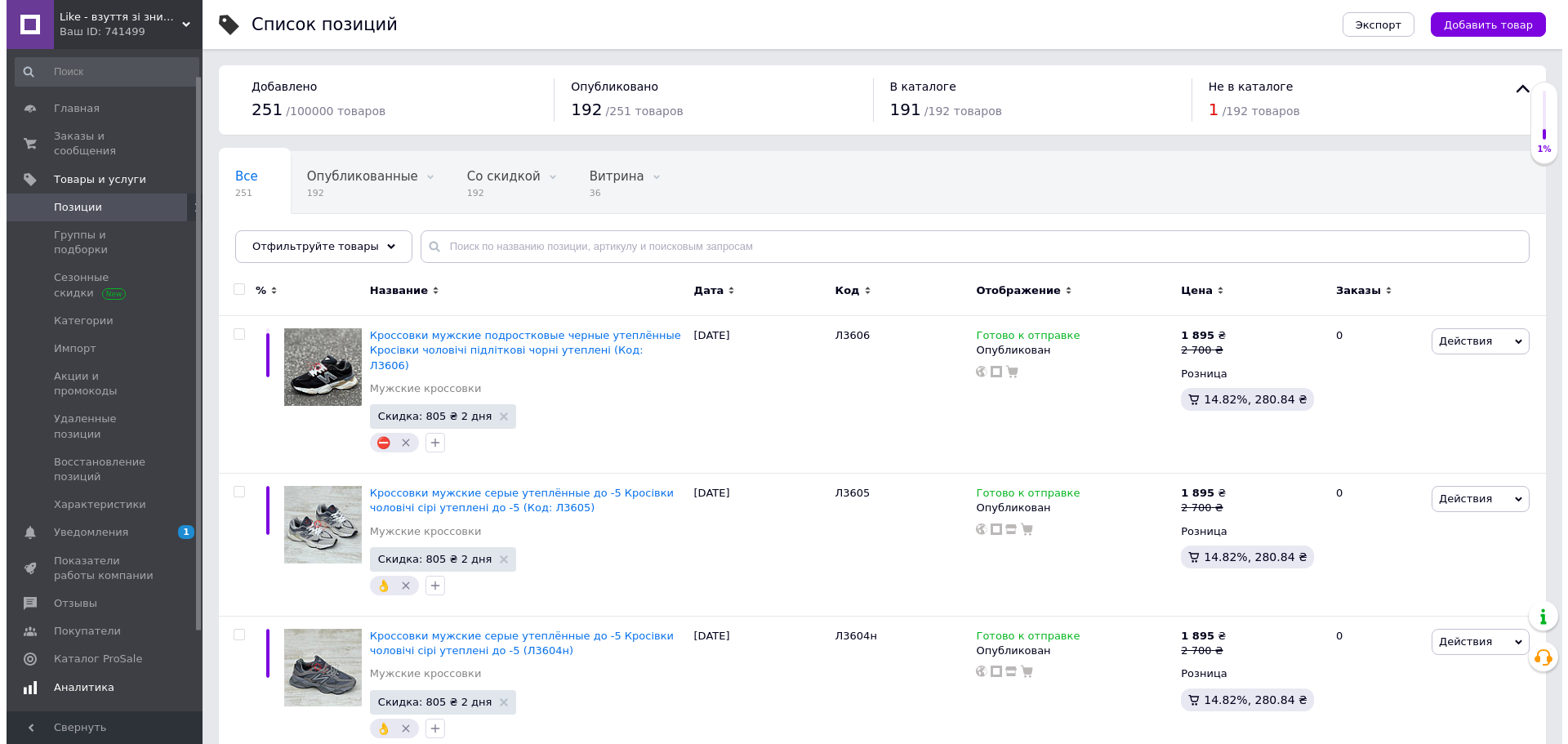
scroll to position [82, 0]
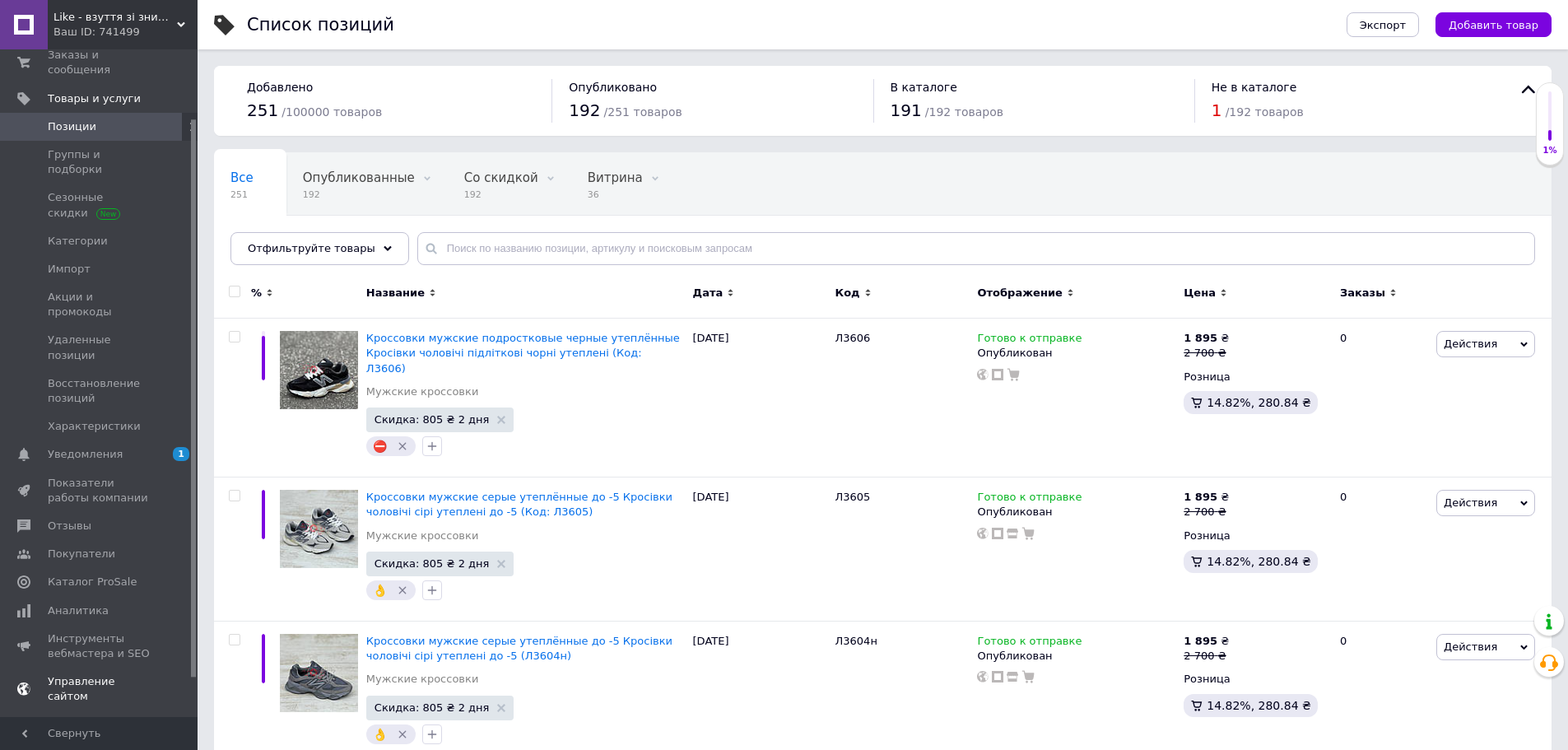
click at [60, 674] on span "Управление сайтом" at bounding box center [100, 689] width 105 height 30
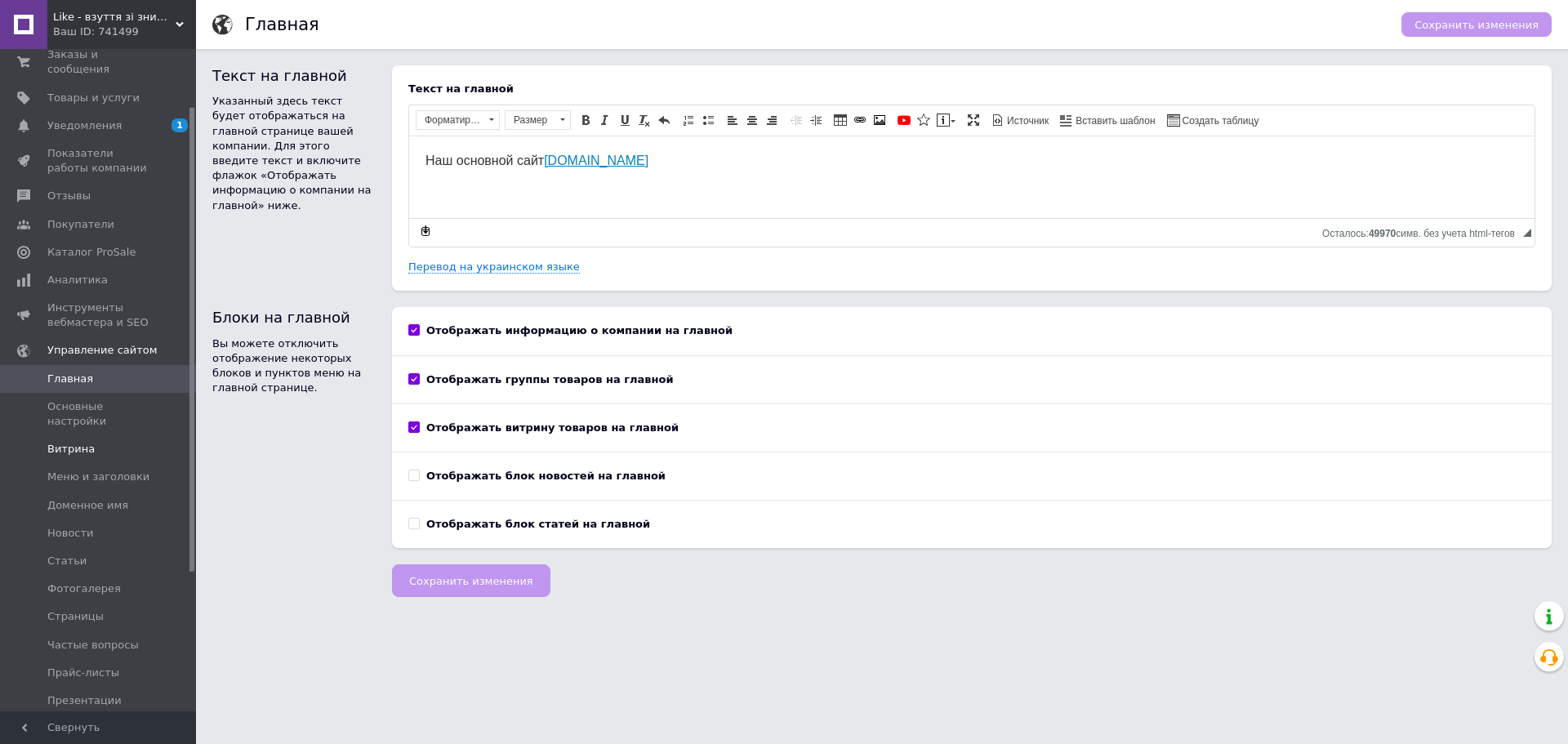
click at [66, 442] on span "Витрина" at bounding box center [70, 449] width 47 height 14
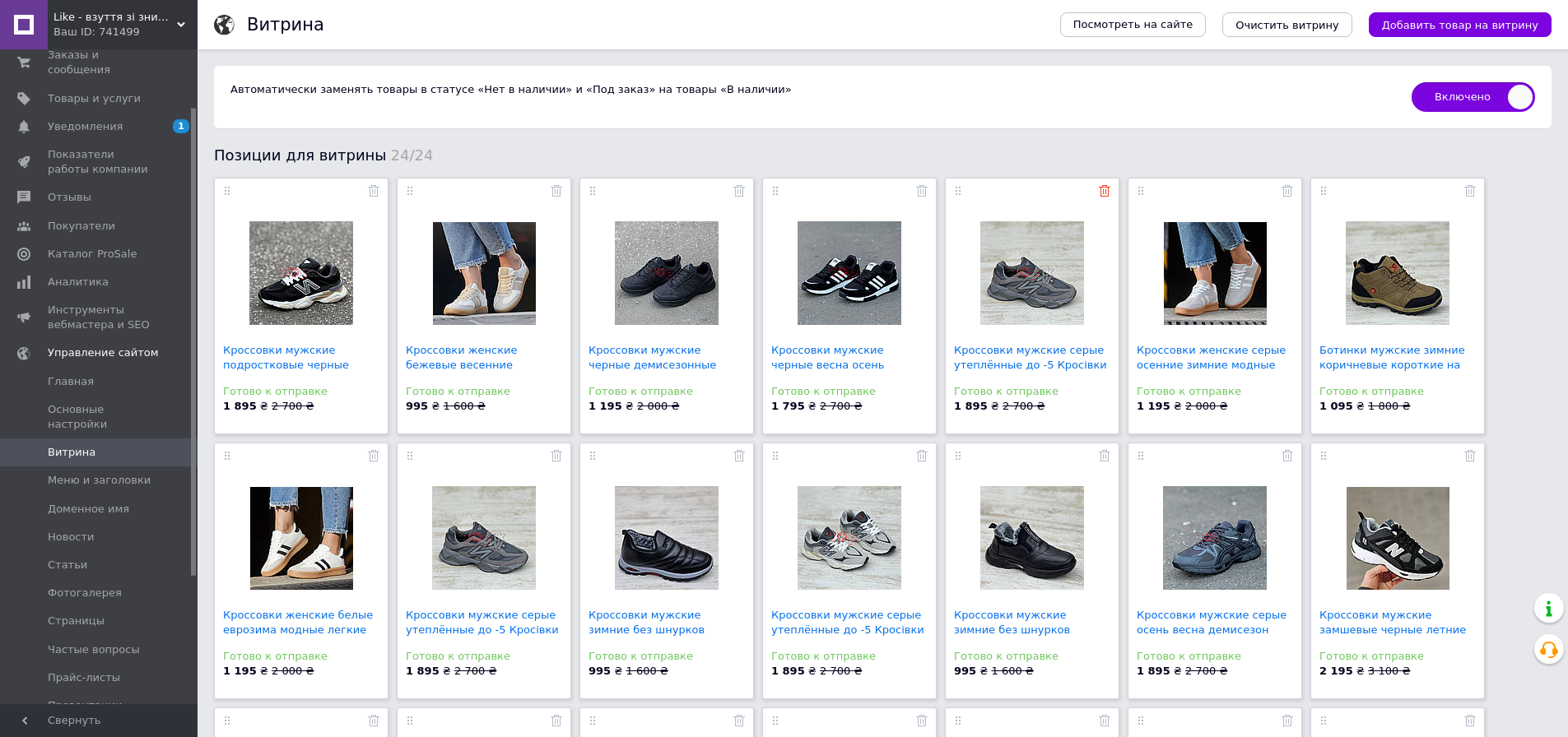
click at [1105, 194] on use at bounding box center [1104, 191] width 12 height 12
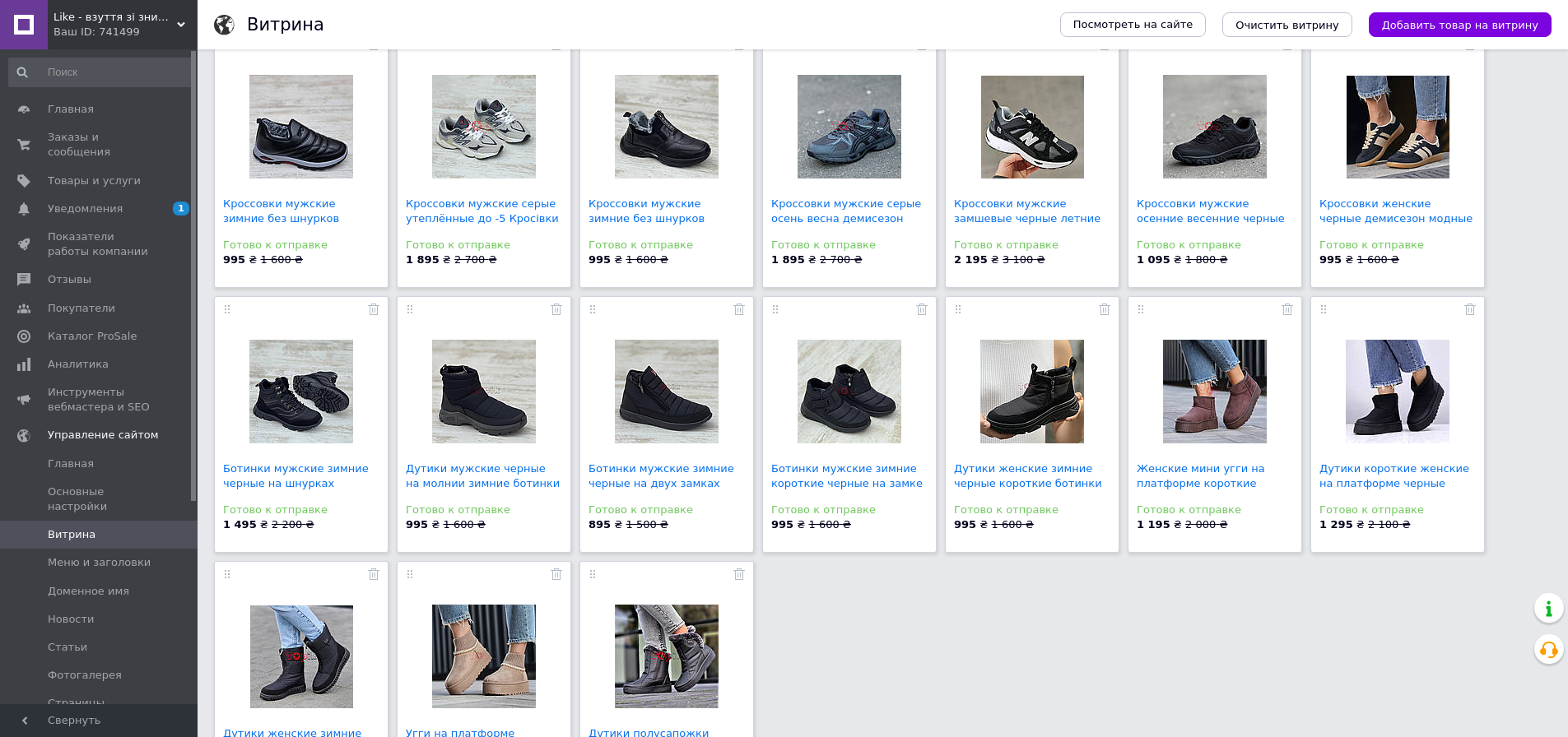
click at [181, 22] on icon at bounding box center [181, 24] width 8 height 8
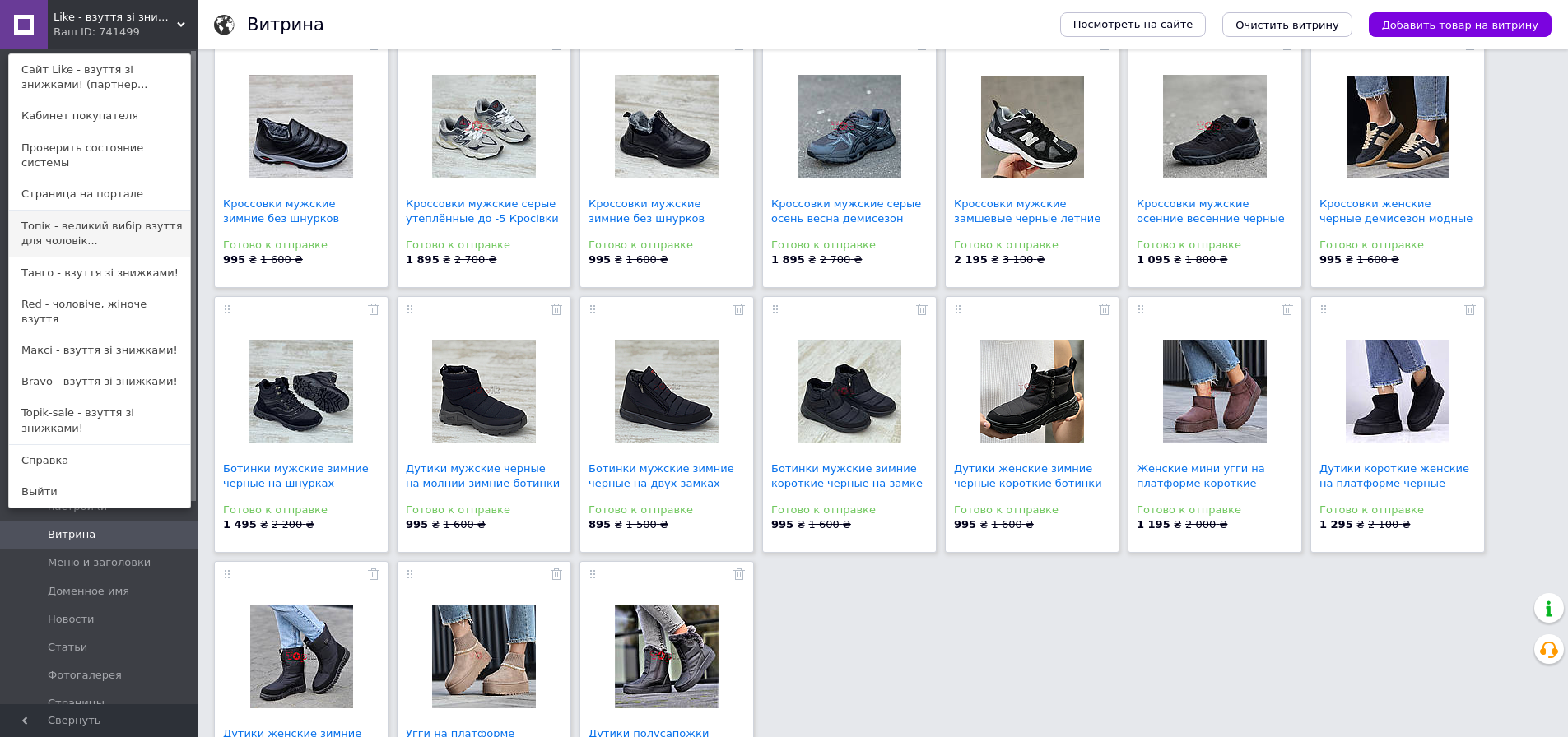
click at [110, 211] on link "Топік - великий вибір взуття для чоловік..." at bounding box center [99, 234] width 181 height 46
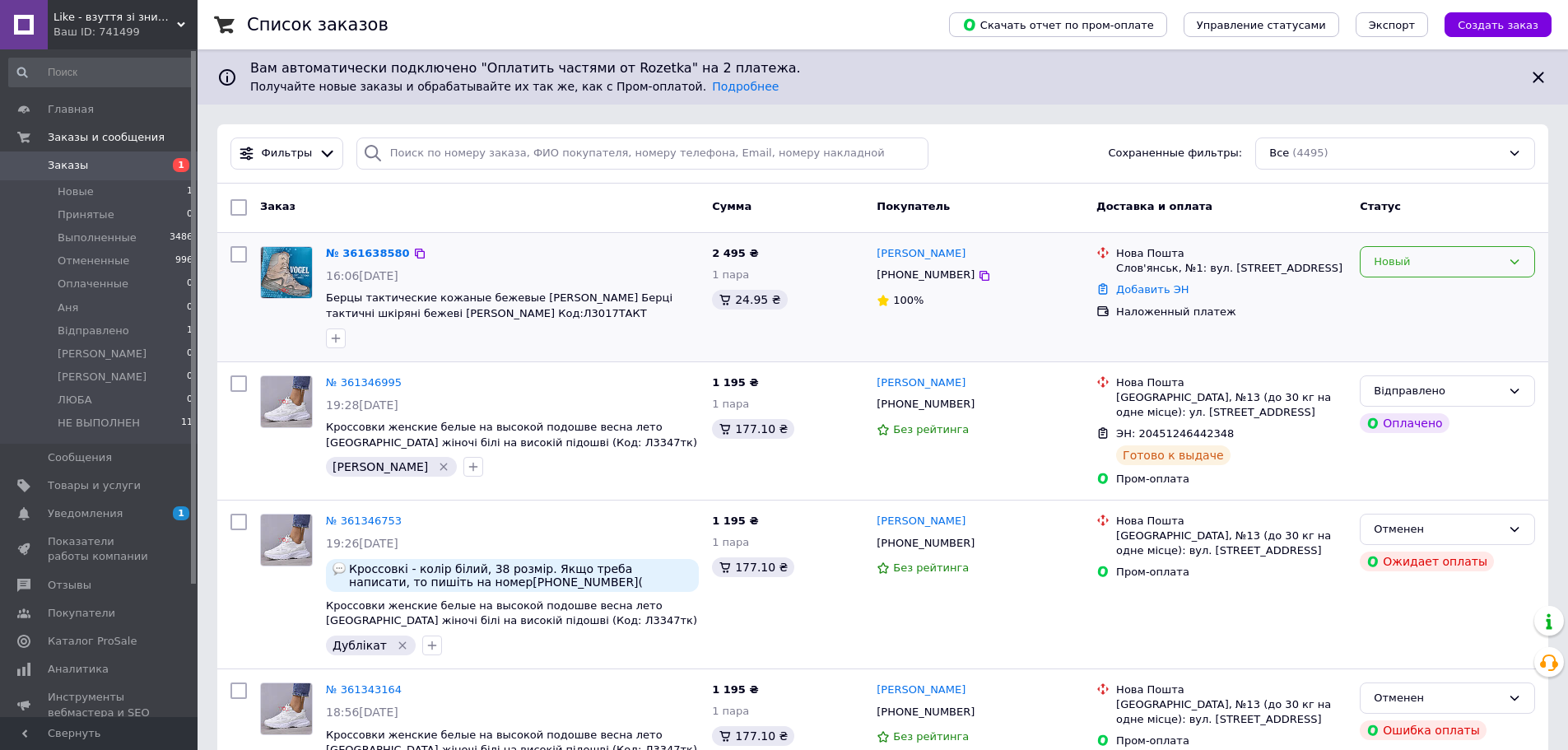
click at [1426, 259] on div "Новый" at bounding box center [1437, 263] width 128 height 17
click at [1390, 299] on li "Принят" at bounding box center [1446, 296] width 173 height 30
click at [180, 23] on icon at bounding box center [181, 24] width 8 height 8
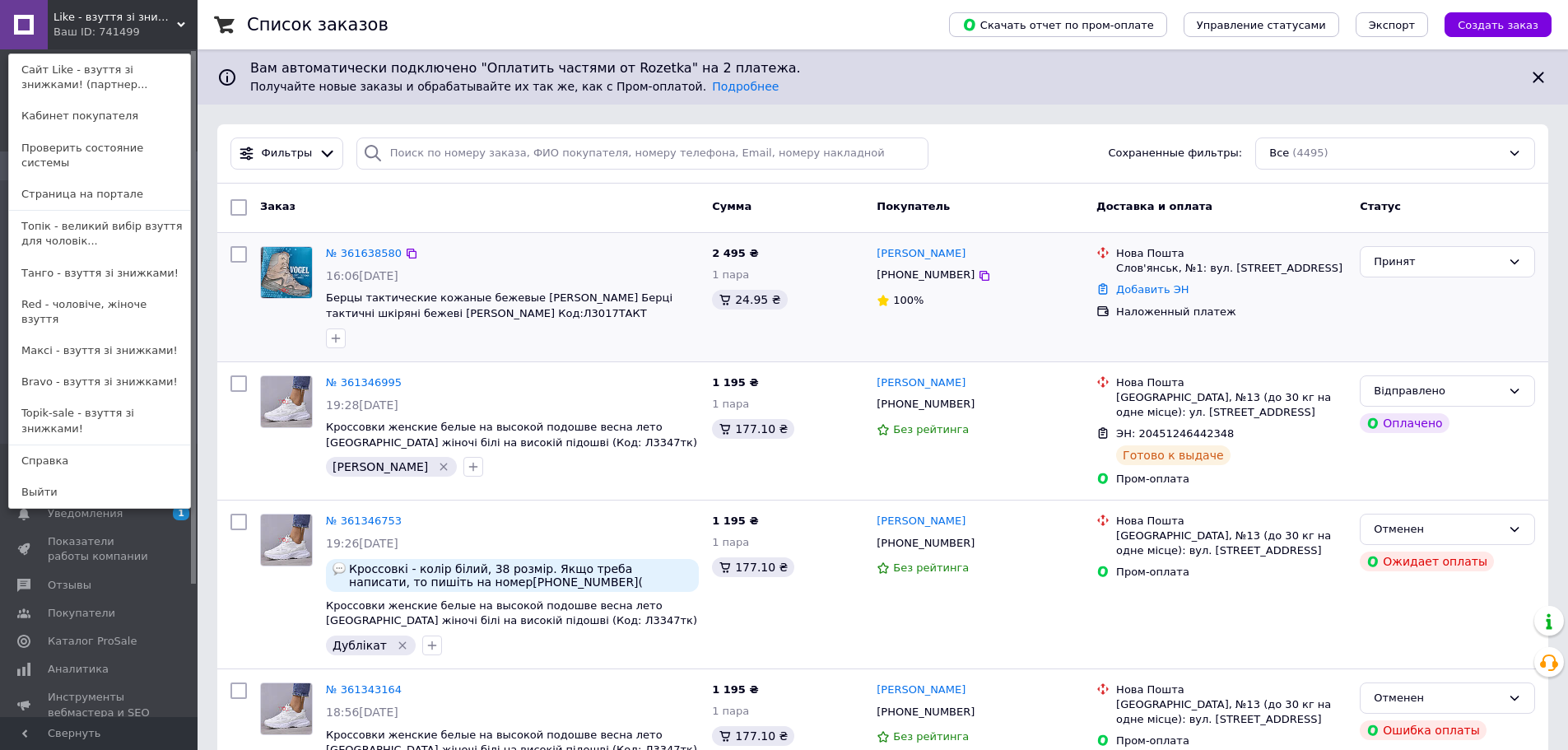
click at [134, 34] on div "Like - взуття зі знижками! (партнер [DOMAIN_NAME]) Ваш ID: 741499 Сайт Like - в…" at bounding box center [99, 24] width 198 height 49
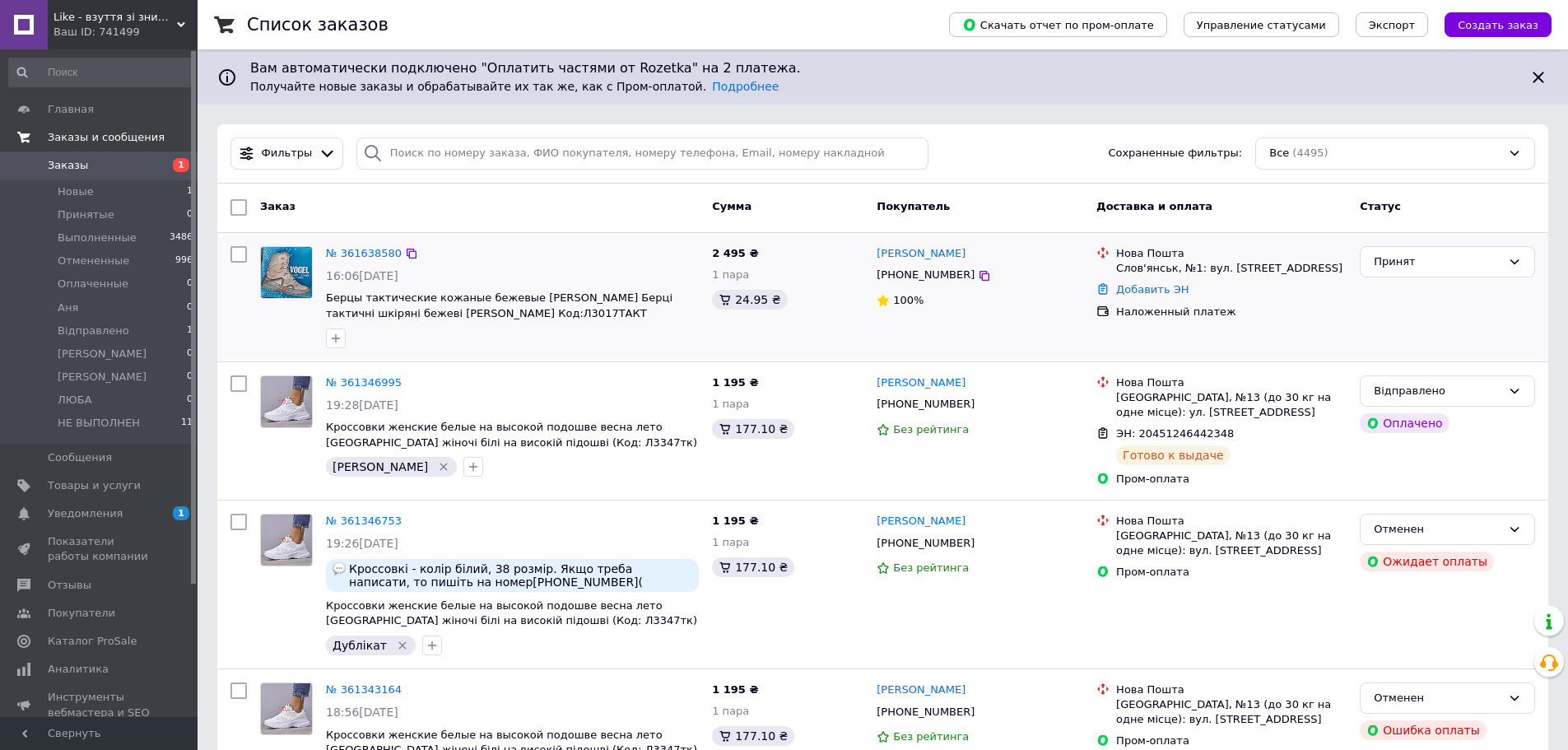
click at [78, 137] on span "Заказы и сообщения" at bounding box center [106, 137] width 117 height 15
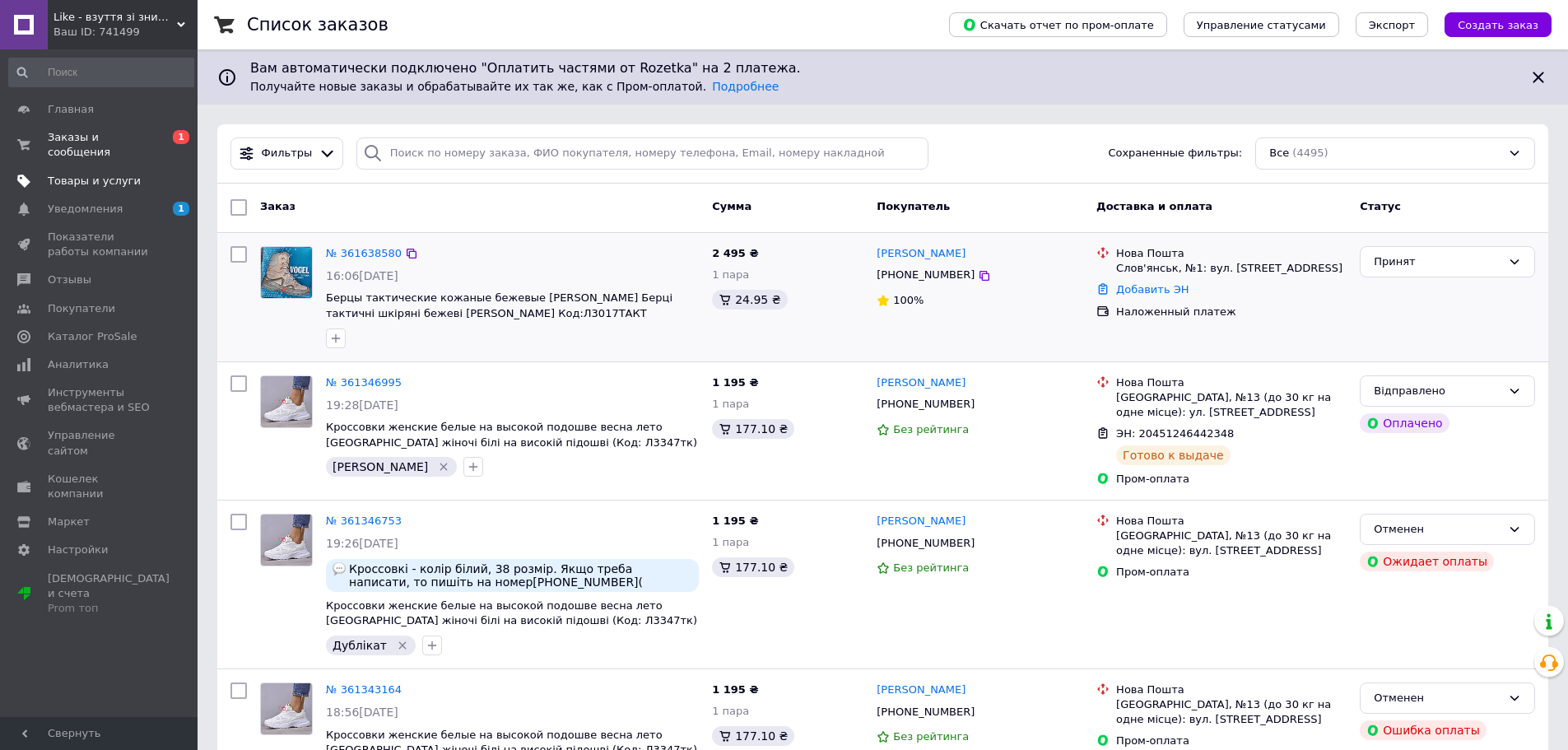
click at [90, 173] on span "Товары и услуги" at bounding box center [94, 180] width 93 height 15
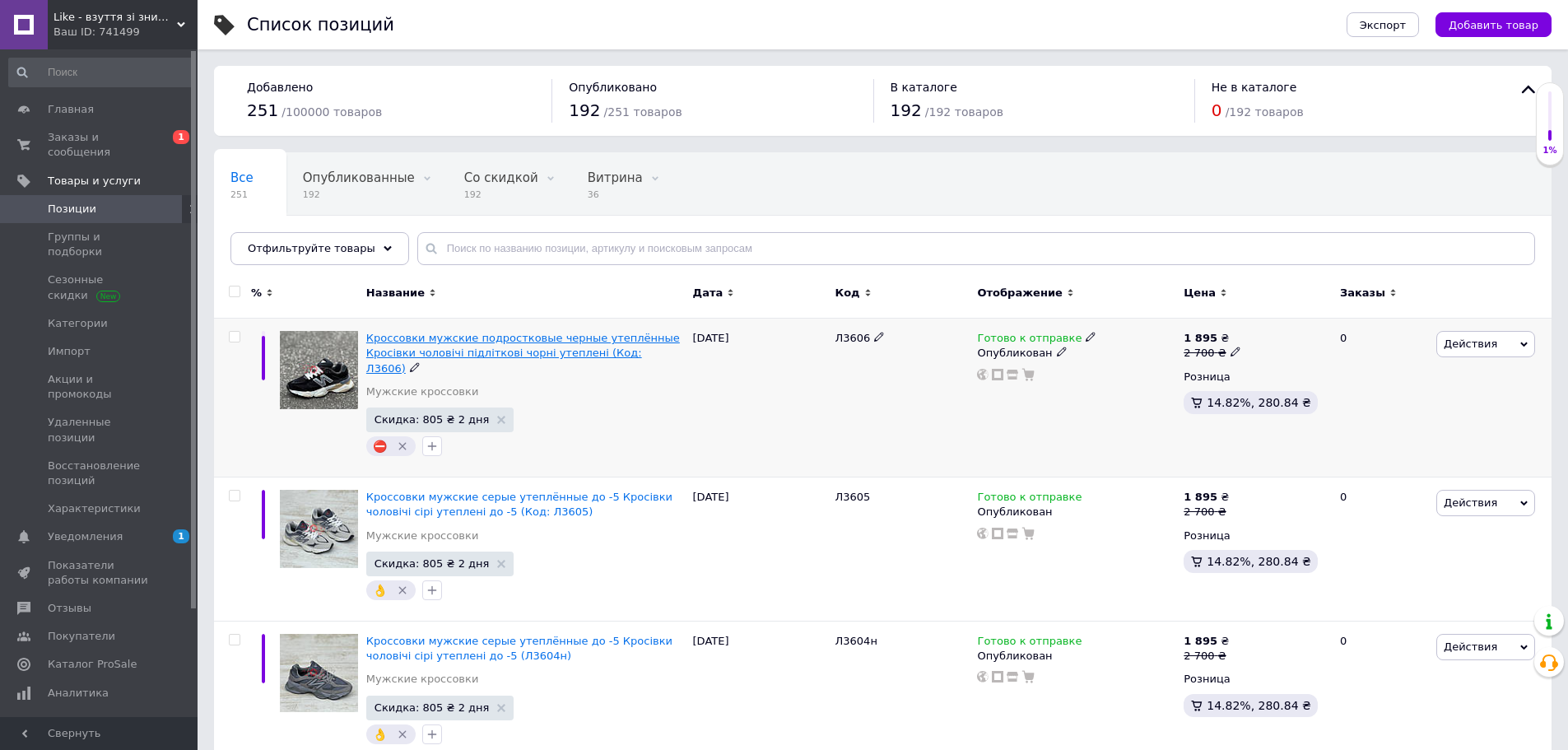
click at [489, 337] on span "Кроссовки мужские подростковые черные утеплённые Кросівки чоловічі підліткові ч…" at bounding box center [523, 352] width 314 height 42
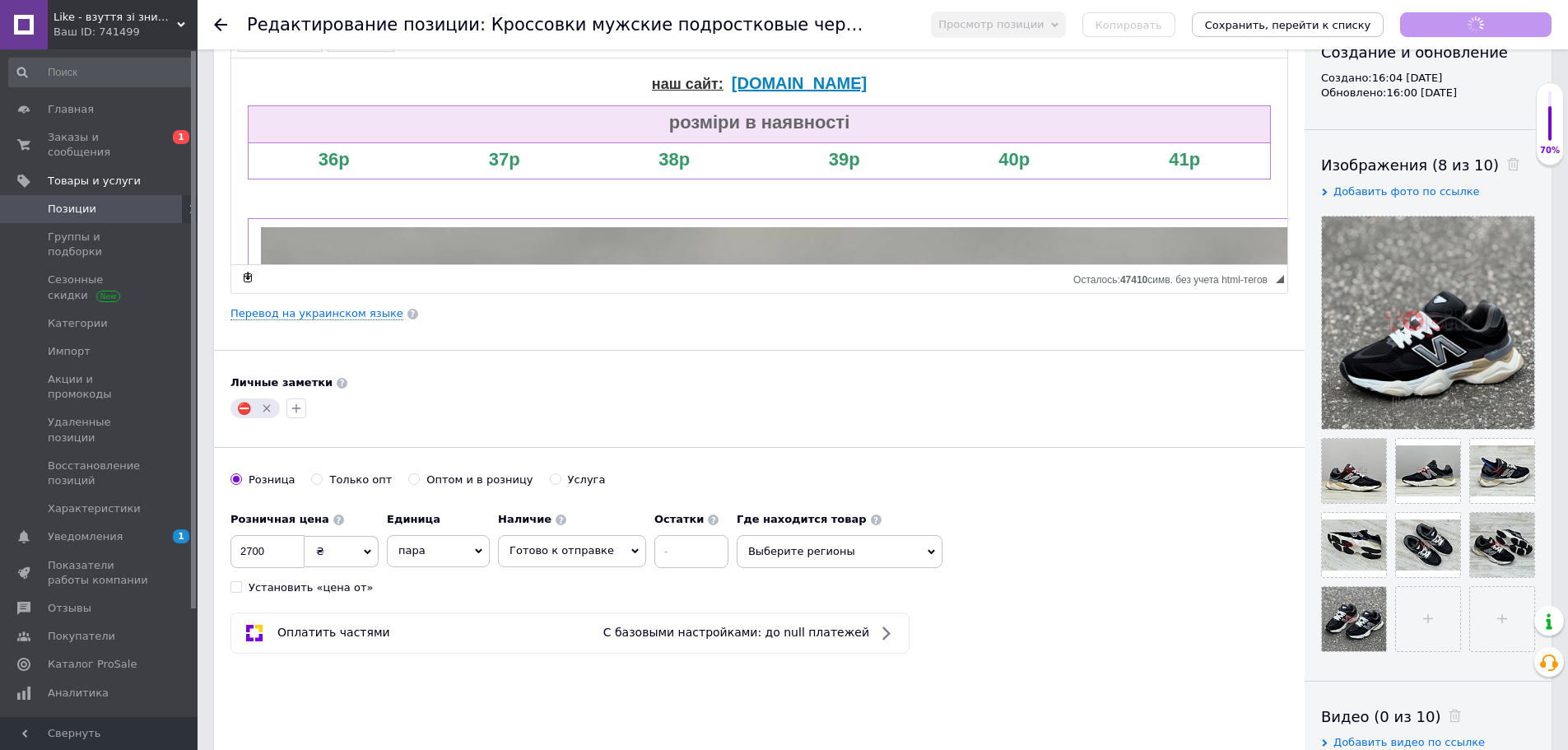
scroll to position [247, 0]
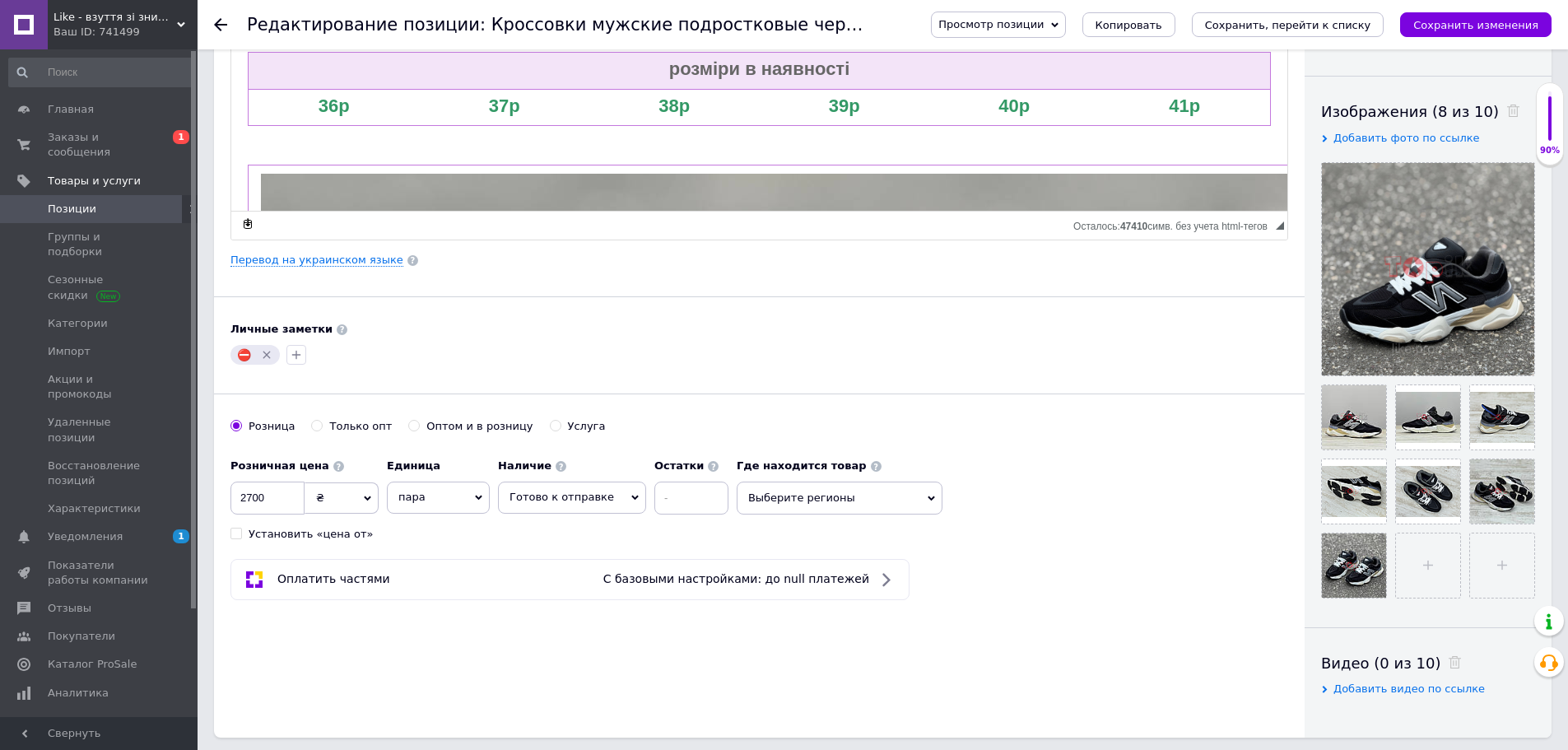
click at [266, 353] on icon "Удалить метку" at bounding box center [266, 356] width 8 height 8
click at [238, 356] on icon "button" at bounding box center [240, 355] width 14 height 14
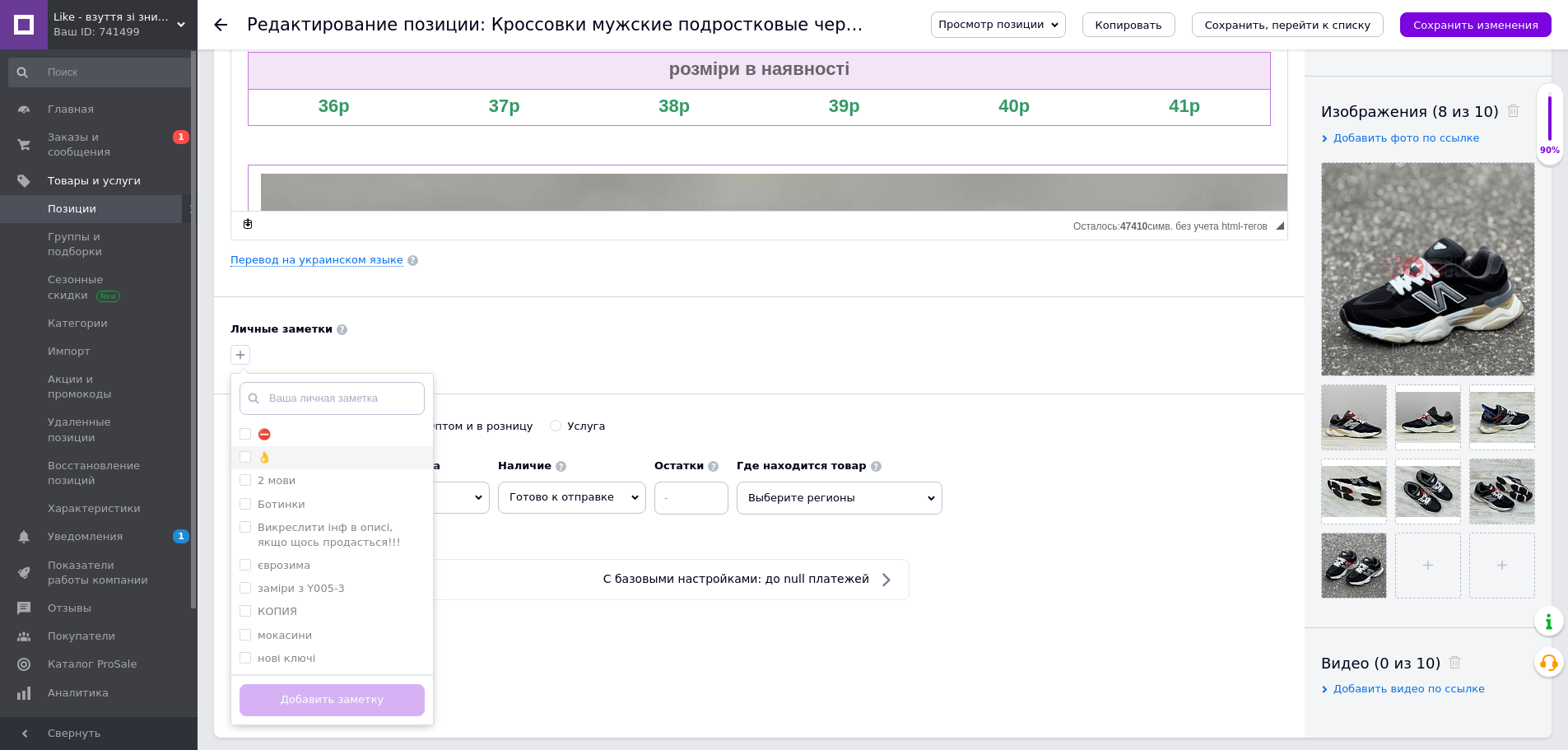
click at [241, 458] on input "👌" at bounding box center [244, 456] width 11 height 11
checkbox input "true"
click at [336, 705] on button "Добавить заметку" at bounding box center [331, 700] width 185 height 32
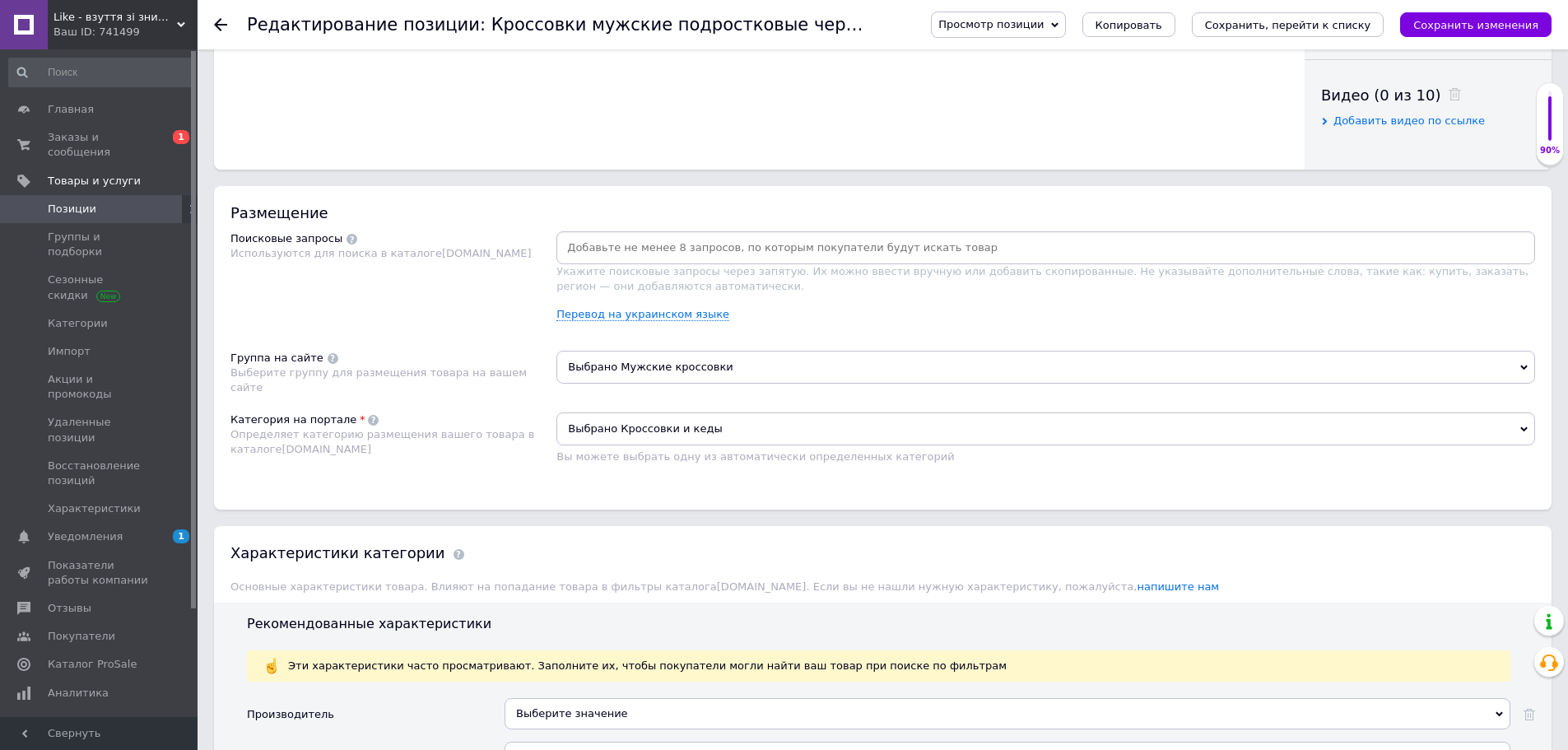
scroll to position [824, 0]
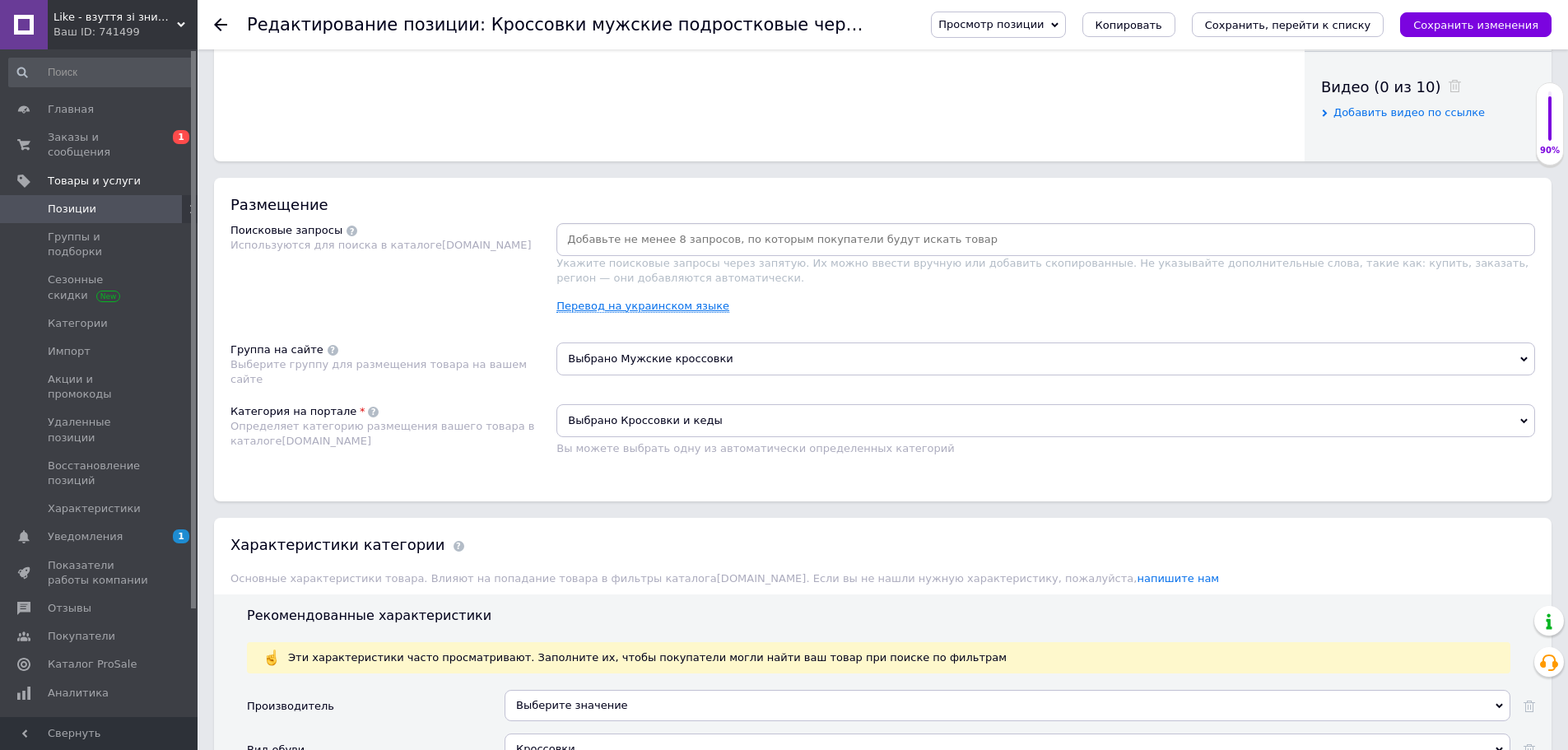
click at [610, 306] on link "Перевод на украинском языке" at bounding box center [642, 306] width 172 height 14
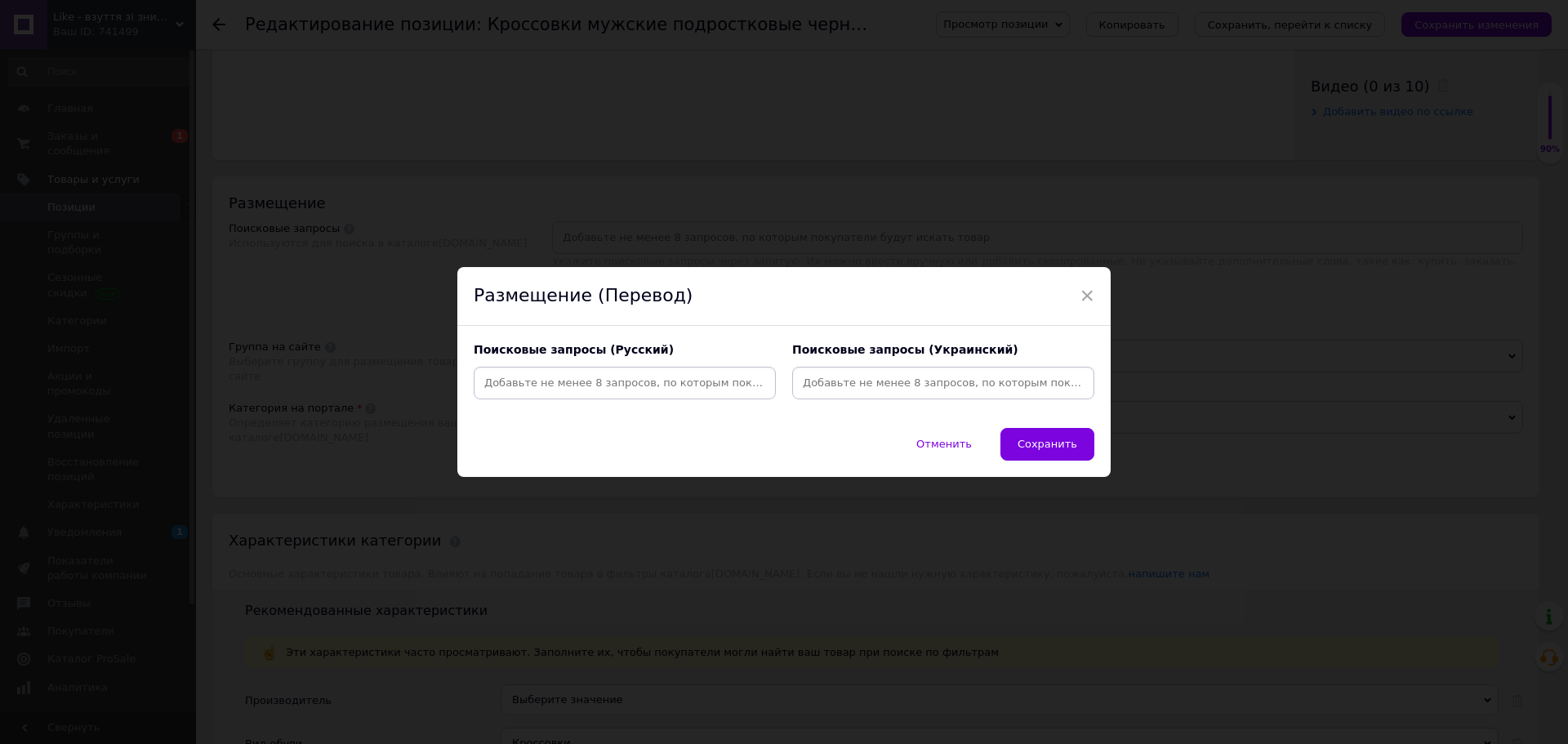
click at [568, 381] on input at bounding box center [625, 383] width 296 height 24
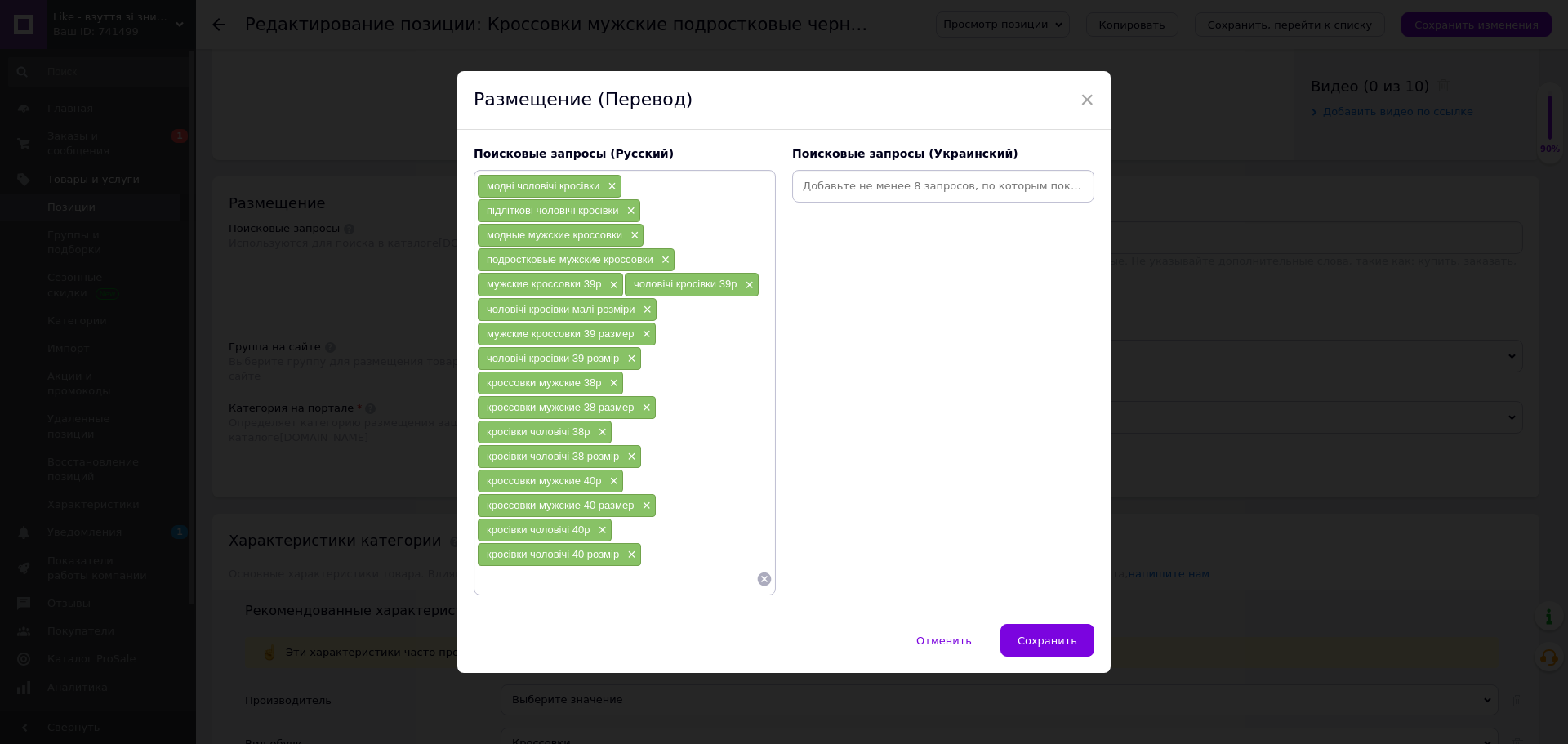
click at [877, 184] on input at bounding box center [944, 186] width 296 height 24
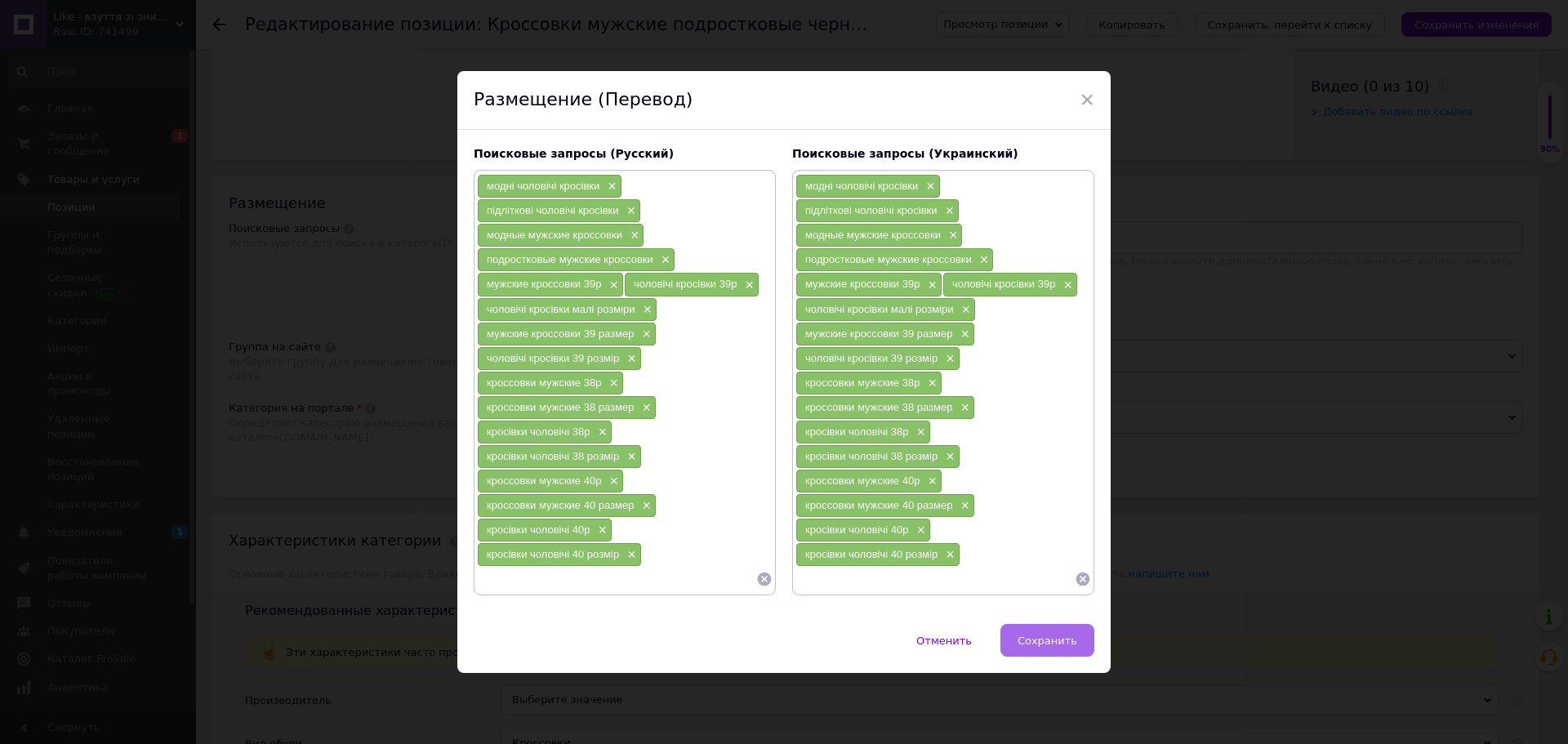
click at [1028, 643] on span "Сохранить" at bounding box center [1048, 640] width 60 height 12
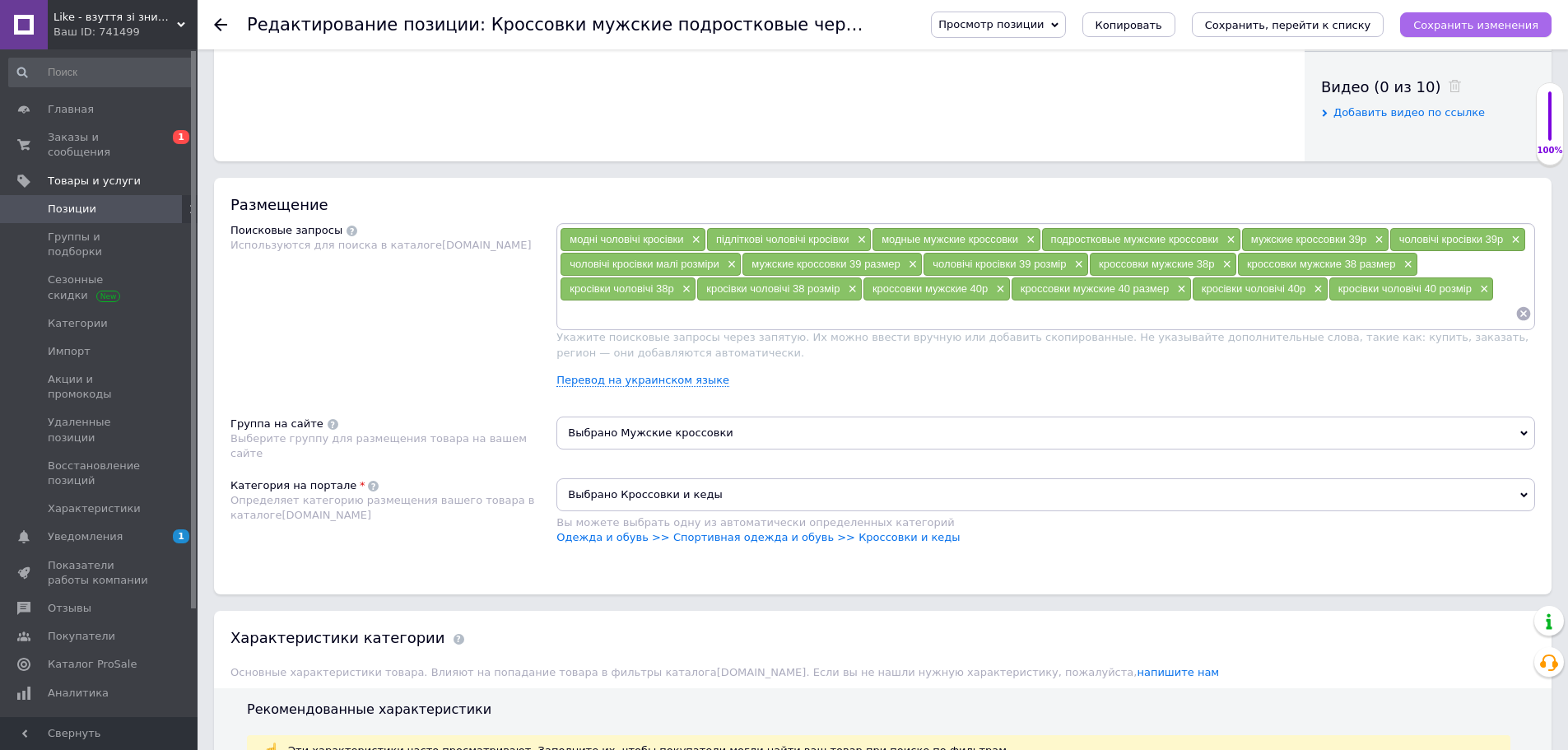
click at [1524, 26] on icon "Сохранить изменения" at bounding box center [1475, 25] width 125 height 13
click at [218, 21] on use at bounding box center [221, 25] width 14 height 14
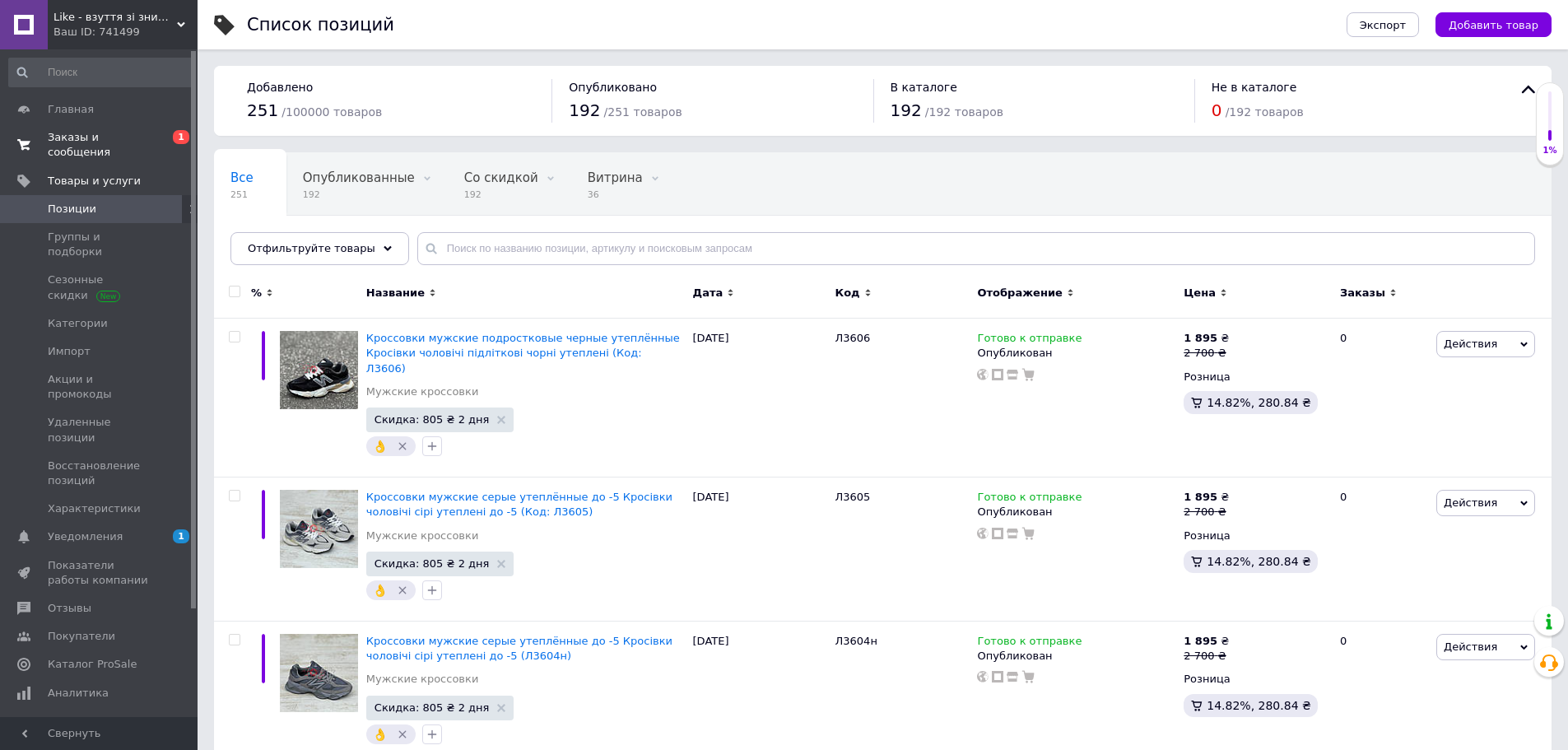
click at [120, 143] on span "Заказы и сообщения" at bounding box center [100, 144] width 105 height 30
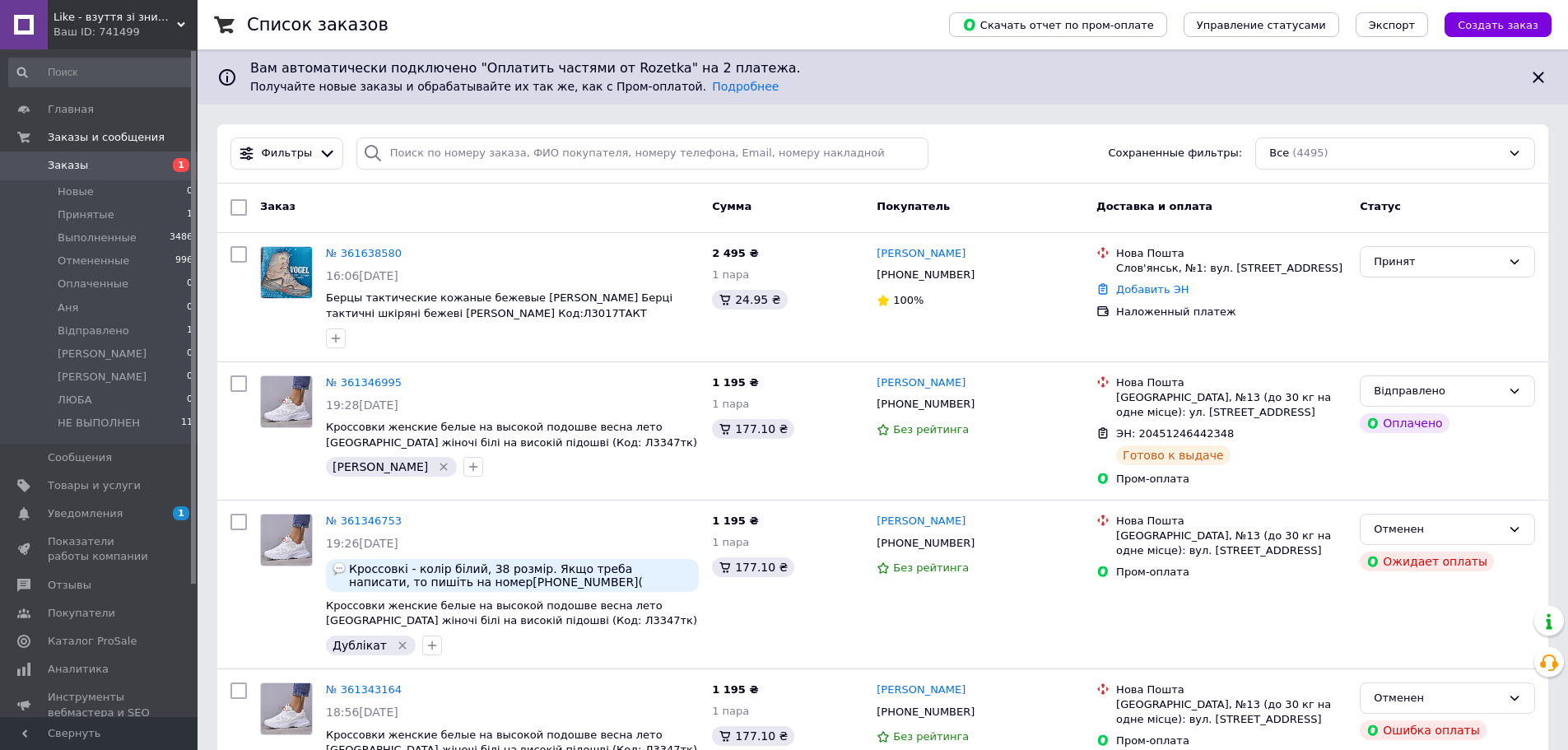
click at [182, 20] on icon at bounding box center [181, 24] width 8 height 8
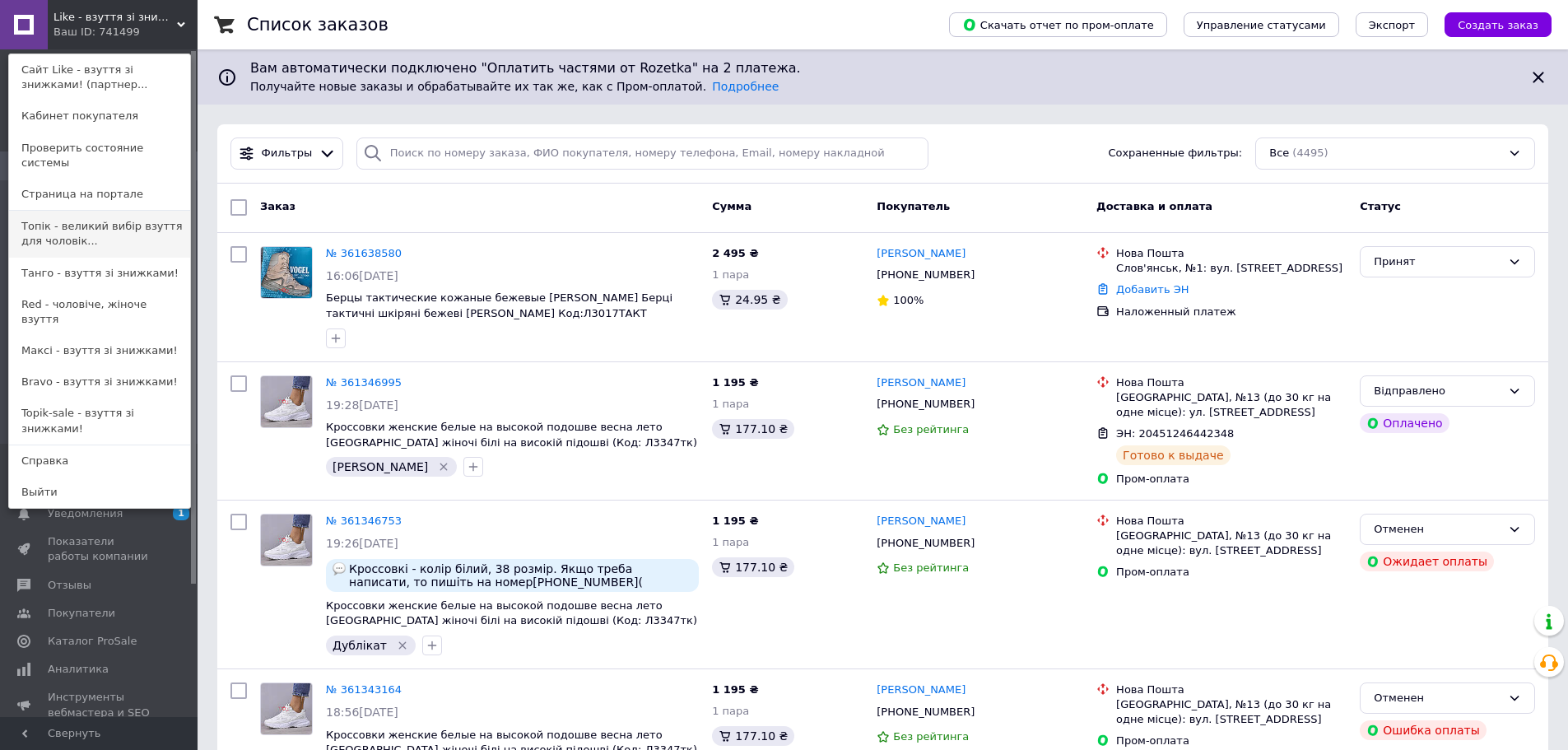
click at [126, 211] on link "Топік - великий вибір взуття для чоловік..." at bounding box center [99, 234] width 181 height 47
